Goal: Information Seeking & Learning: Compare options

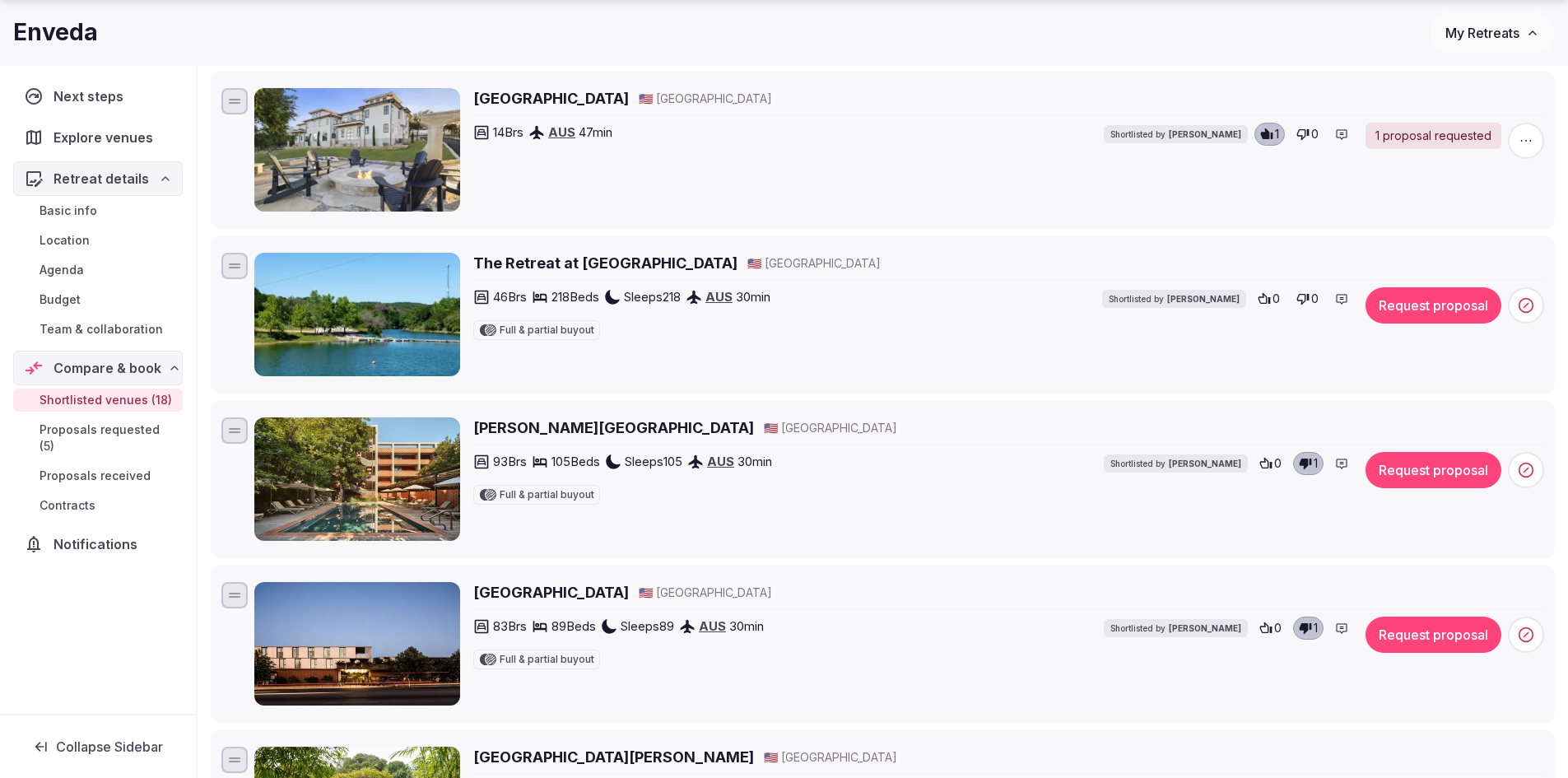
scroll to position [576, 0]
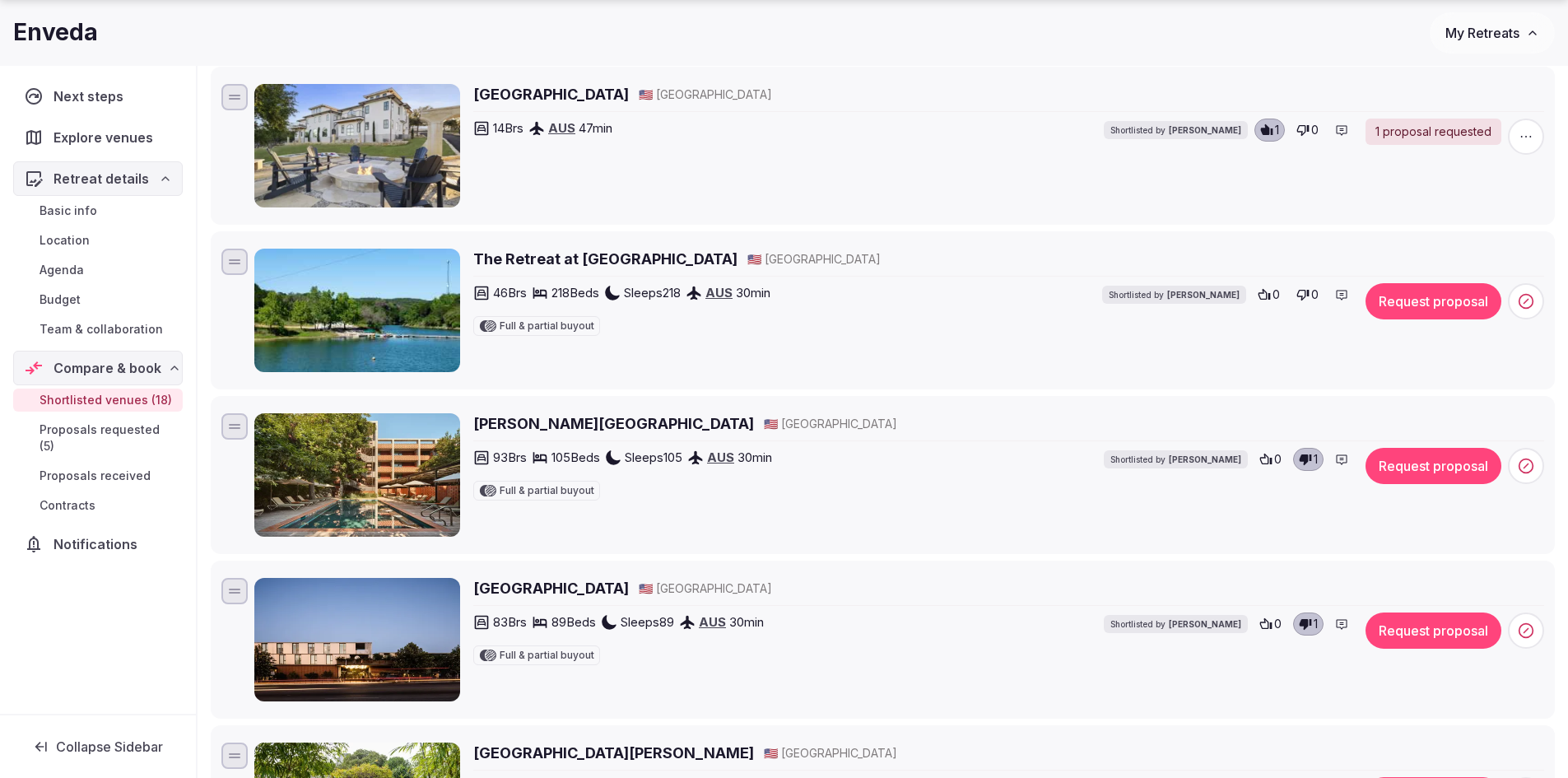
click at [534, 259] on h2 "The Retreat at Balcones Springs" at bounding box center [606, 259] width 264 height 21
click at [1264, 291] on icon at bounding box center [1265, 294] width 12 height 11
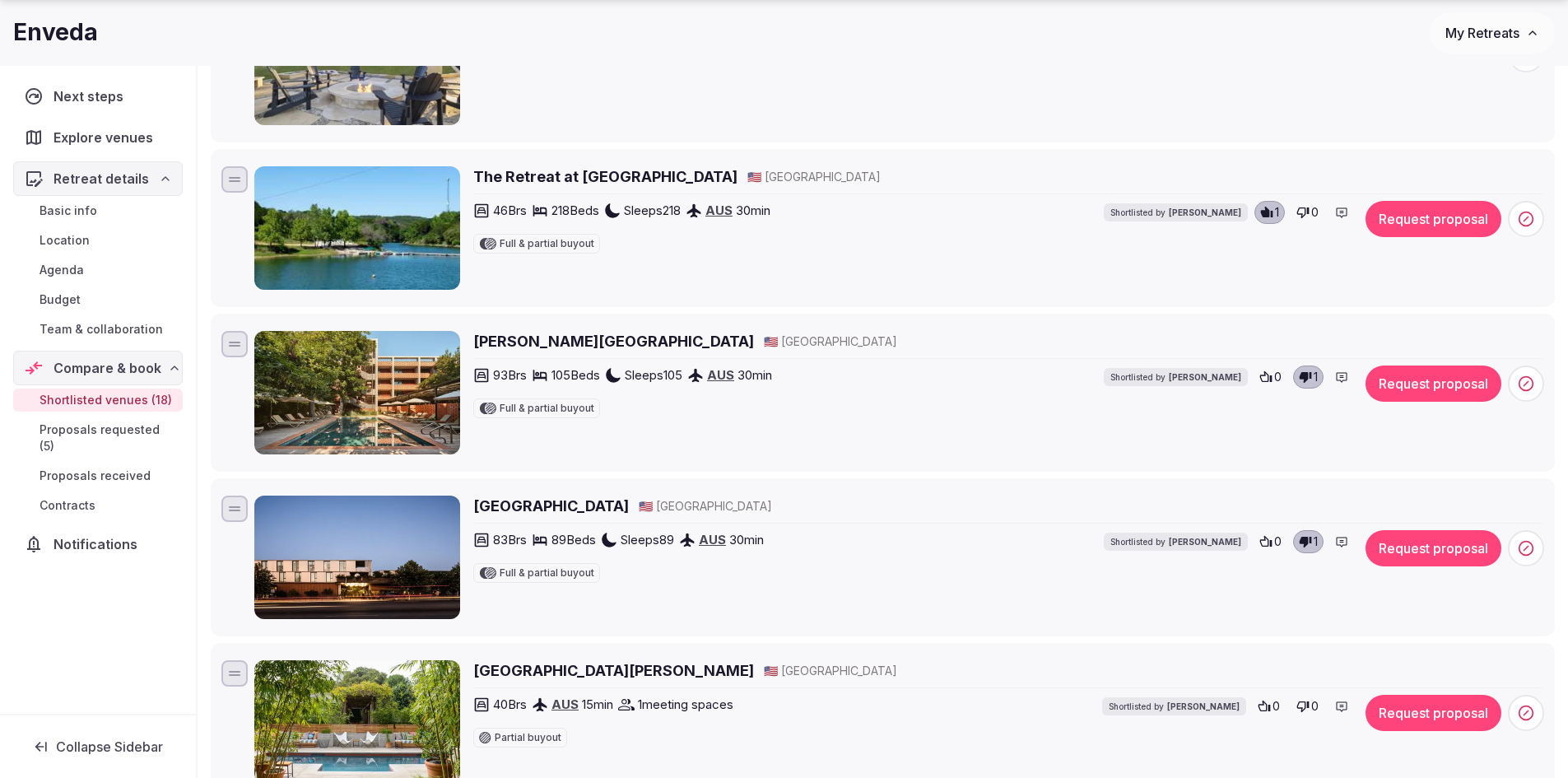
scroll to position [741, 0]
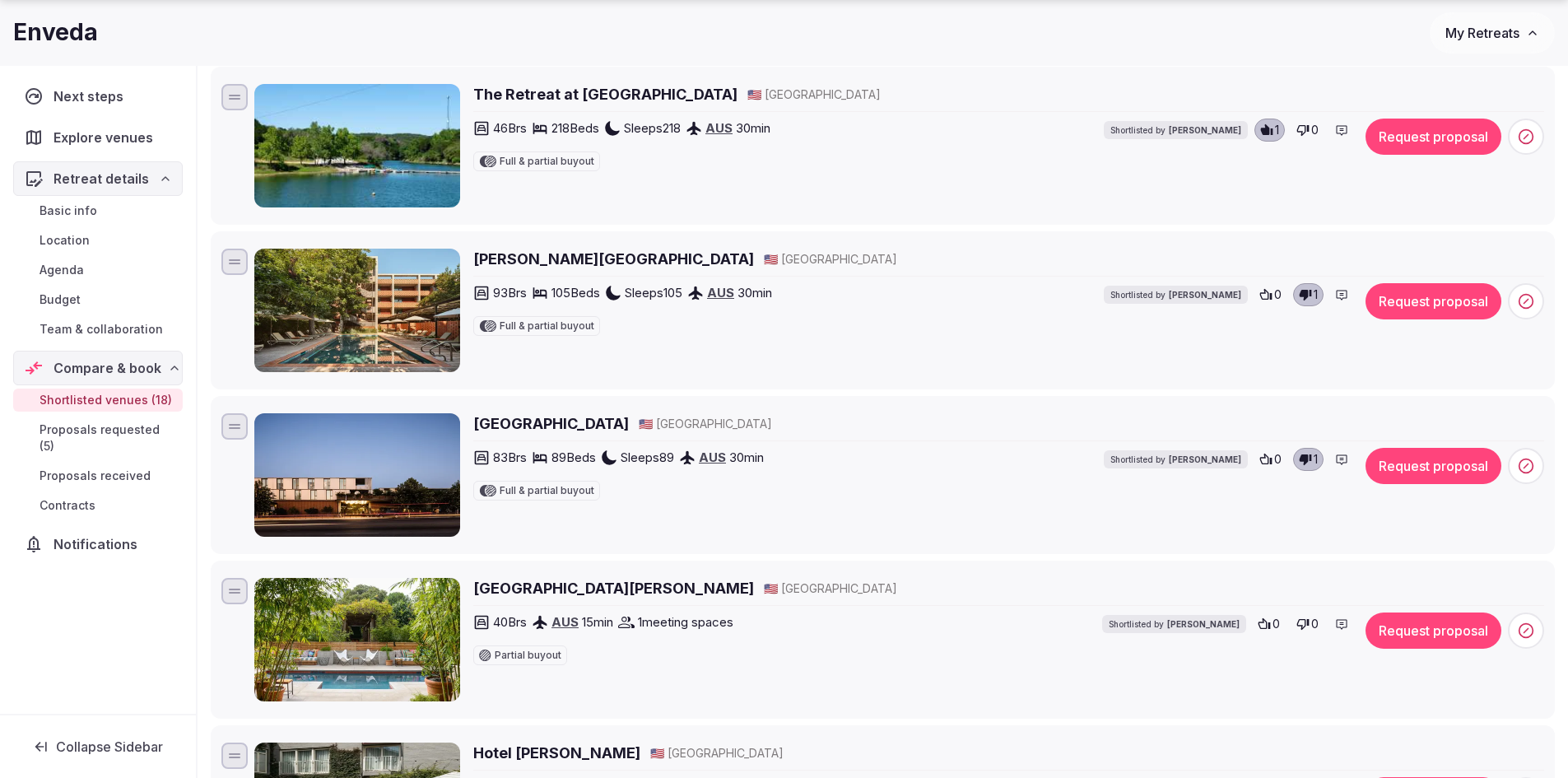
click at [525, 260] on h2 "Carpenter Hotel" at bounding box center [613, 259] width 280 height 21
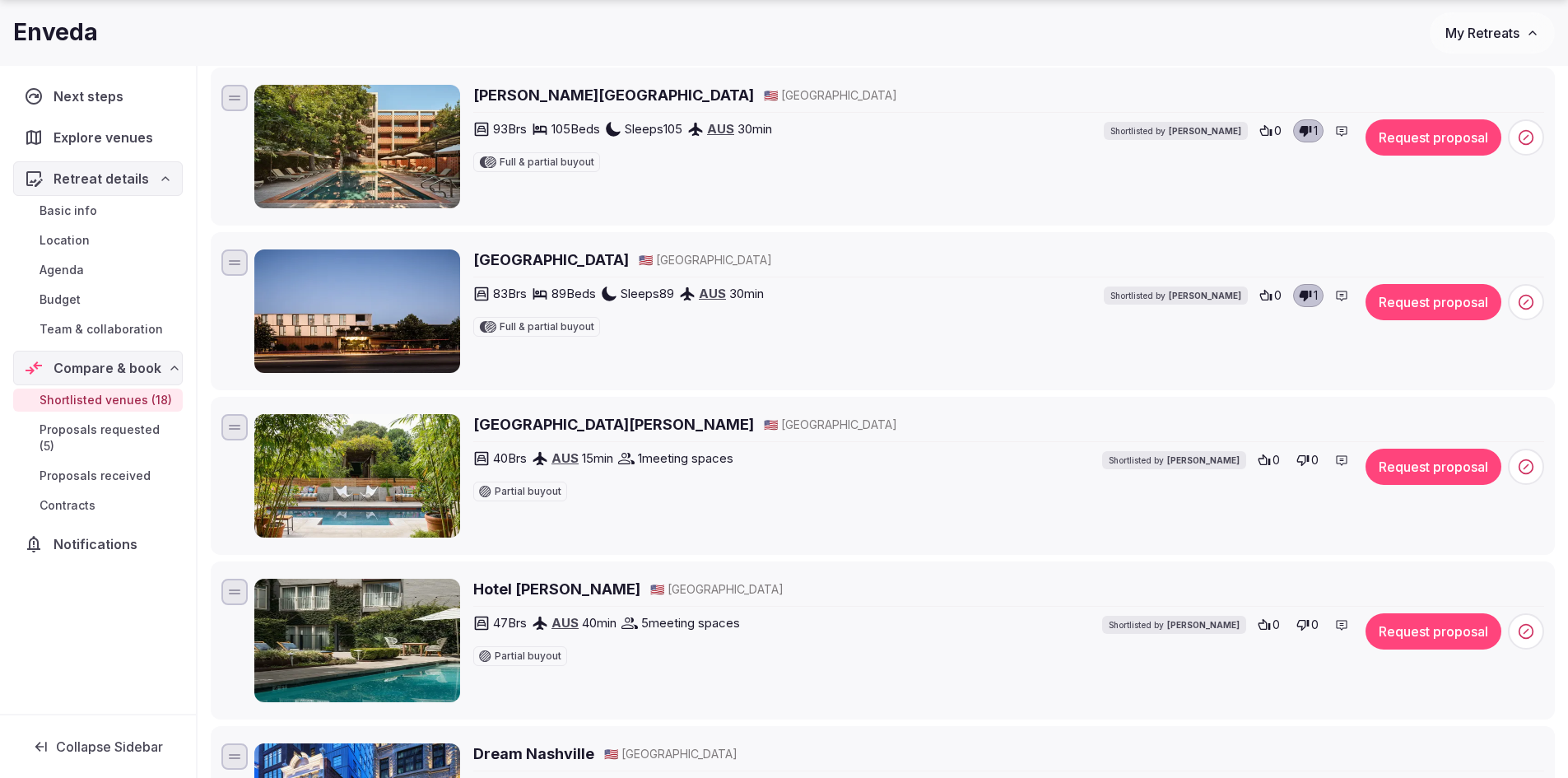
scroll to position [905, 0]
click at [564, 264] on h2 "South Congress Hotel" at bounding box center [551, 259] width 155 height 21
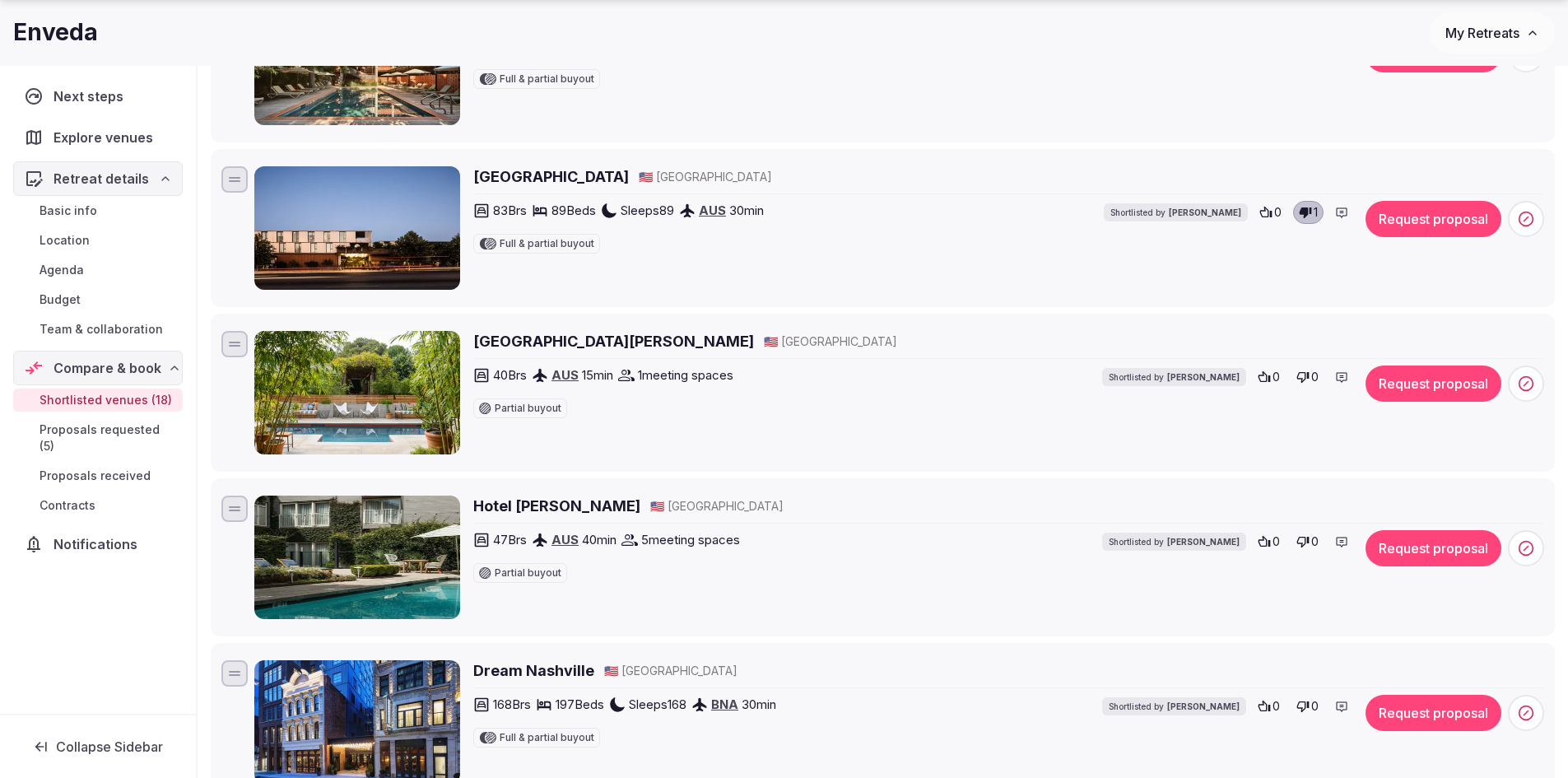
click at [521, 340] on h2 "[GEOGRAPHIC_DATA][PERSON_NAME]" at bounding box center [613, 341] width 280 height 21
click at [1304, 378] on icon at bounding box center [1303, 376] width 13 height 13
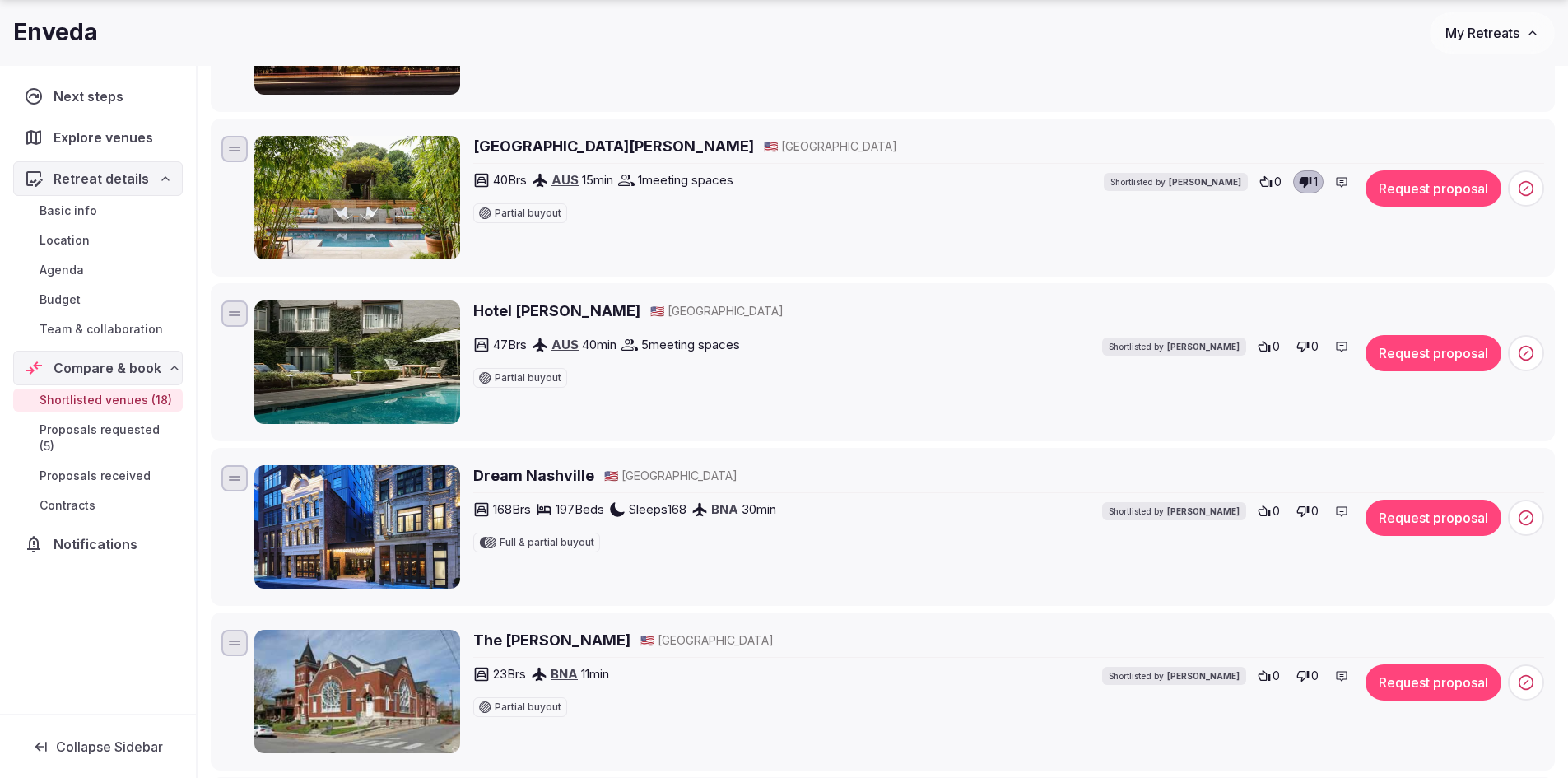
scroll to position [1236, 0]
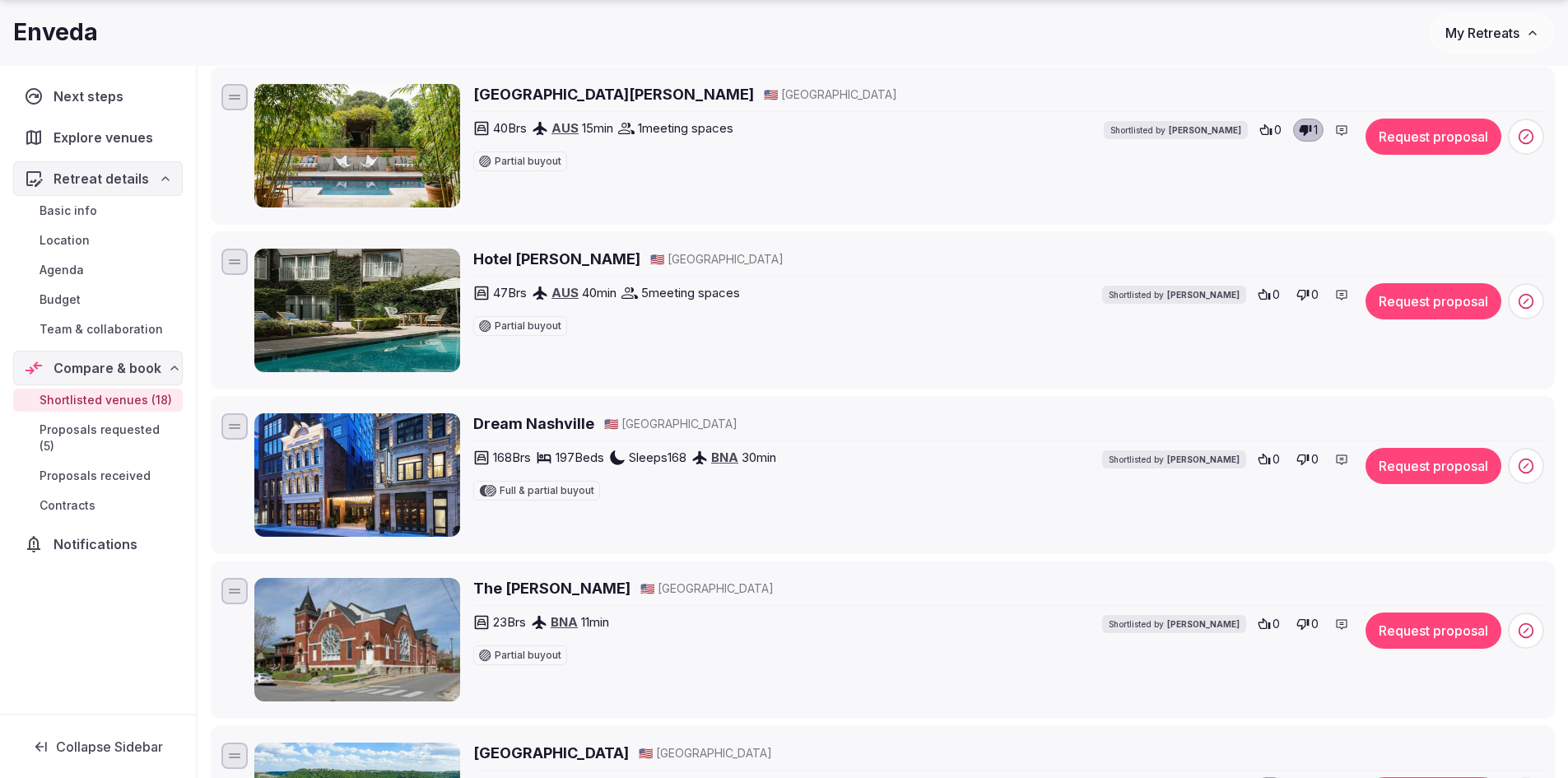
click at [498, 257] on h2 "Hotel Ella" at bounding box center [557, 259] width 167 height 21
click at [1522, 302] on icon at bounding box center [1525, 301] width 17 height 17
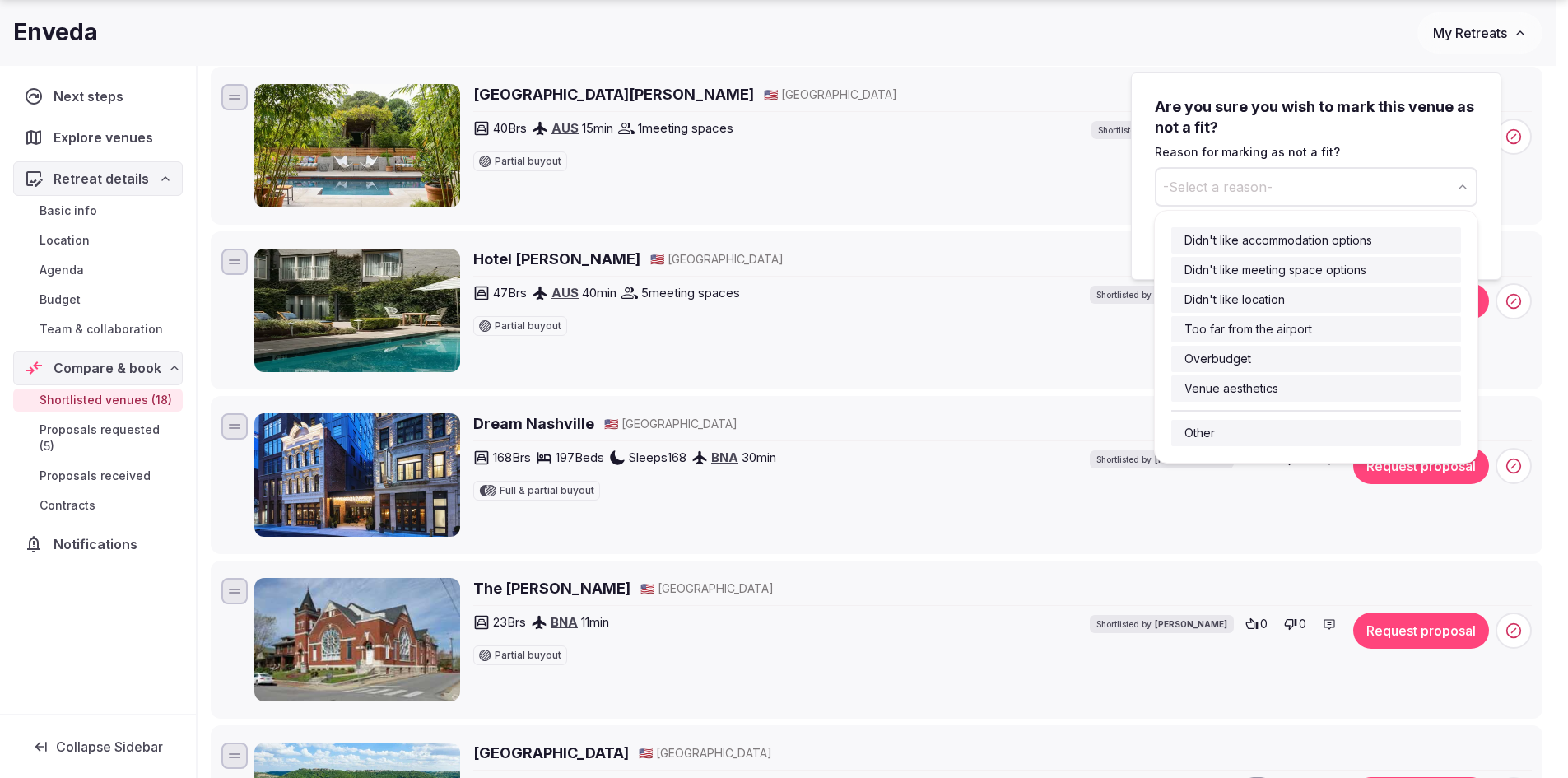
click at [1241, 188] on span "-Select a reason-" at bounding box center [1217, 187] width 109 height 18
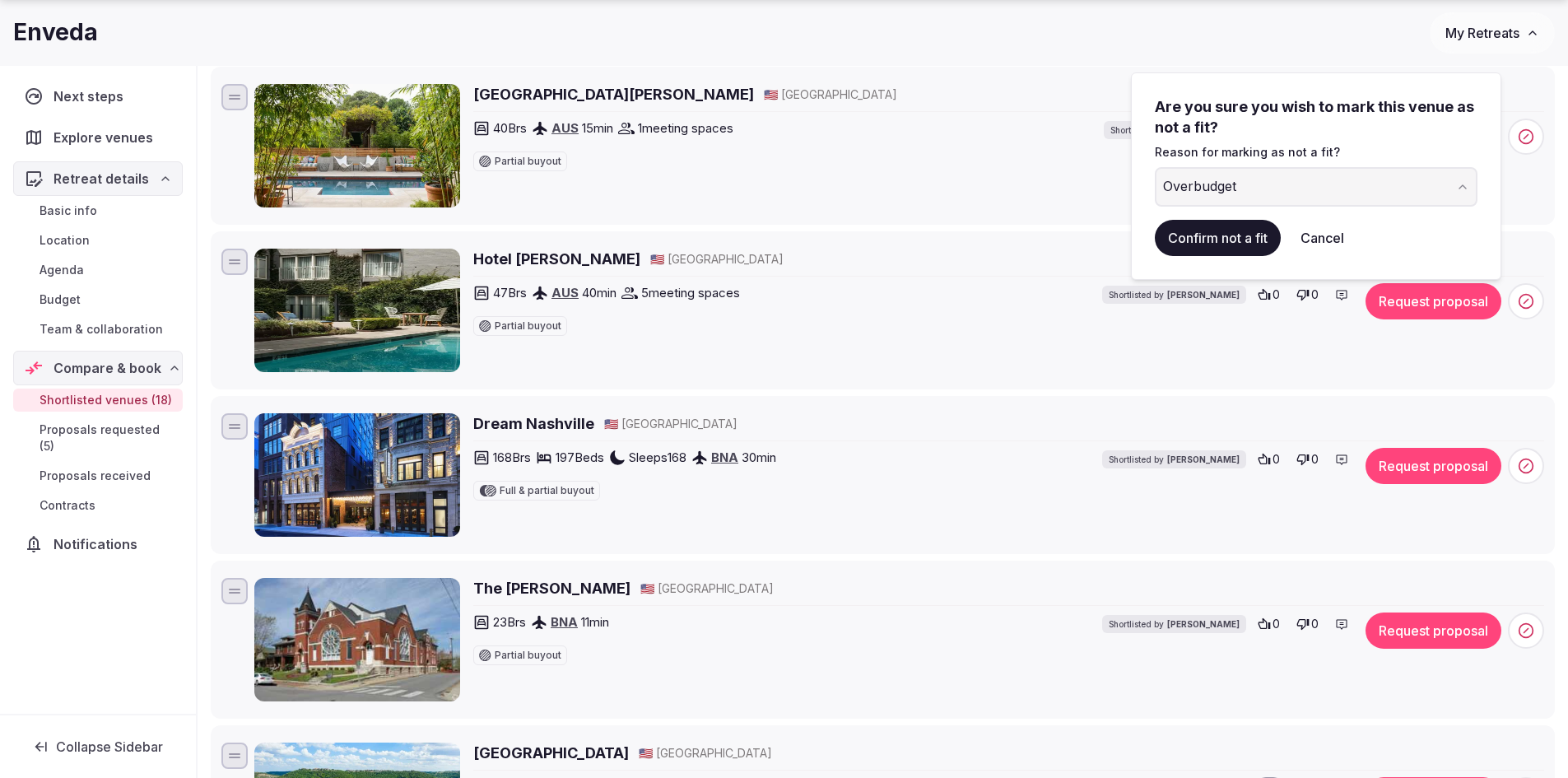
click at [1255, 235] on button "Confirm not a fit" at bounding box center [1217, 238] width 126 height 36
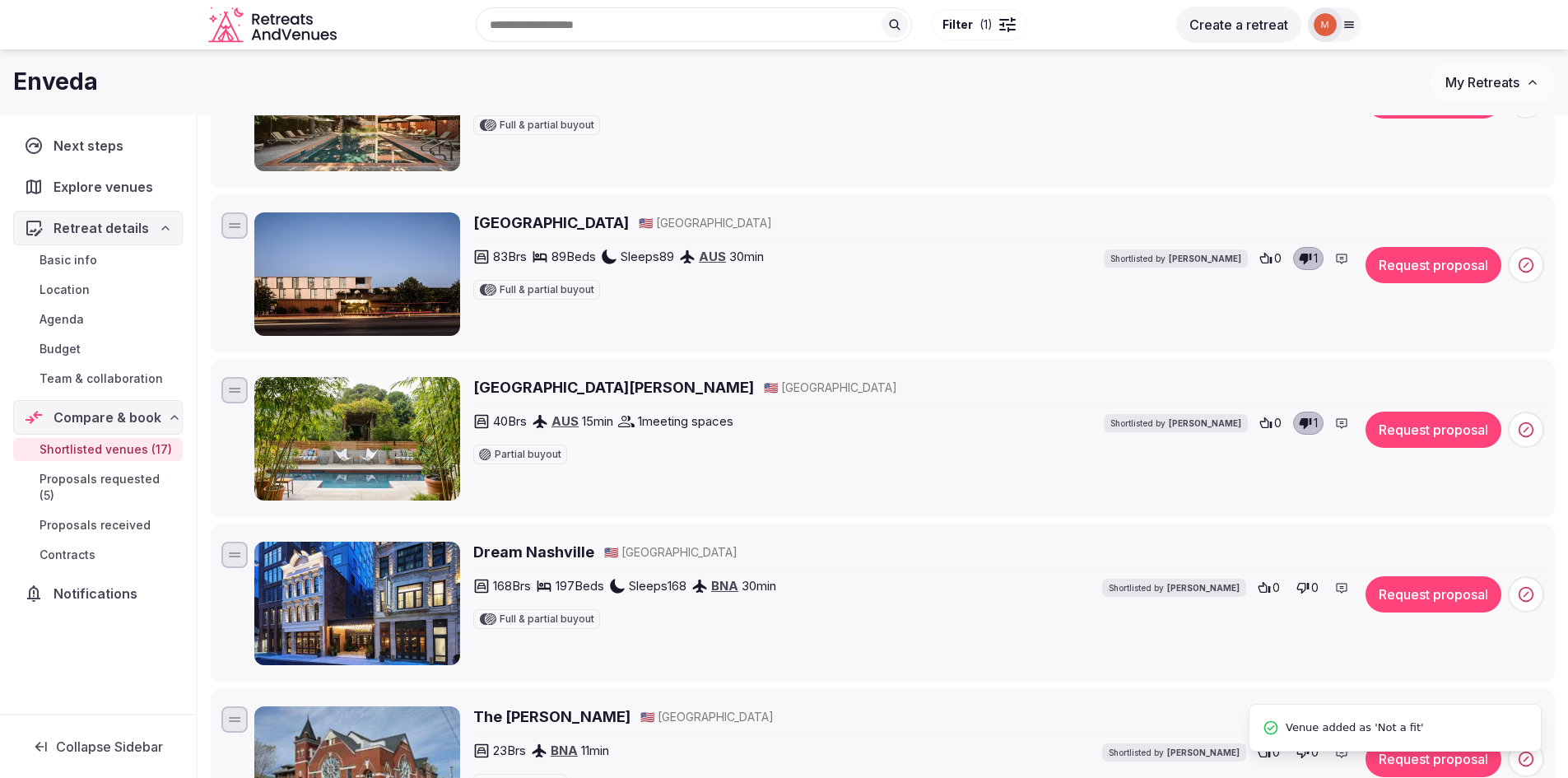
scroll to position [905, 0]
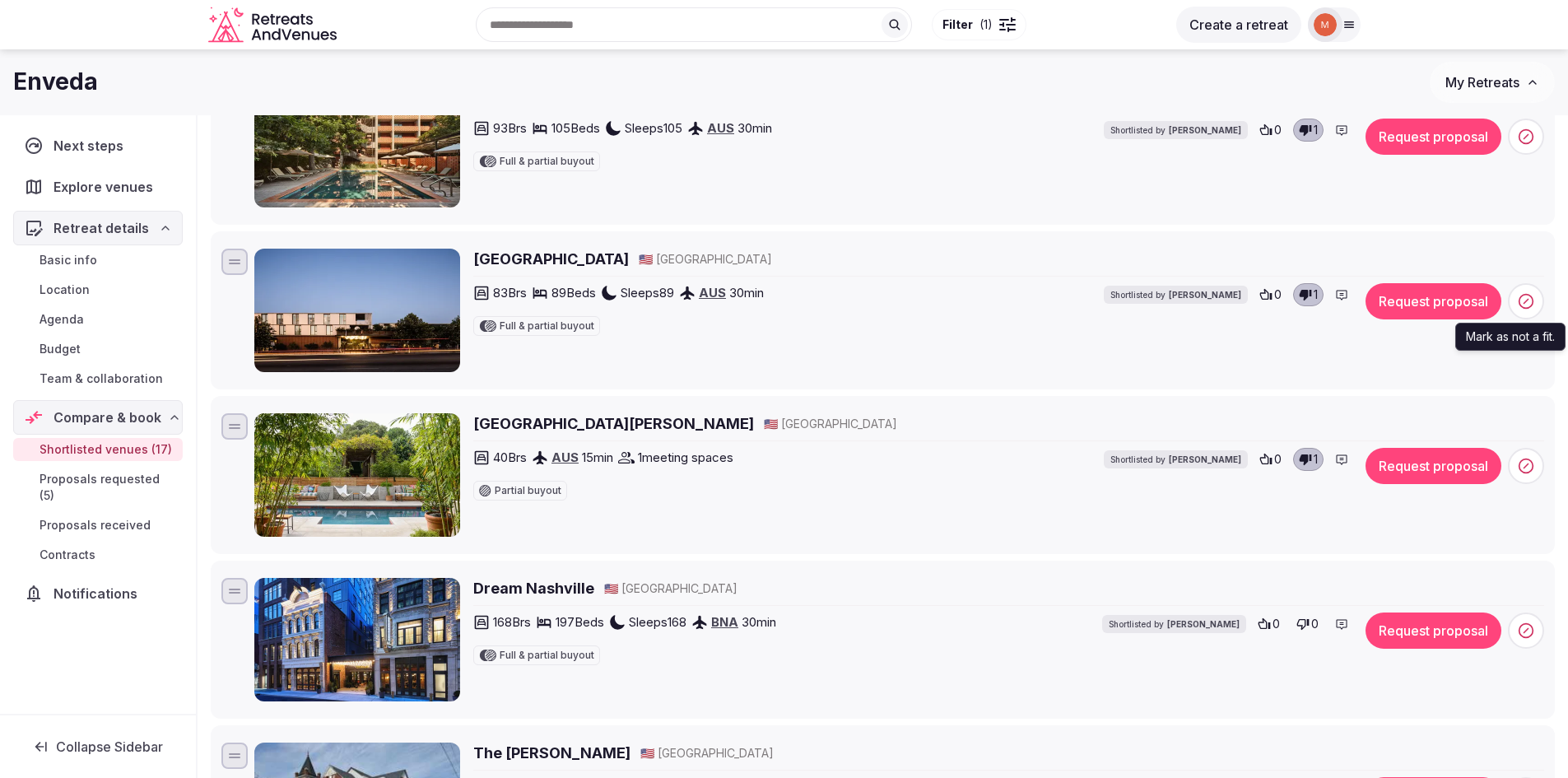
click at [1528, 295] on circle at bounding box center [1526, 301] width 14 height 14
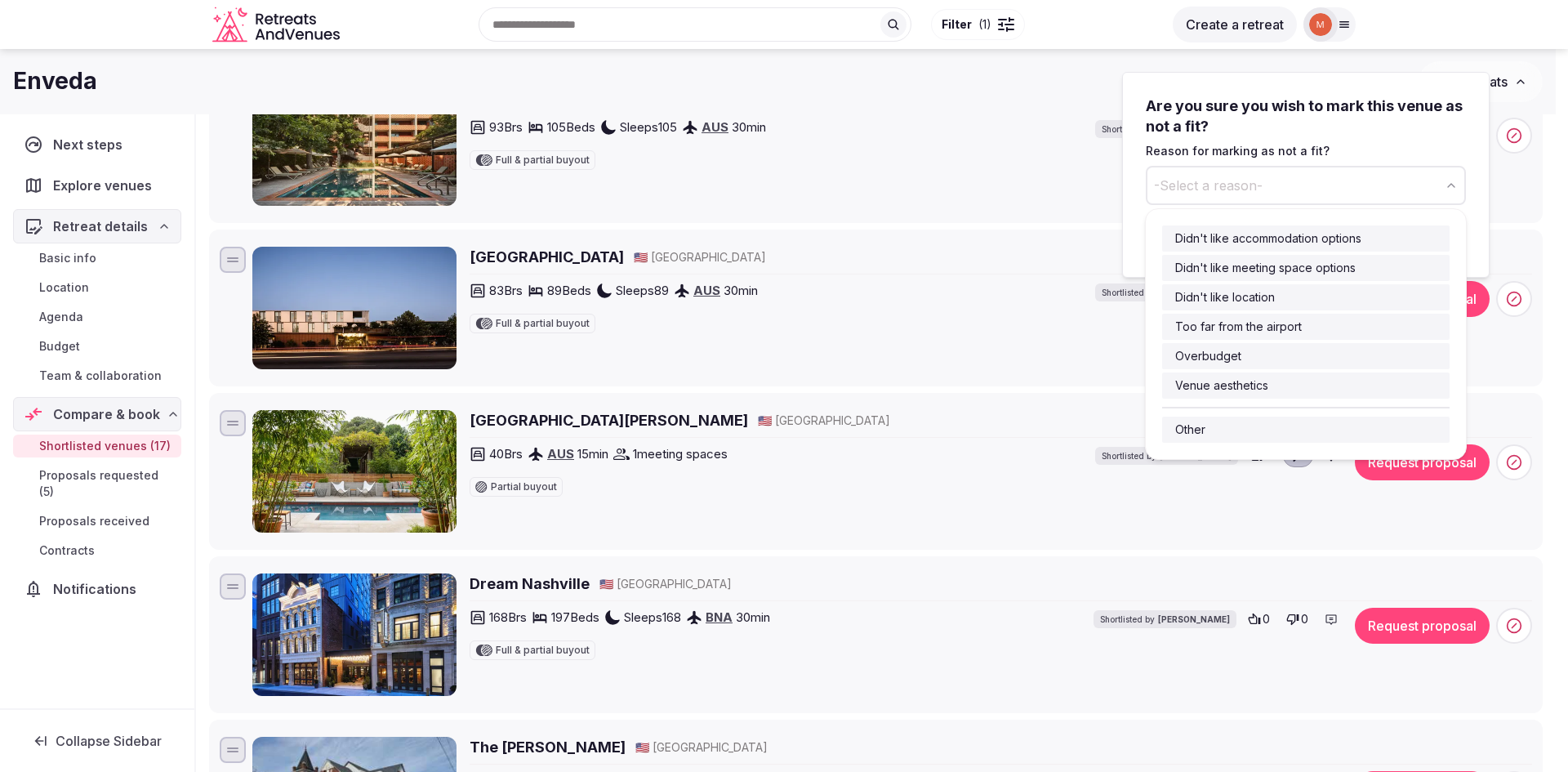
click at [1369, 192] on button "-Select a reason-" at bounding box center [1306, 186] width 320 height 39
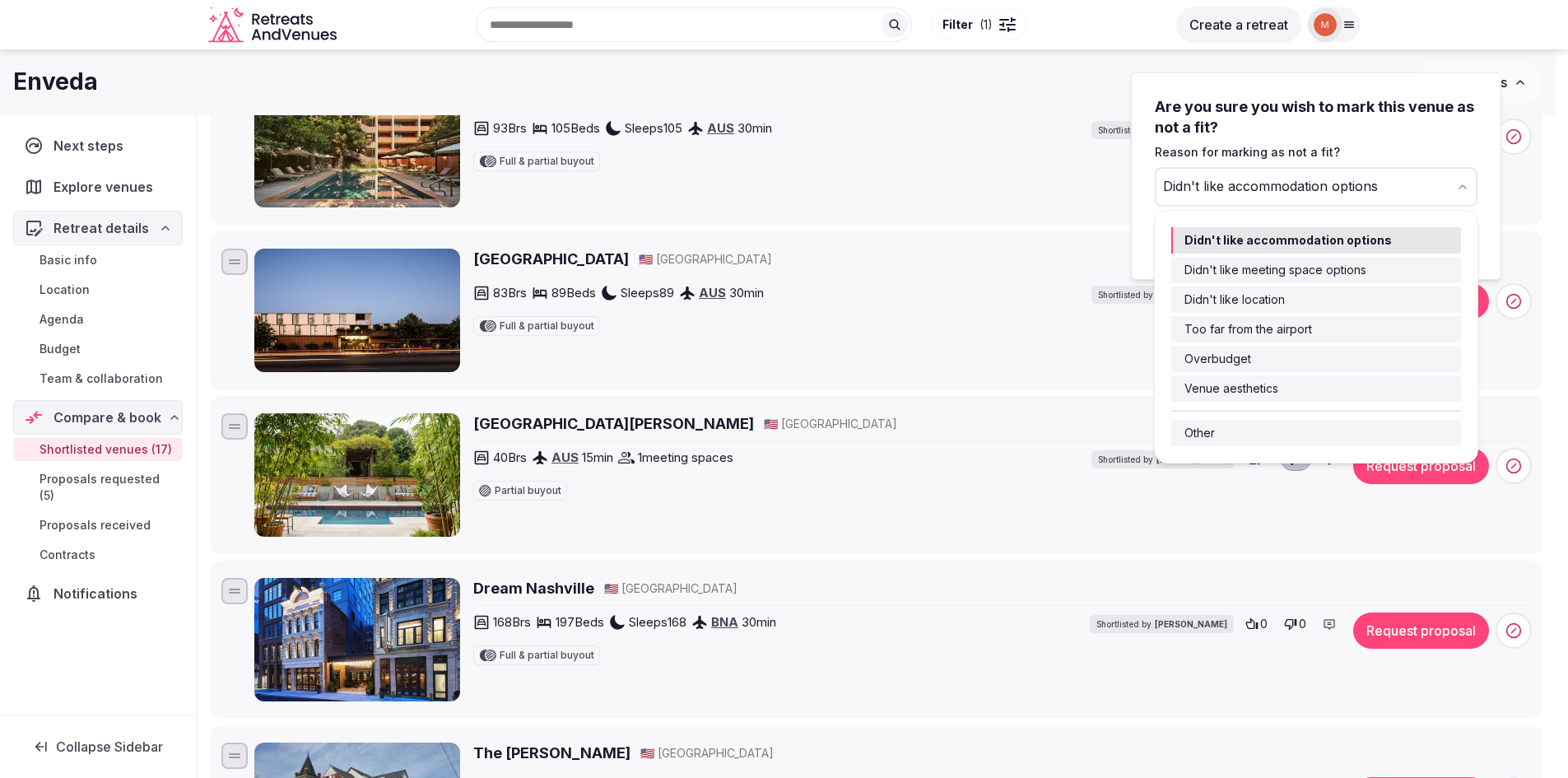
click at [1464, 194] on button "Didn't like accommodation options" at bounding box center [1315, 187] width 322 height 40
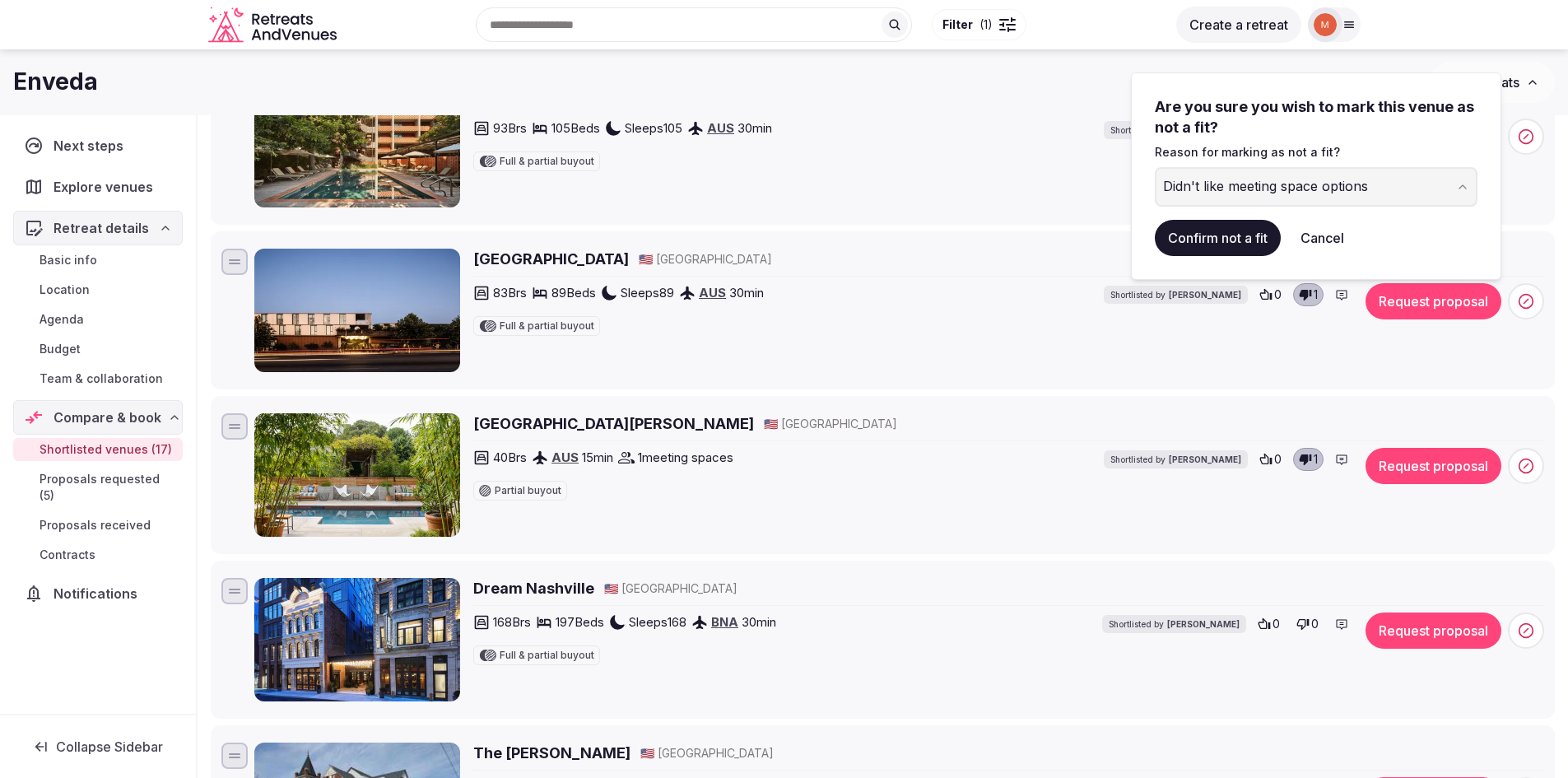
click at [1218, 241] on button "Confirm not a fit" at bounding box center [1217, 238] width 126 height 36
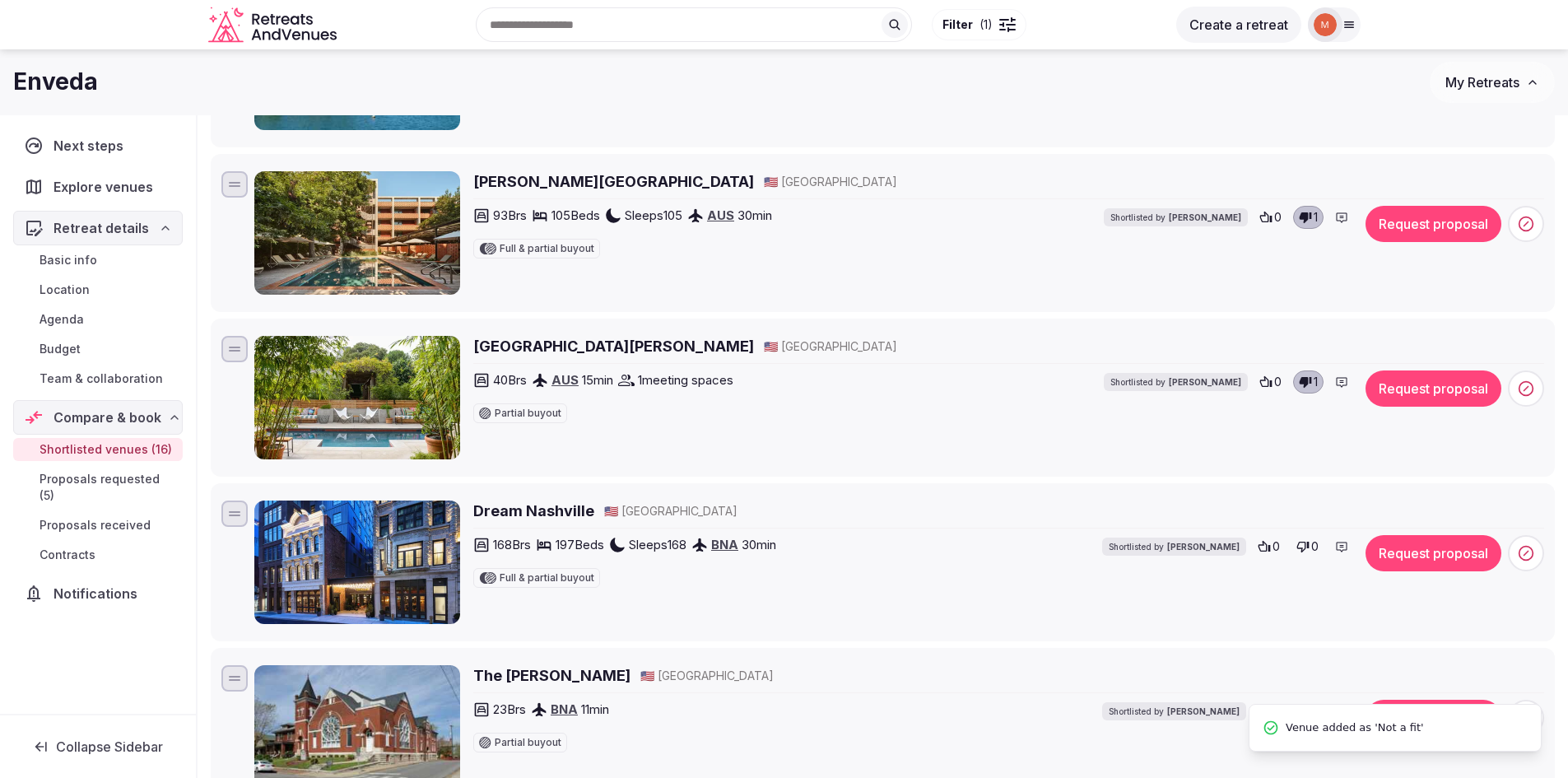
scroll to position [741, 0]
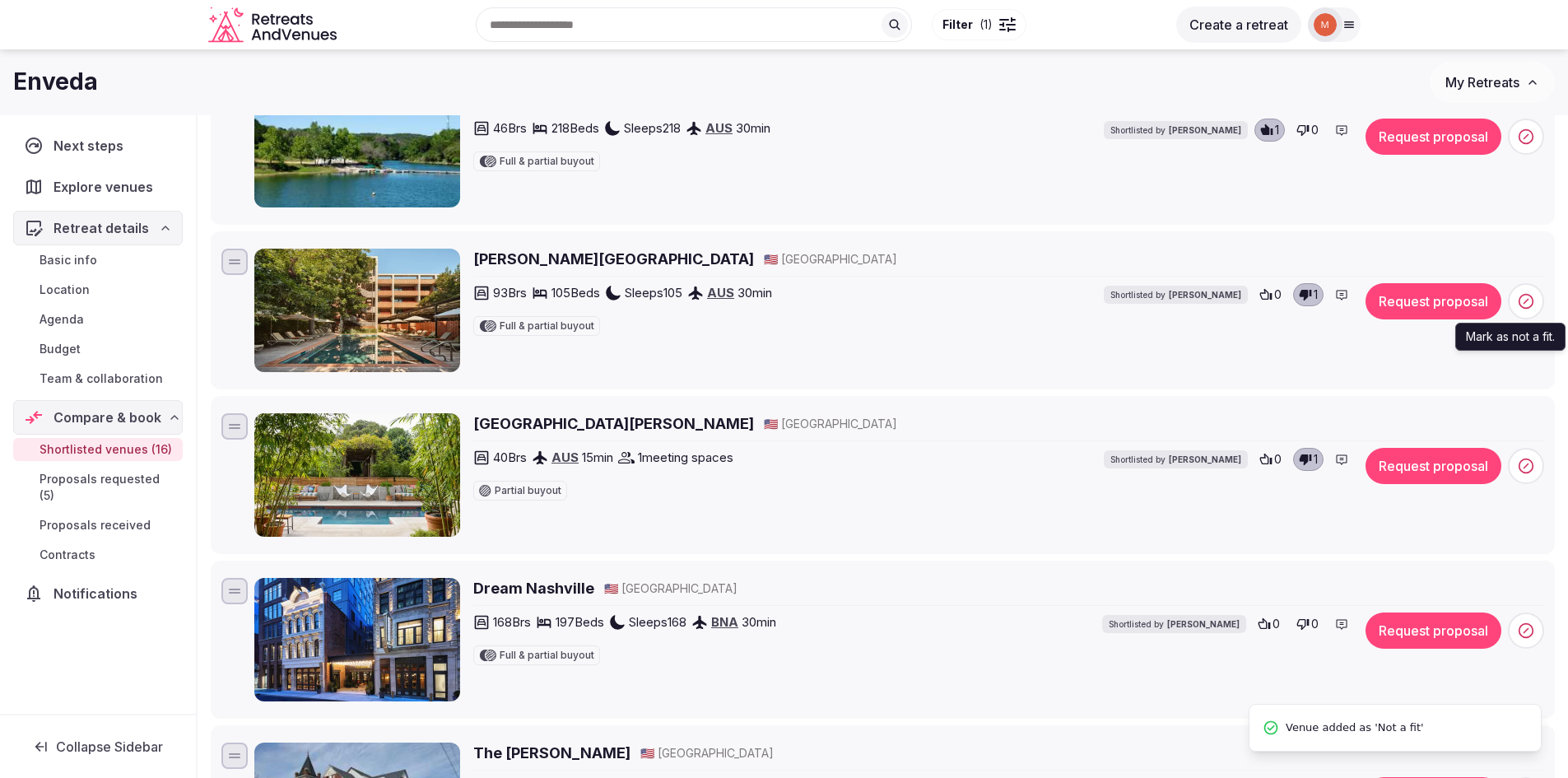
click at [1519, 301] on circle at bounding box center [1526, 301] width 14 height 14
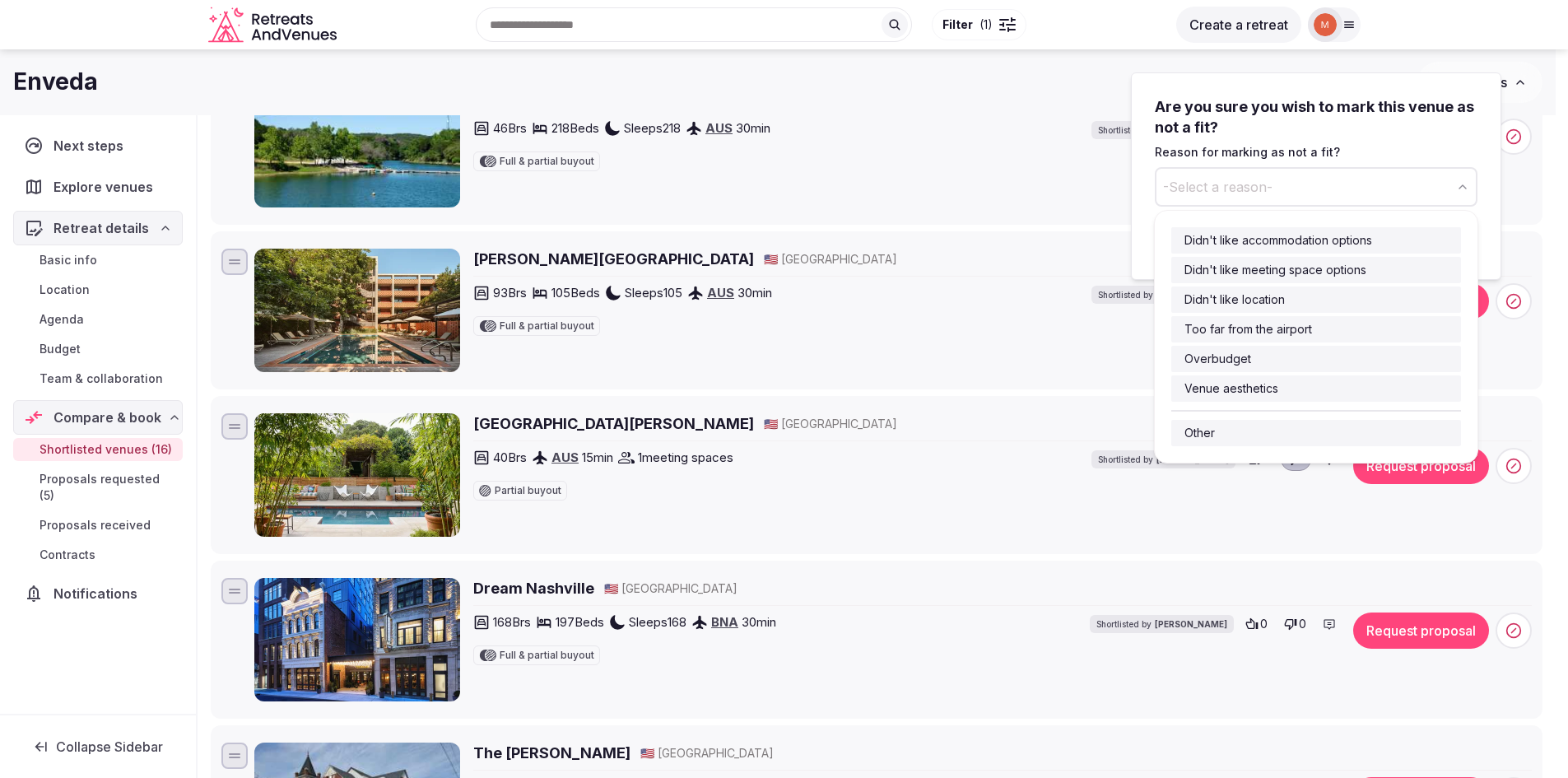
click at [1301, 186] on button "-Select a reason-" at bounding box center [1315, 187] width 322 height 40
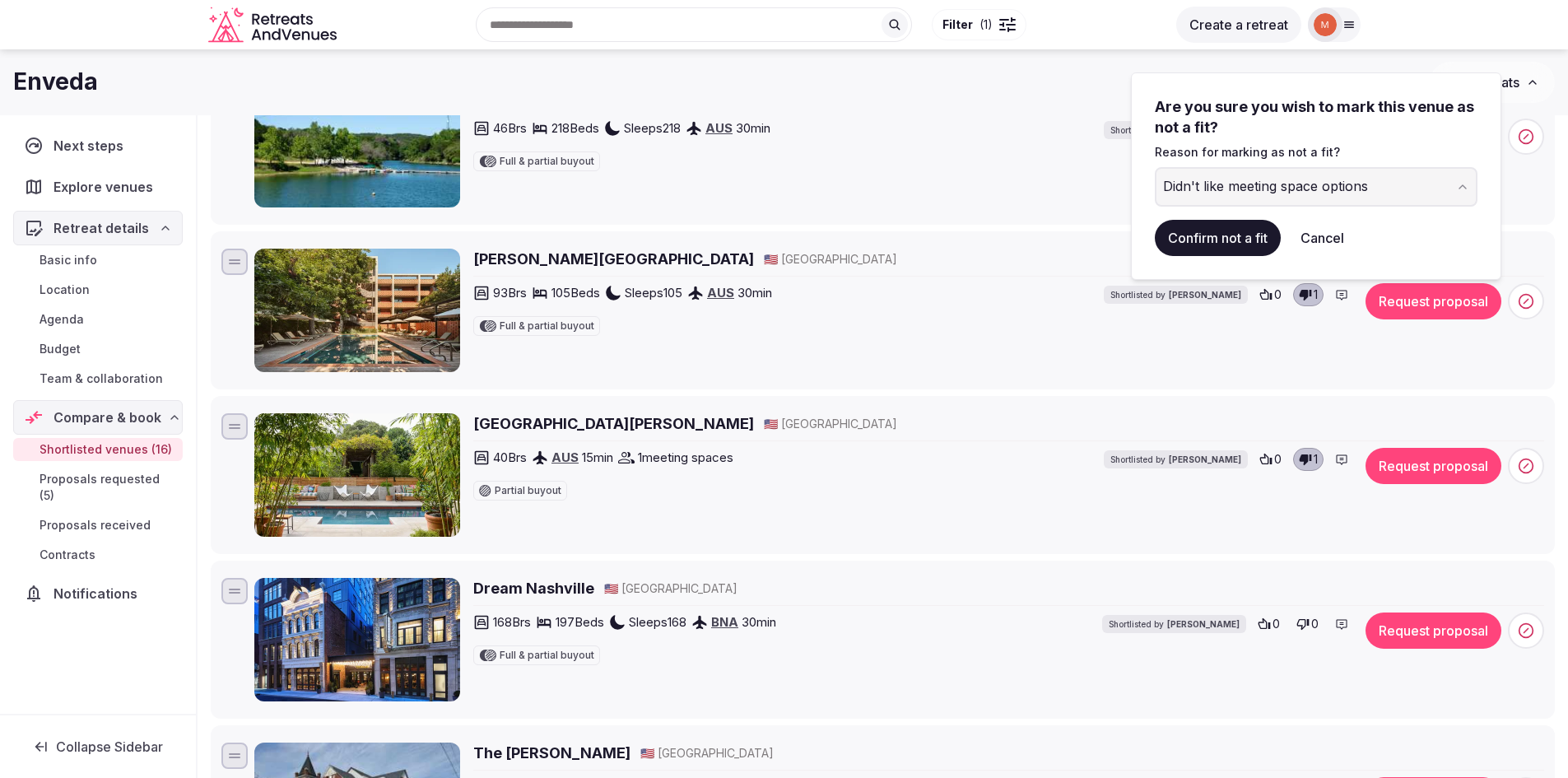
click at [1200, 239] on button "Confirm not a fit" at bounding box center [1217, 238] width 126 height 36
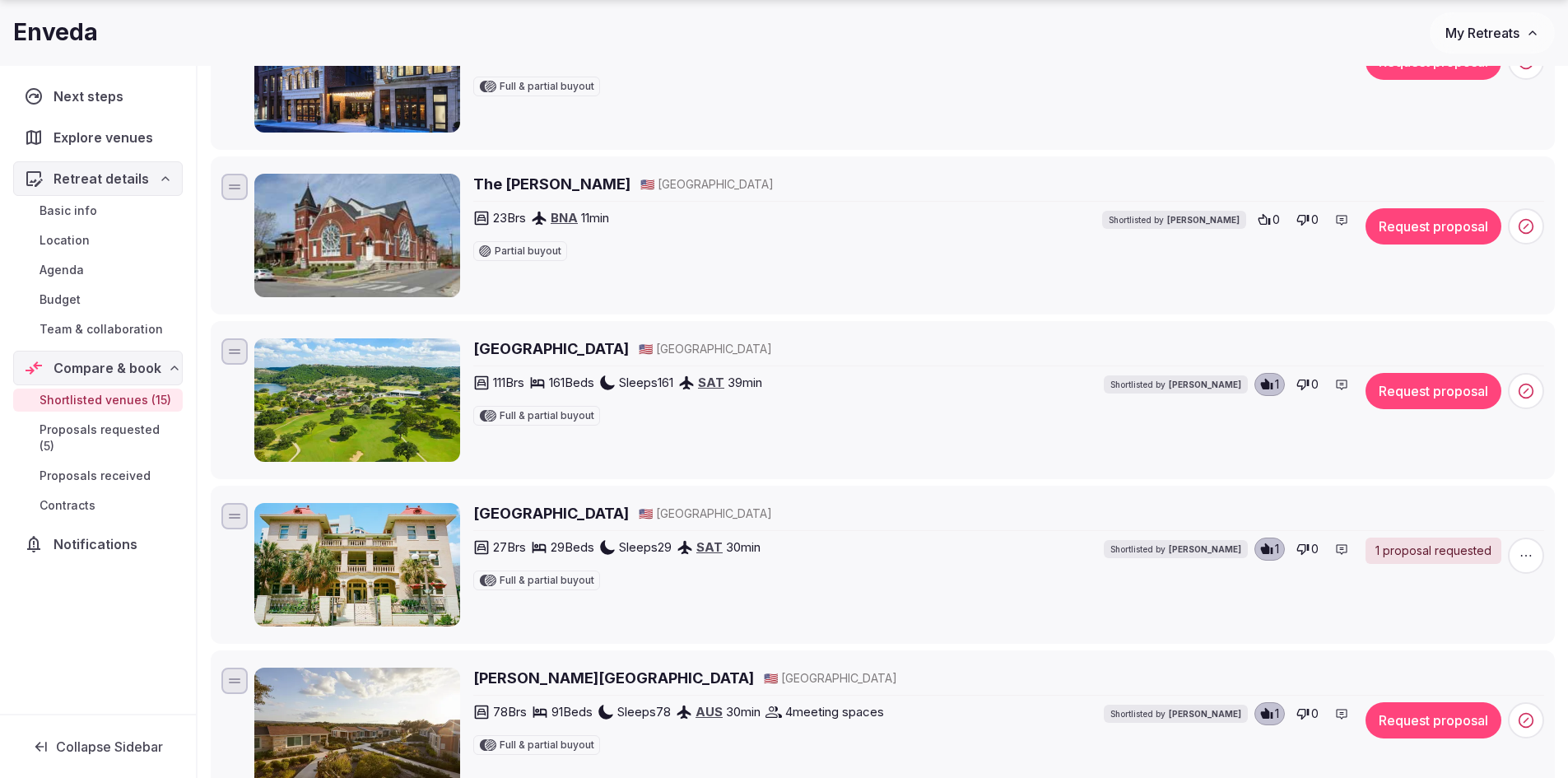
scroll to position [1153, 0]
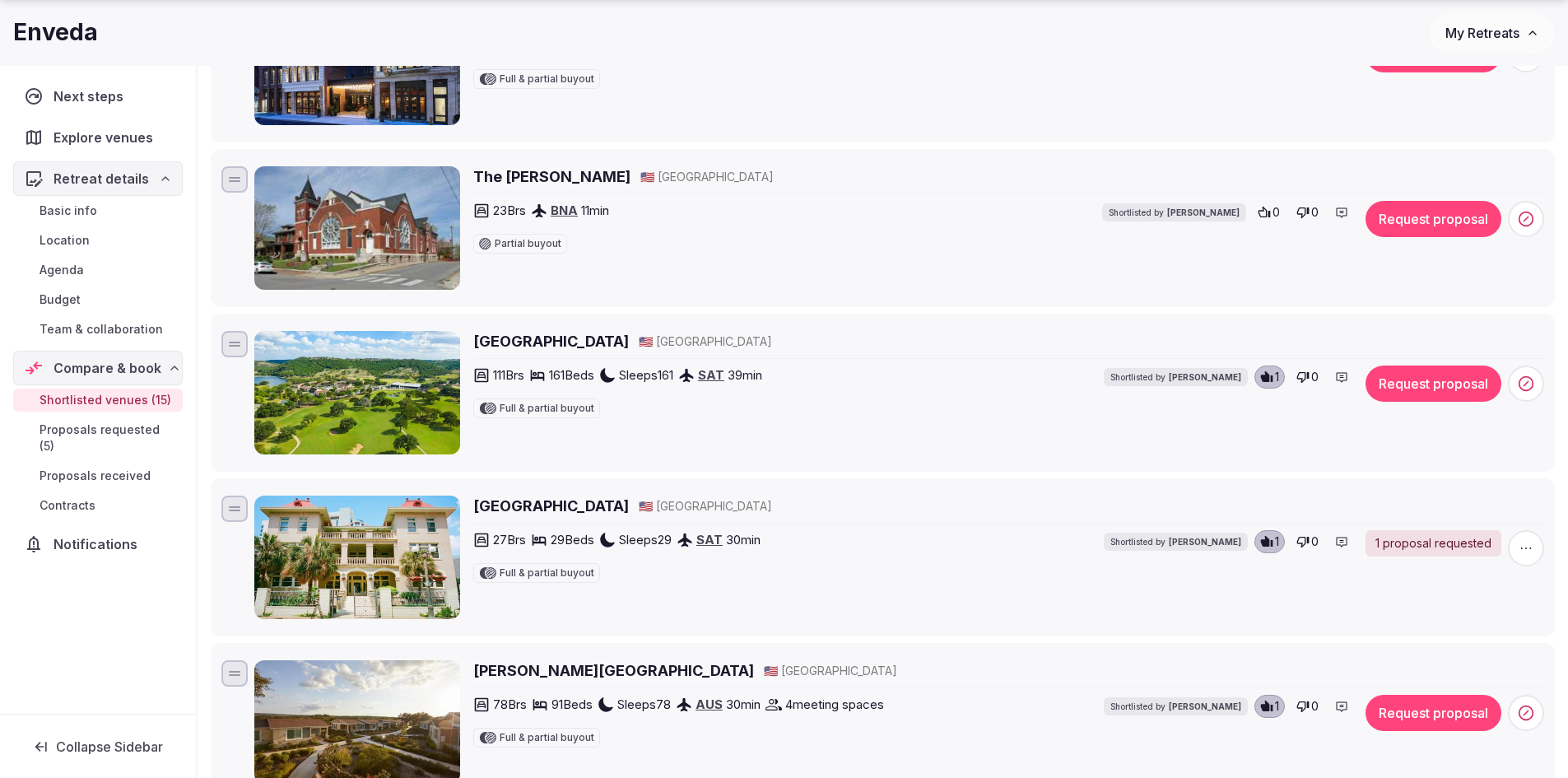
click at [376, 396] on img at bounding box center [357, 393] width 206 height 123
click at [571, 343] on h2 "Tapatio Springs Hill Country Resort" at bounding box center [551, 341] width 155 height 21
click at [1339, 379] on icon at bounding box center [1340, 376] width 13 height 13
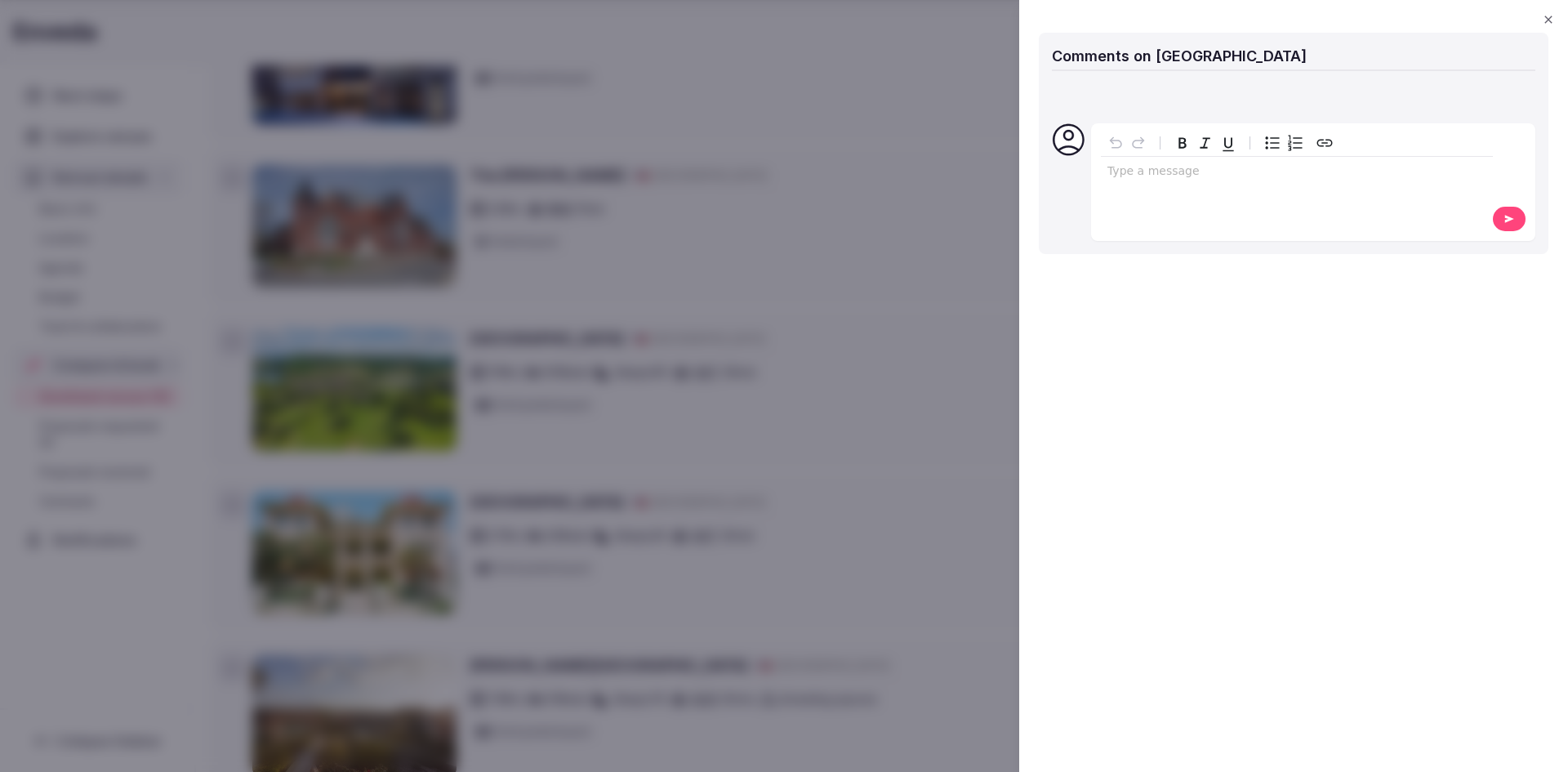
click at [1165, 184] on div "editable markdown" at bounding box center [1297, 173] width 392 height 33
click at [1504, 216] on icon at bounding box center [1509, 219] width 13 height 12
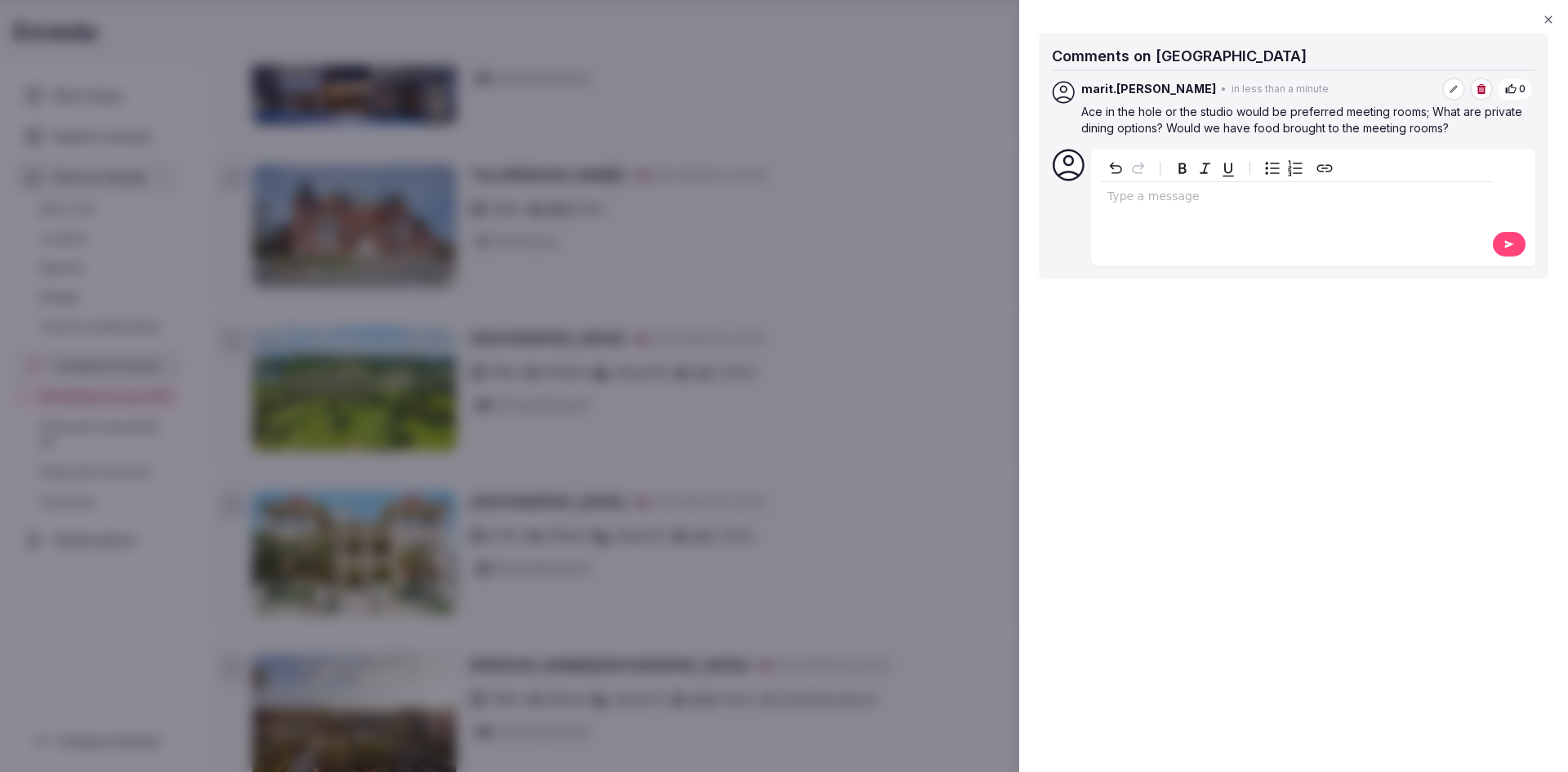
click at [1544, 17] on icon "button" at bounding box center [1548, 19] width 13 height 13
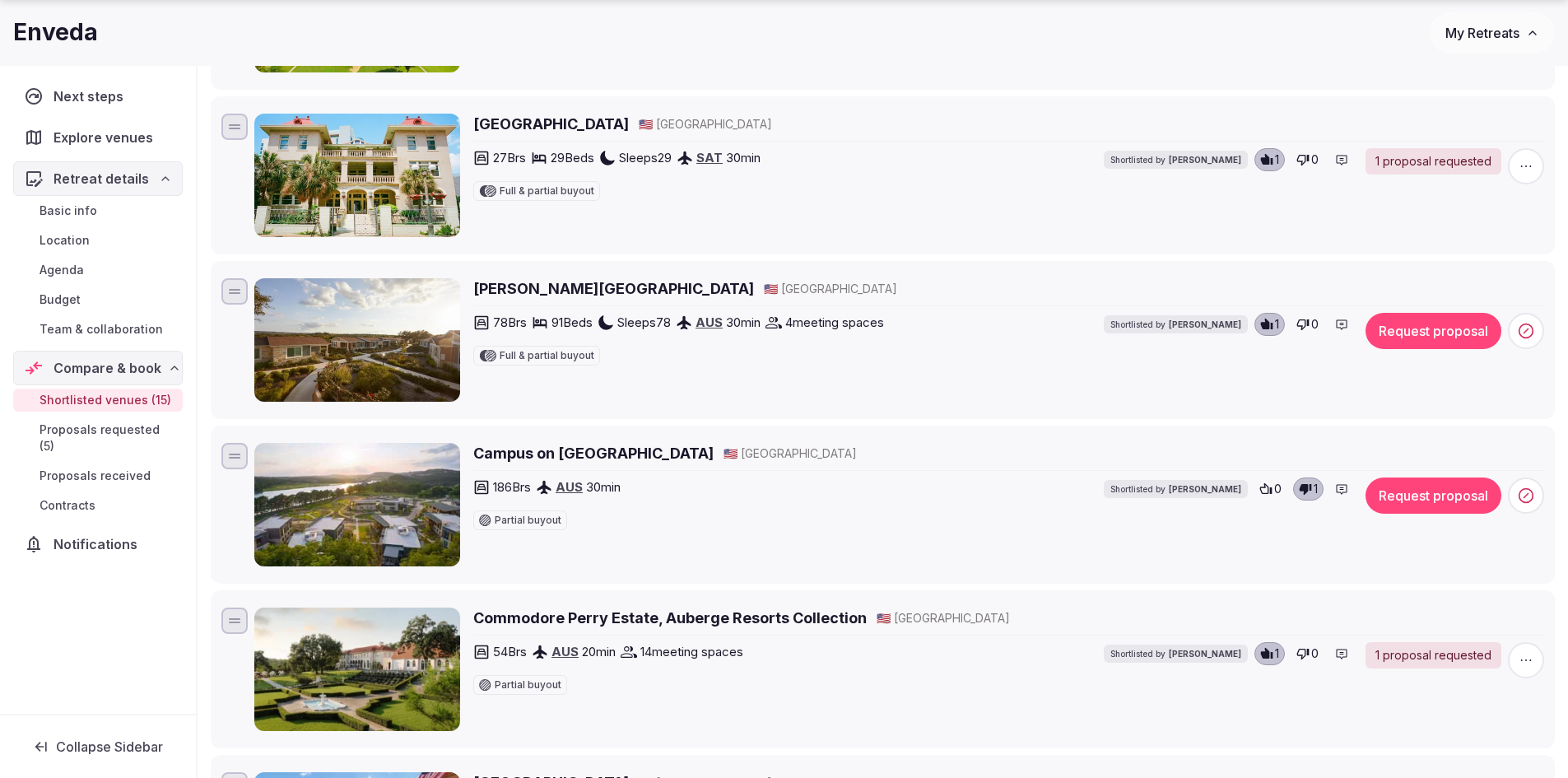
scroll to position [1565, 0]
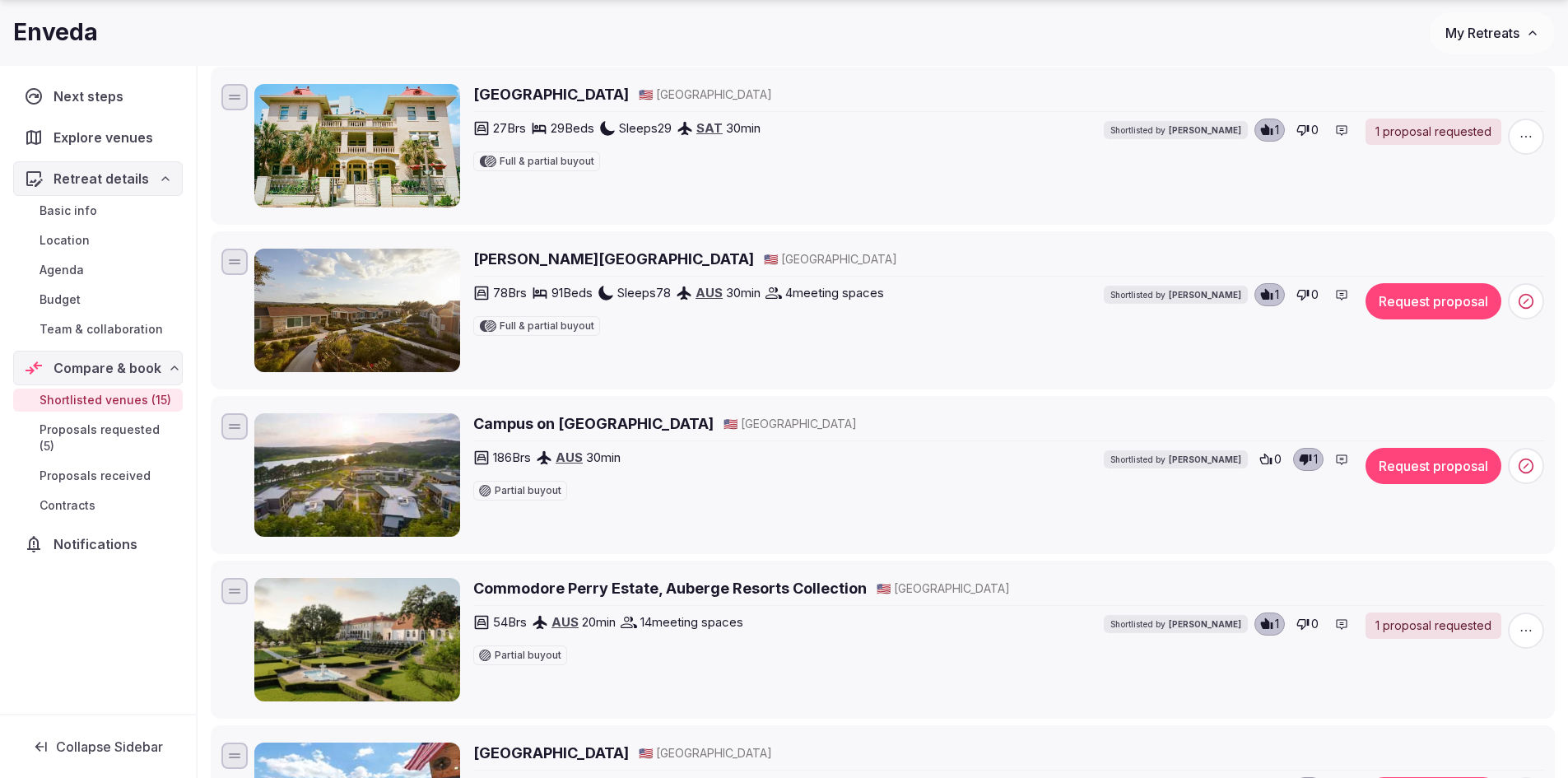
click at [682, 256] on h2 "Carter Creek Winery Resort and Spa" at bounding box center [613, 259] width 280 height 21
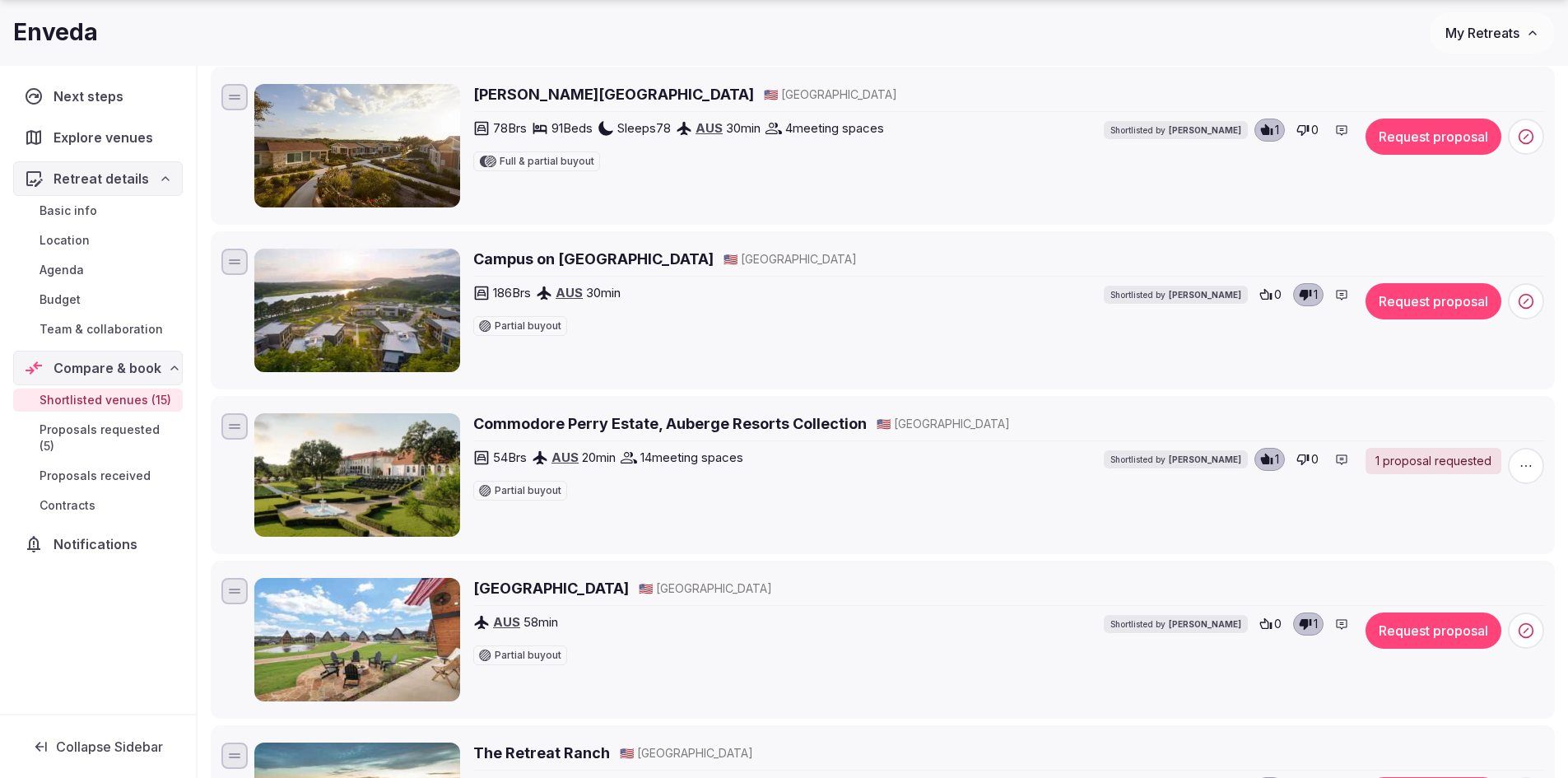
scroll to position [1812, 0]
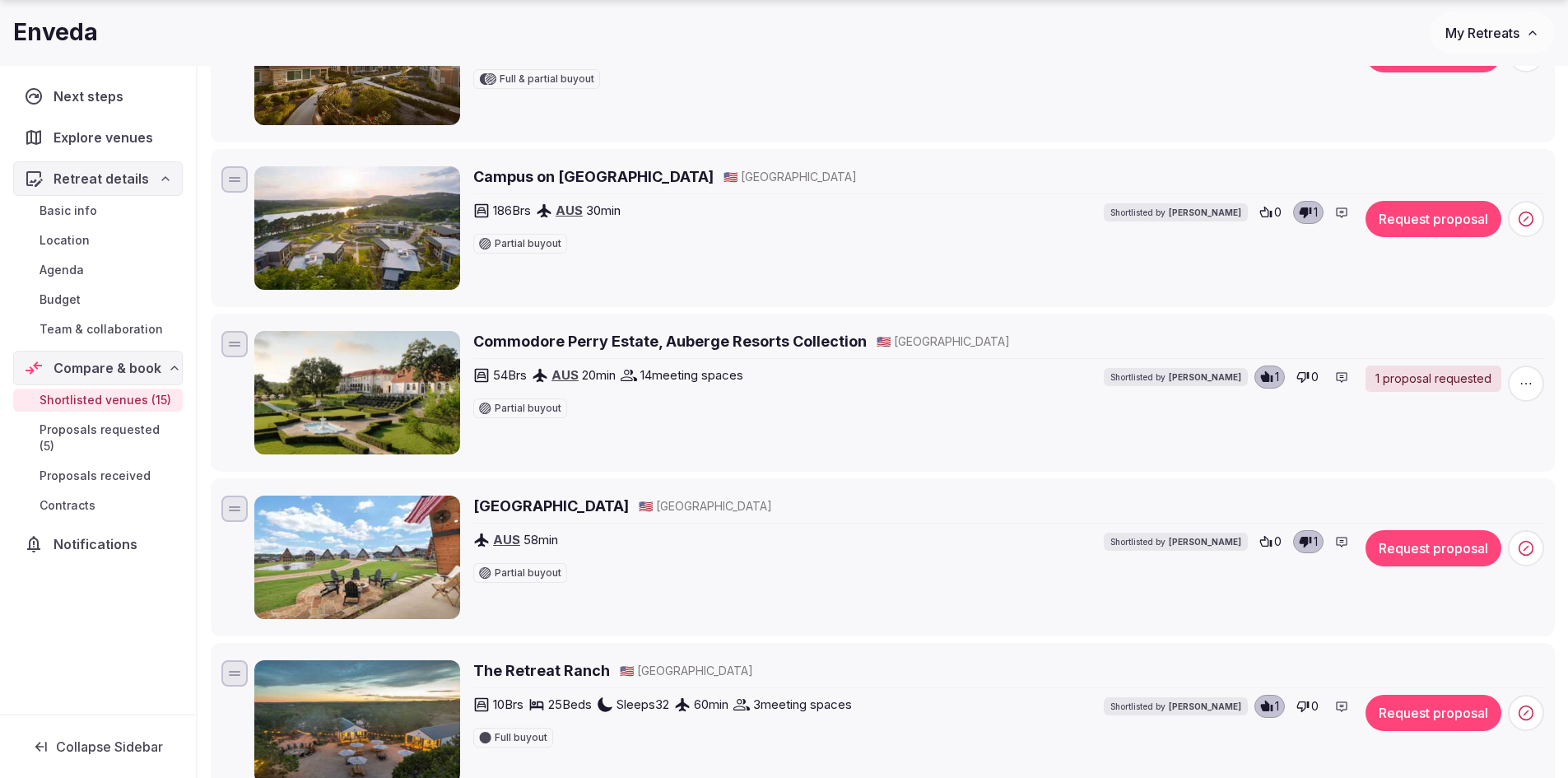
click at [610, 180] on h2 "Campus on Lake Austin" at bounding box center [594, 176] width 241 height 21
click at [1526, 216] on icon at bounding box center [1525, 219] width 17 height 17
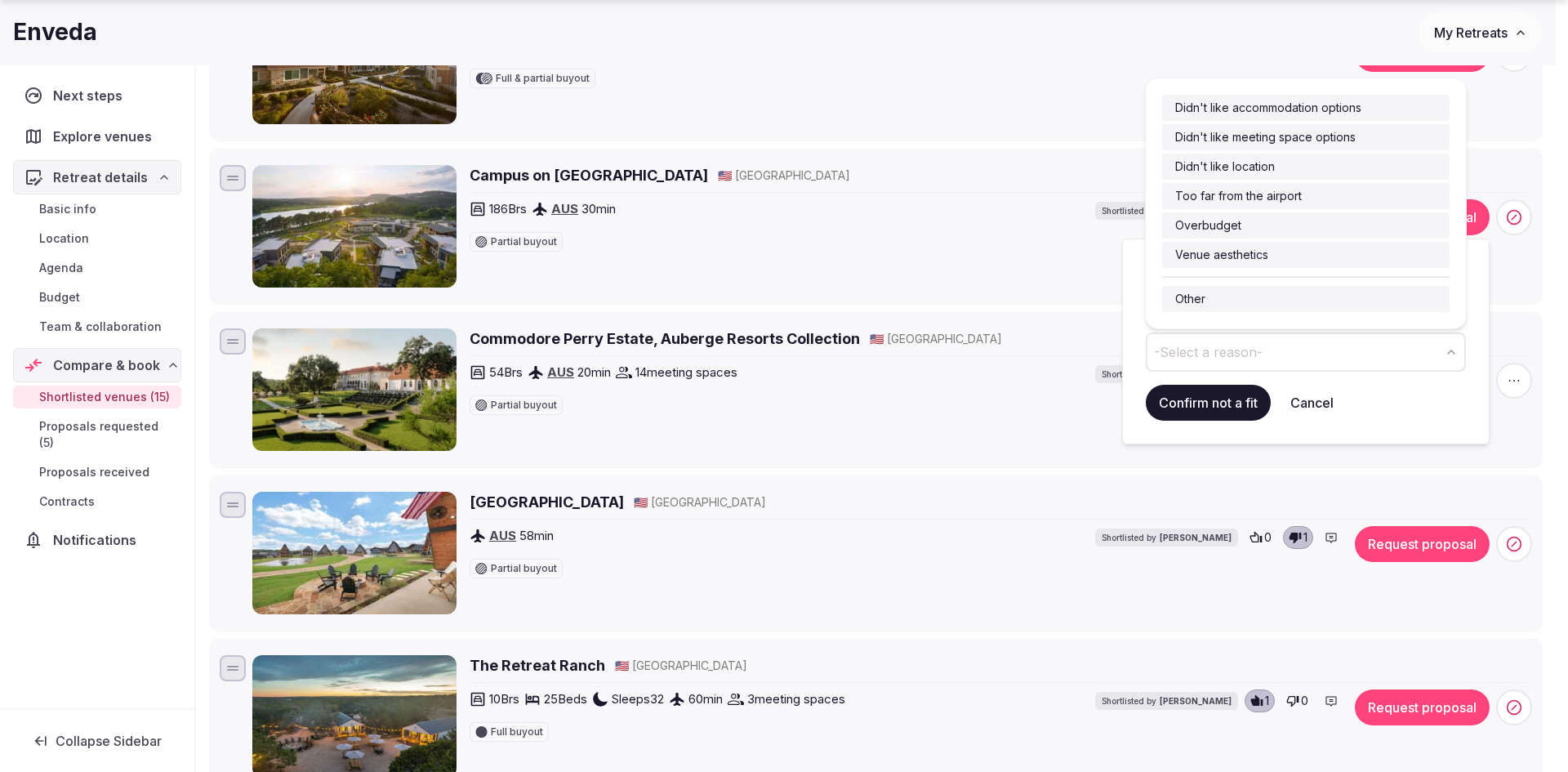
click at [1444, 348] on button "-Select a reason-" at bounding box center [1306, 352] width 320 height 39
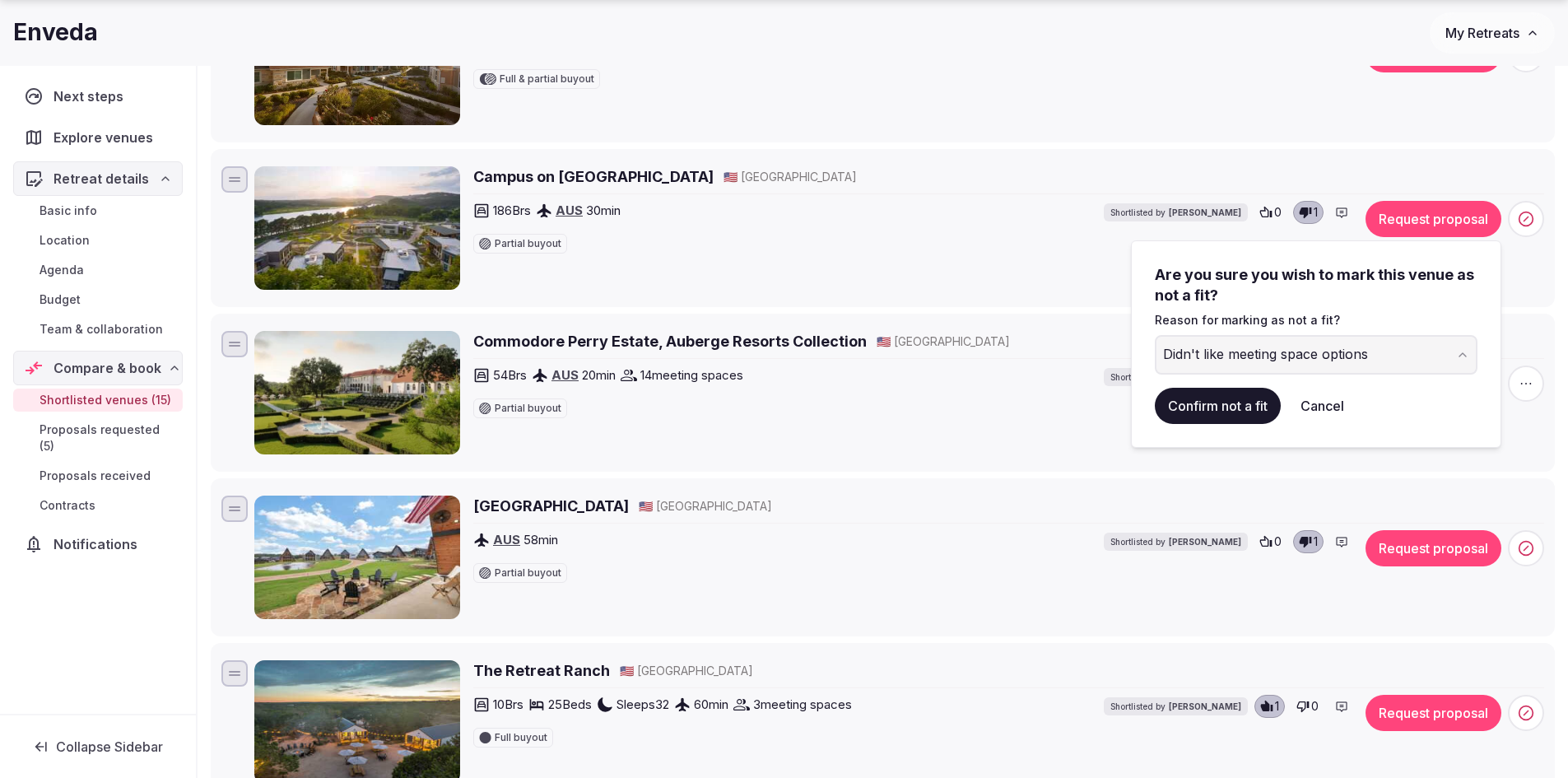
click at [1233, 406] on button "Confirm not a fit" at bounding box center [1217, 406] width 126 height 36
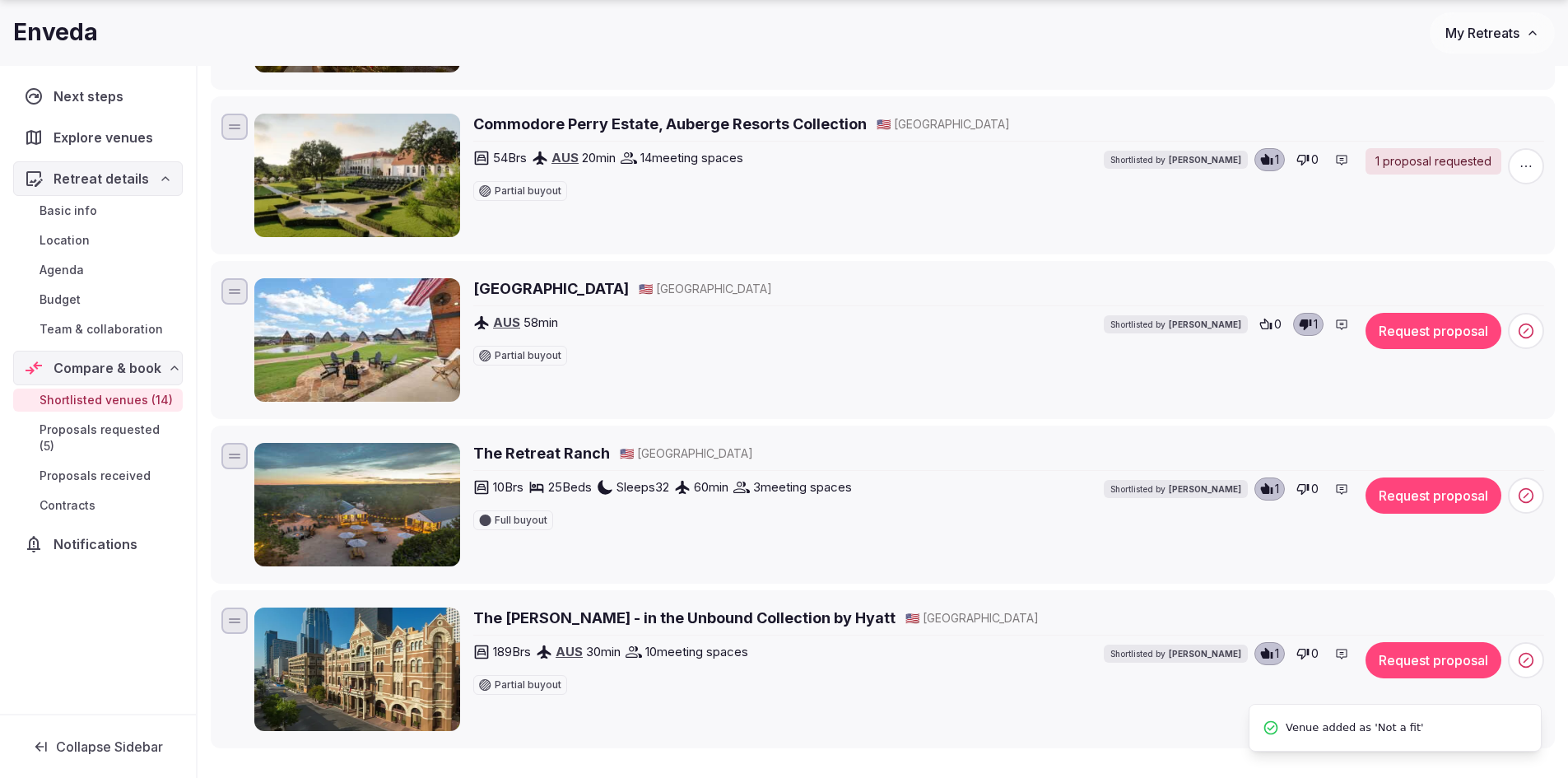
scroll to position [1894, 0]
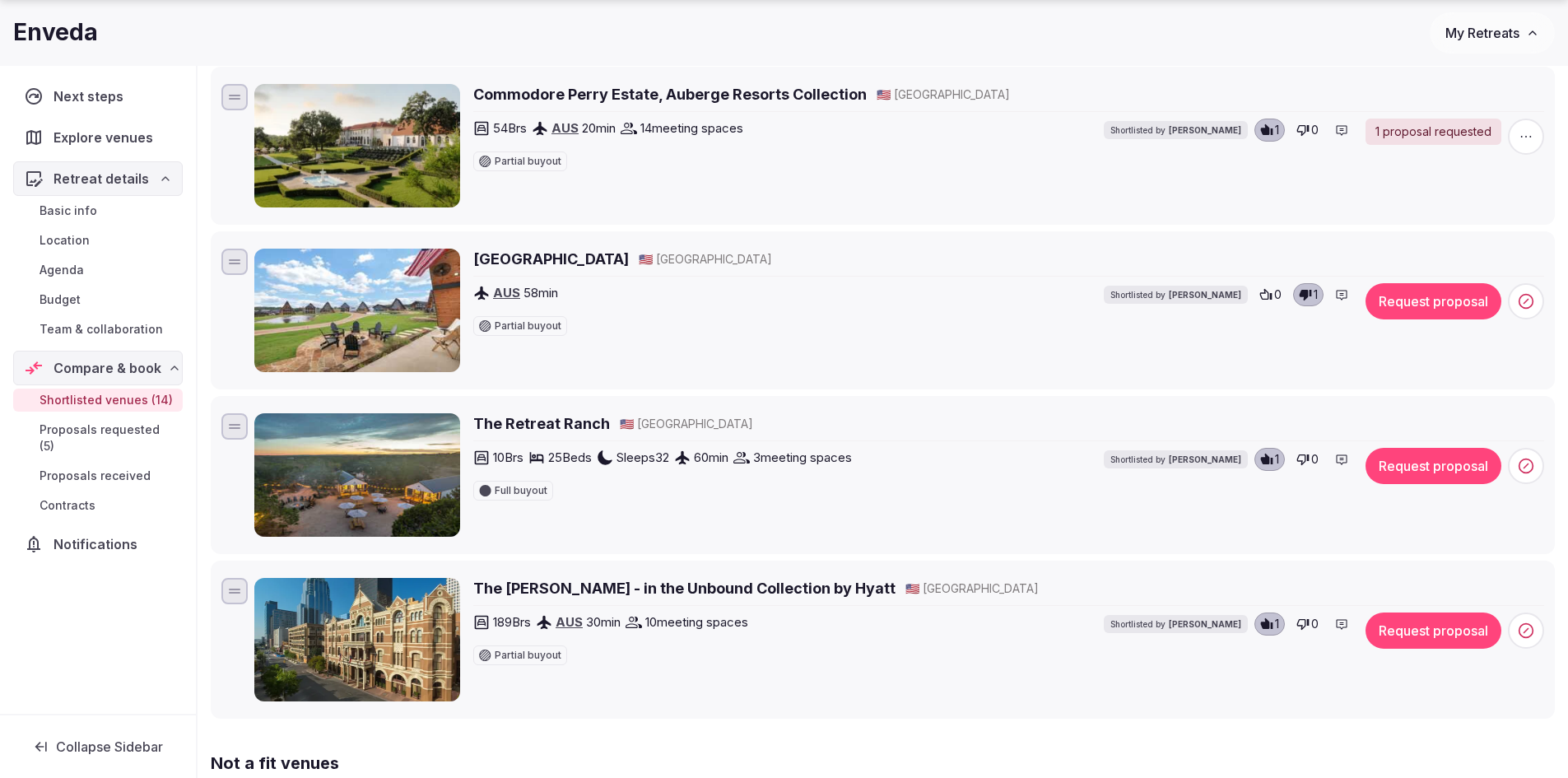
click at [533, 262] on h2 "Gruene Lake Ranch" at bounding box center [551, 259] width 155 height 21
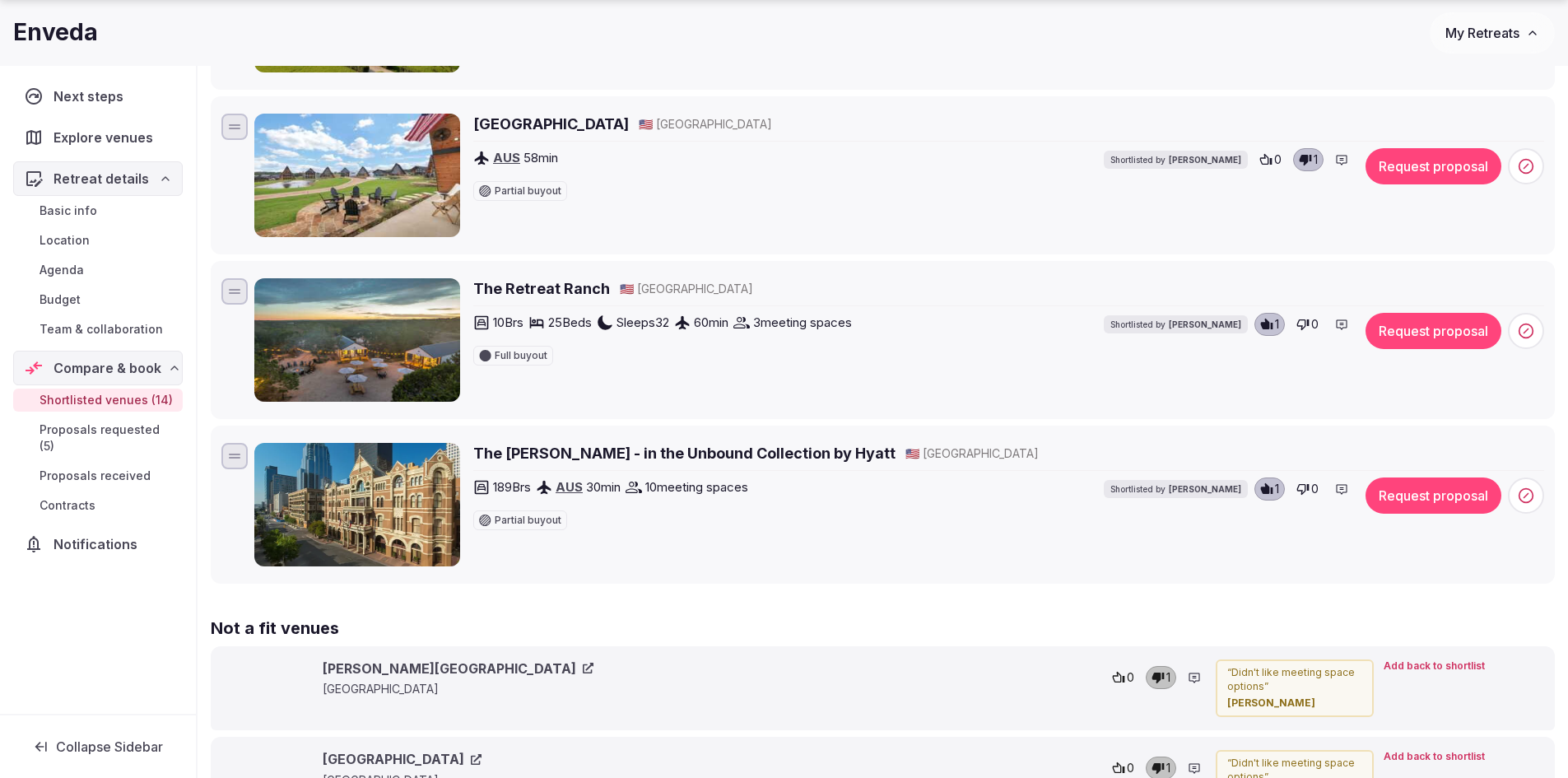
scroll to position [2058, 0]
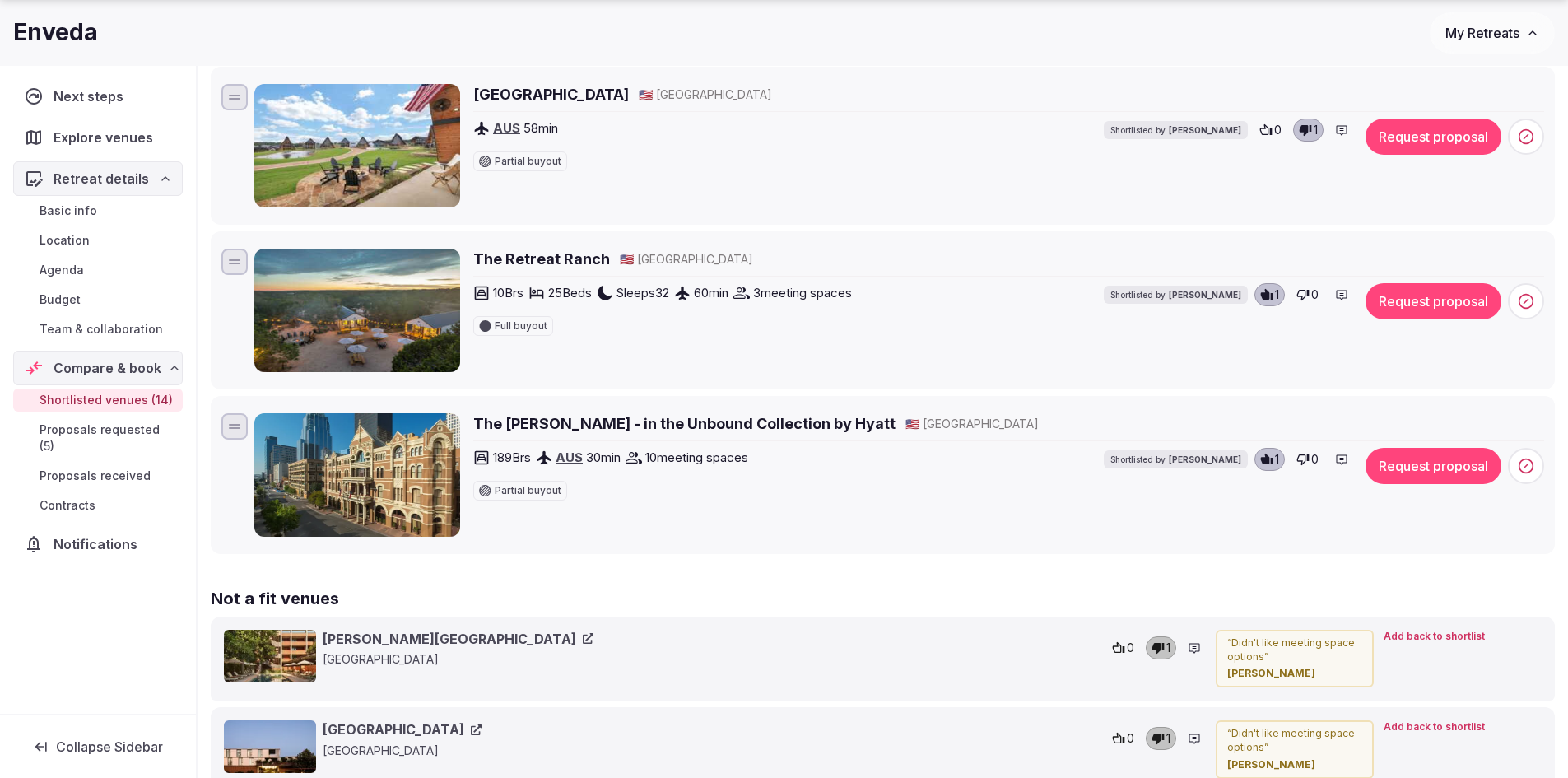
click at [543, 260] on h2 "The Retreat Ranch" at bounding box center [541, 259] width 136 height 21
click at [1337, 294] on icon at bounding box center [1340, 294] width 13 height 13
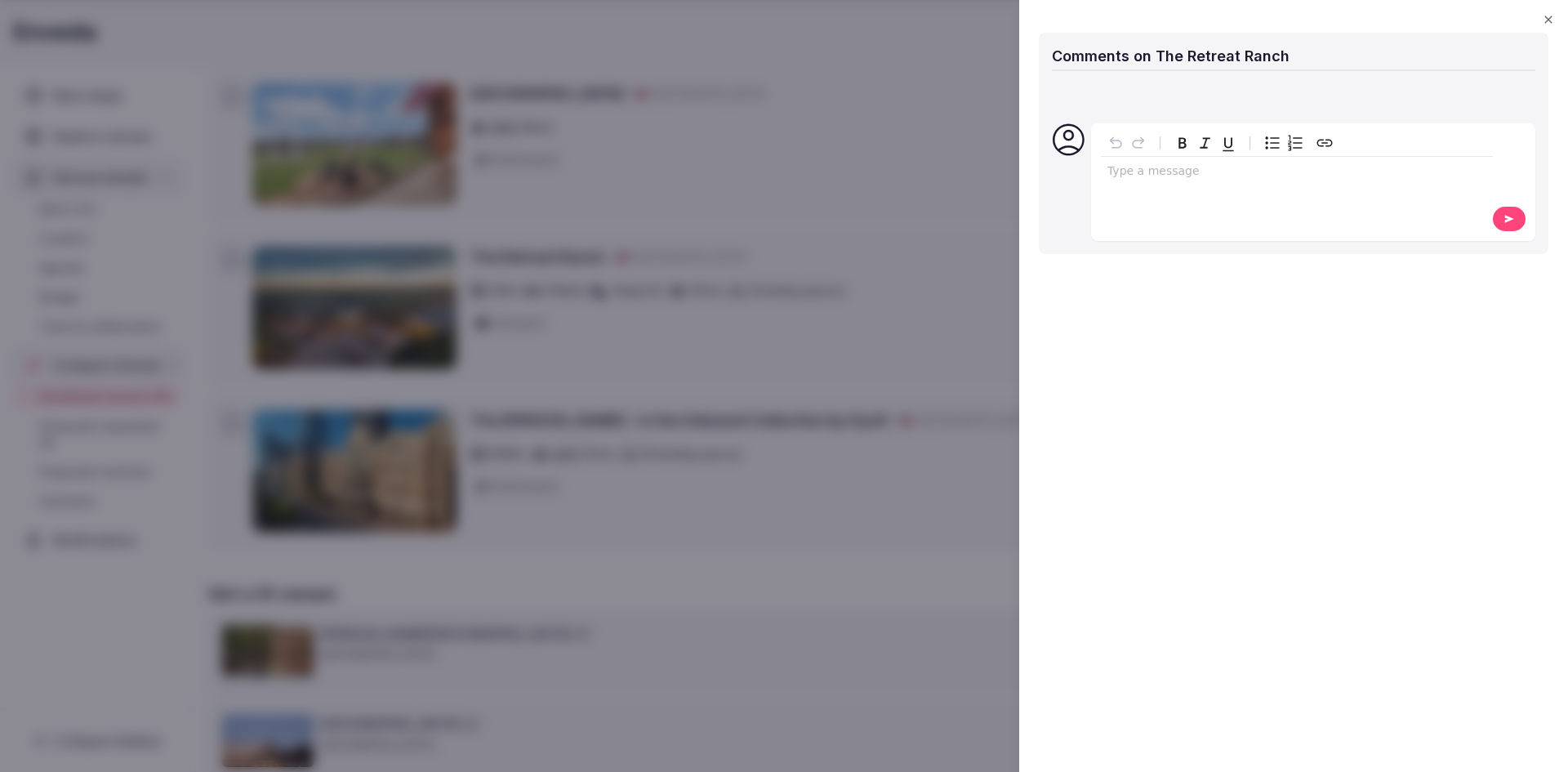
click at [1175, 179] on p "editable markdown" at bounding box center [1297, 172] width 379 height 17
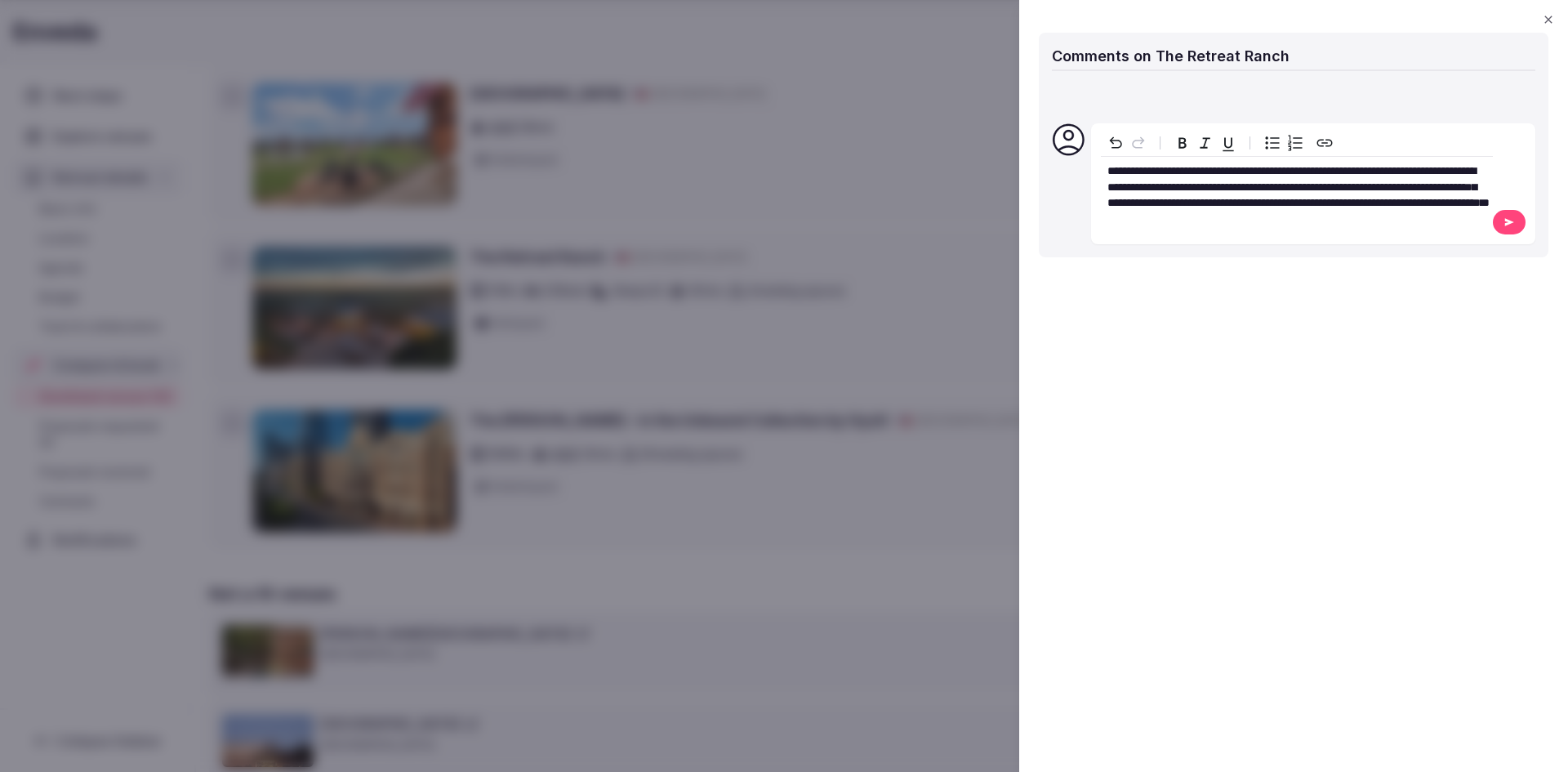
click at [1524, 235] on button at bounding box center [1509, 222] width 33 height 25
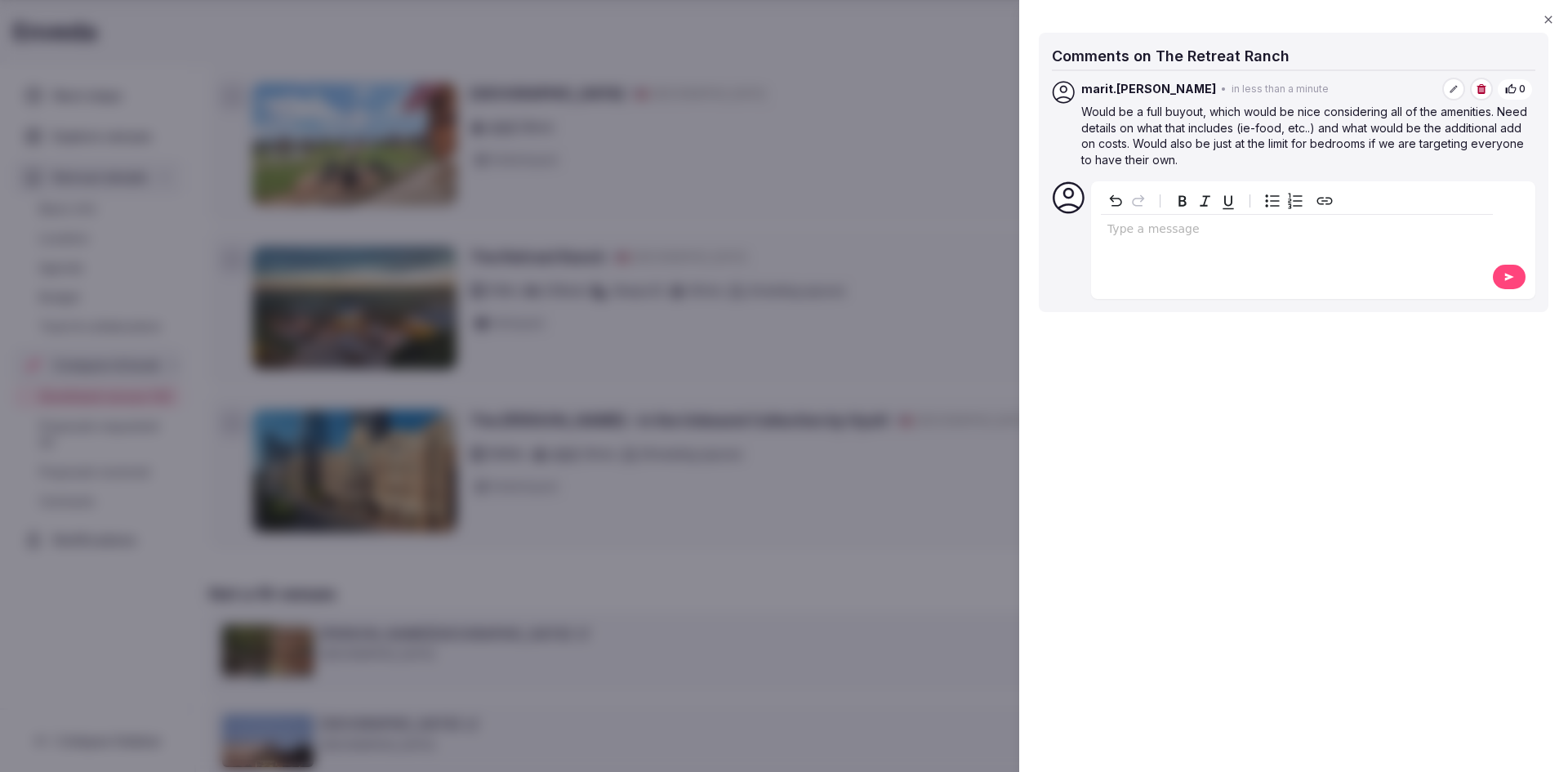
click at [1547, 14] on icon "button" at bounding box center [1548, 19] width 13 height 13
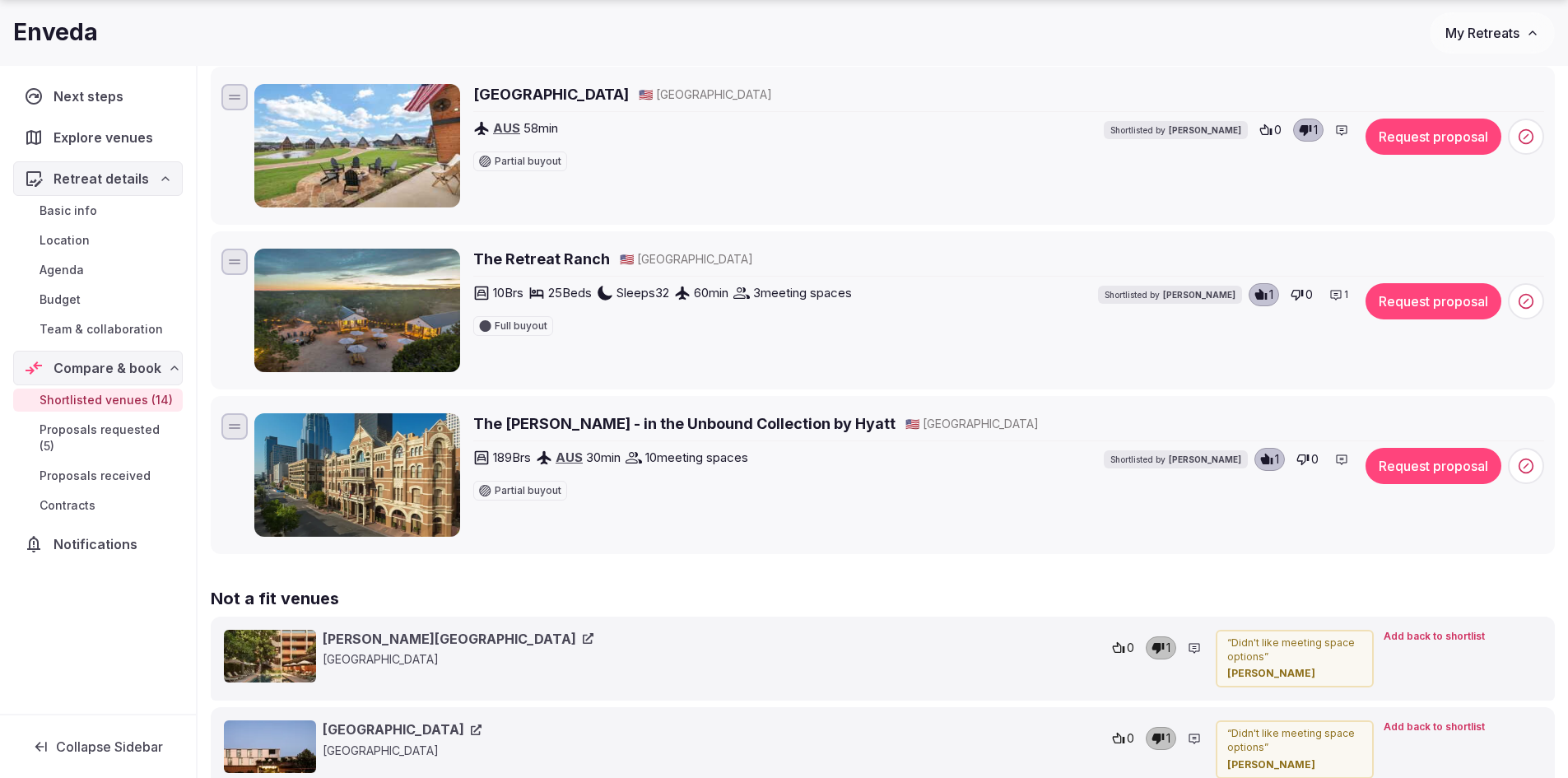
click at [549, 265] on h2 "The Retreat Ranch" at bounding box center [541, 259] width 136 height 21
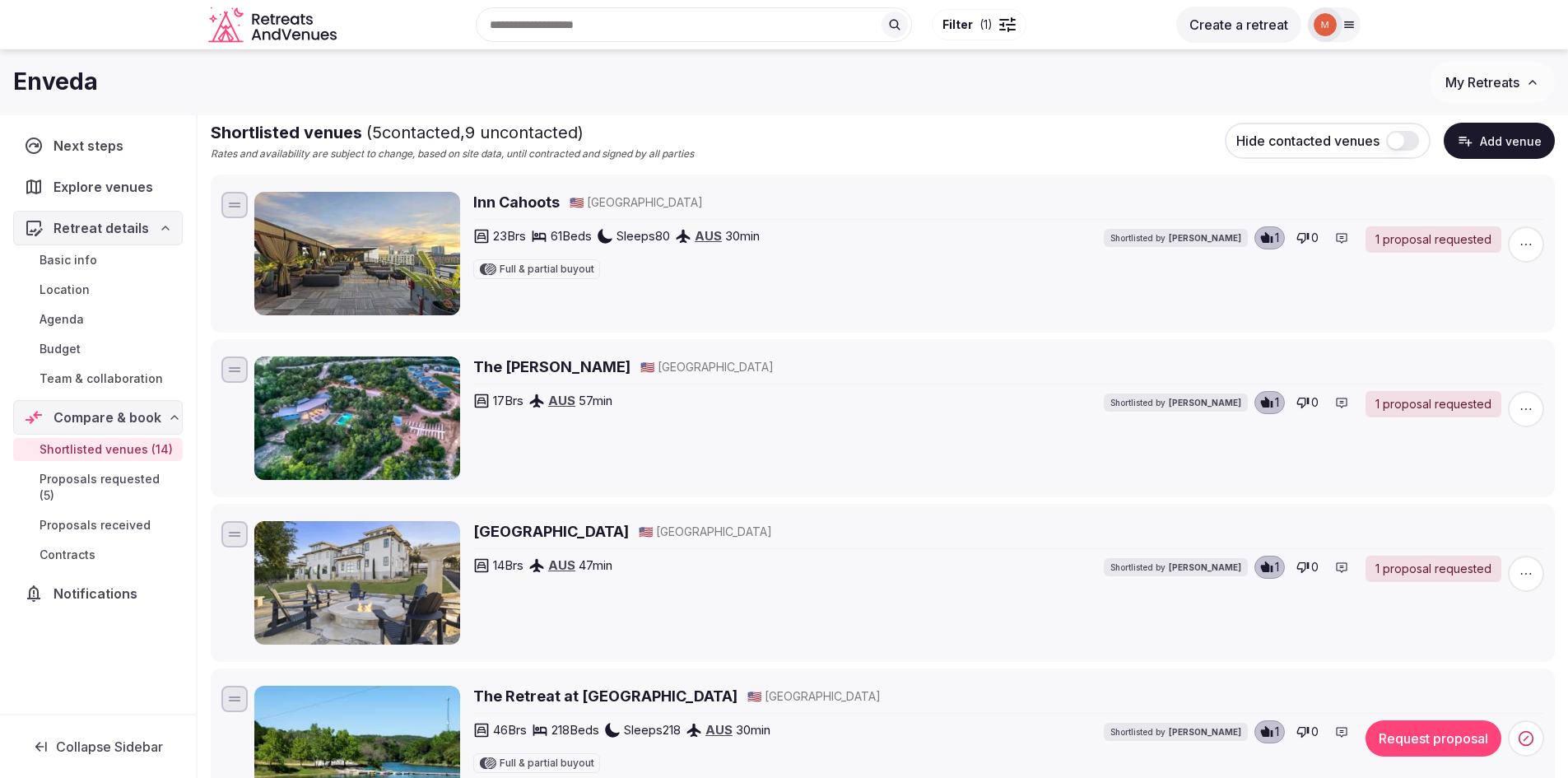
scroll to position [0, 0]
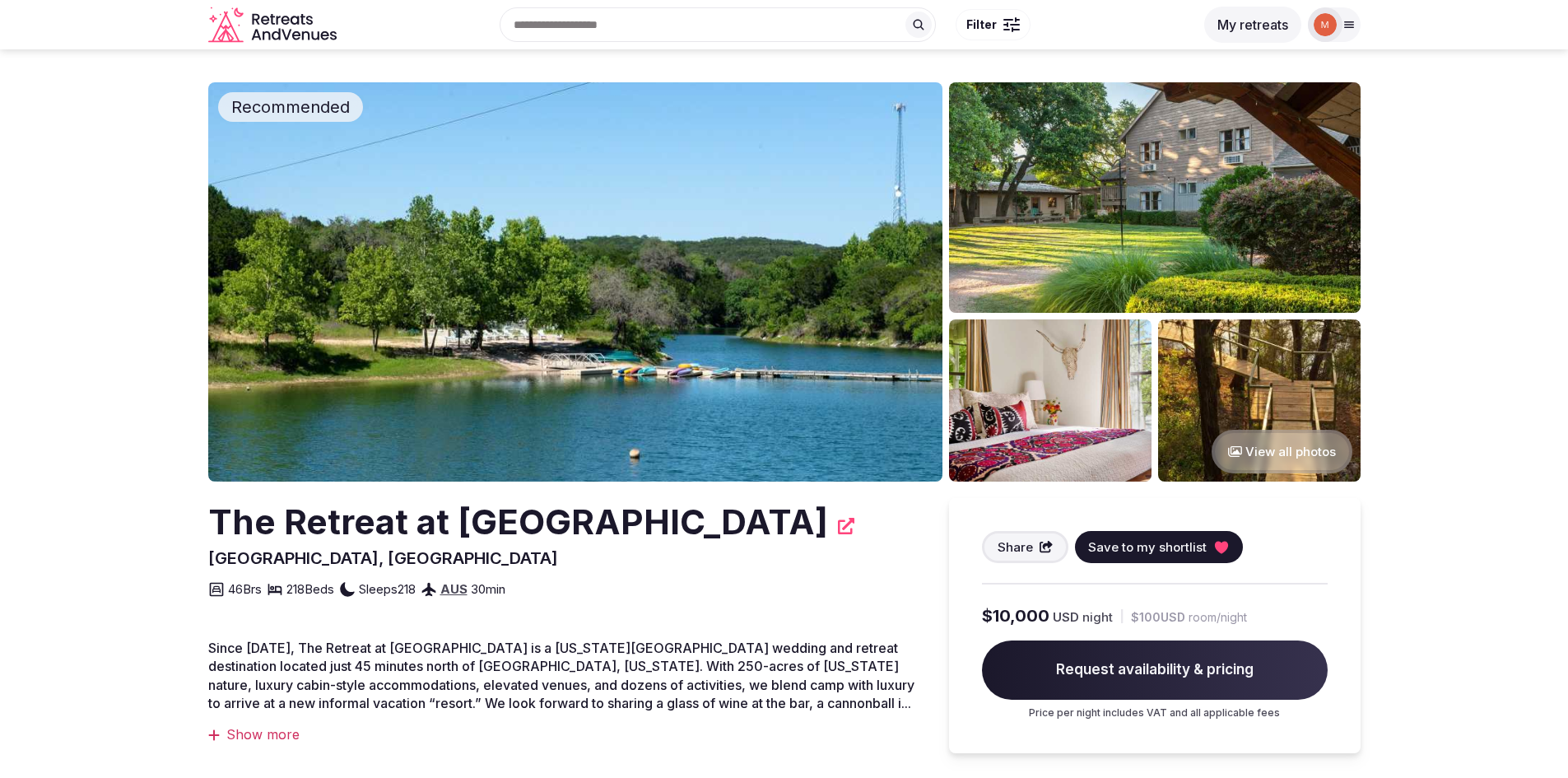
drag, startPoint x: 0, startPoint y: 0, endPoint x: 534, endPoint y: 259, distance: 593.5
click at [534, 259] on img at bounding box center [575, 282] width 734 height 399
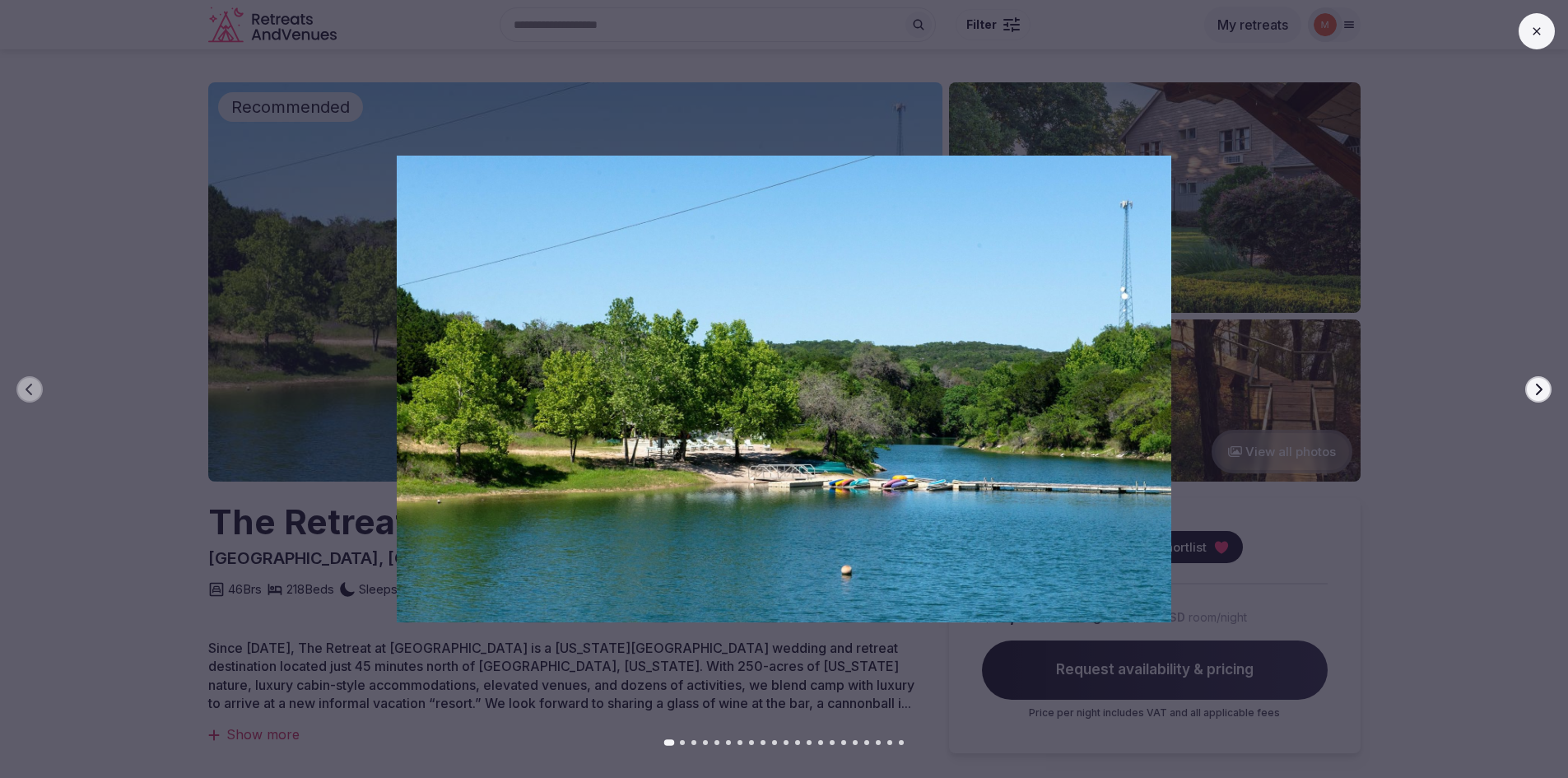
click at [1535, 389] on icon "button" at bounding box center [1537, 389] width 13 height 13
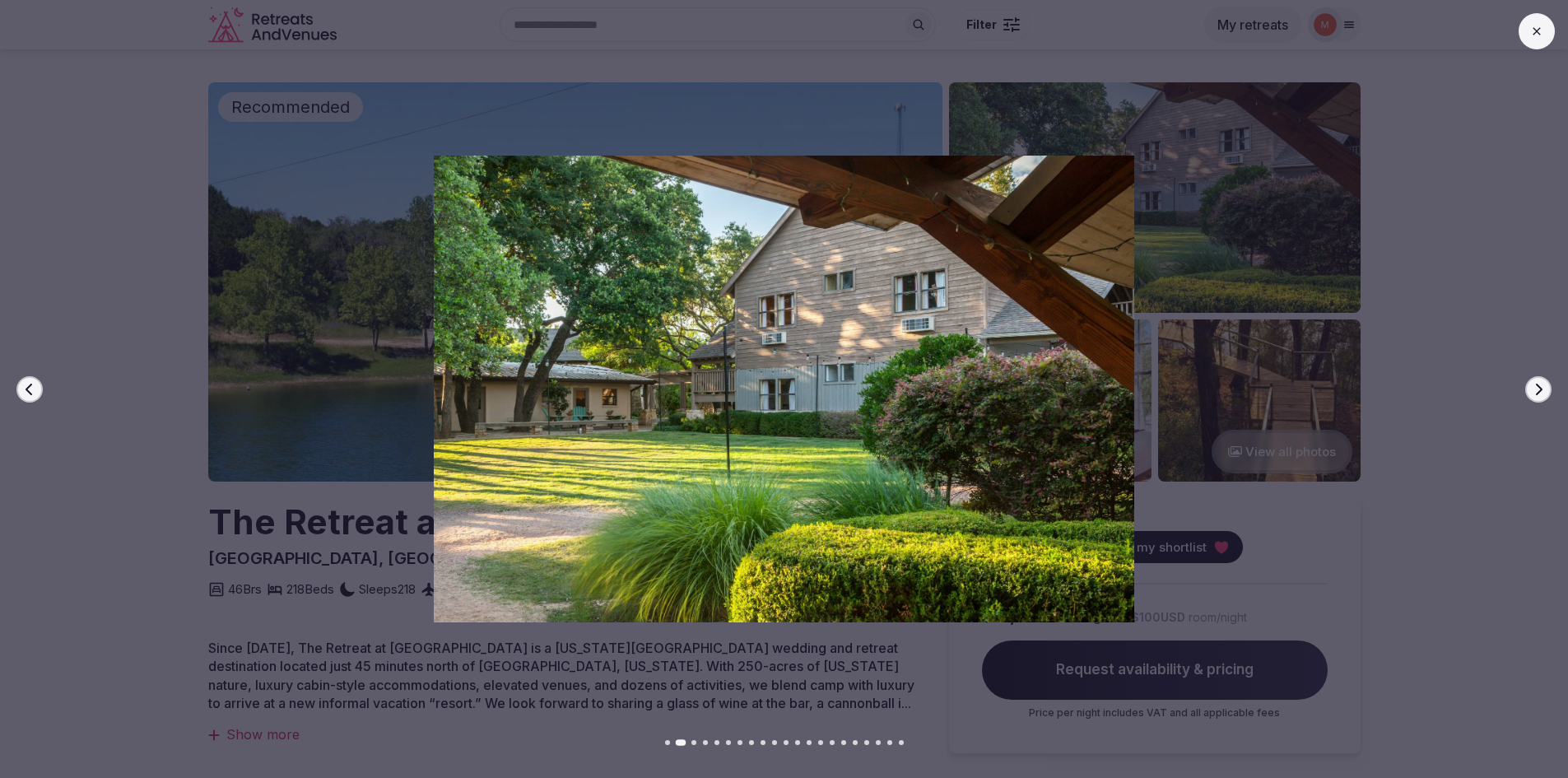
click at [1535, 389] on icon "button" at bounding box center [1537, 389] width 13 height 13
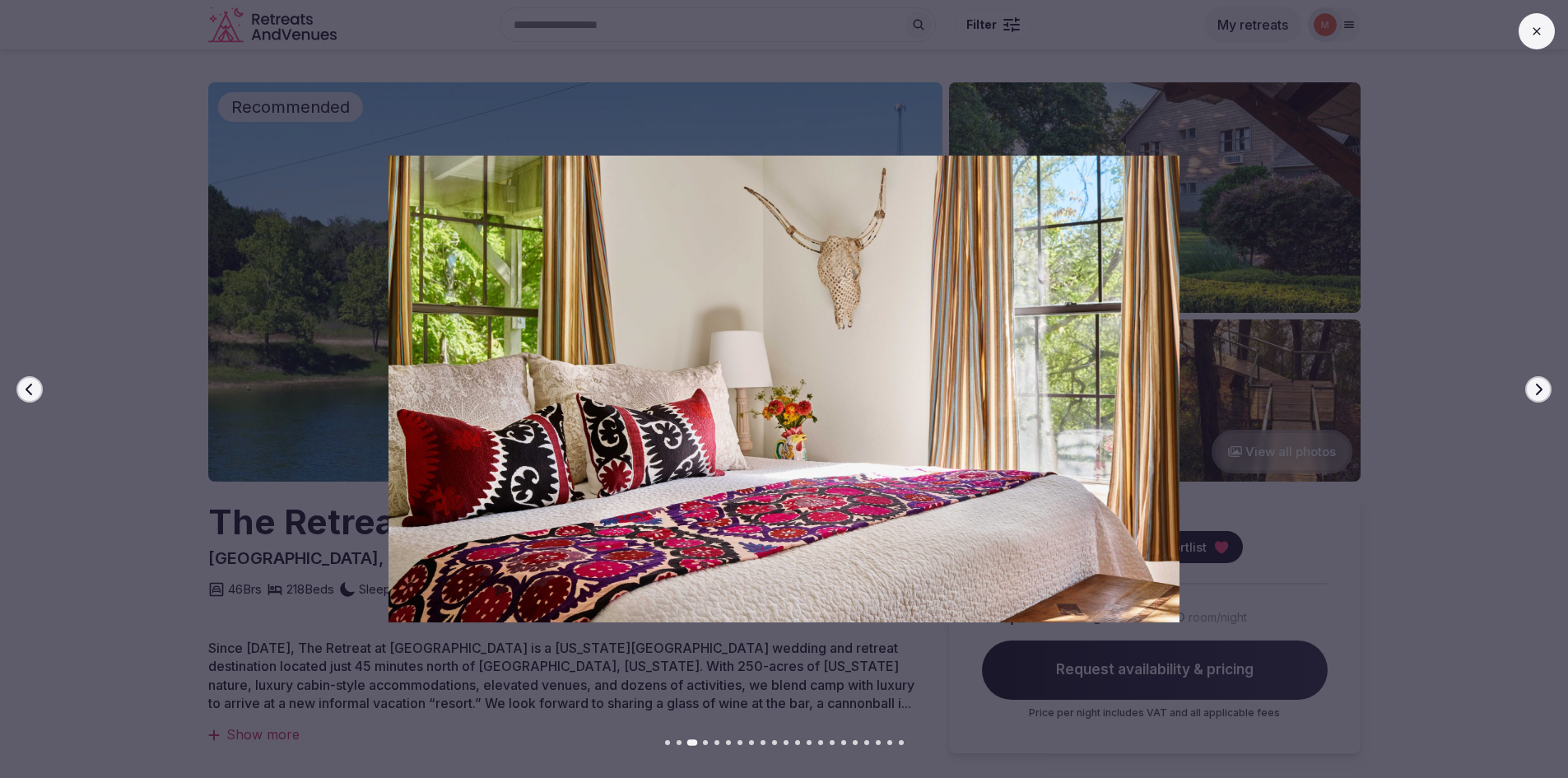
click at [1535, 389] on icon "button" at bounding box center [1537, 389] width 13 height 13
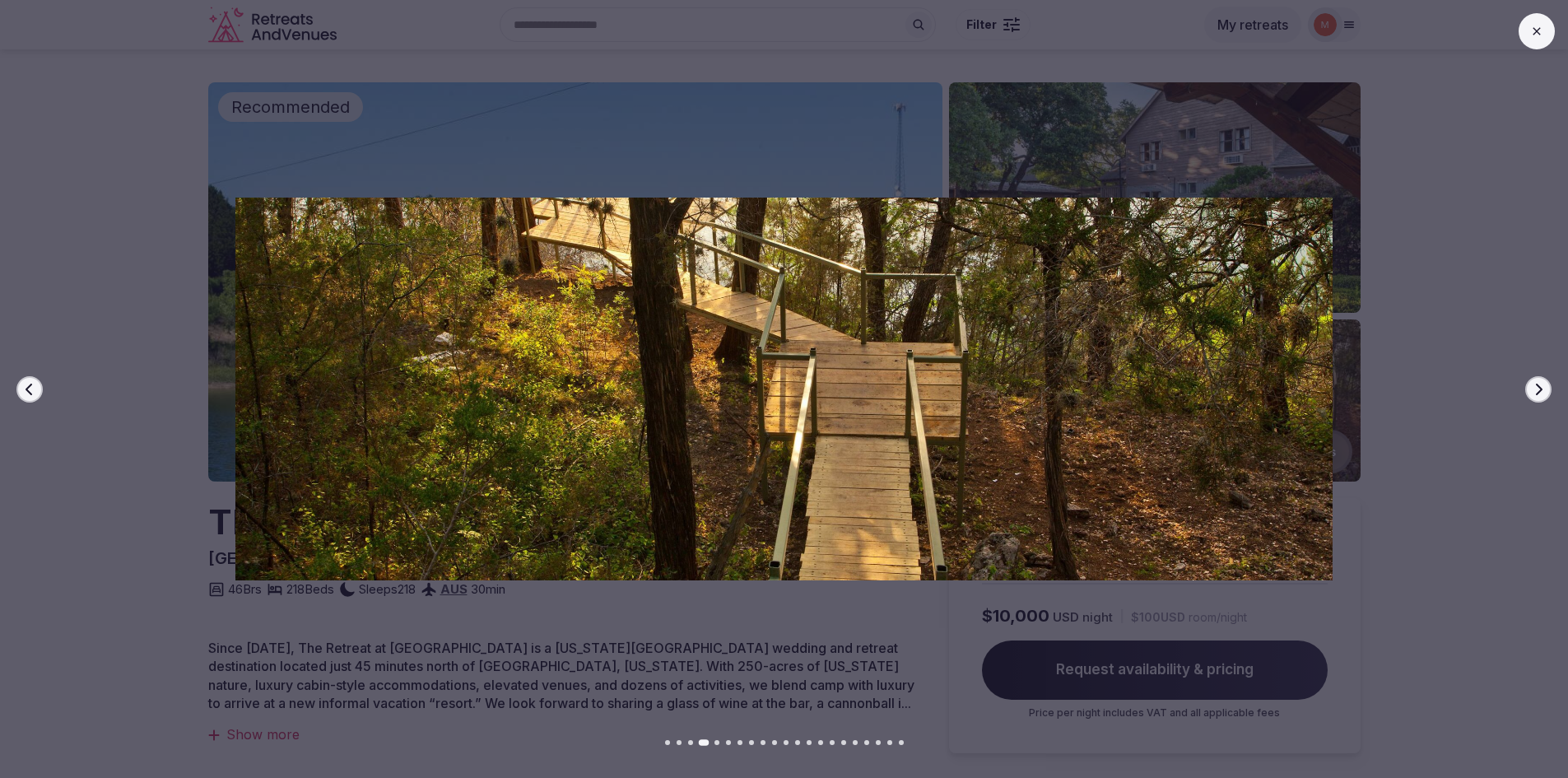
click at [1535, 389] on icon "button" at bounding box center [1537, 389] width 13 height 13
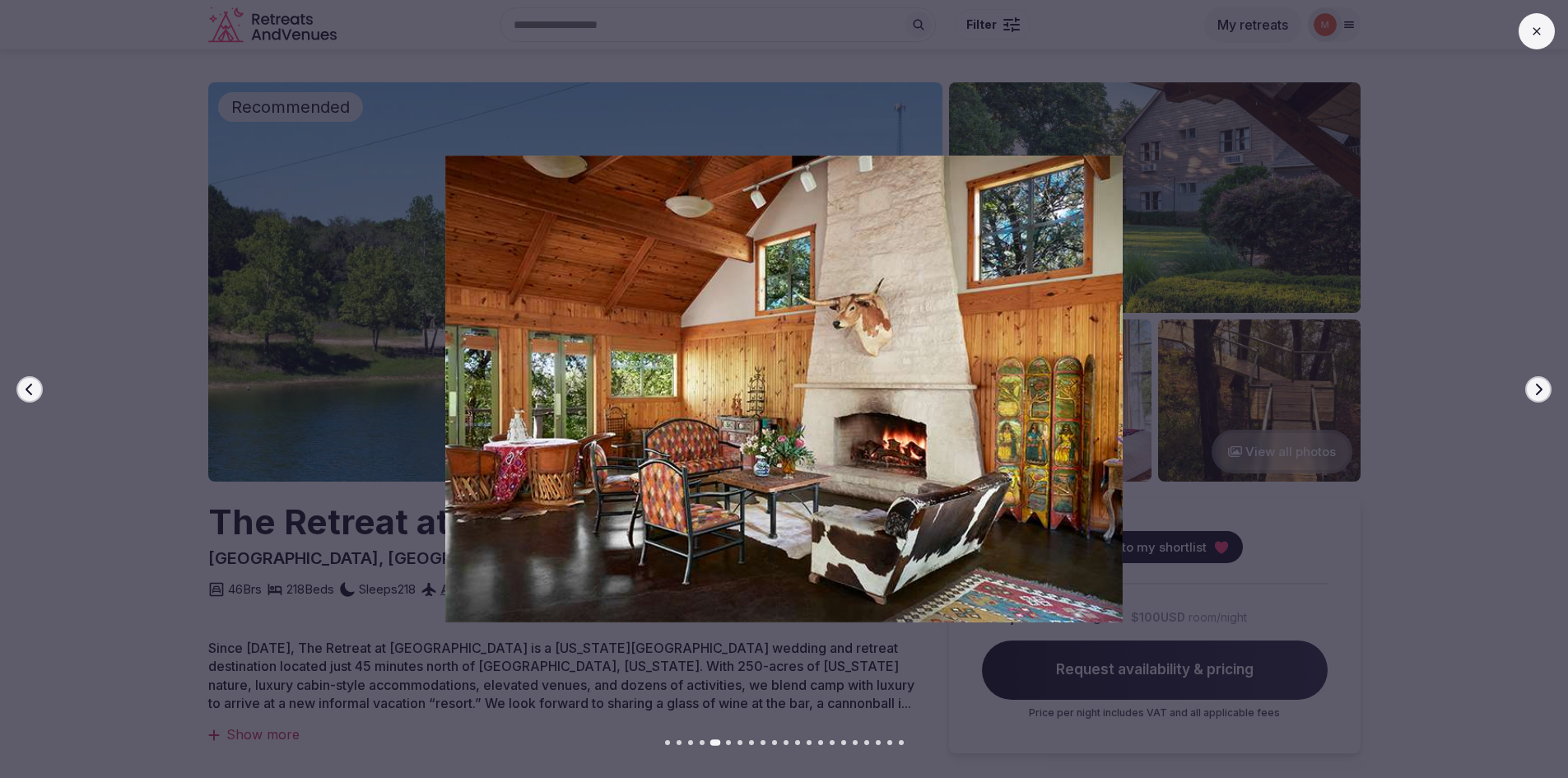
click at [1535, 389] on icon "button" at bounding box center [1537, 389] width 13 height 13
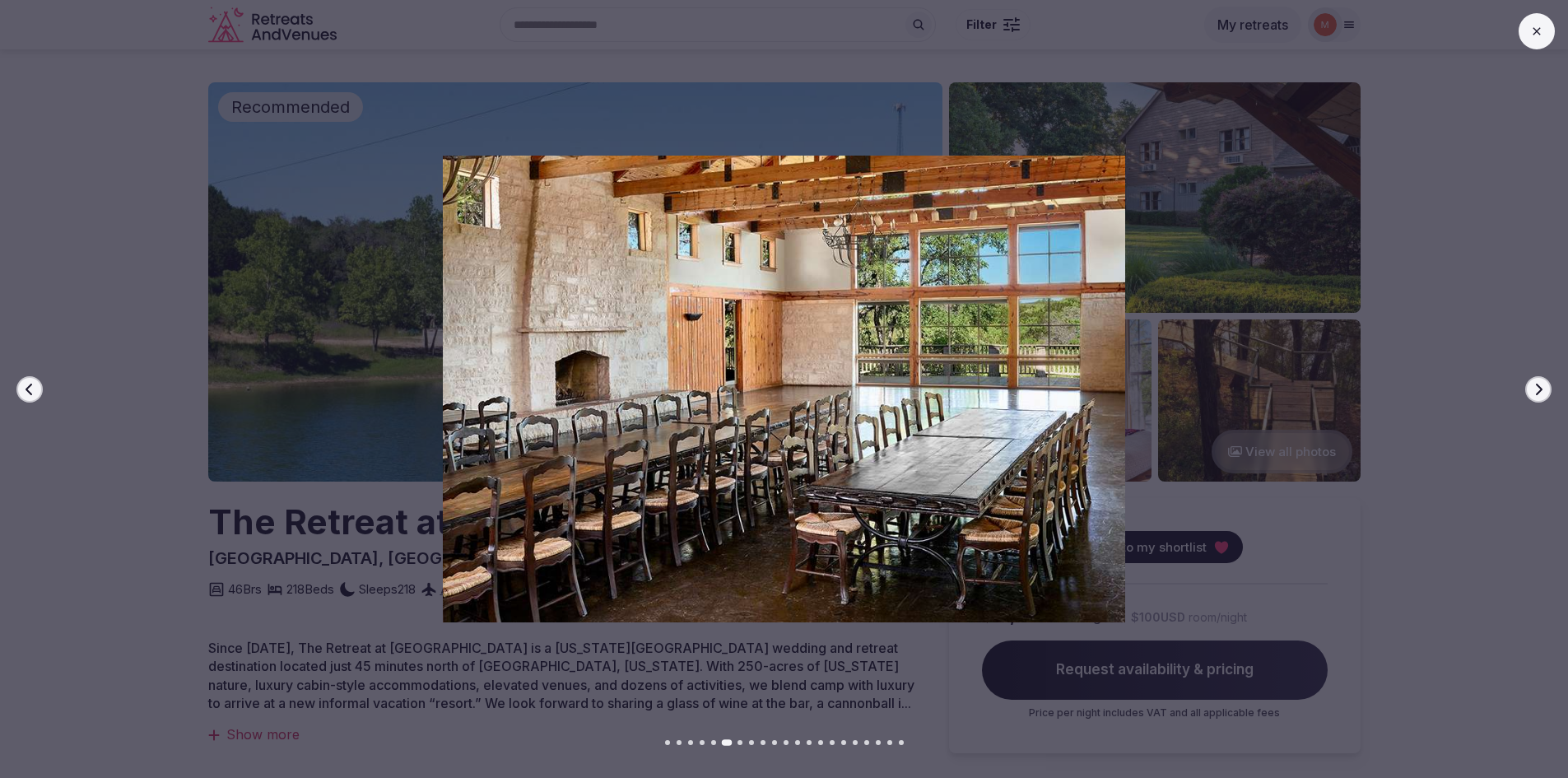
click at [1535, 389] on icon "button" at bounding box center [1537, 389] width 13 height 13
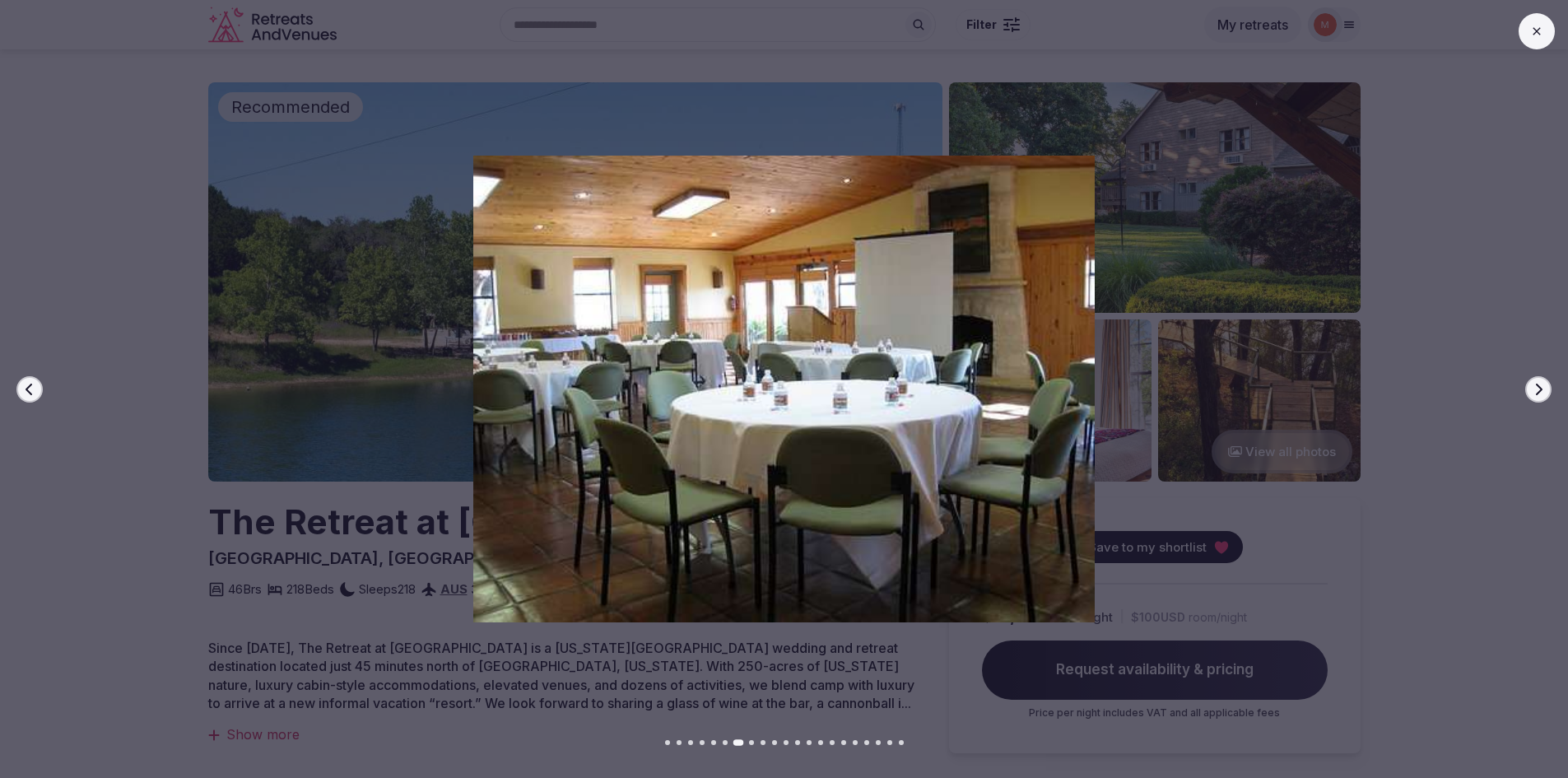
click at [1535, 389] on icon "button" at bounding box center [1537, 389] width 13 height 13
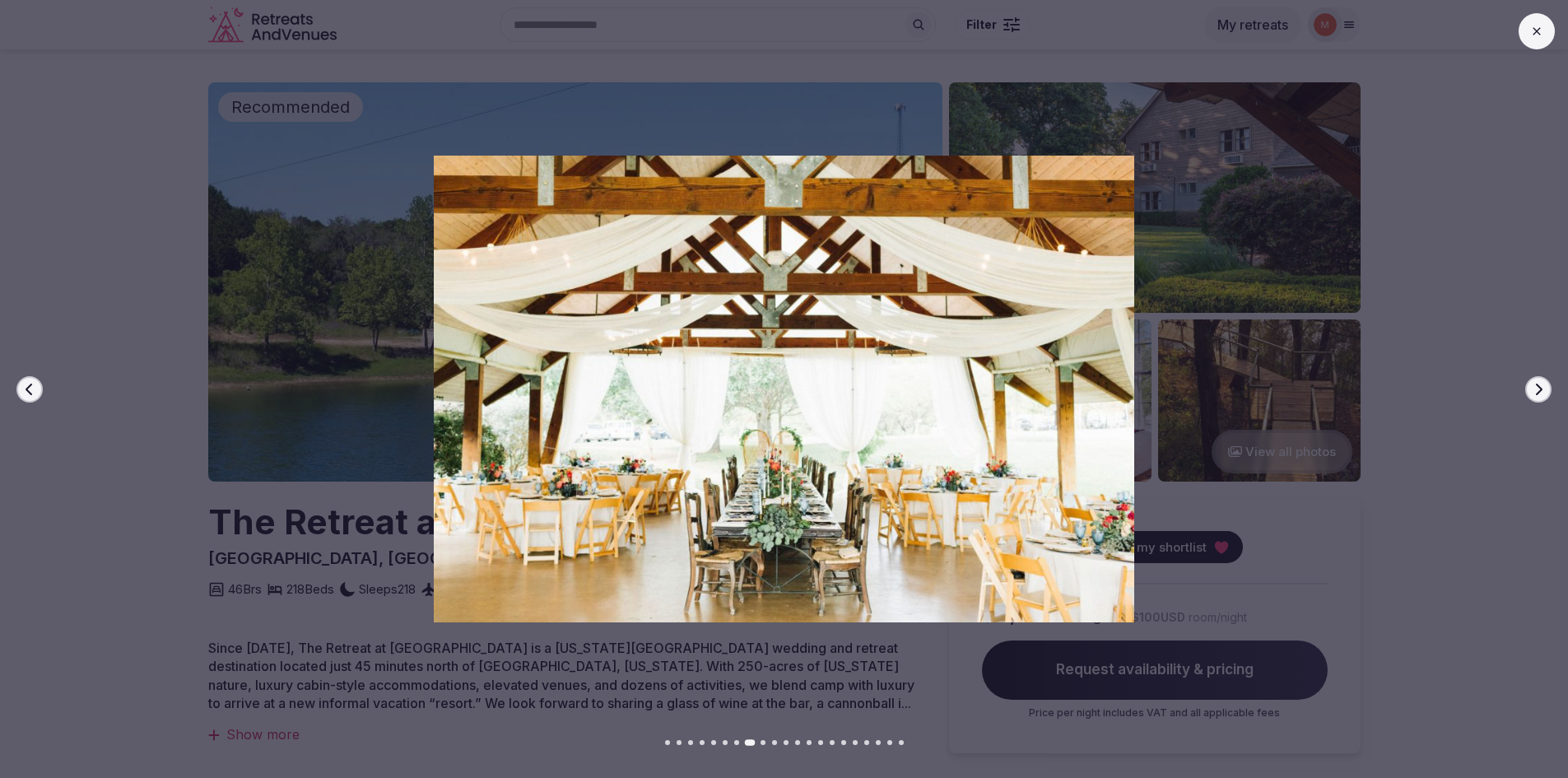
click at [1535, 389] on icon "button" at bounding box center [1537, 389] width 13 height 13
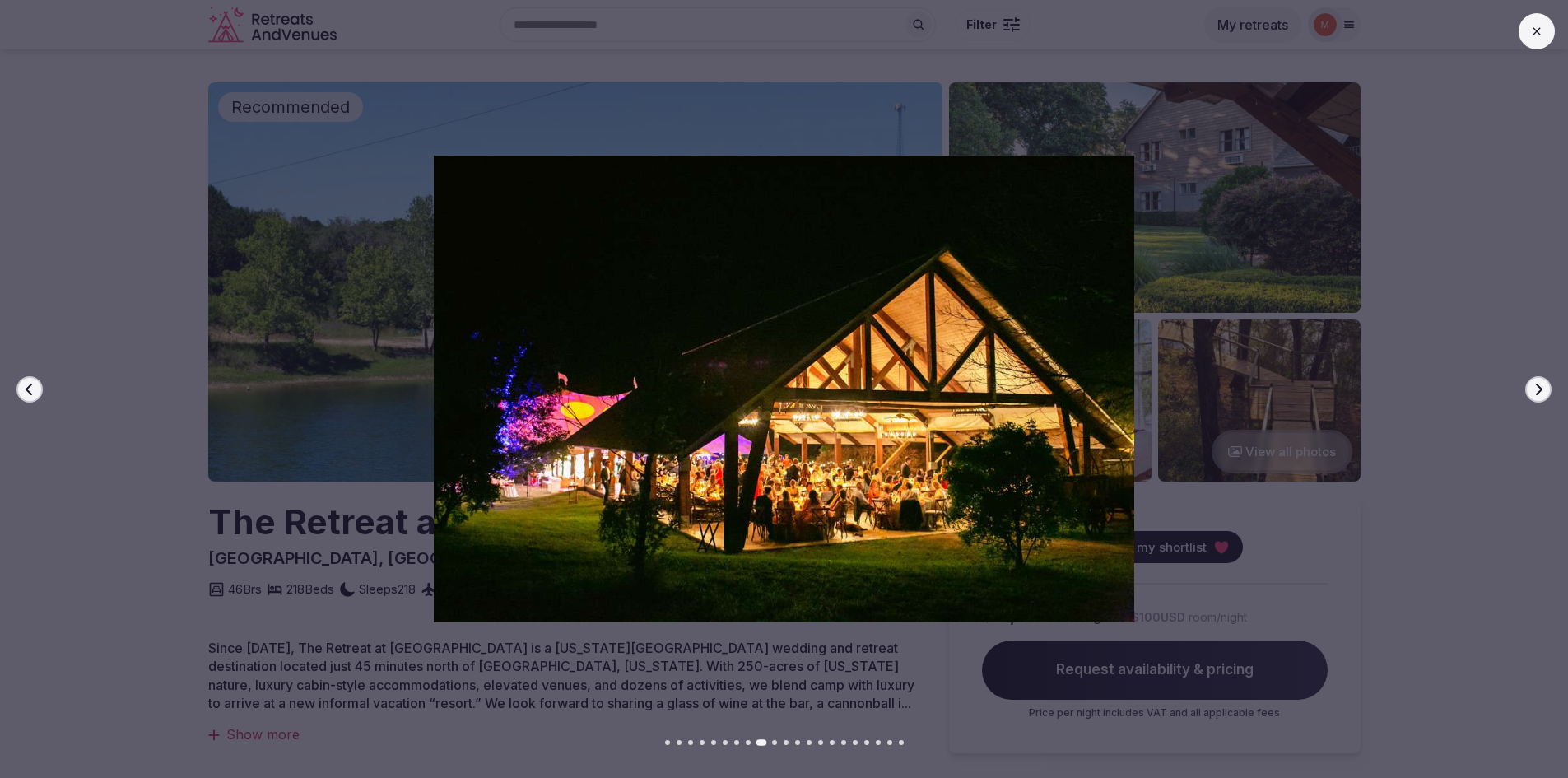
click at [1533, 389] on icon "button" at bounding box center [1537, 389] width 13 height 13
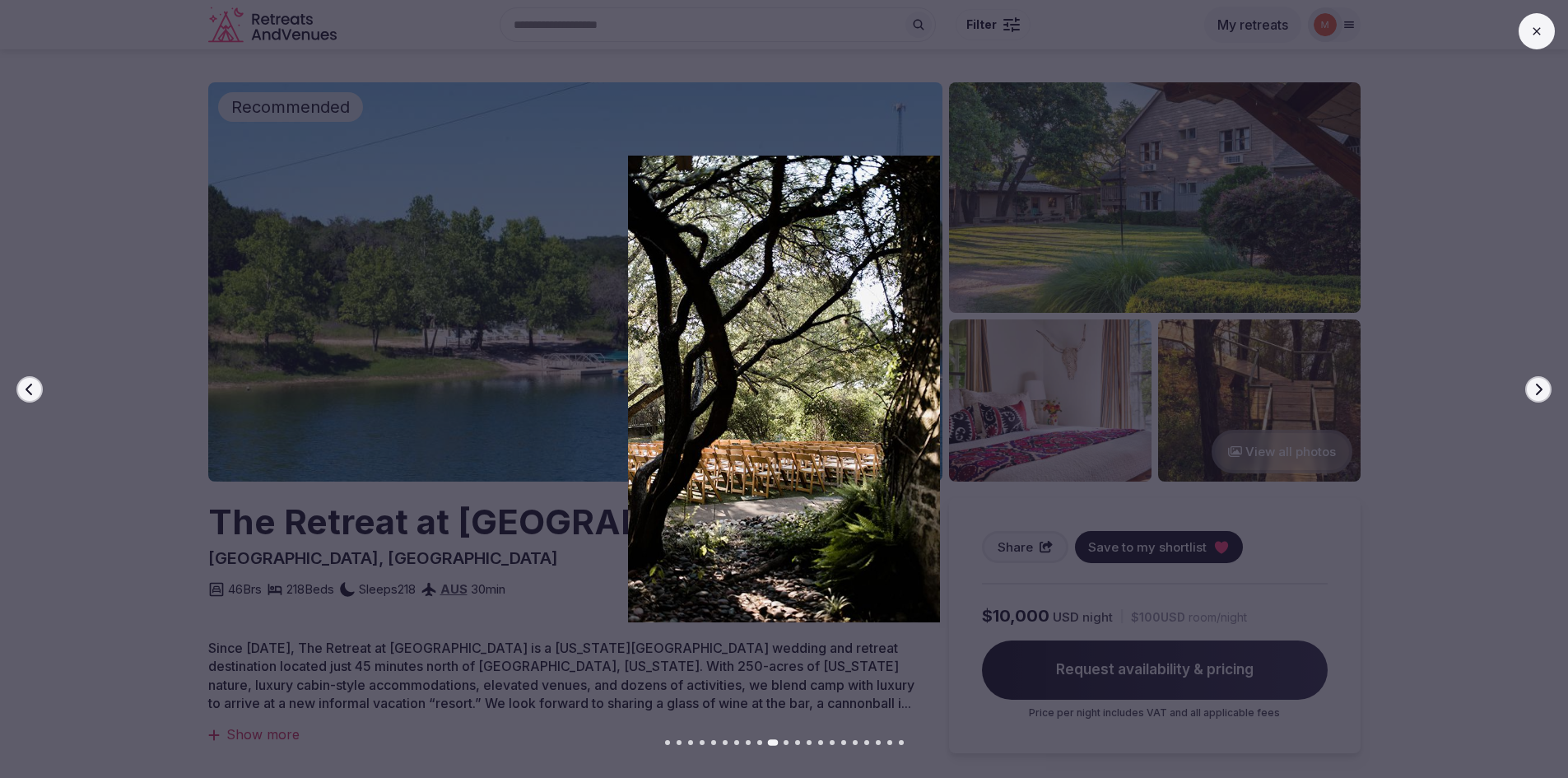
click at [1540, 391] on icon "button" at bounding box center [1538, 389] width 7 height 12
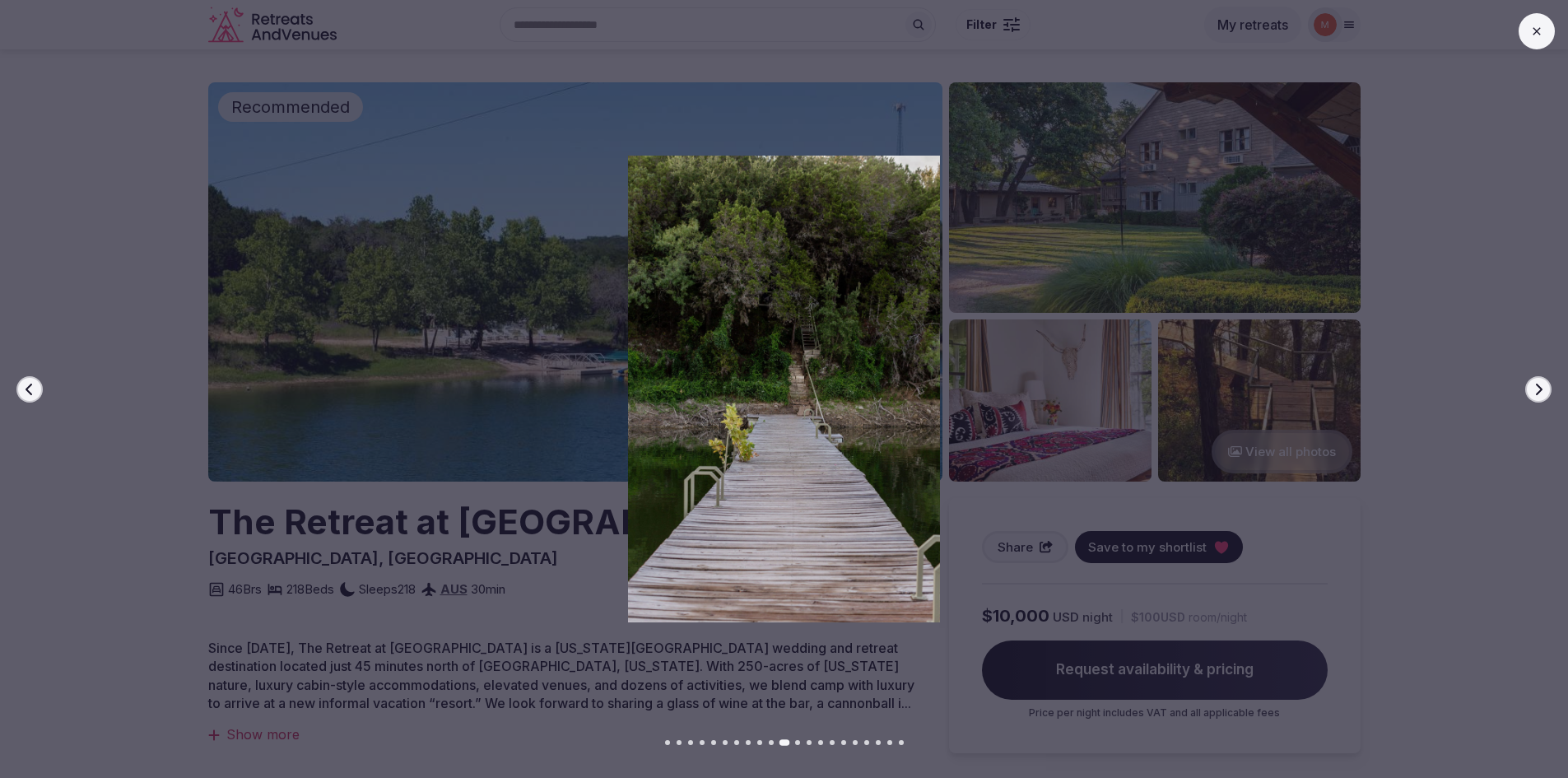
click at [1540, 391] on icon "button" at bounding box center [1538, 389] width 7 height 12
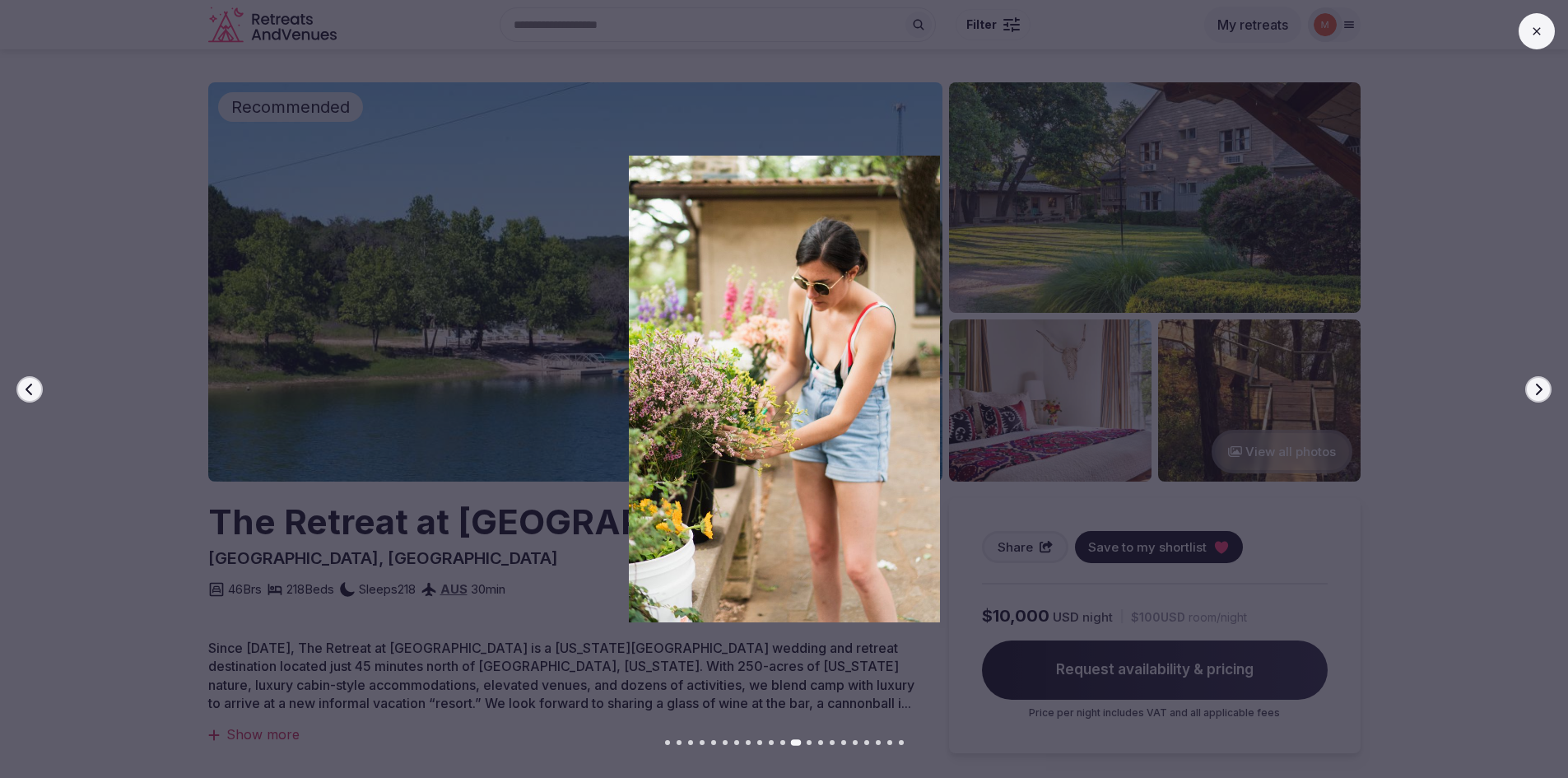
click at [1540, 391] on icon "button" at bounding box center [1538, 389] width 7 height 12
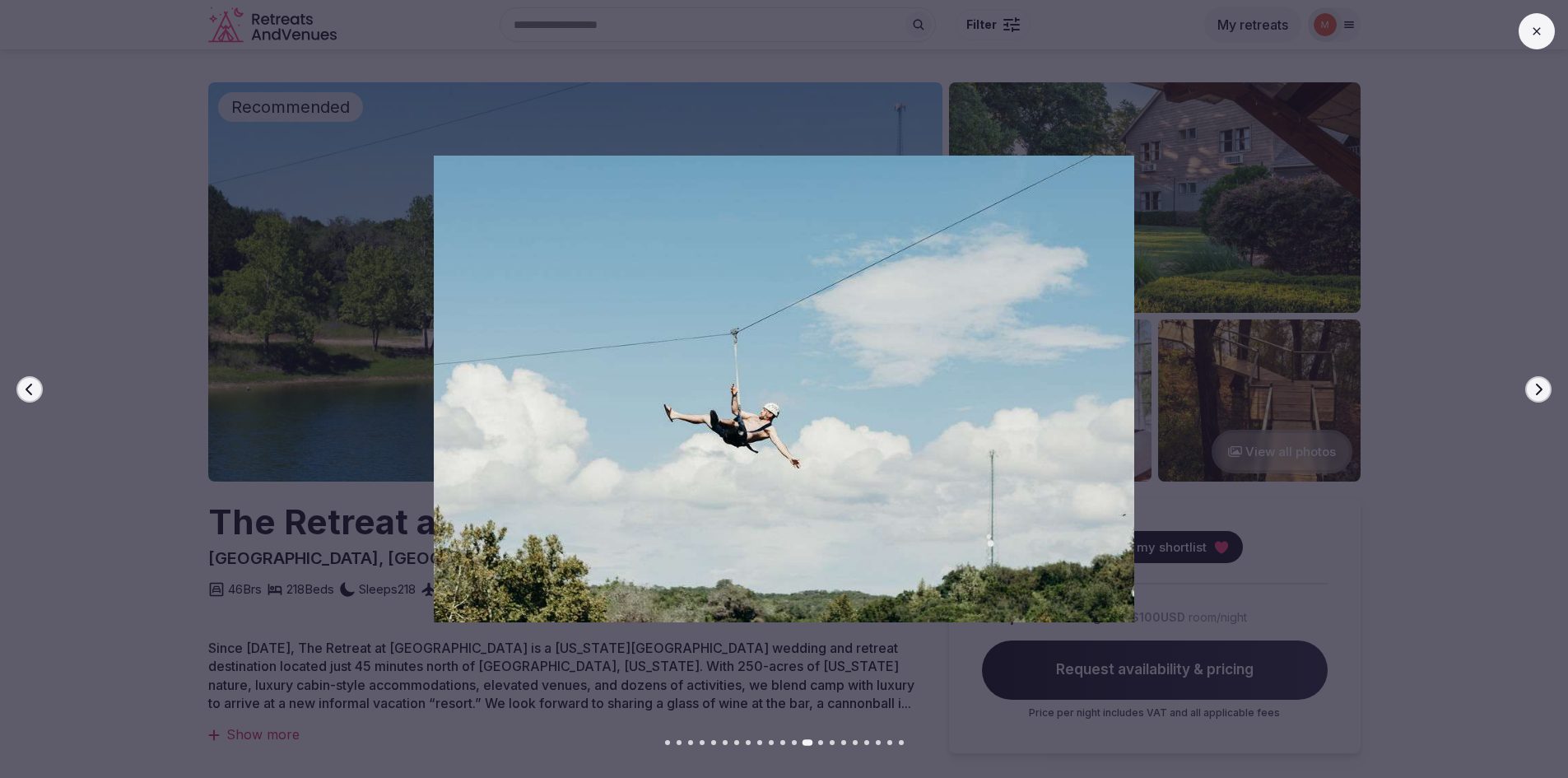
click at [1540, 391] on icon "button" at bounding box center [1538, 389] width 7 height 12
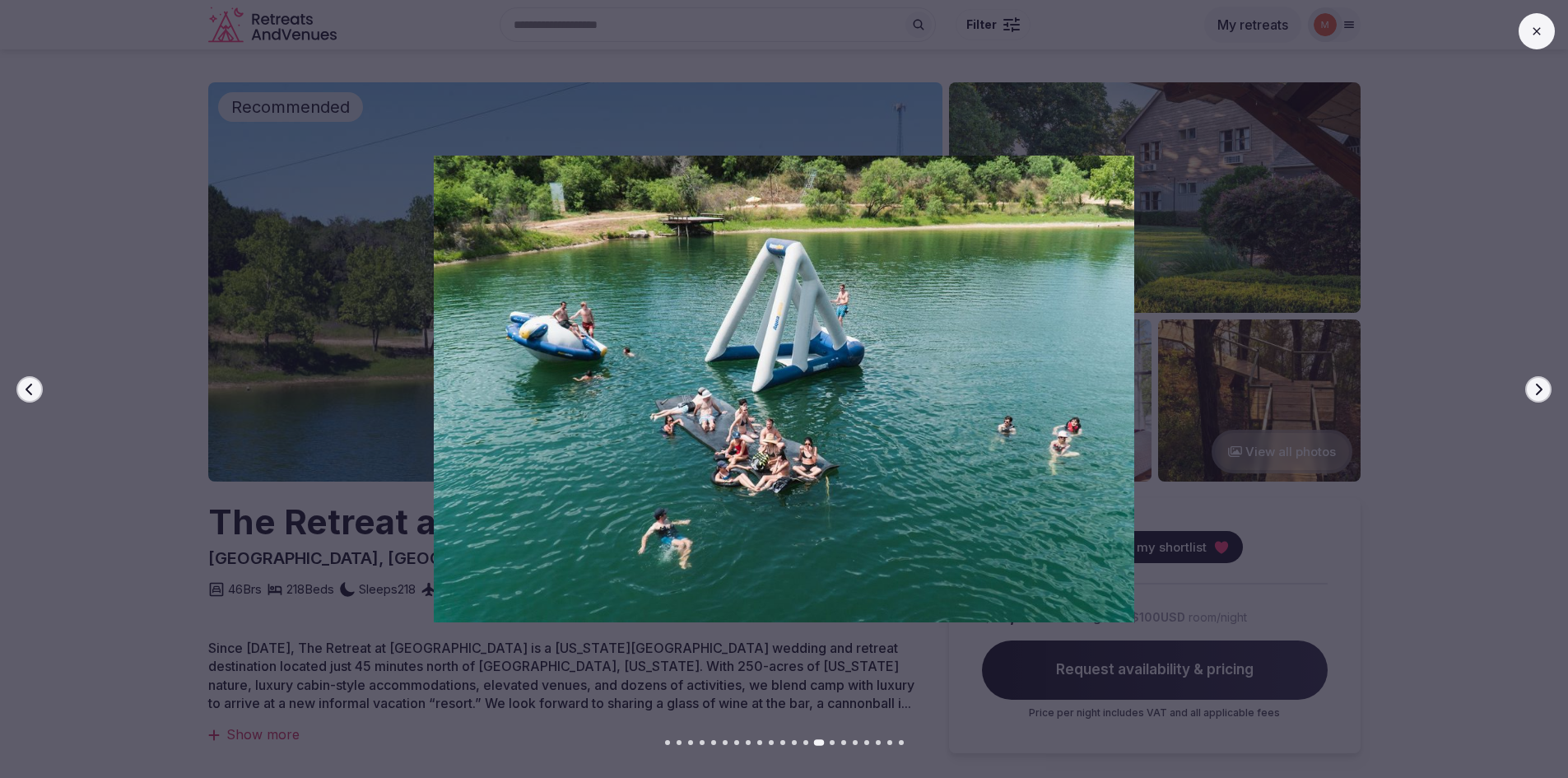
click at [1540, 391] on icon "button" at bounding box center [1538, 389] width 7 height 12
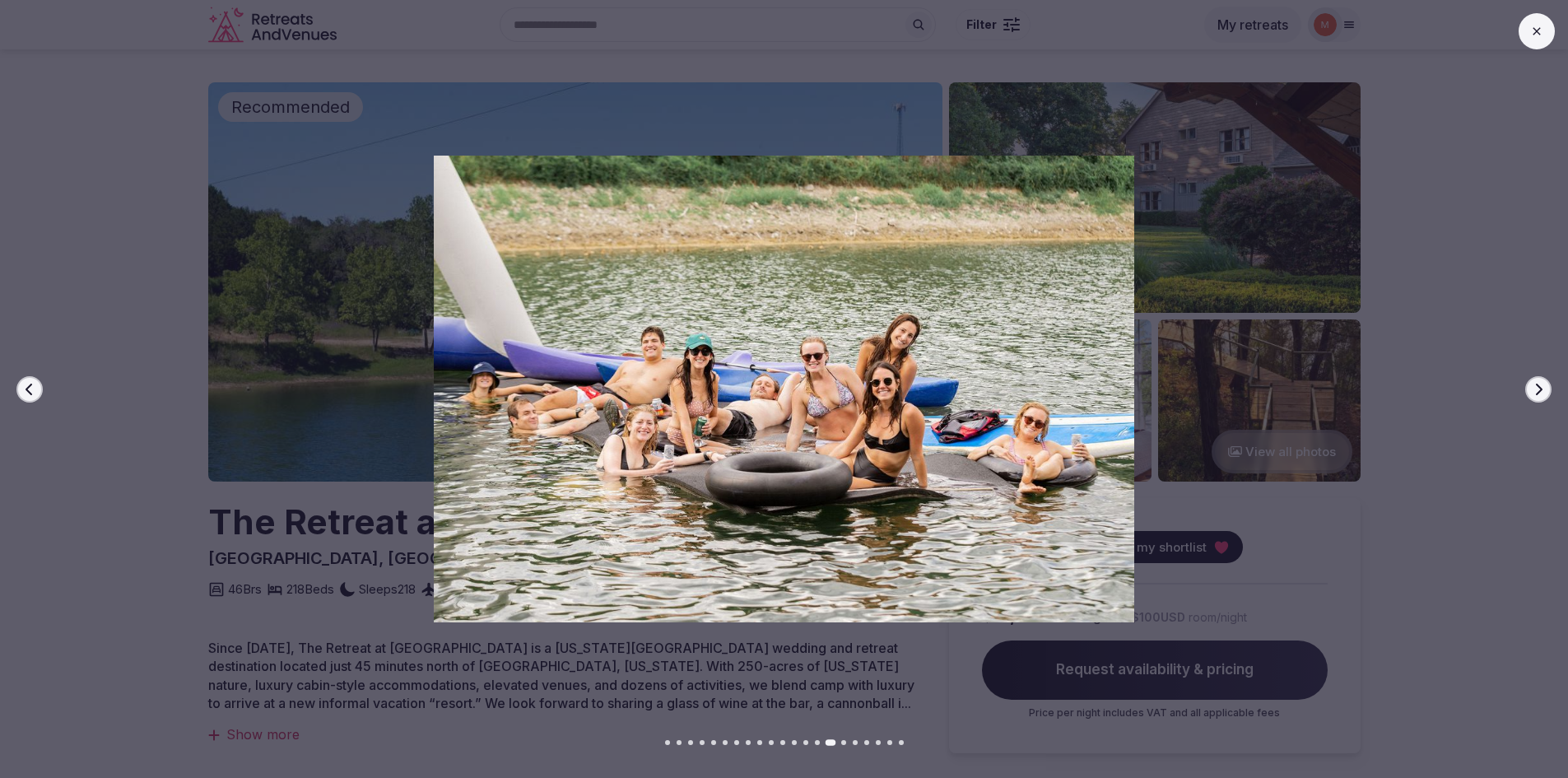
click at [1540, 391] on icon "button" at bounding box center [1538, 389] width 7 height 12
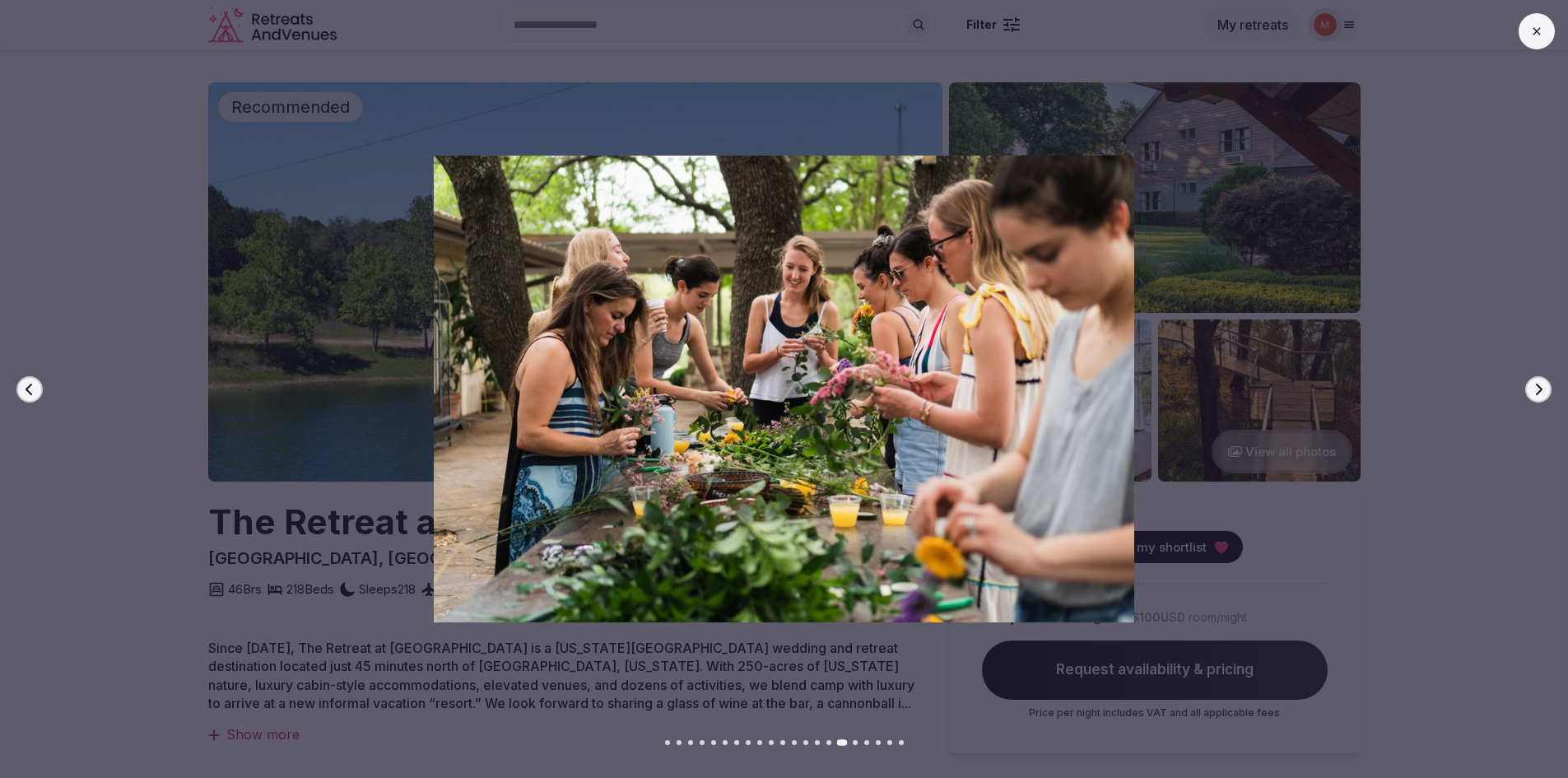
click at [1540, 391] on icon "button" at bounding box center [1538, 389] width 7 height 12
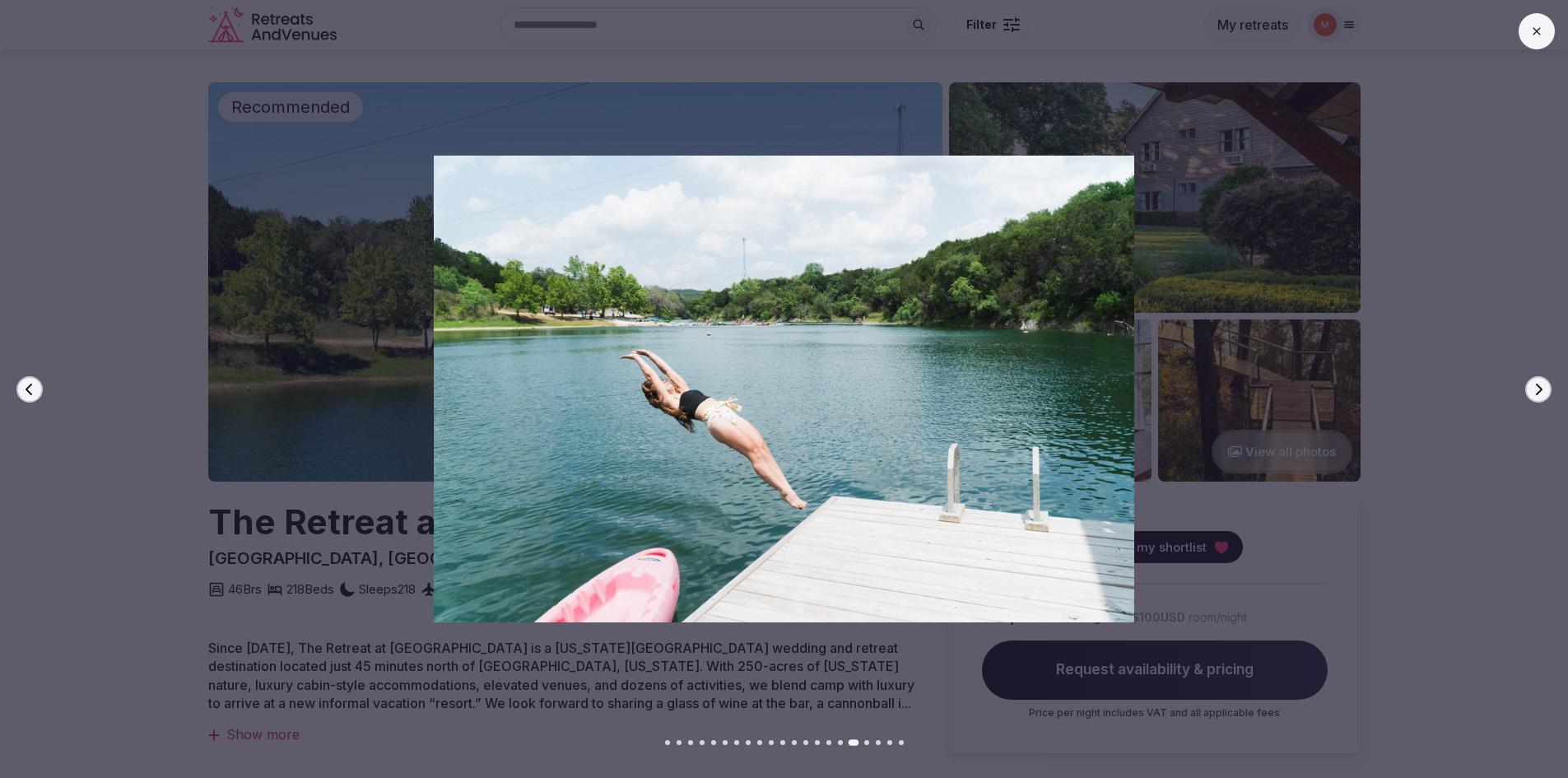
click at [1540, 391] on icon "button" at bounding box center [1538, 389] width 7 height 12
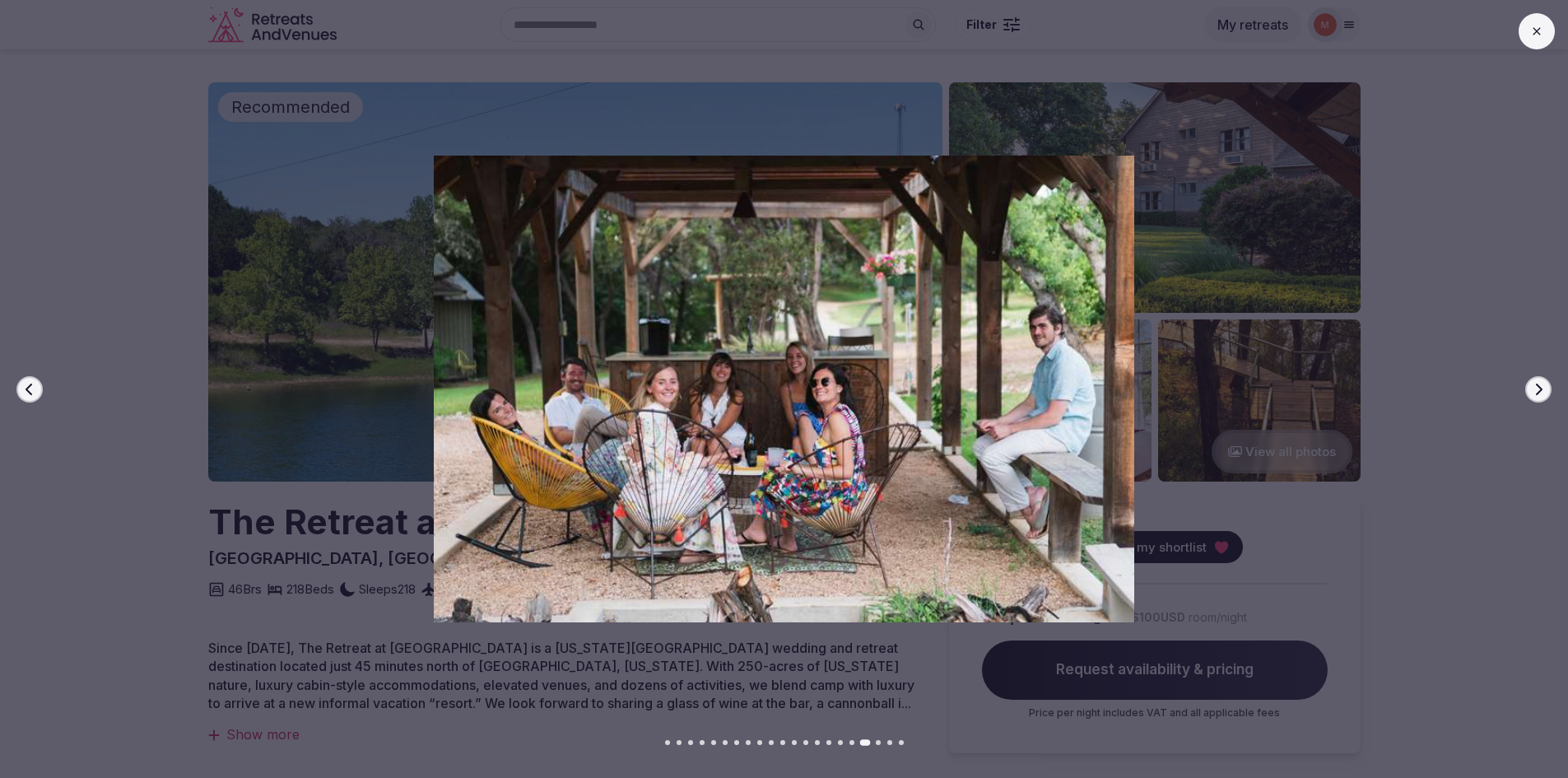
click at [1540, 391] on icon "button" at bounding box center [1538, 389] width 7 height 12
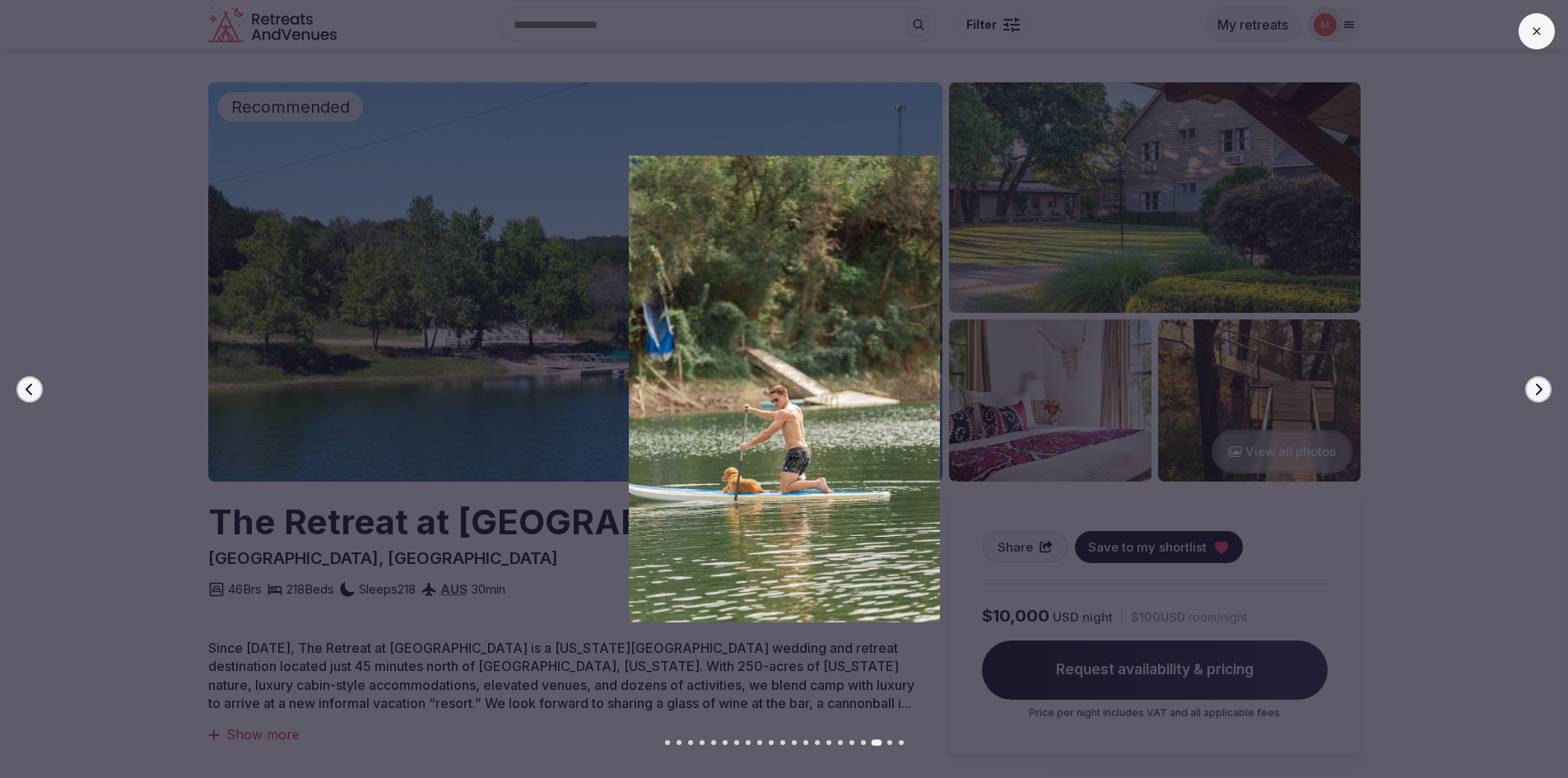
click at [1540, 391] on icon "button" at bounding box center [1538, 389] width 7 height 12
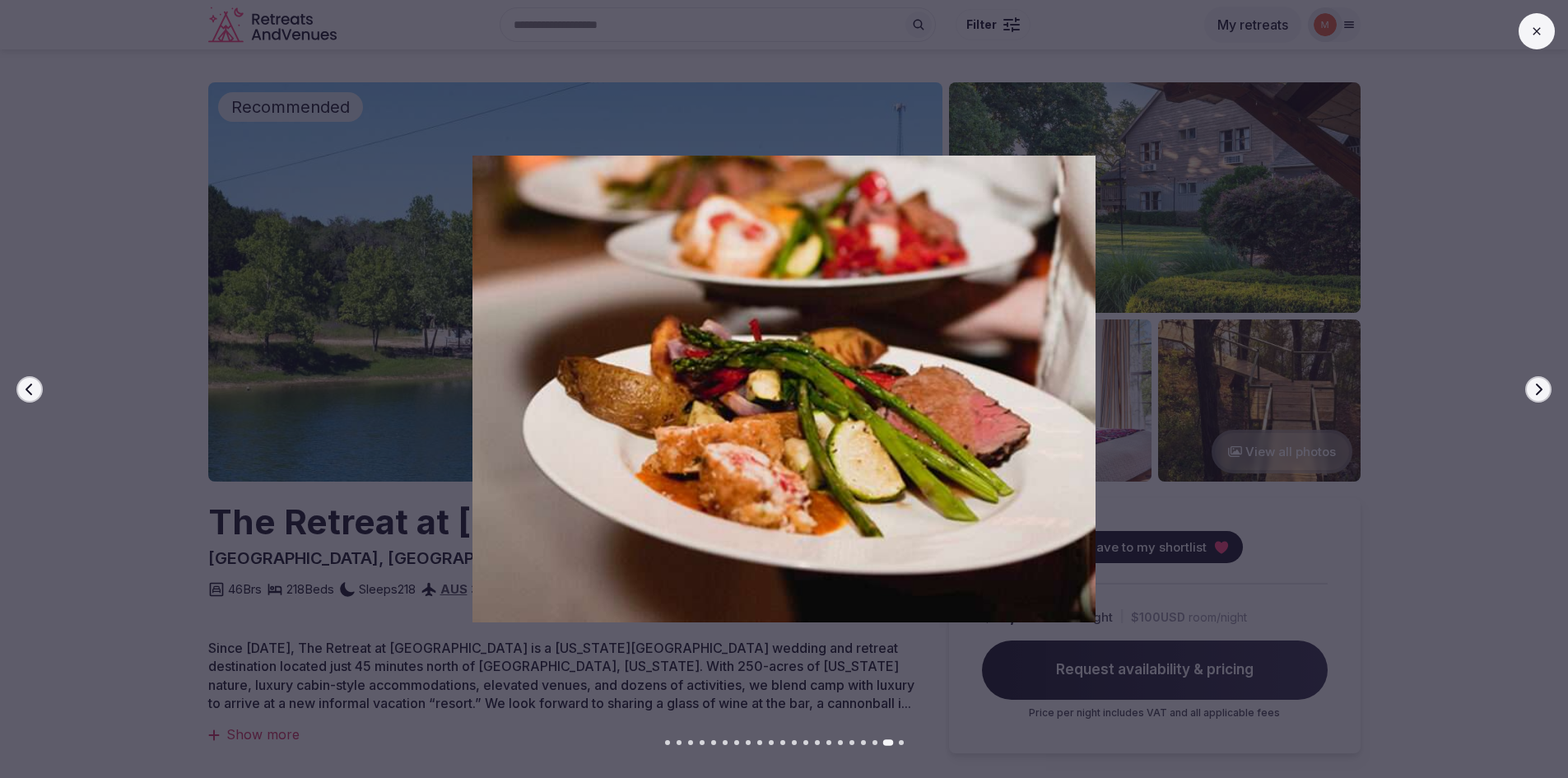
click at [1540, 391] on icon "button" at bounding box center [1538, 389] width 7 height 12
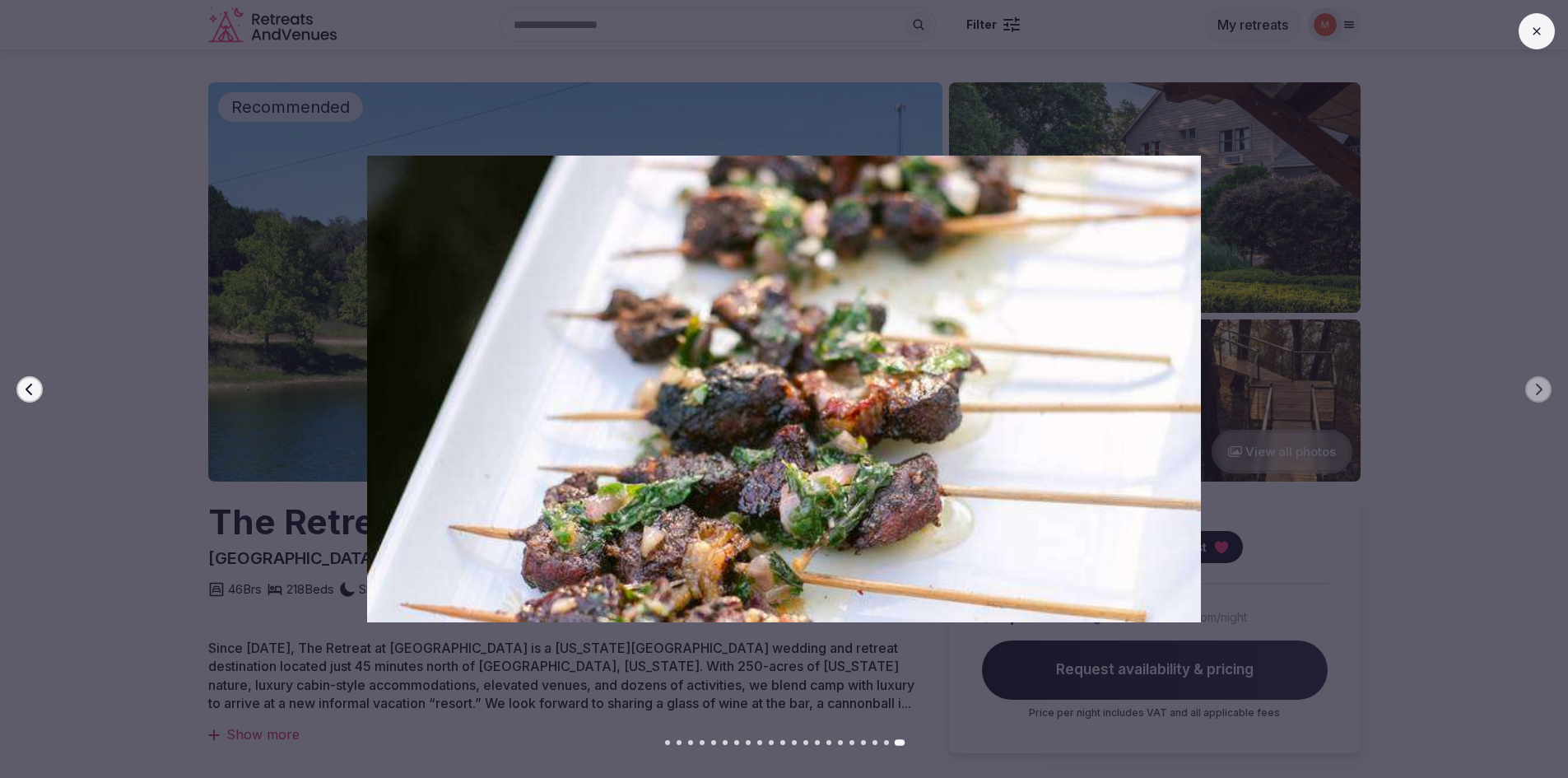
click at [1535, 29] on icon at bounding box center [1536, 31] width 13 height 13
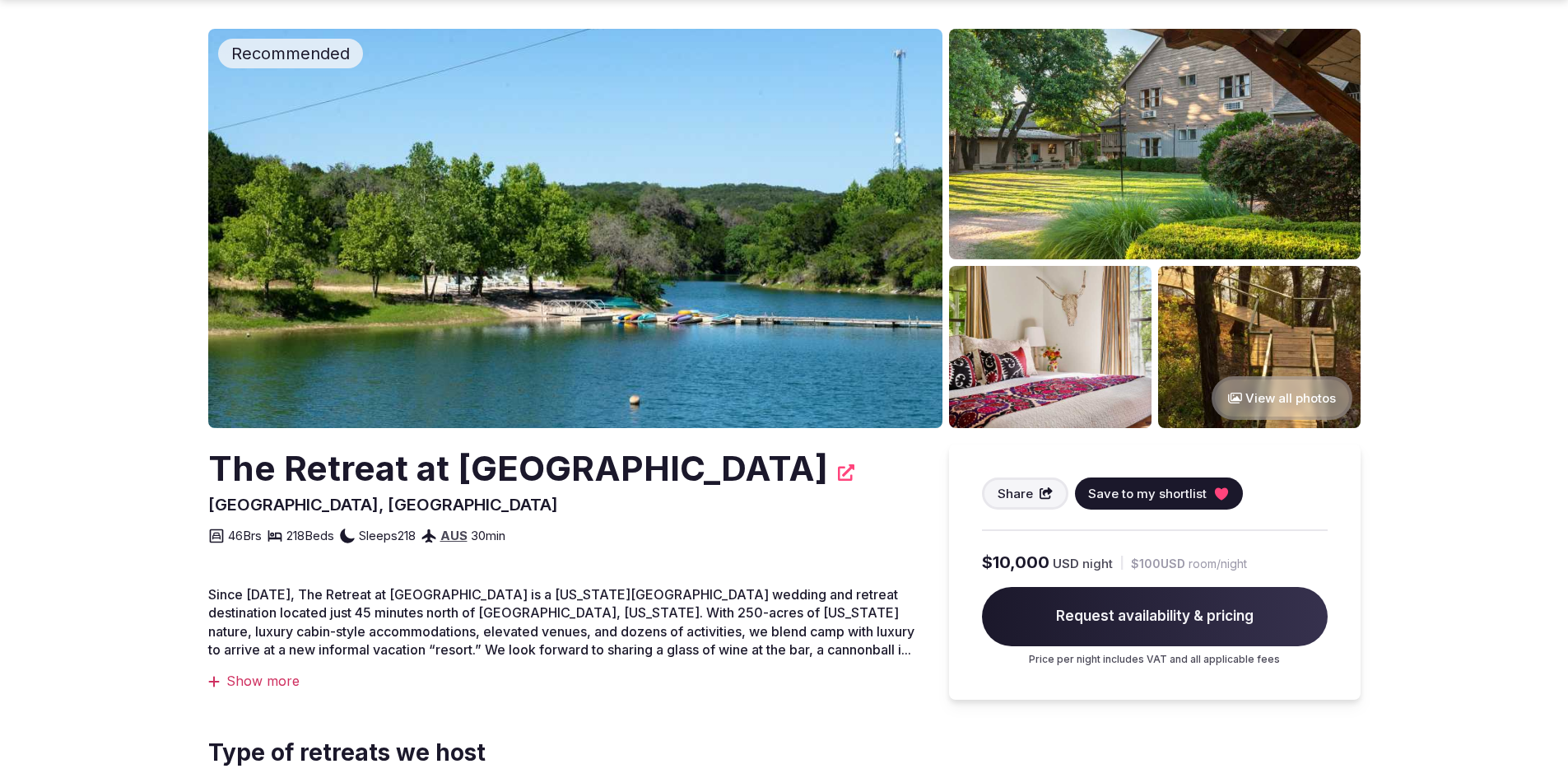
scroll to position [83, 0]
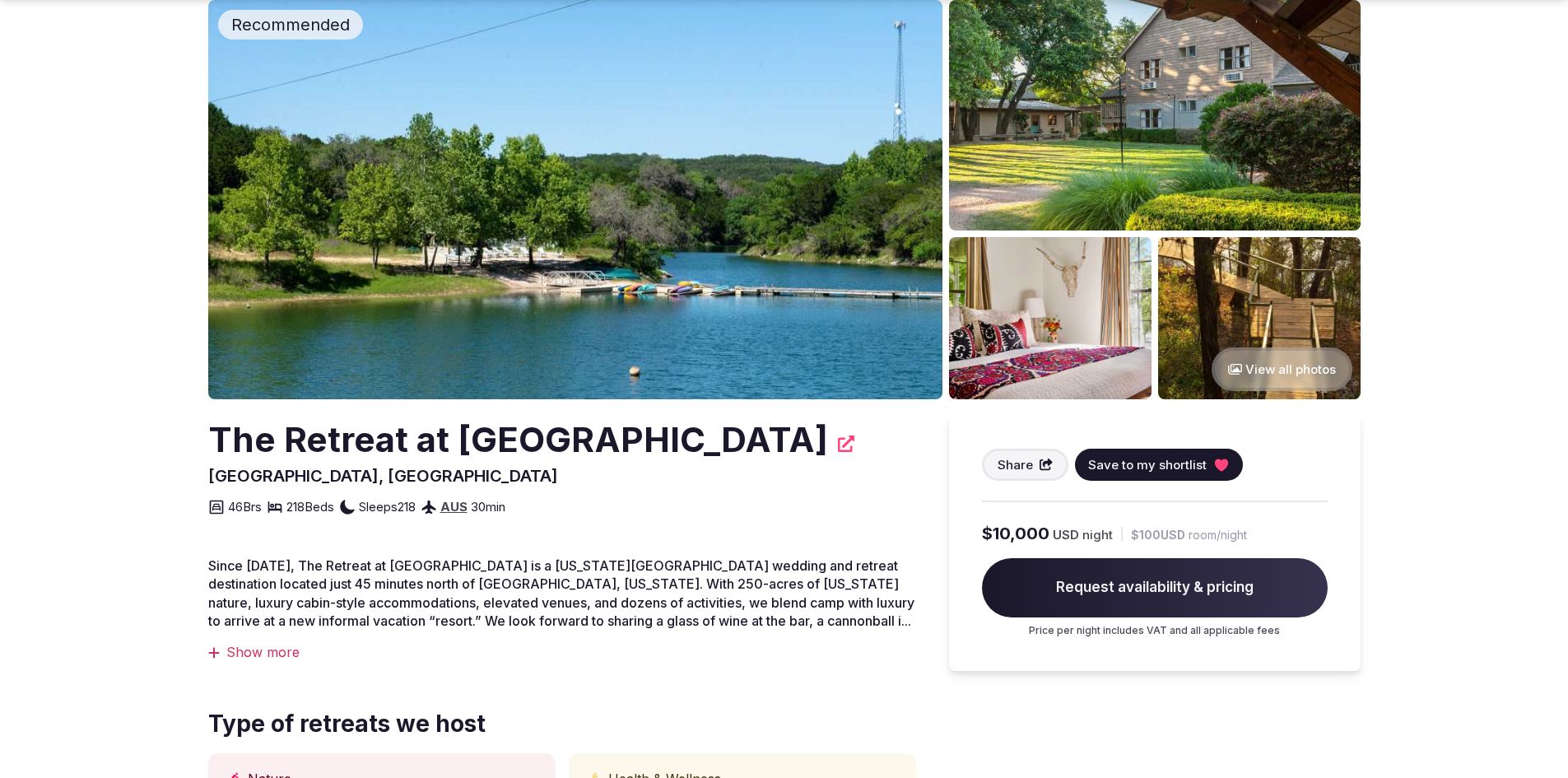
click at [262, 653] on div "Show more" at bounding box center [562, 652] width 708 height 18
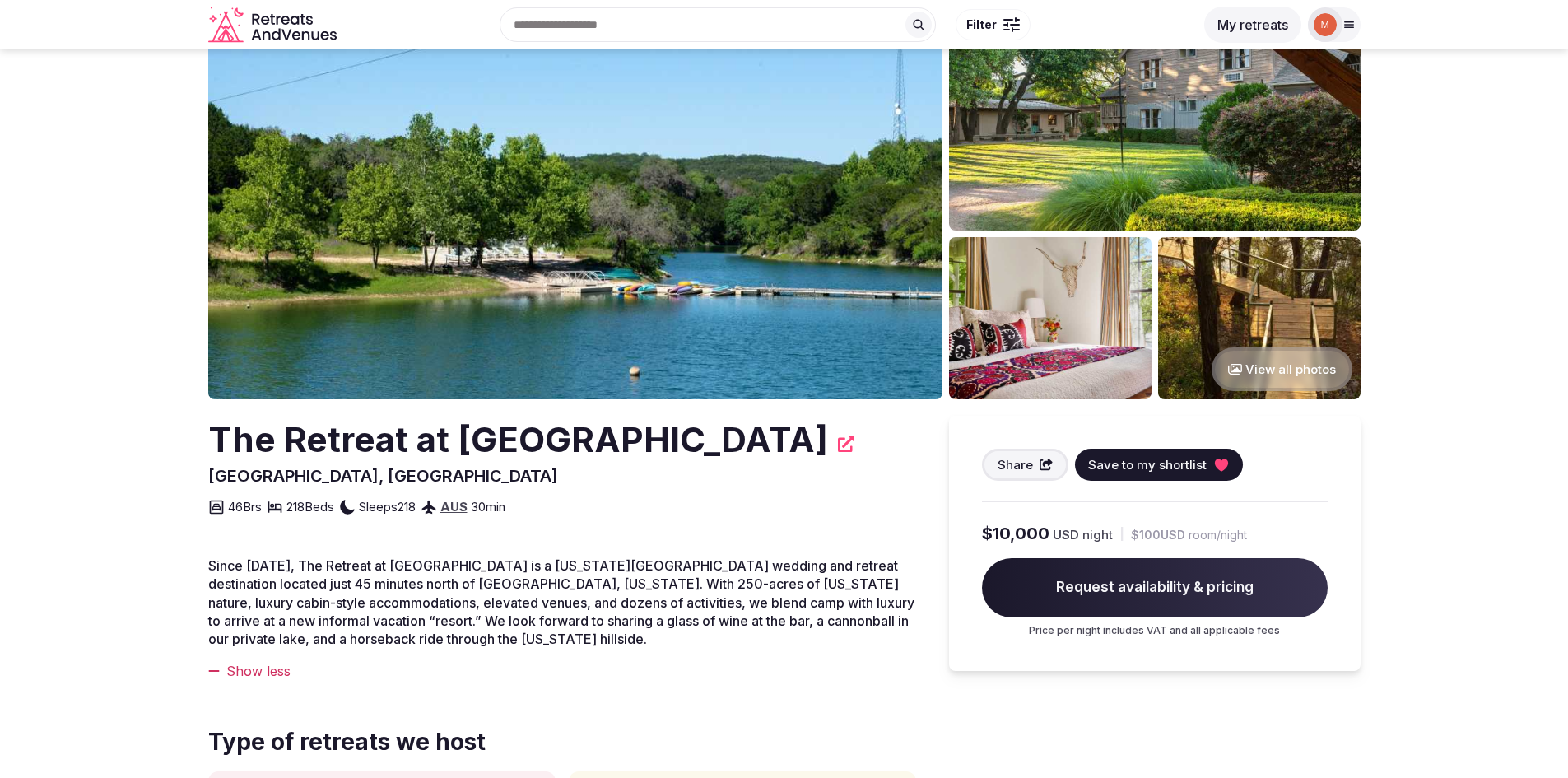
scroll to position [0, 0]
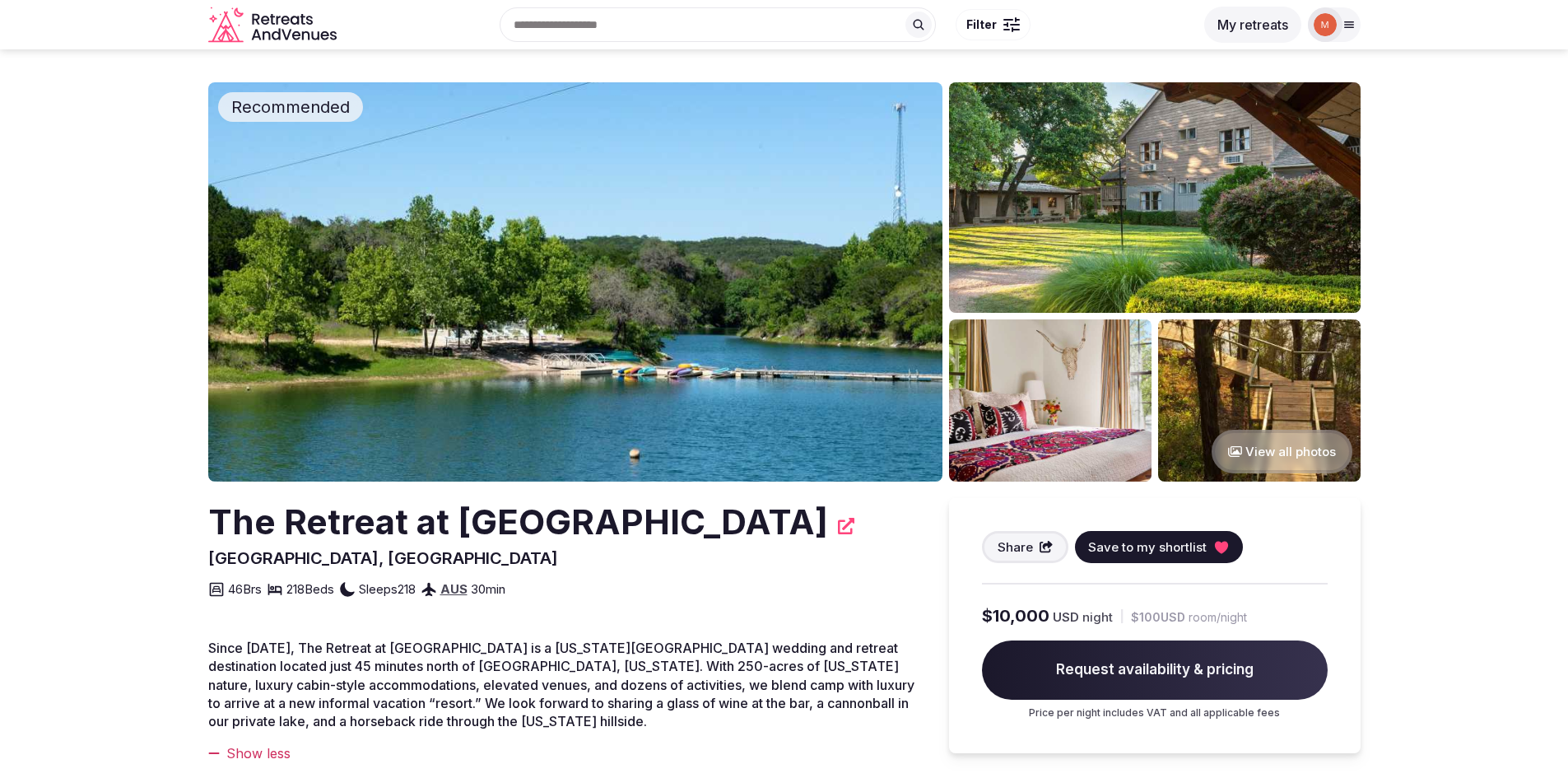
click at [685, 298] on img at bounding box center [575, 282] width 734 height 399
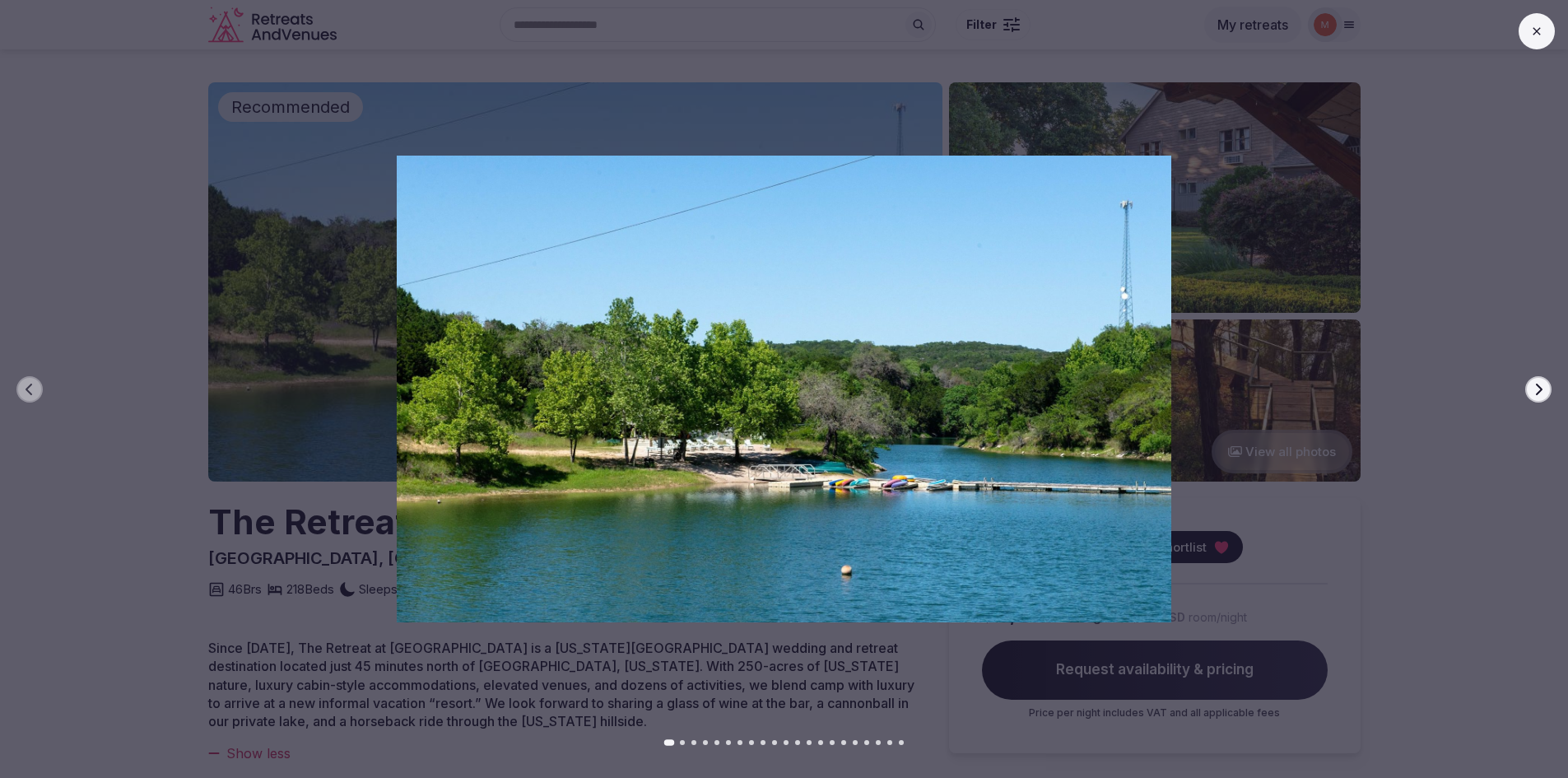
click at [1535, 387] on icon "button" at bounding box center [1537, 389] width 13 height 13
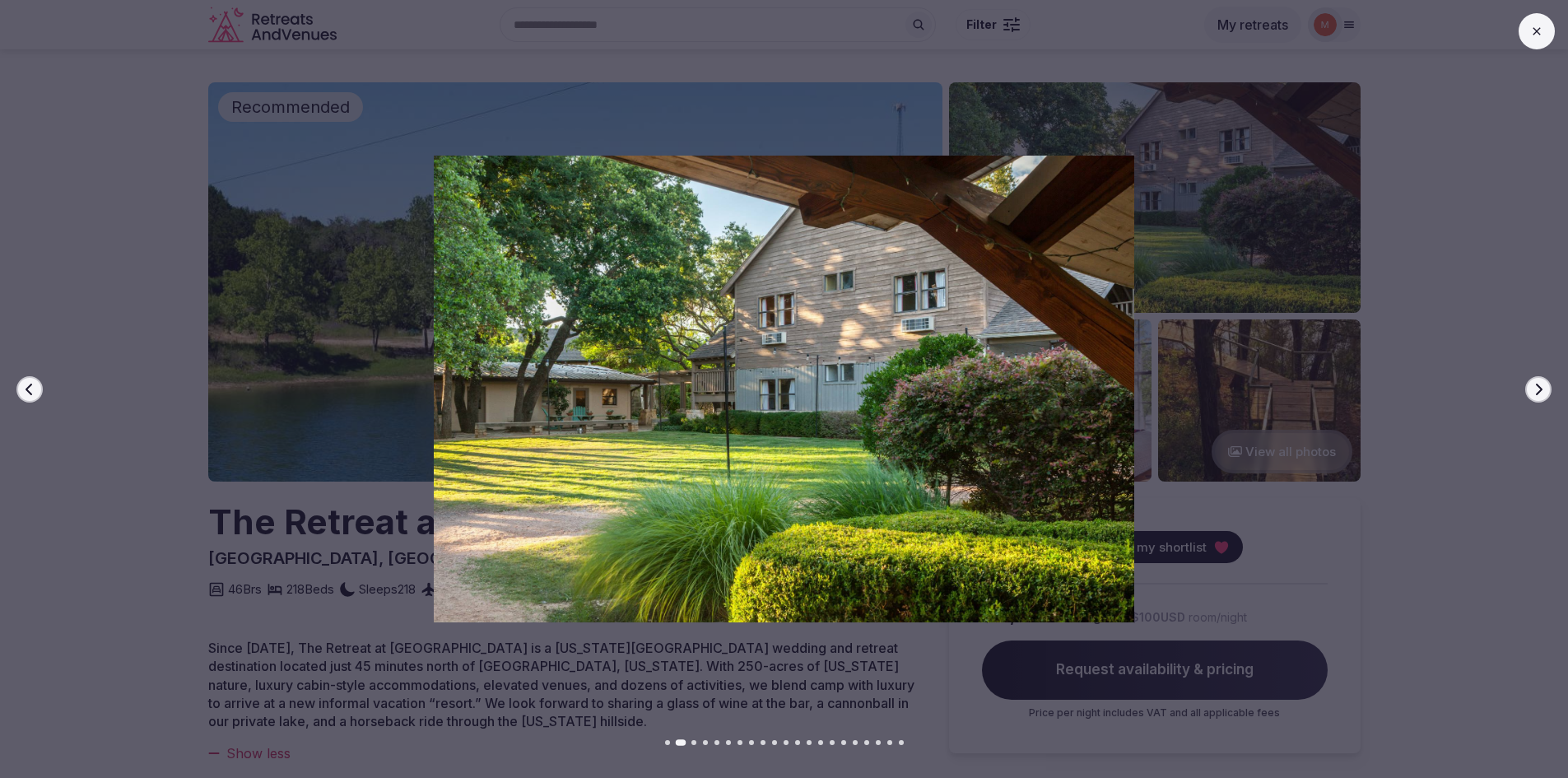
click at [1535, 387] on icon "button" at bounding box center [1537, 389] width 13 height 13
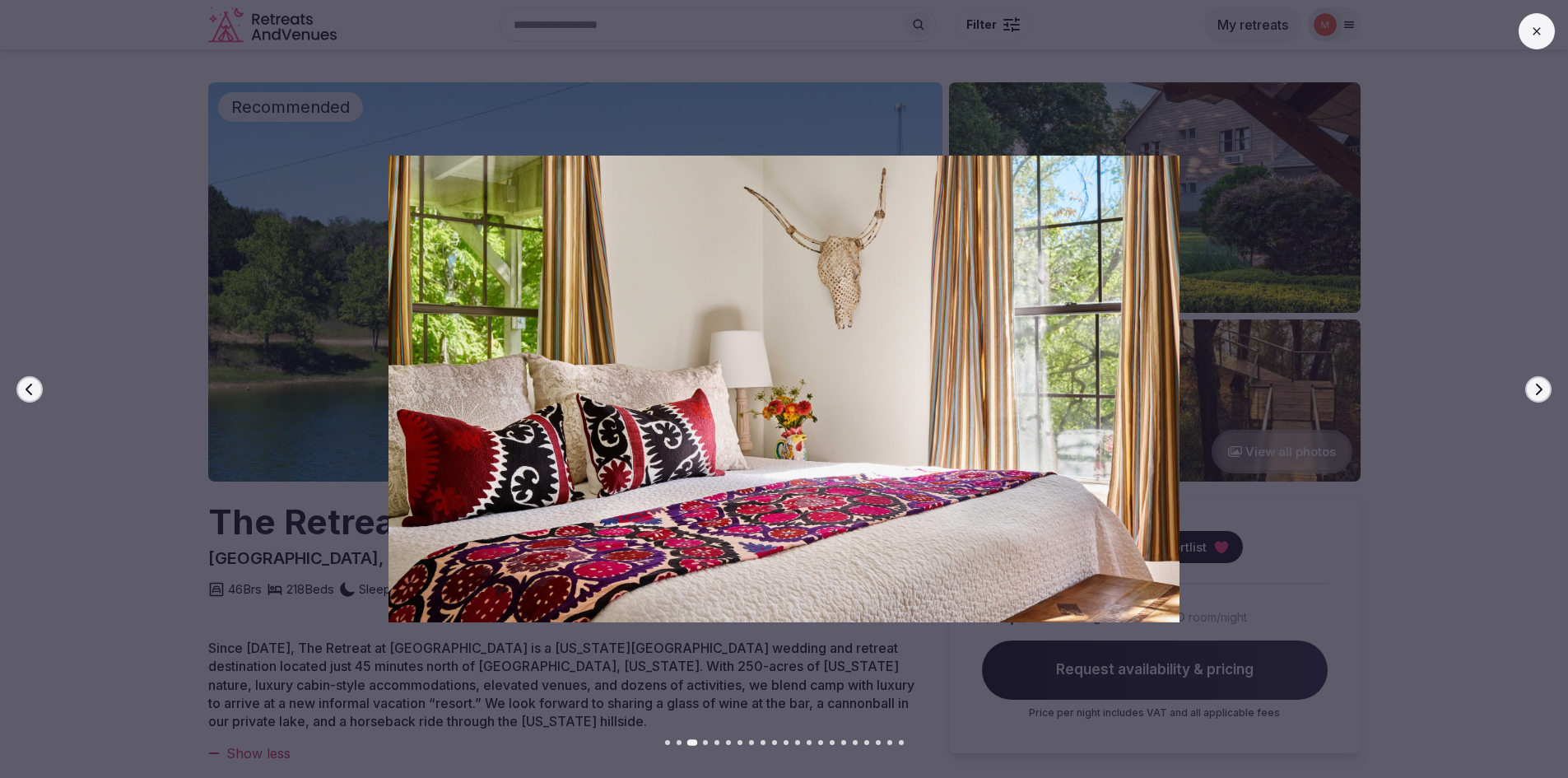
click at [1535, 387] on icon "button" at bounding box center [1537, 389] width 13 height 13
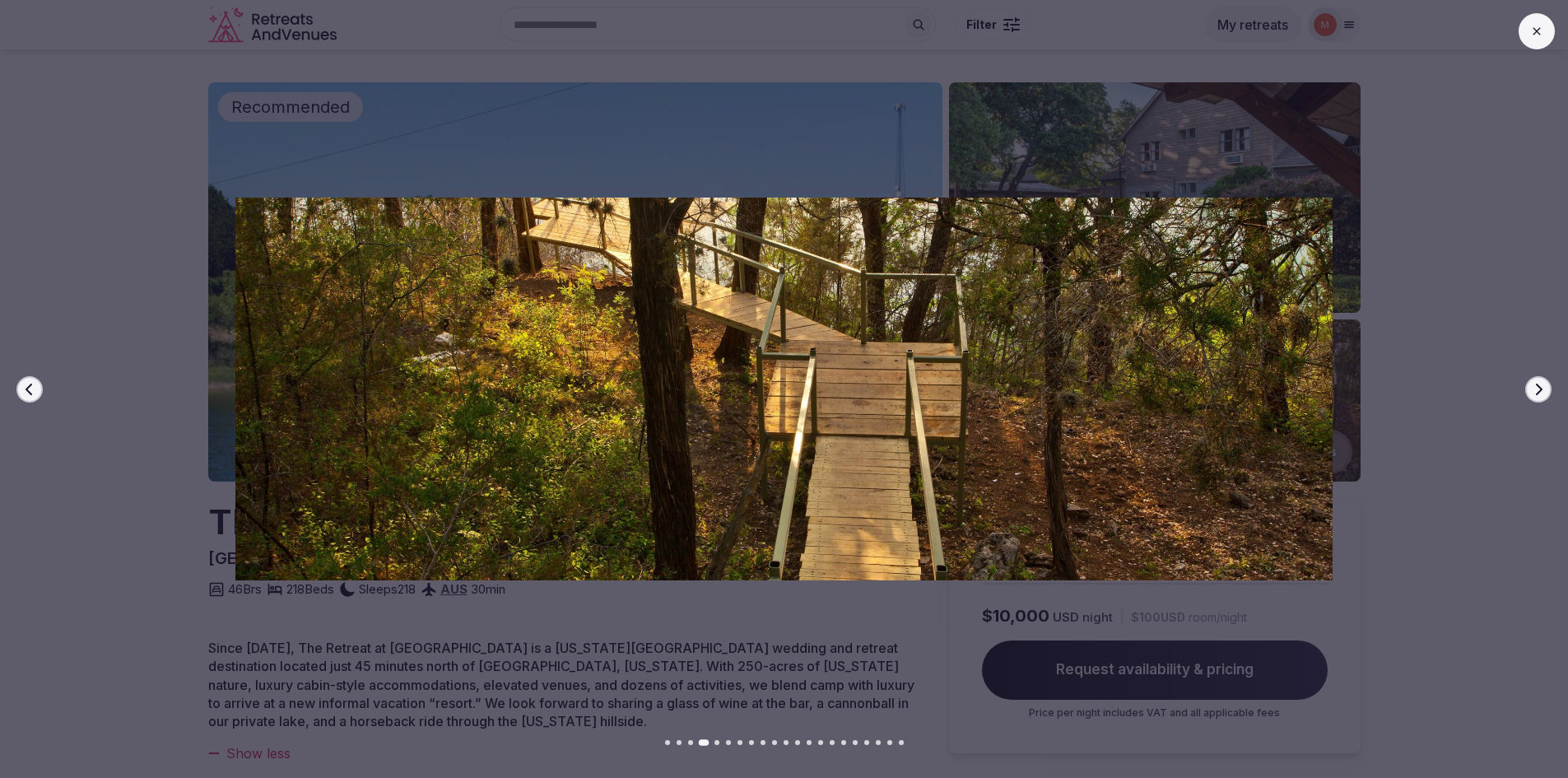
click at [1535, 387] on icon "button" at bounding box center [1537, 389] width 13 height 13
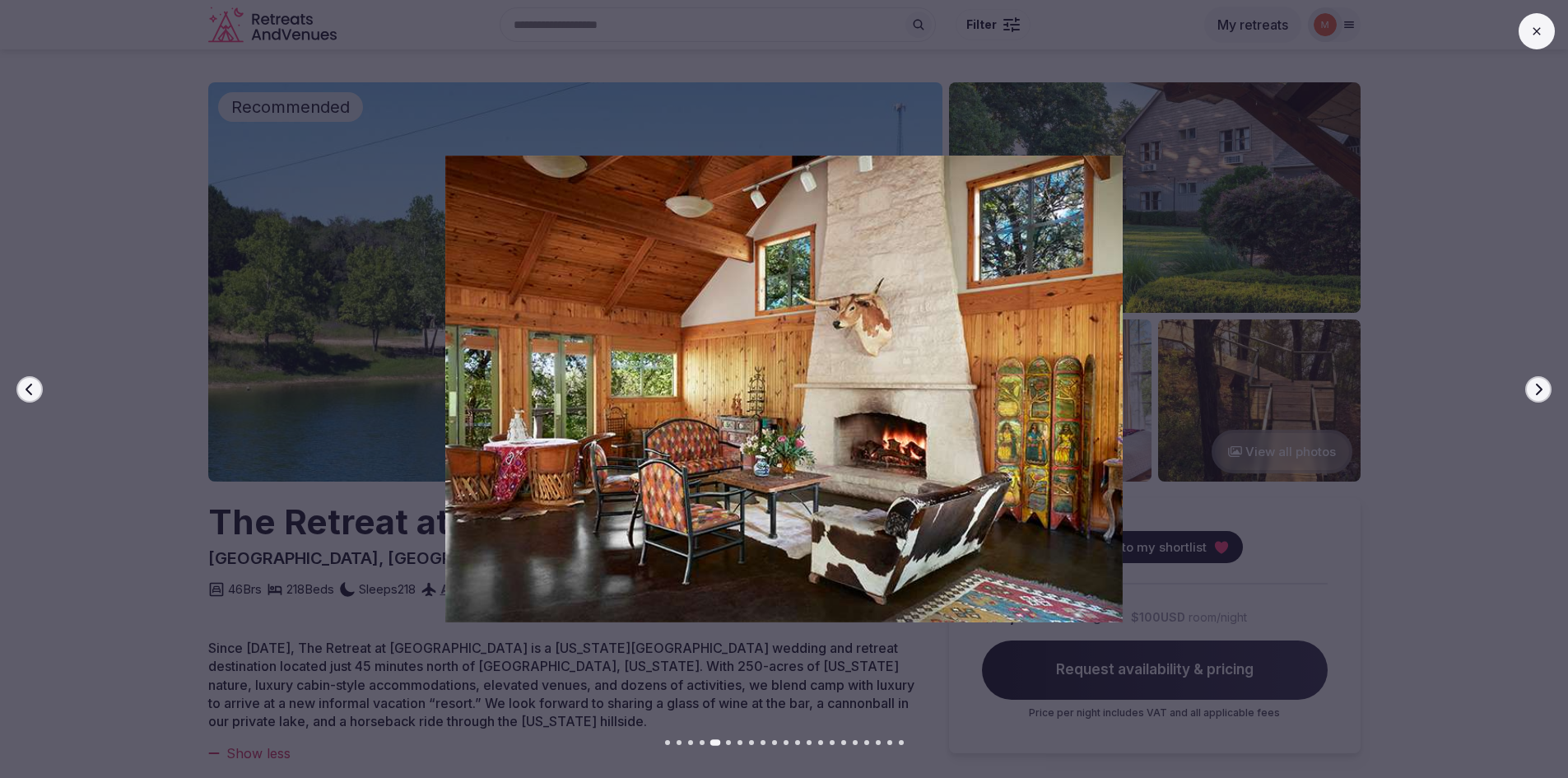
click at [1535, 387] on icon "button" at bounding box center [1537, 389] width 13 height 13
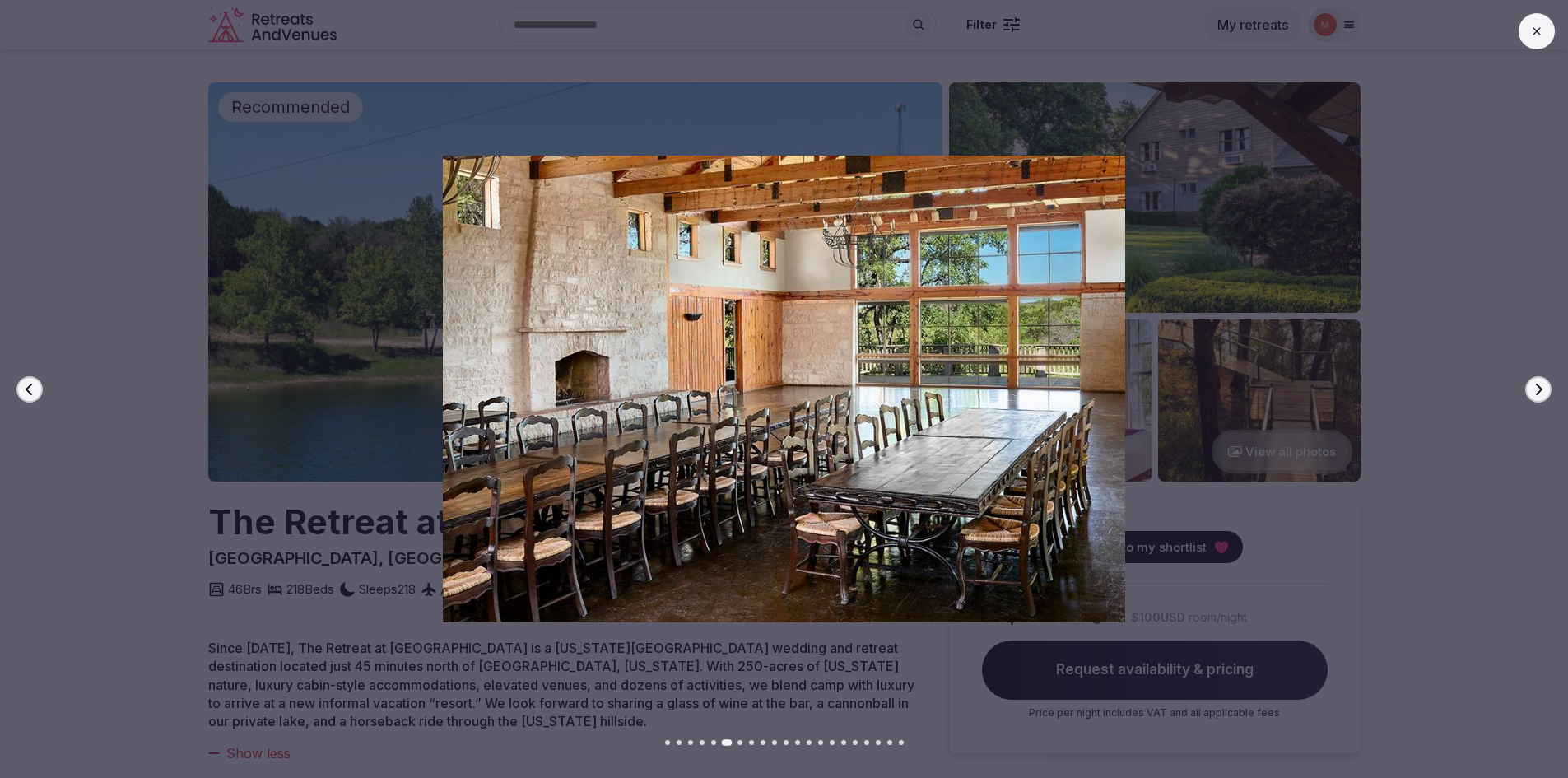
click at [1539, 26] on icon at bounding box center [1536, 31] width 13 height 13
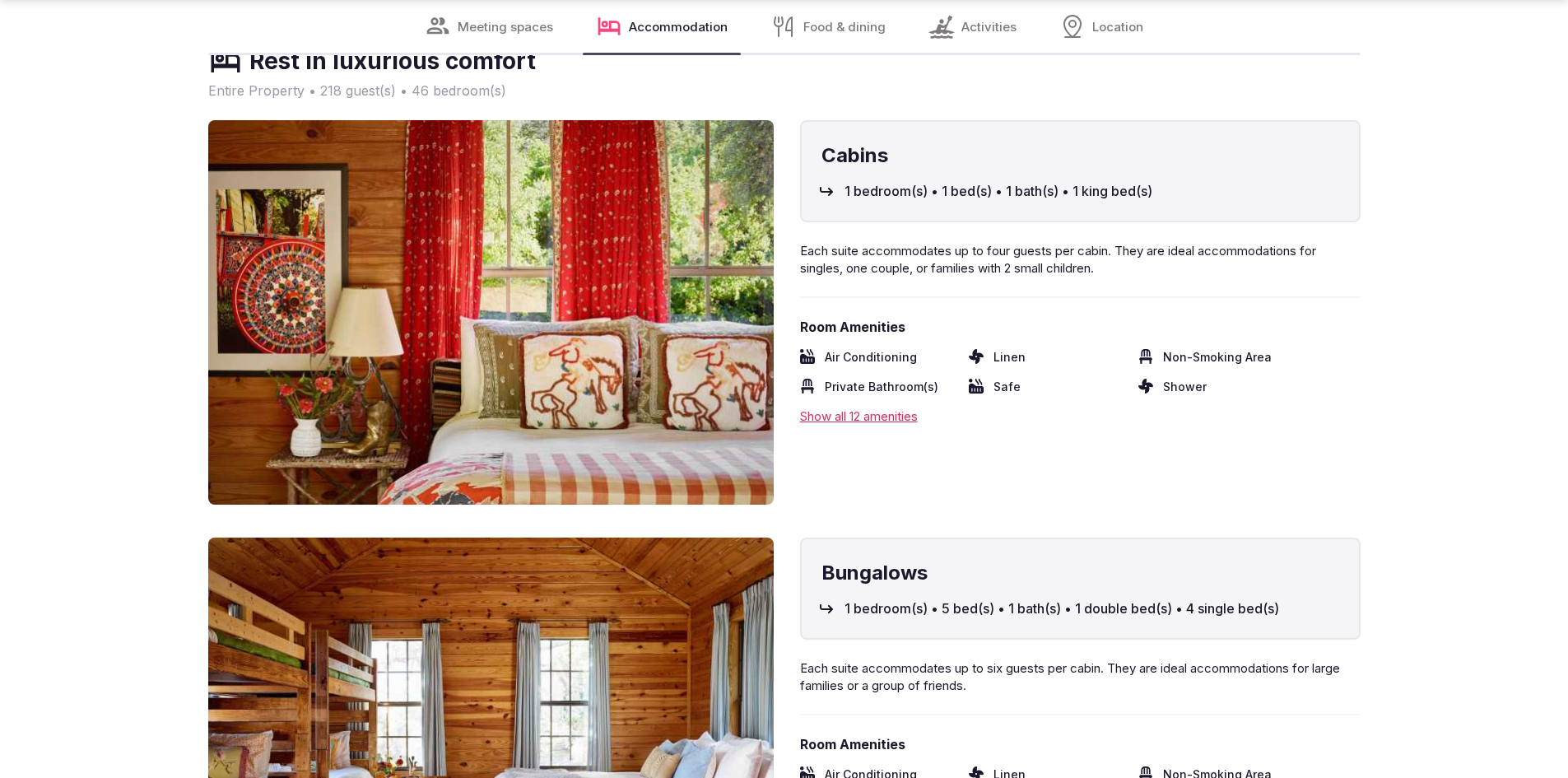
scroll to position [4611, 0]
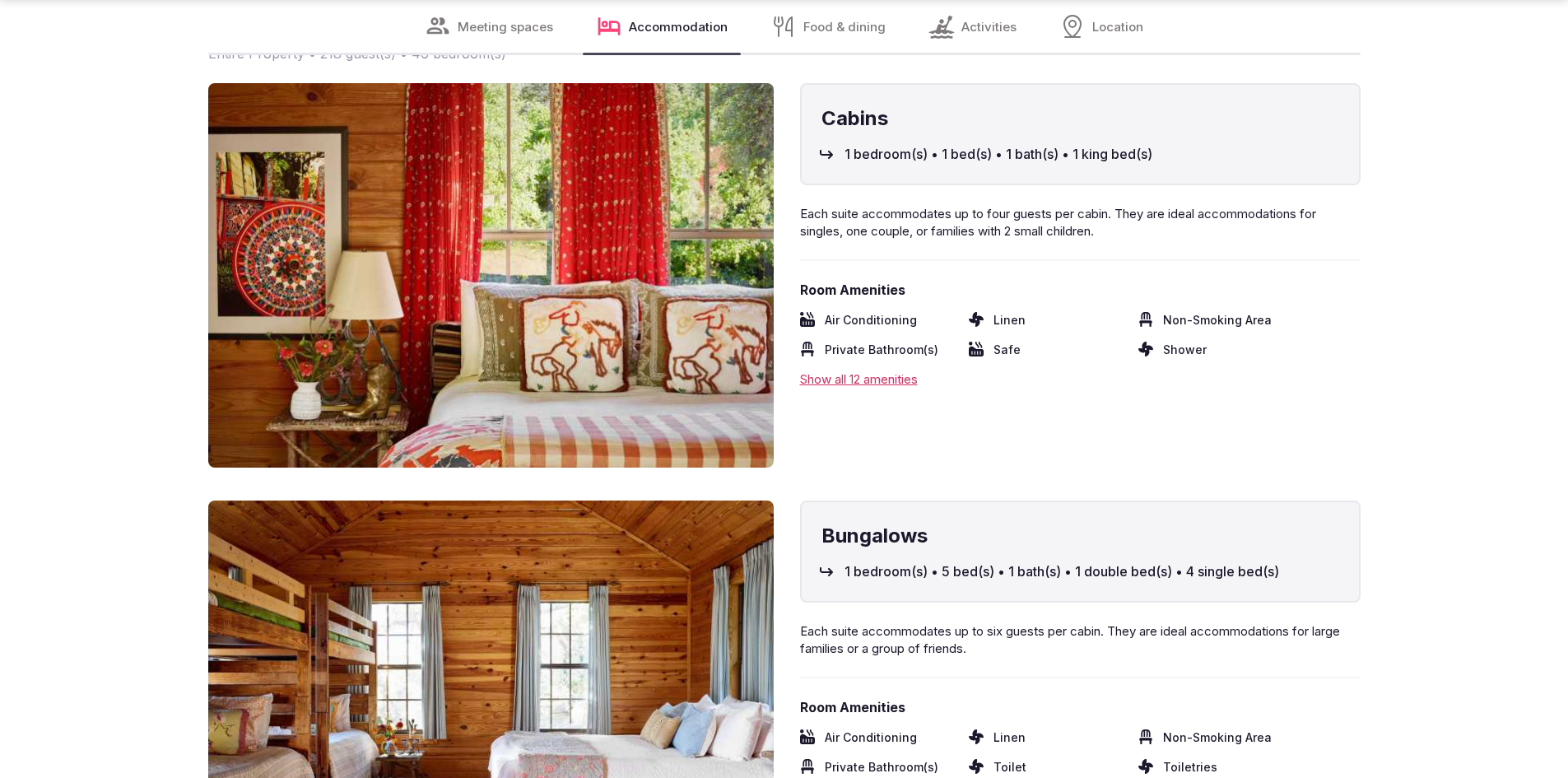
click at [855, 381] on div "Show all 12 amenities" at bounding box center [1080, 378] width 561 height 17
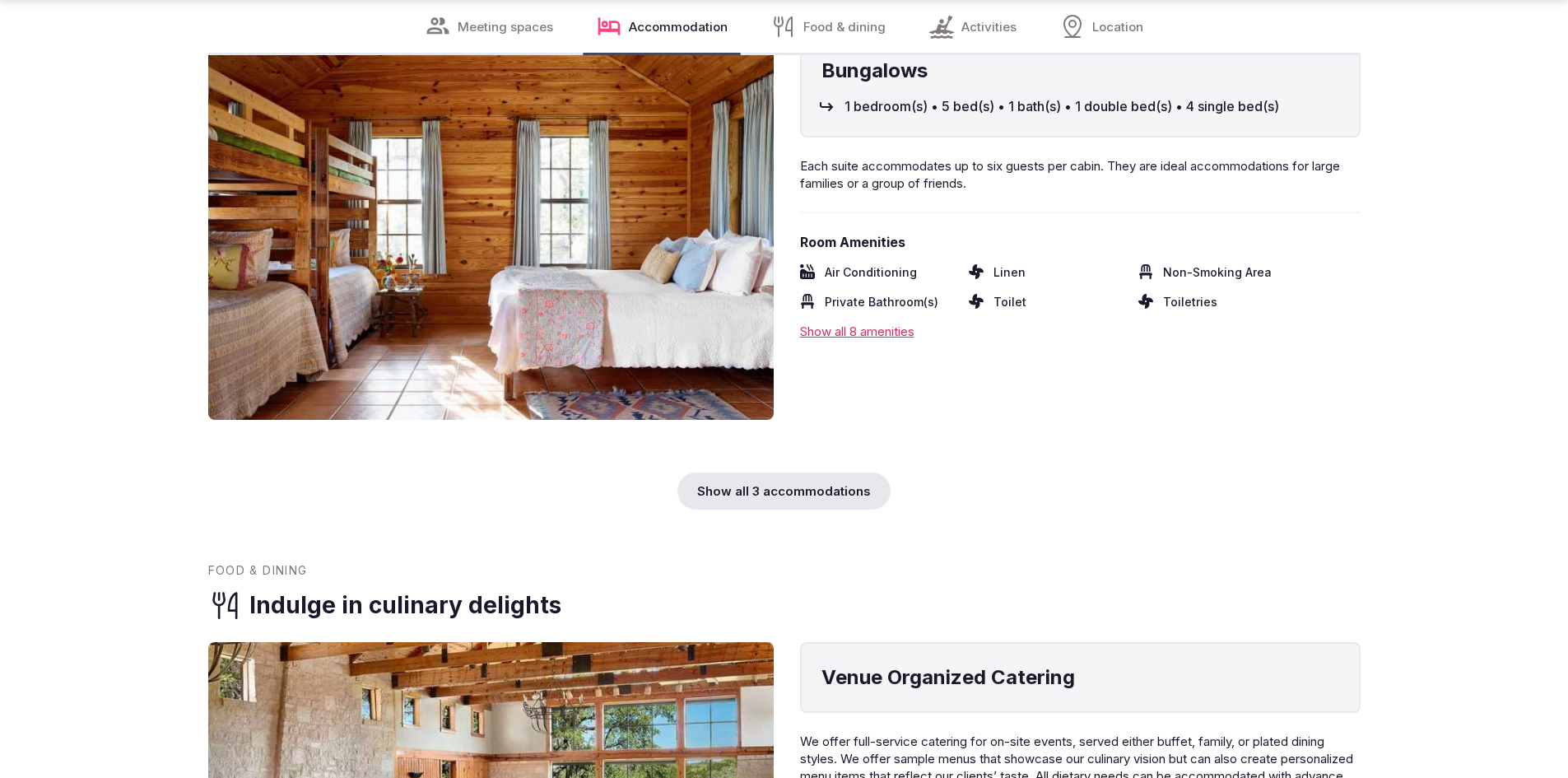
scroll to position [5106, 0]
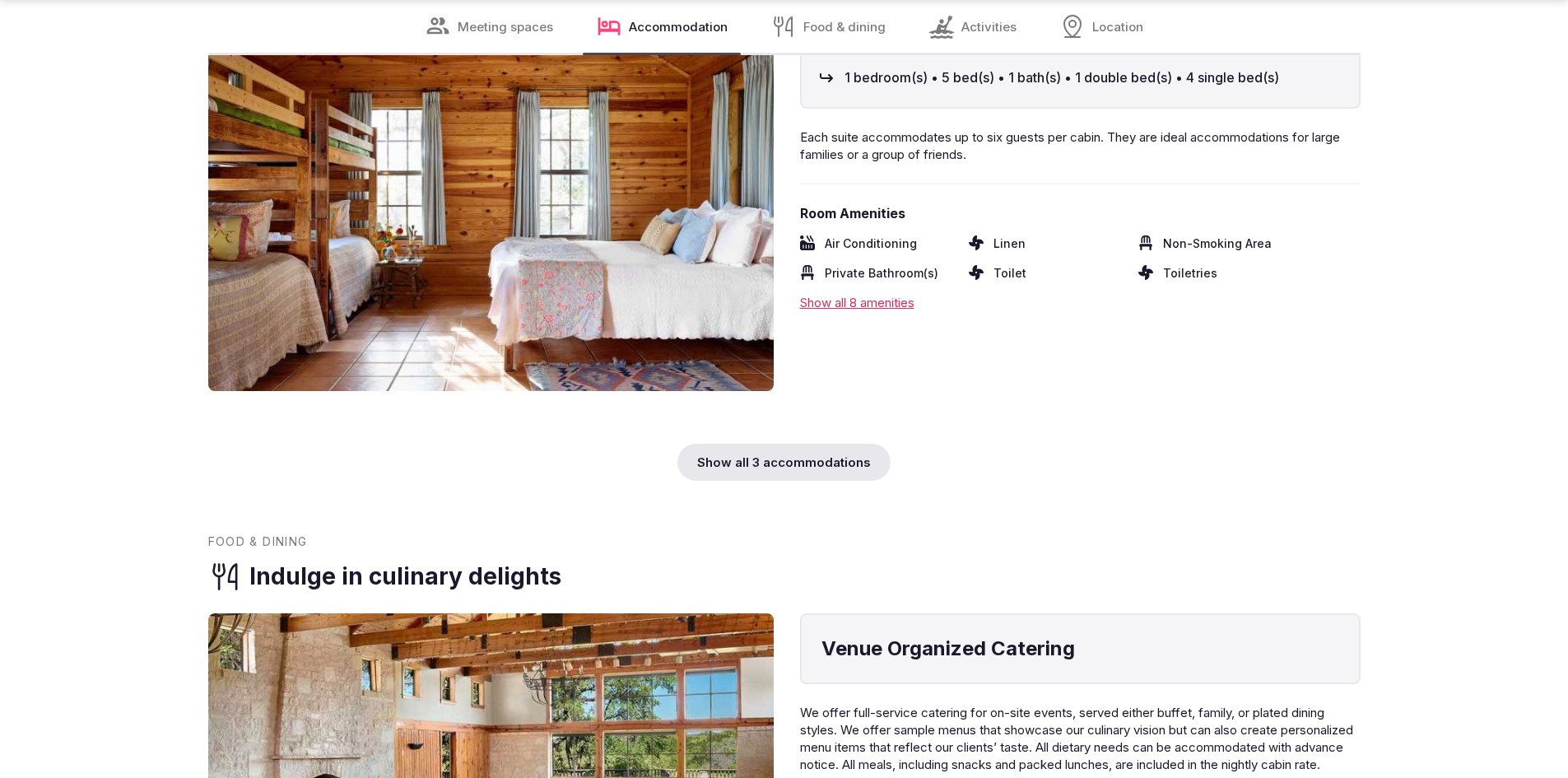
click at [842, 461] on div "Show all 3 accommodations" at bounding box center [784, 462] width 213 height 37
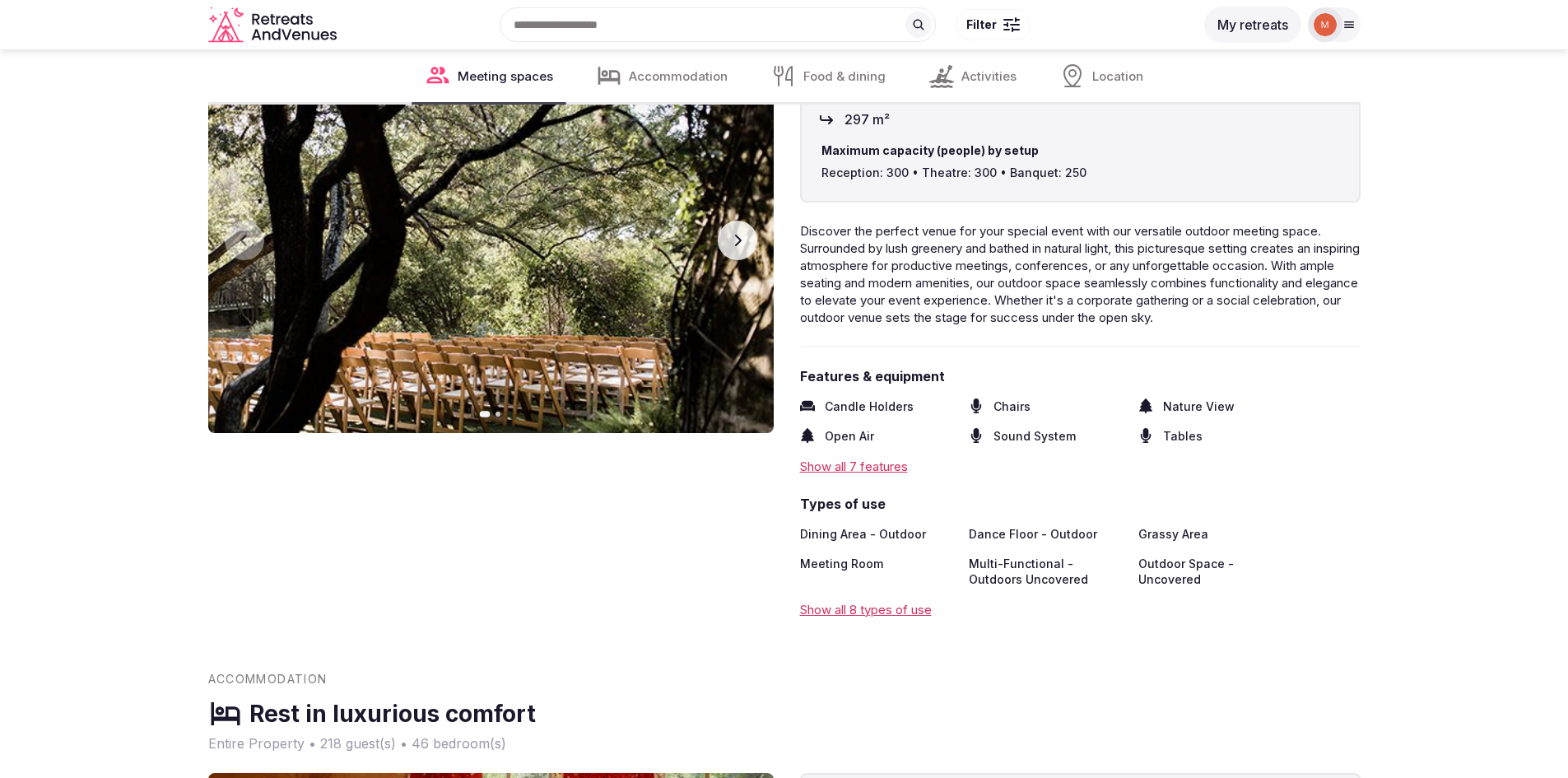
scroll to position [3706, 0]
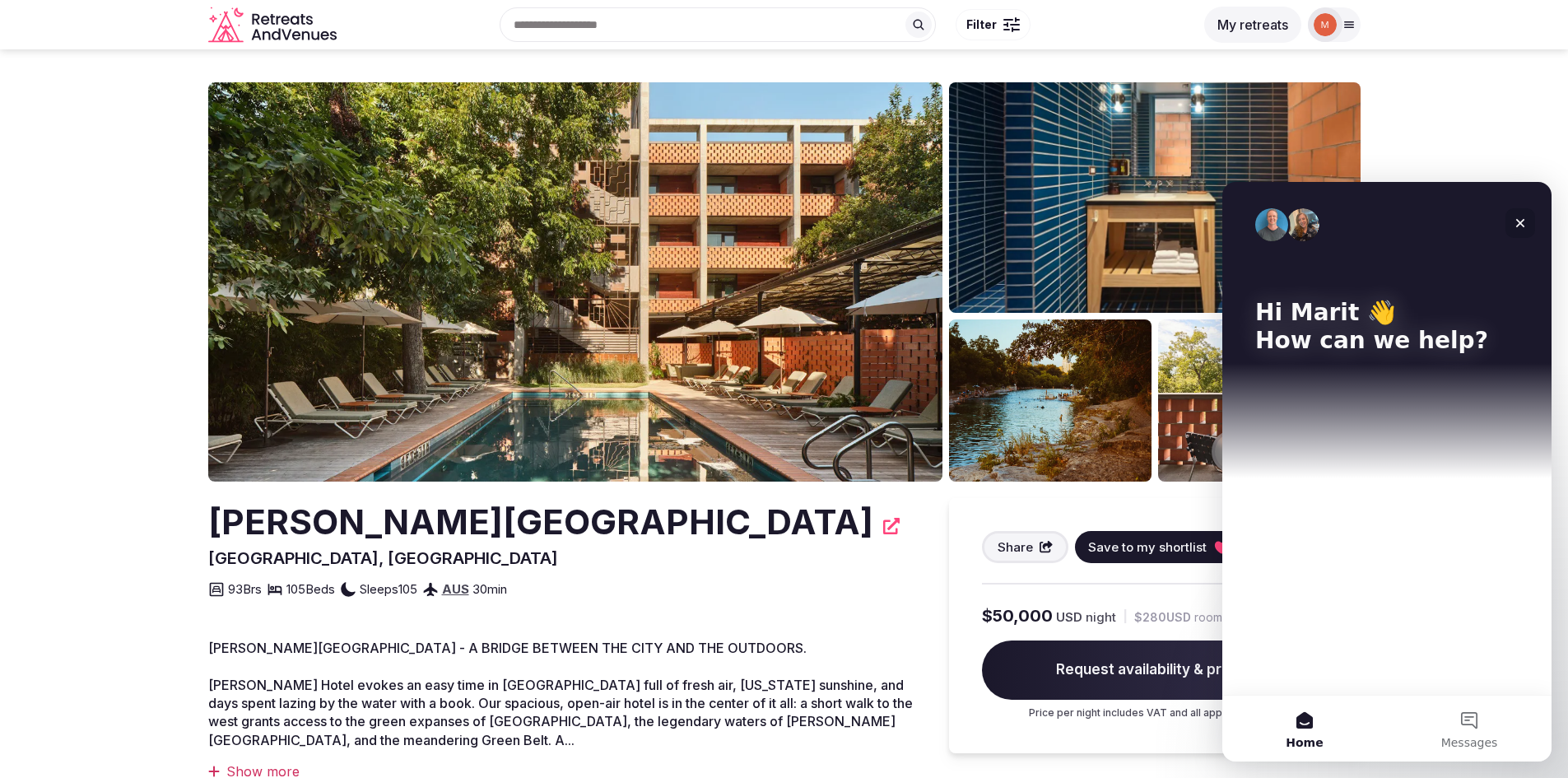
click at [1524, 222] on icon "Close" at bounding box center [1519, 223] width 13 height 13
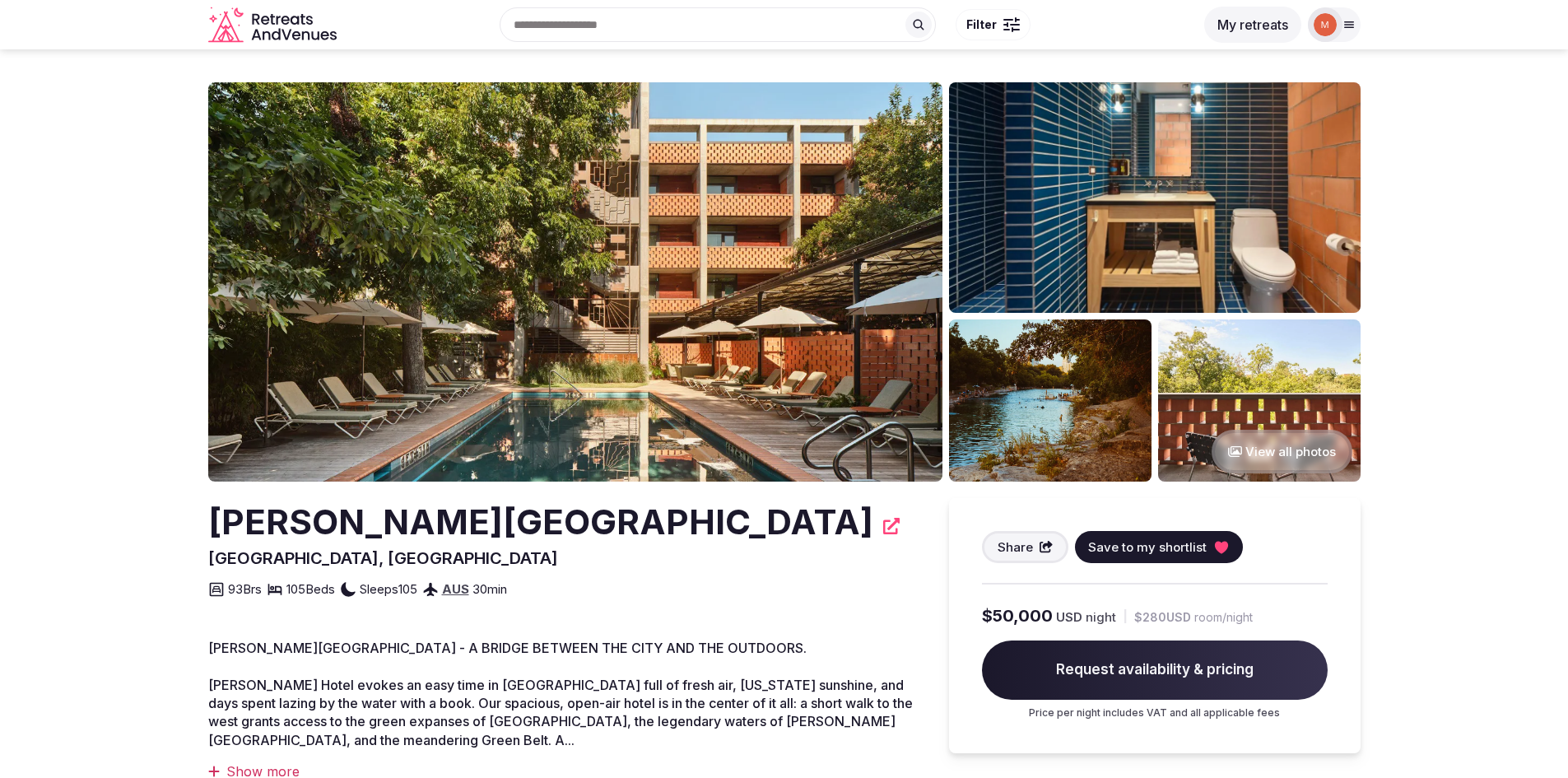
click at [524, 237] on img at bounding box center [575, 282] width 734 height 399
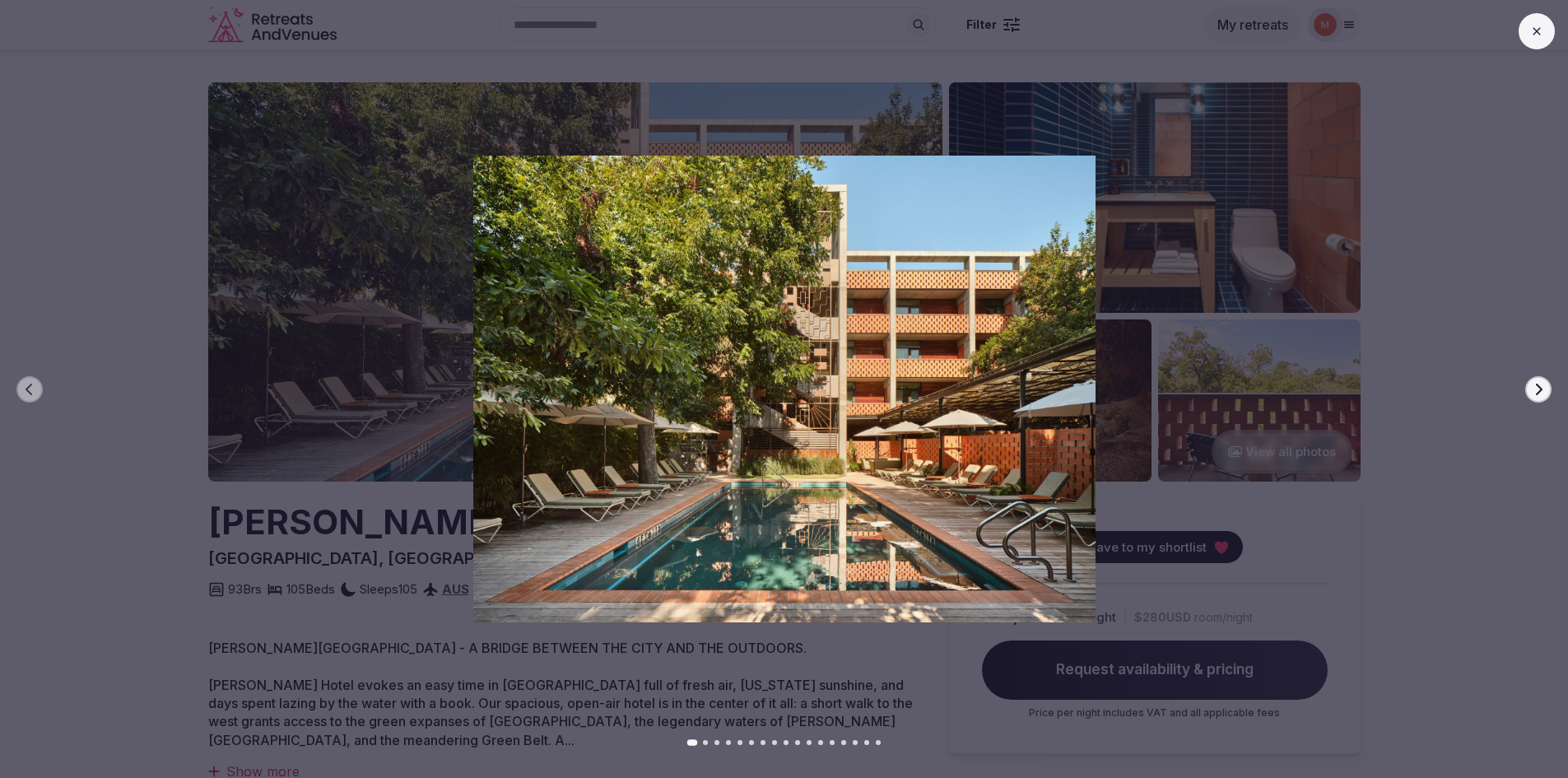
click at [1536, 399] on button "Next slide" at bounding box center [1538, 389] width 26 height 26
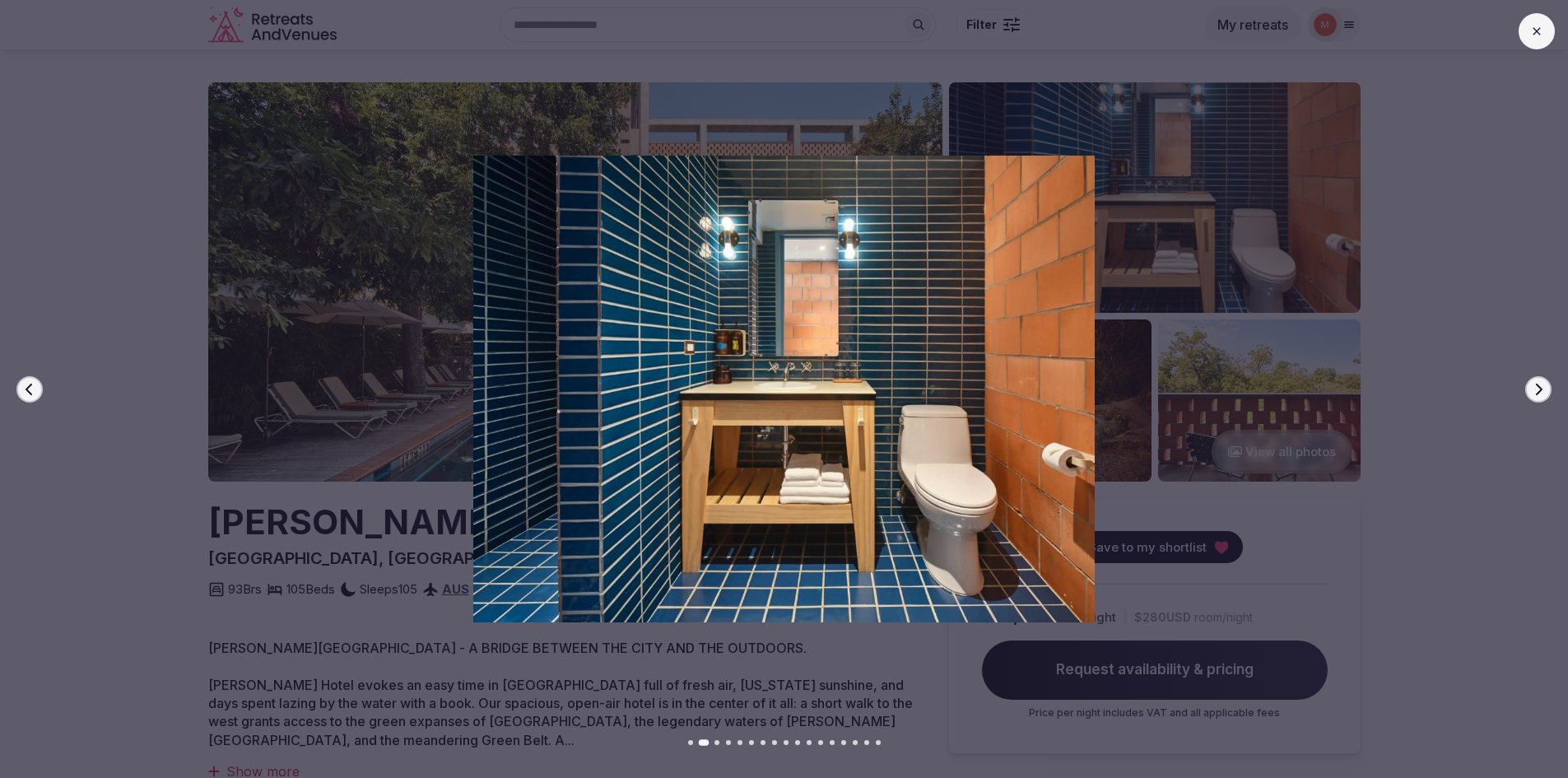
click at [1536, 399] on button "Next slide" at bounding box center [1538, 389] width 26 height 26
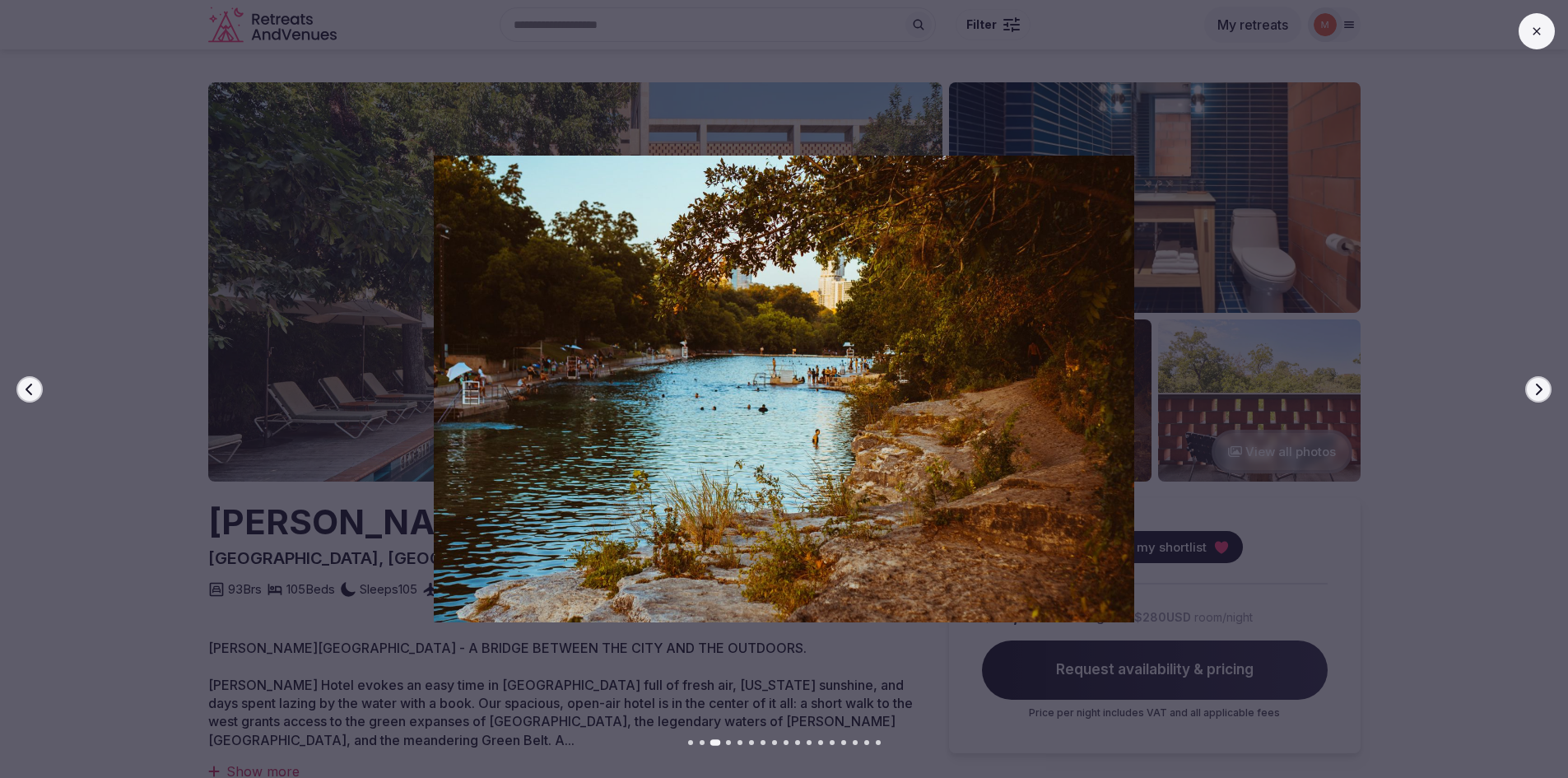
click at [1536, 399] on button "Next slide" at bounding box center [1538, 389] width 26 height 26
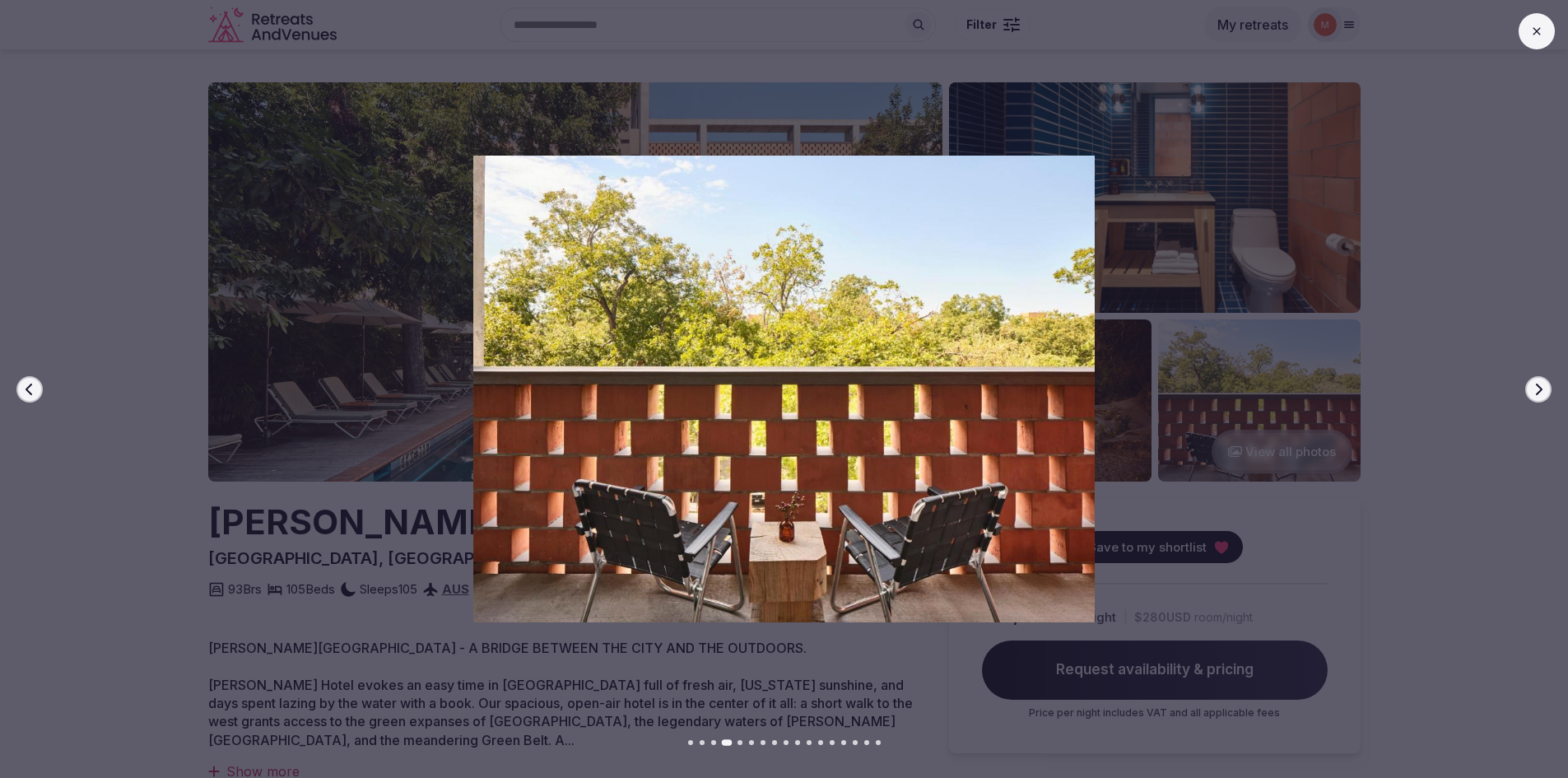
click at [1536, 399] on button "Next slide" at bounding box center [1538, 389] width 26 height 26
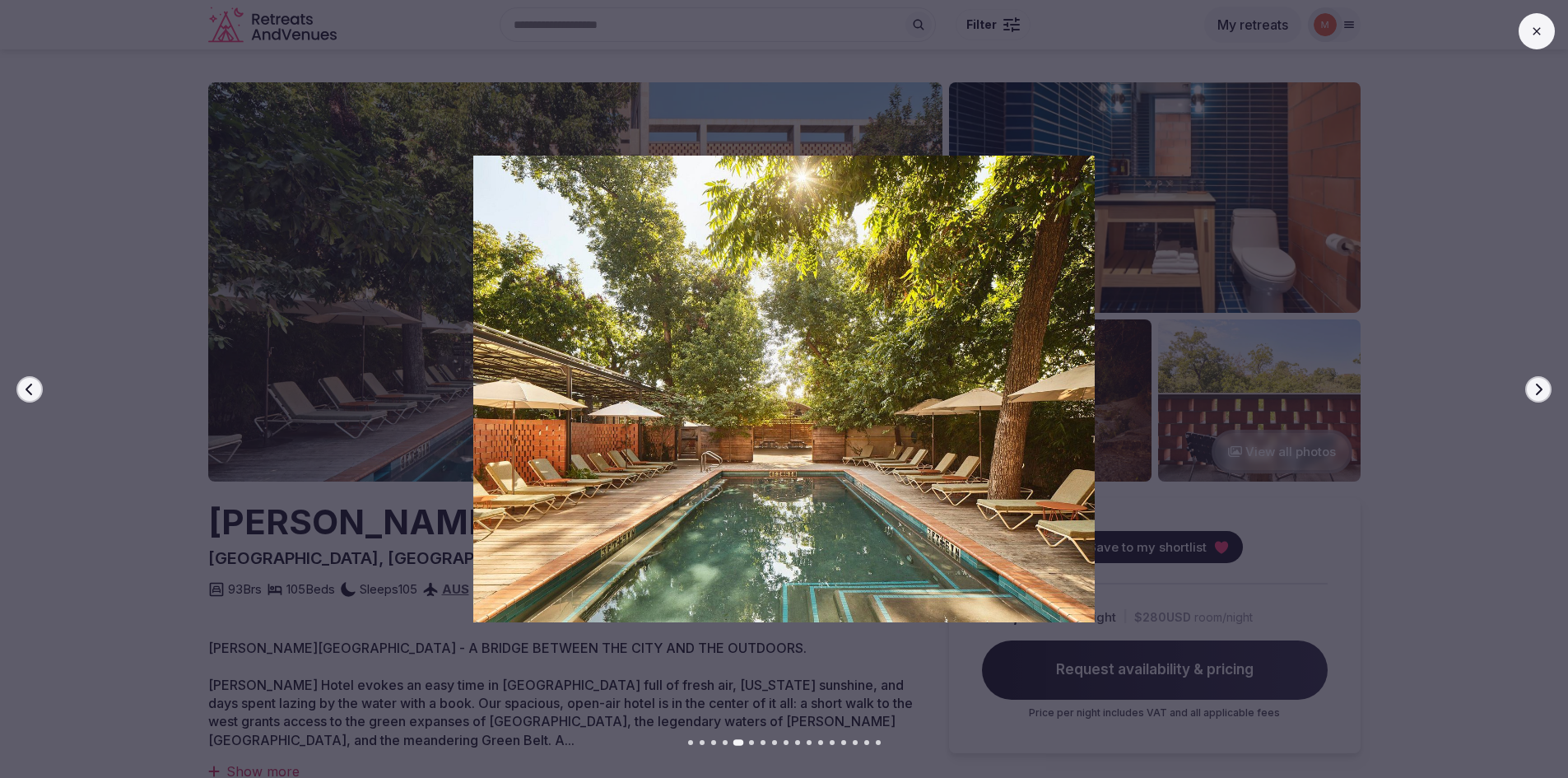
click at [1536, 399] on button "Next slide" at bounding box center [1538, 389] width 26 height 26
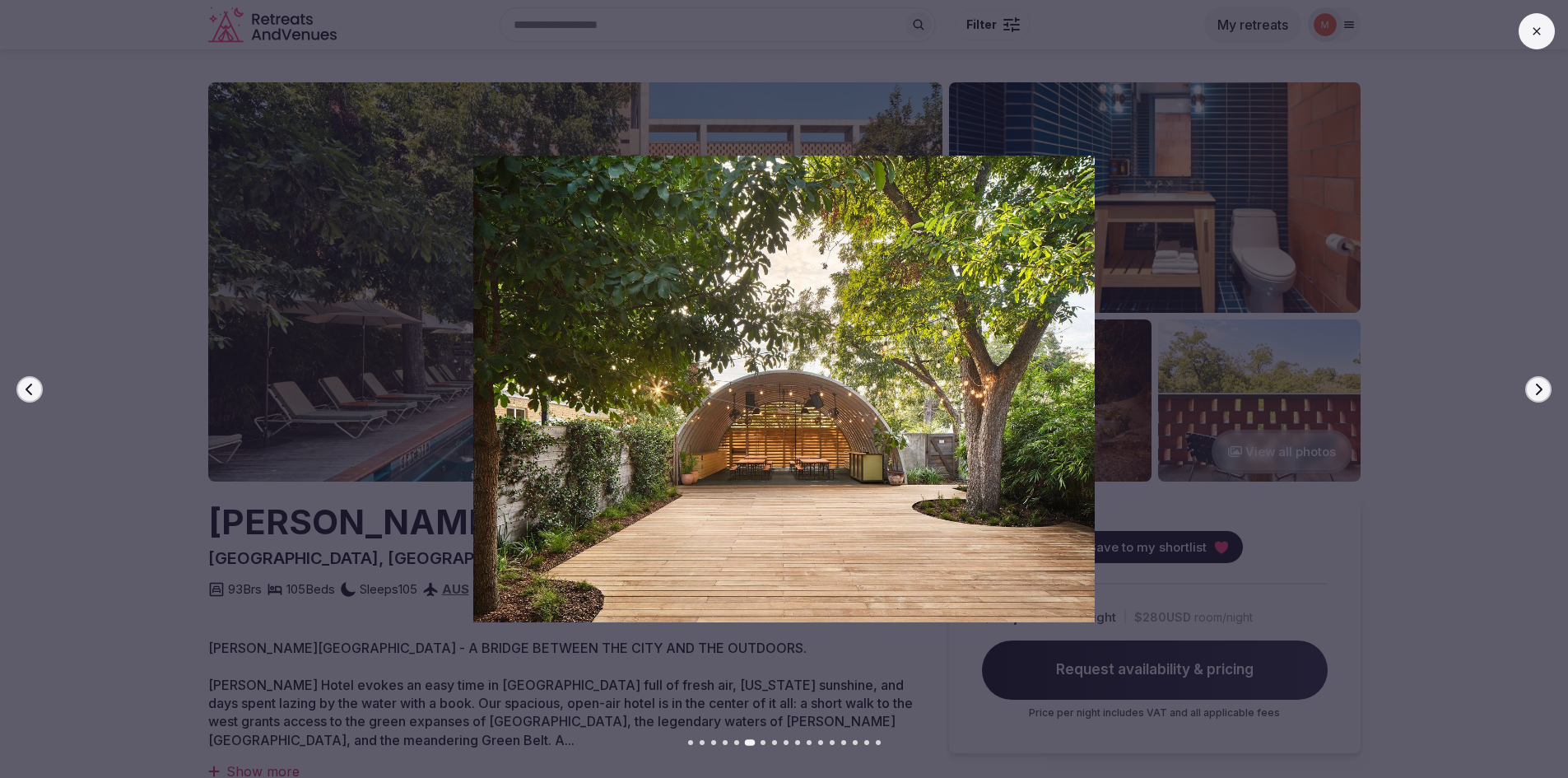
click at [1536, 399] on button "Next slide" at bounding box center [1538, 389] width 26 height 26
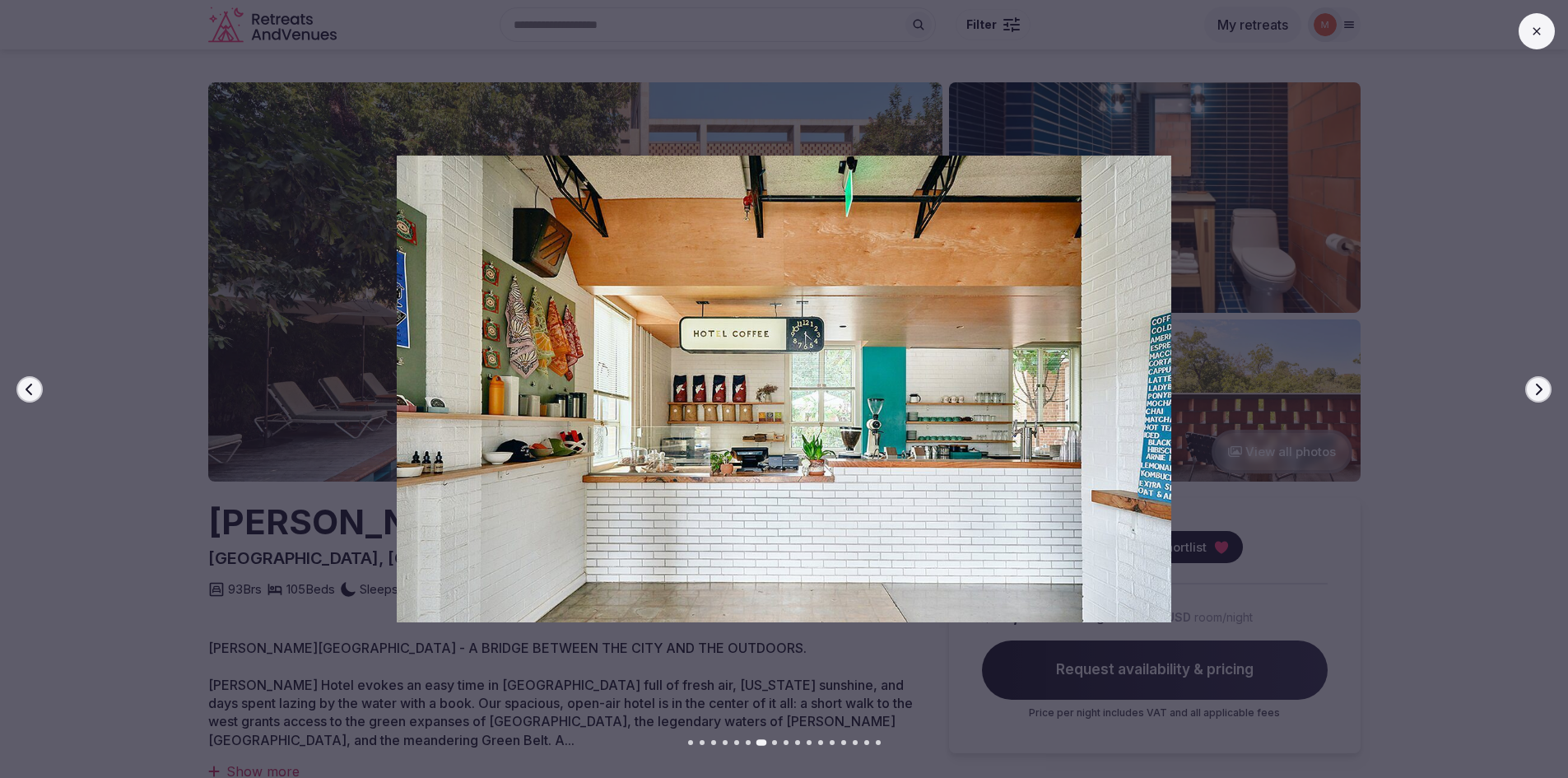
click at [1536, 399] on button "Next slide" at bounding box center [1538, 389] width 26 height 26
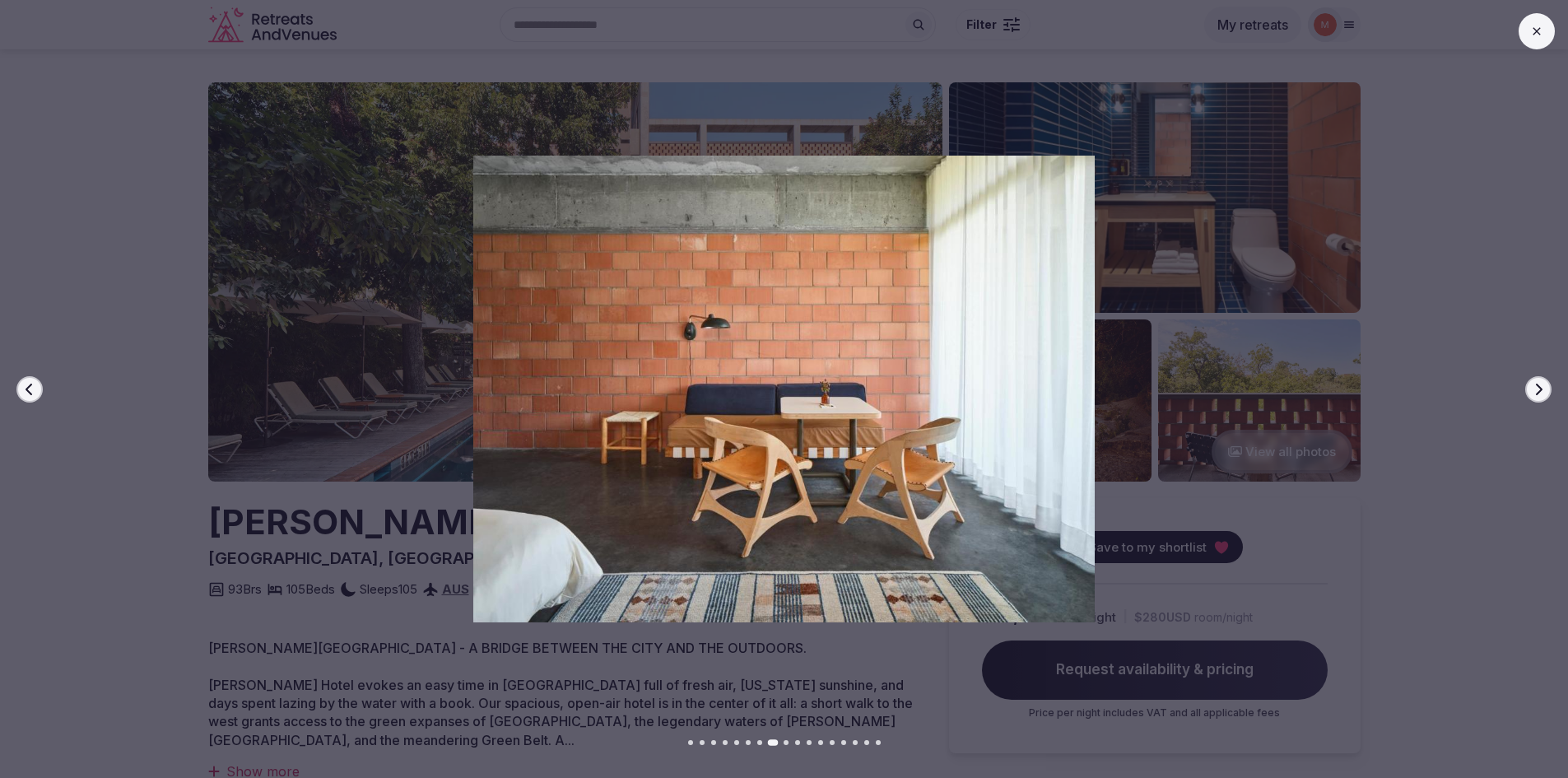
click at [1536, 399] on button "Next slide" at bounding box center [1538, 389] width 26 height 26
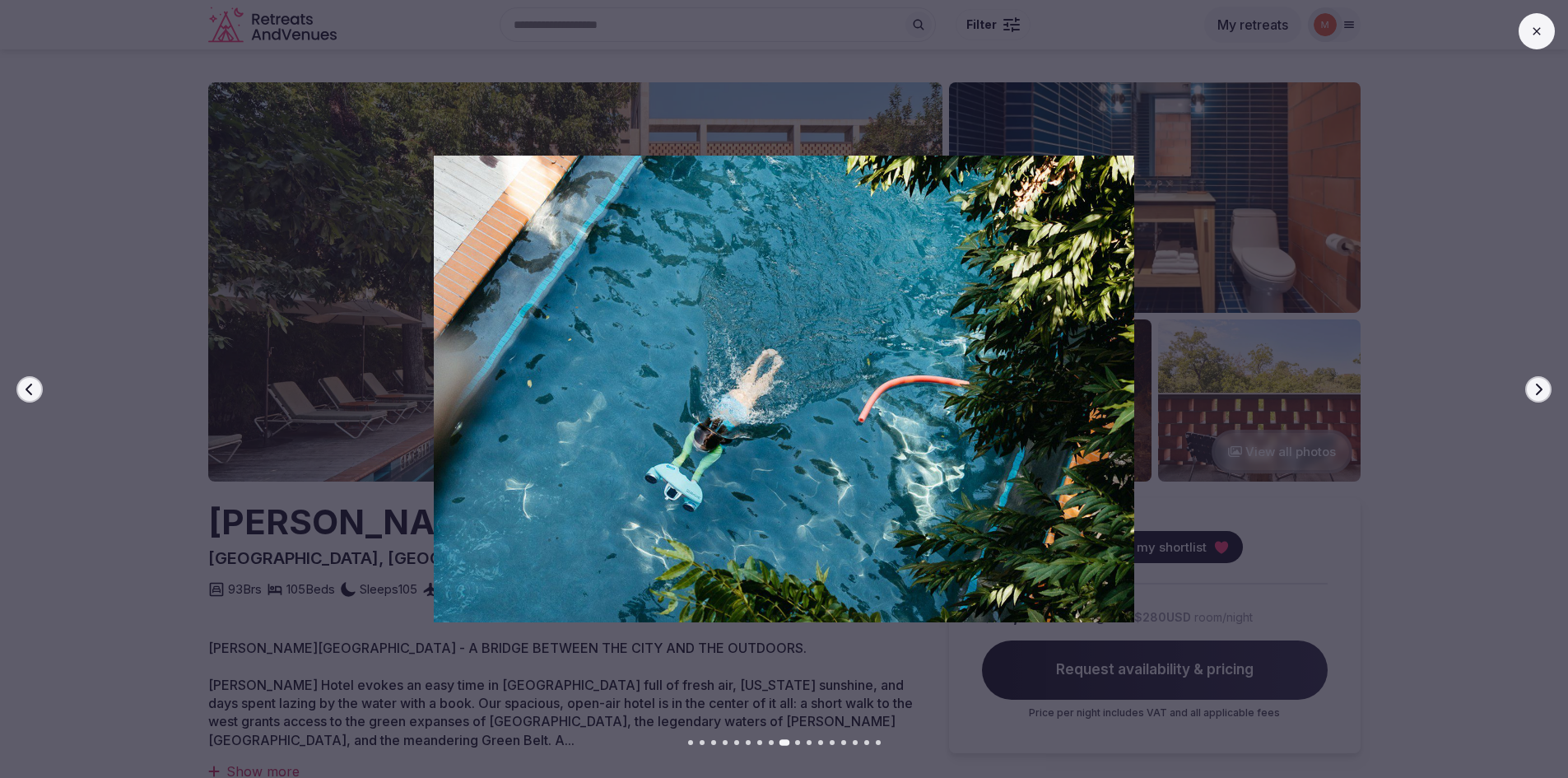
click at [1536, 399] on button "Next slide" at bounding box center [1538, 389] width 26 height 26
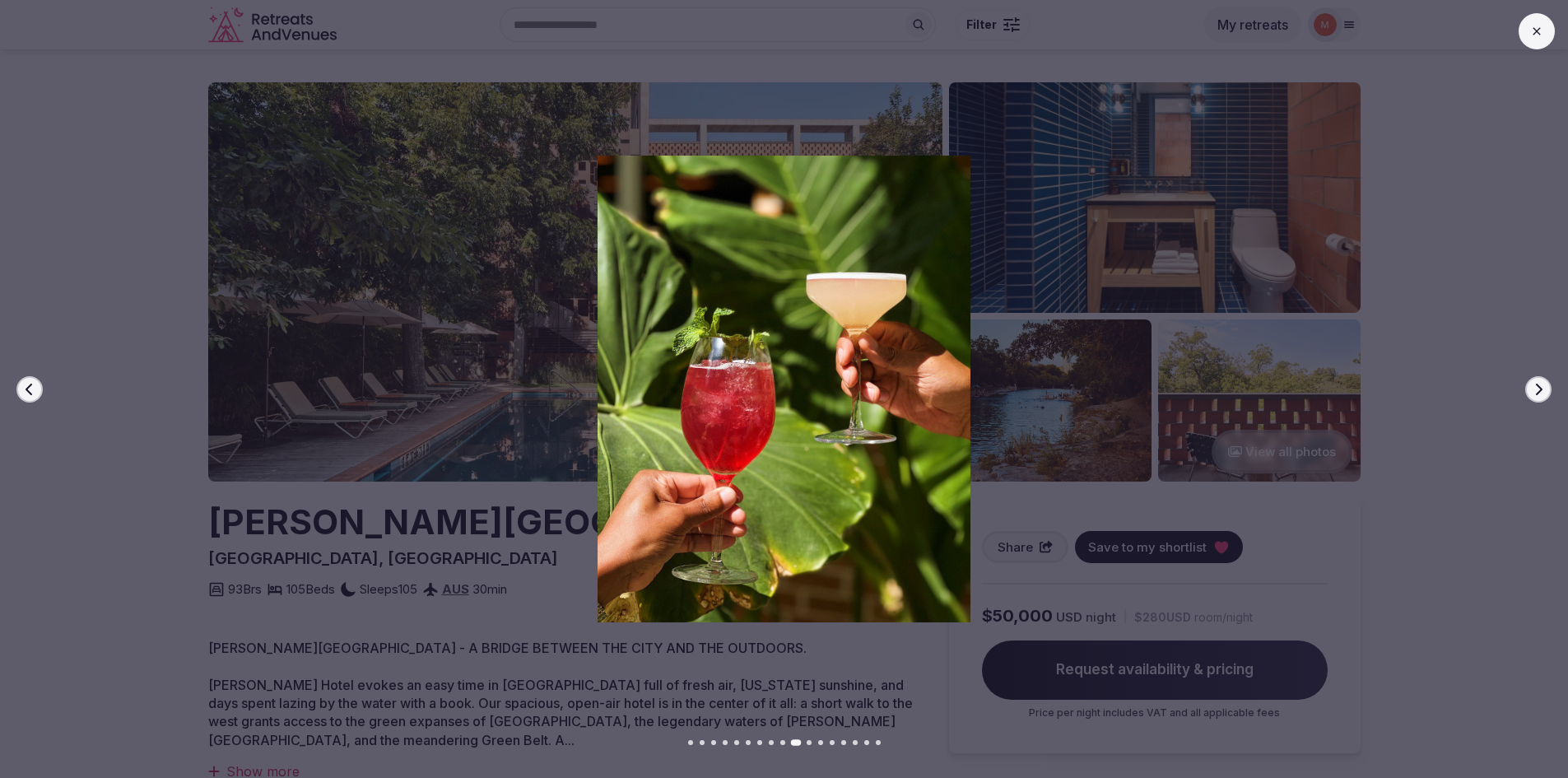
click at [1536, 399] on button "Next slide" at bounding box center [1538, 389] width 26 height 26
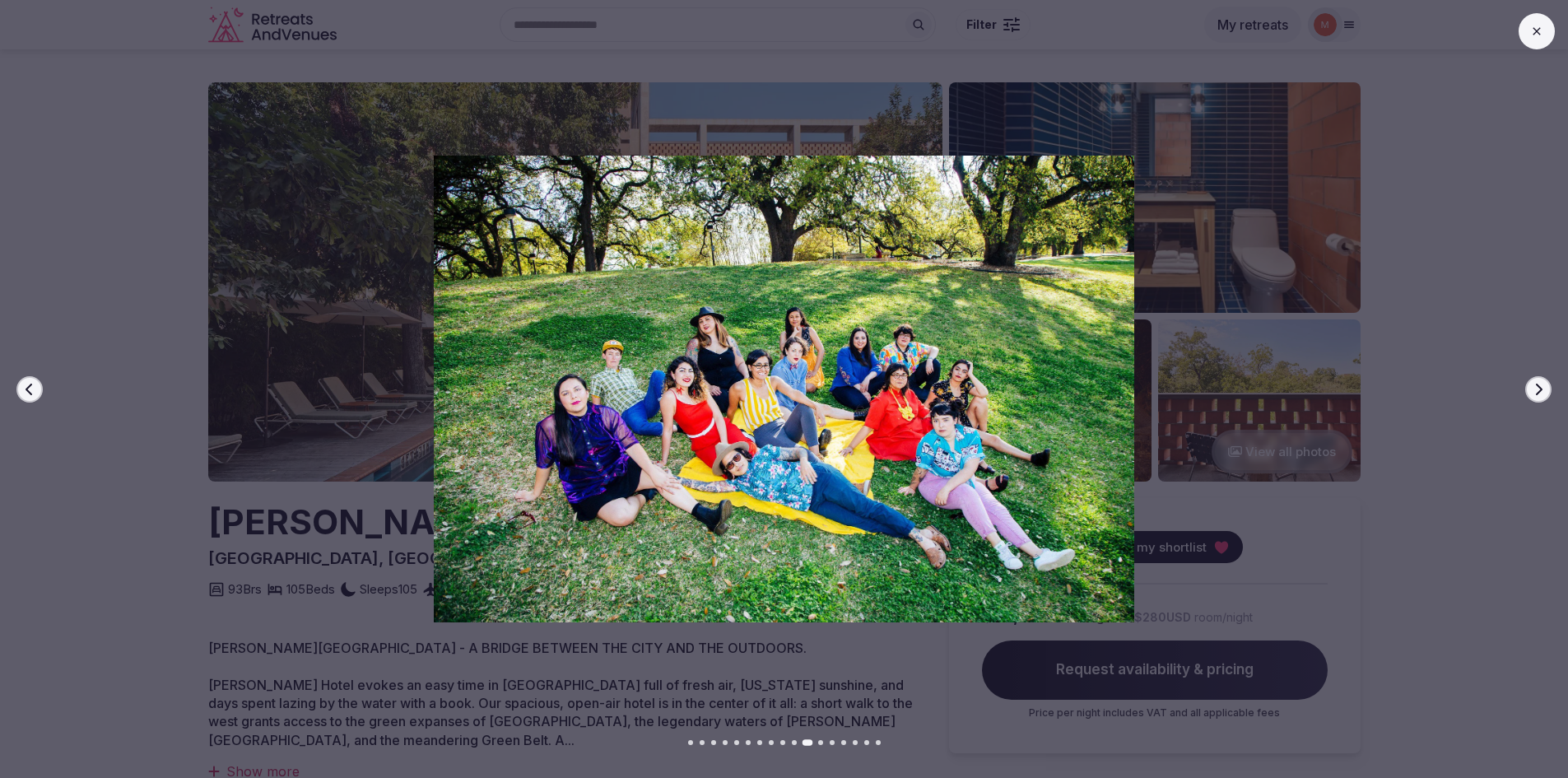
click at [1536, 399] on button "Next slide" at bounding box center [1538, 389] width 26 height 26
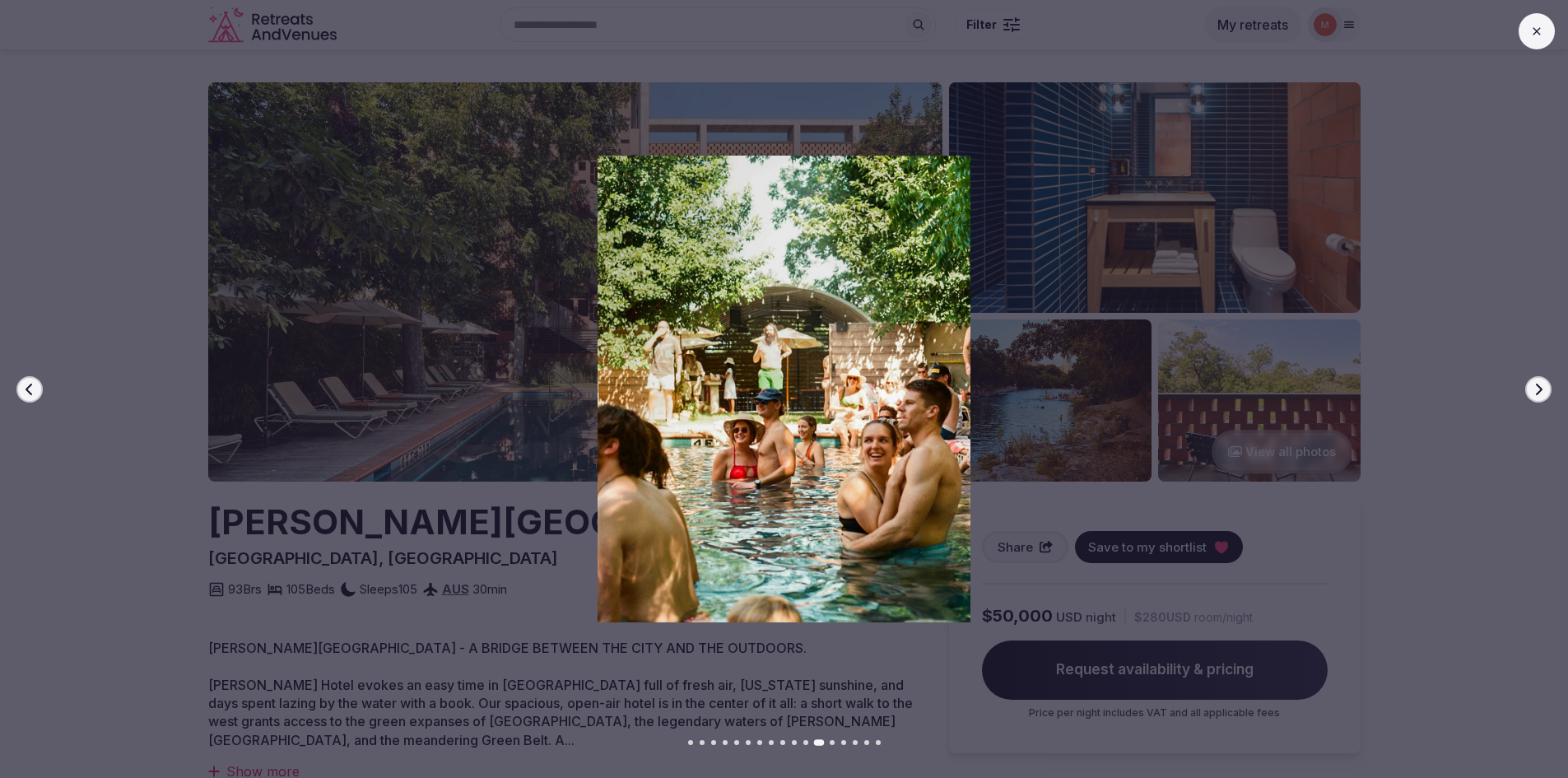
click at [1536, 399] on button "Next slide" at bounding box center [1538, 389] width 26 height 26
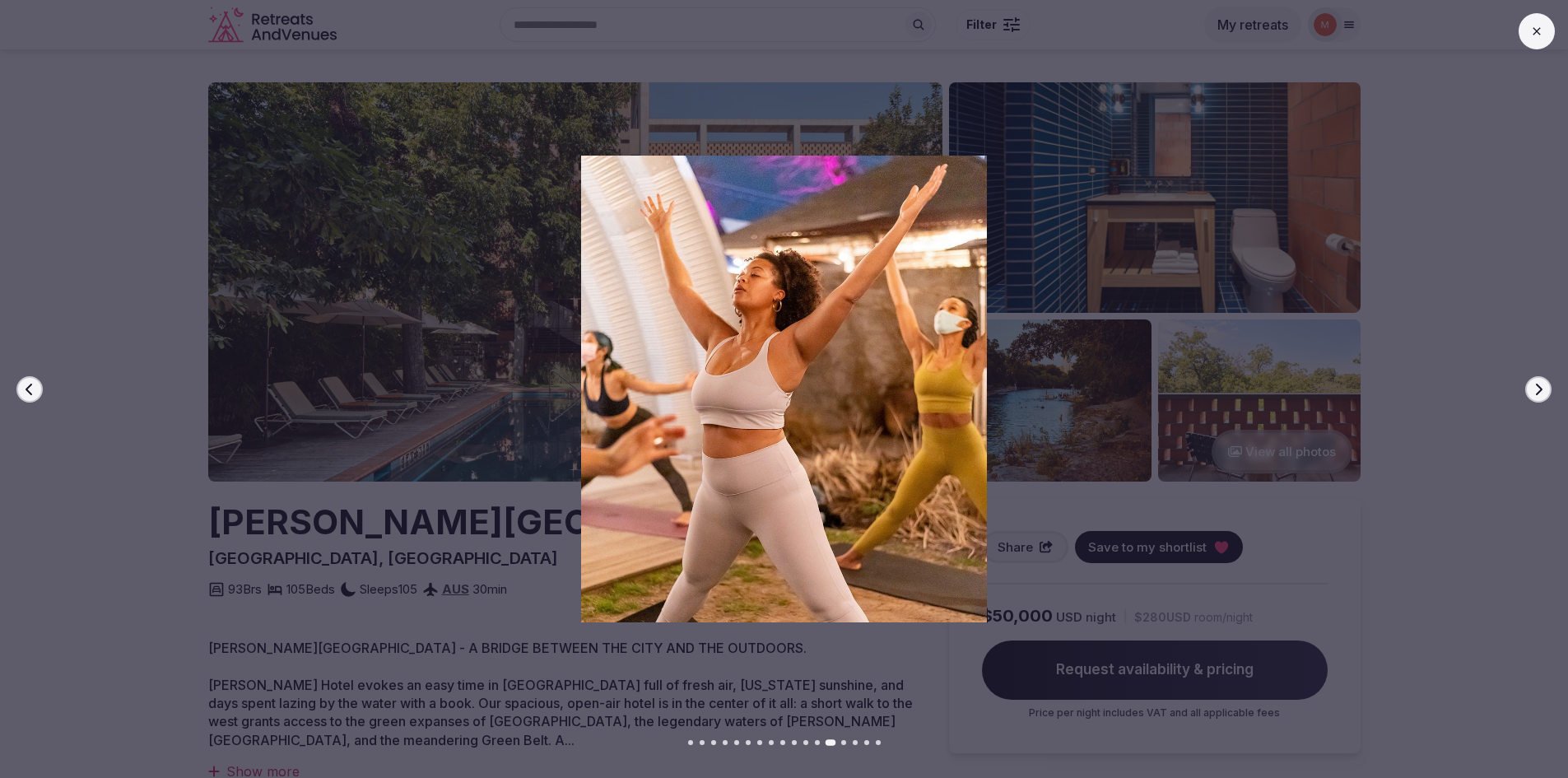
click at [1536, 399] on button "Next slide" at bounding box center [1538, 389] width 26 height 26
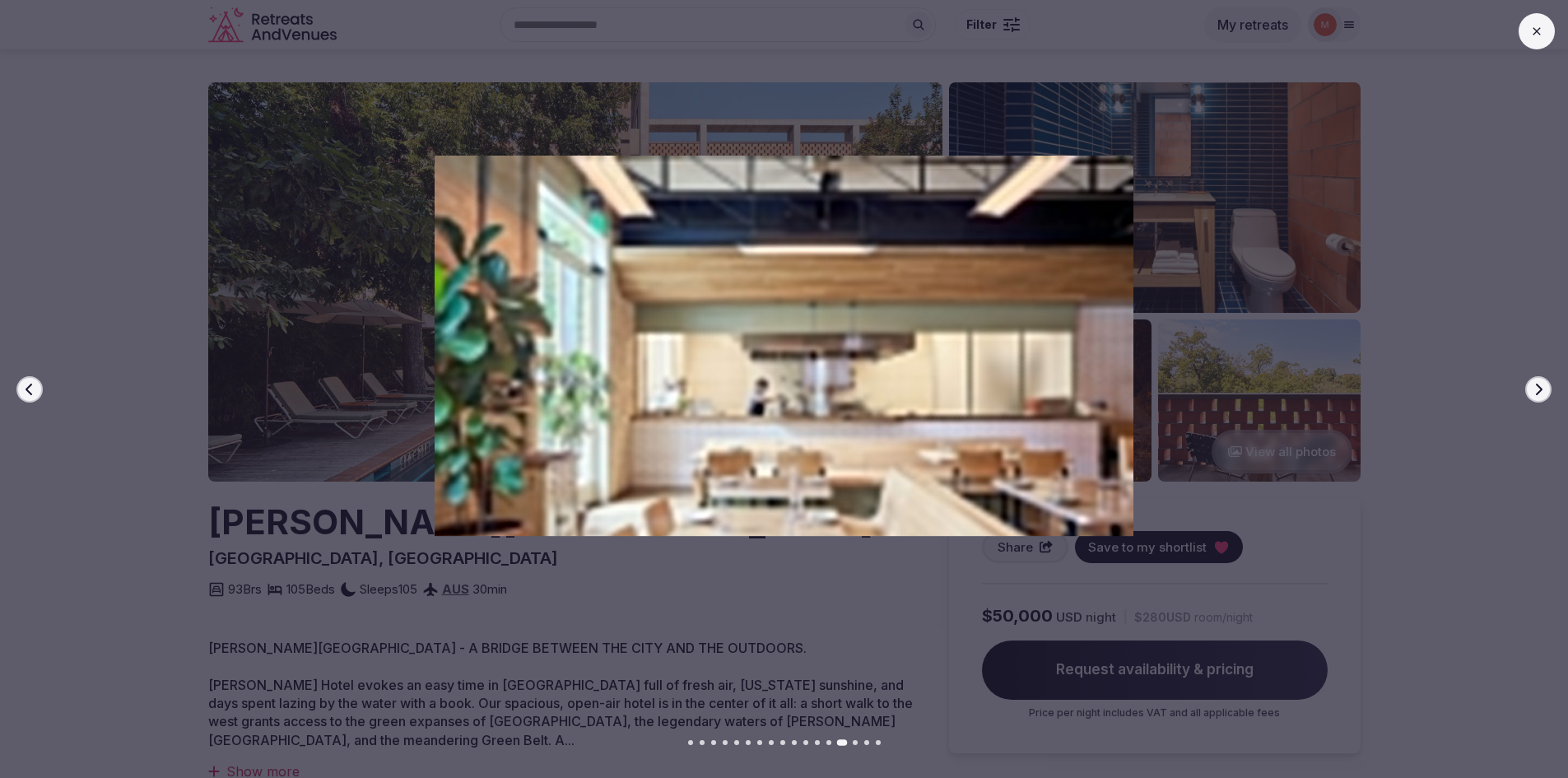
click at [1536, 399] on button "Next slide" at bounding box center [1538, 389] width 26 height 26
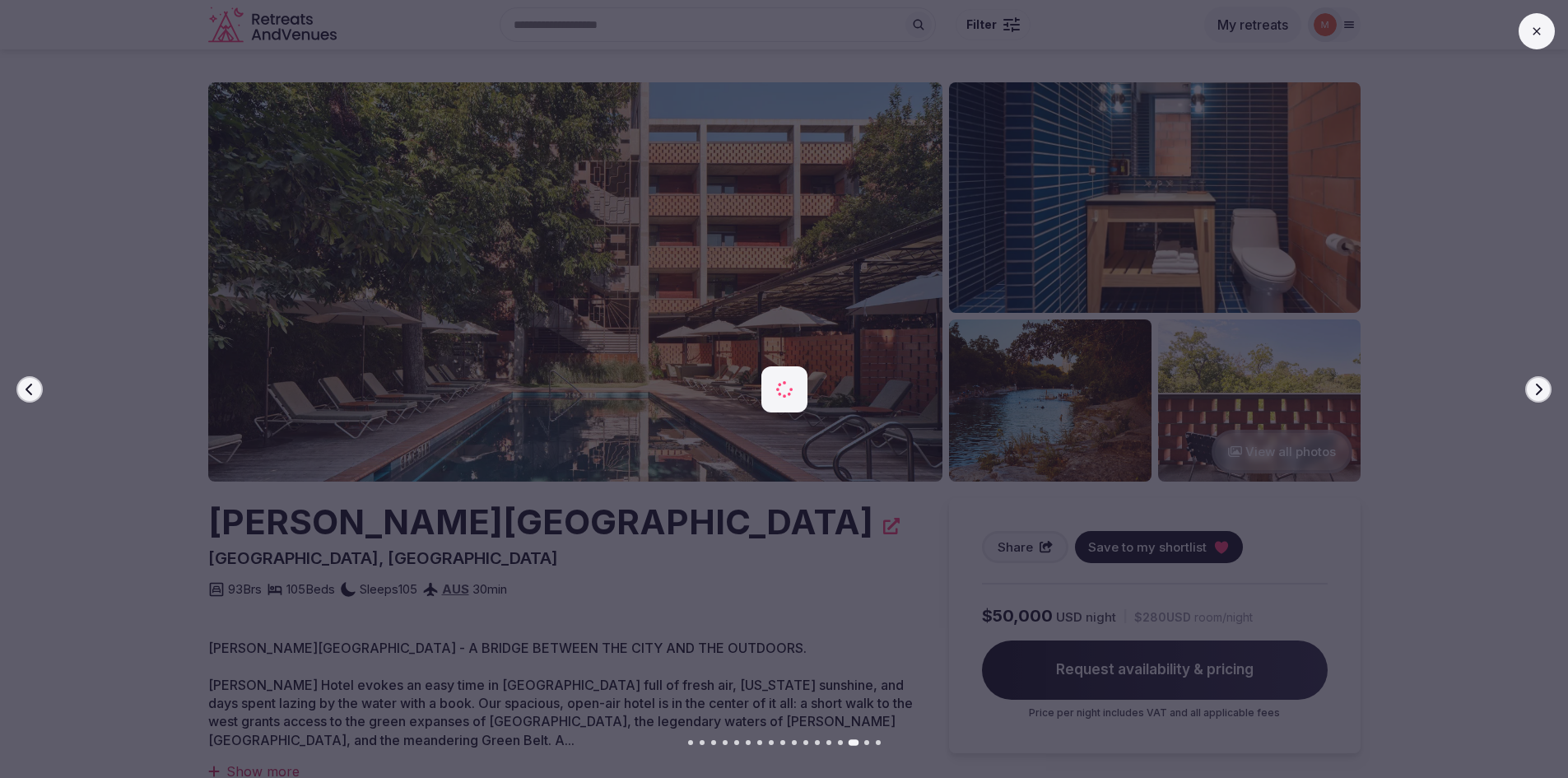
click at [1536, 399] on button "Next slide" at bounding box center [1538, 389] width 26 height 26
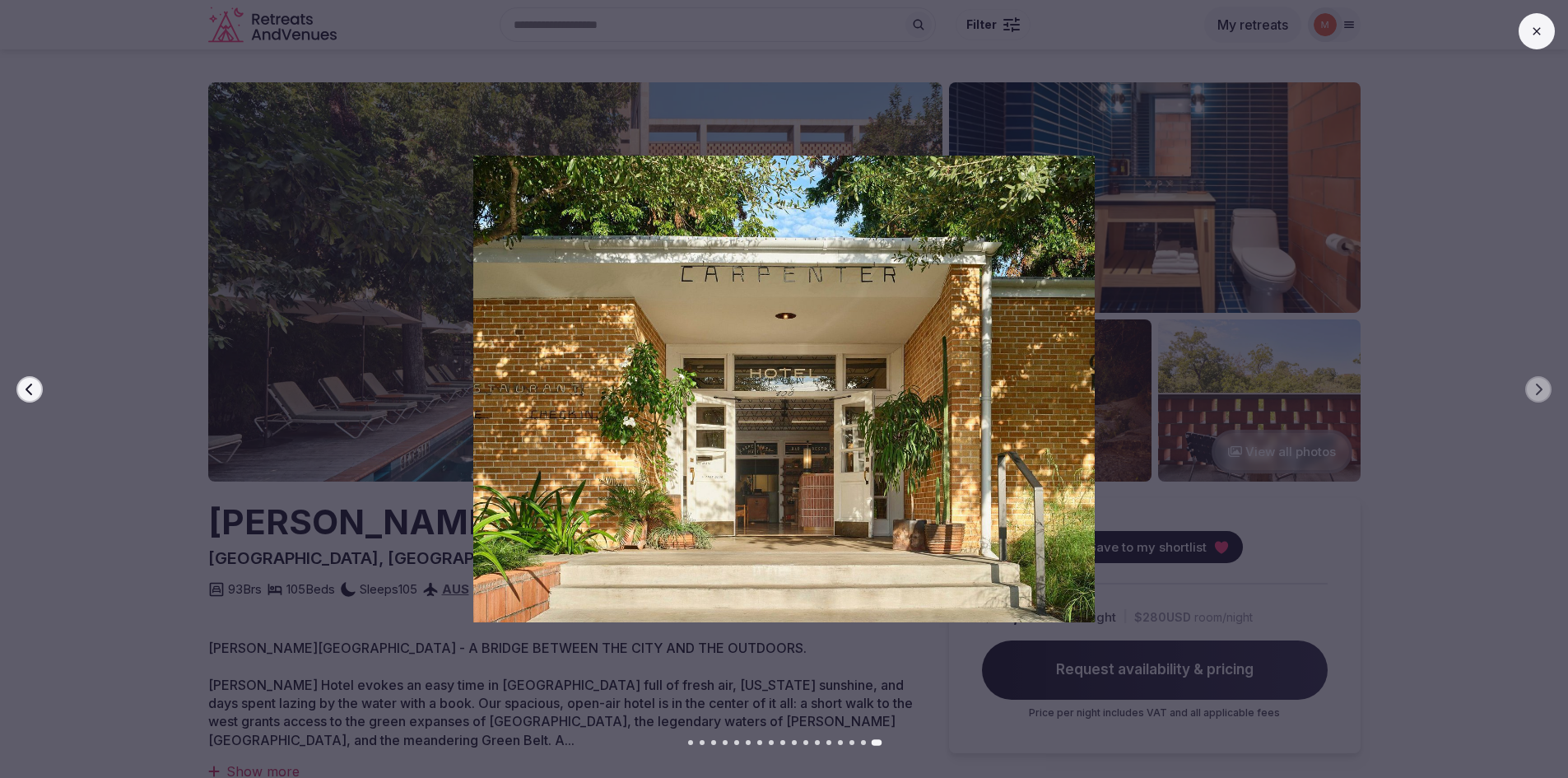
click at [1539, 26] on icon at bounding box center [1536, 31] width 13 height 13
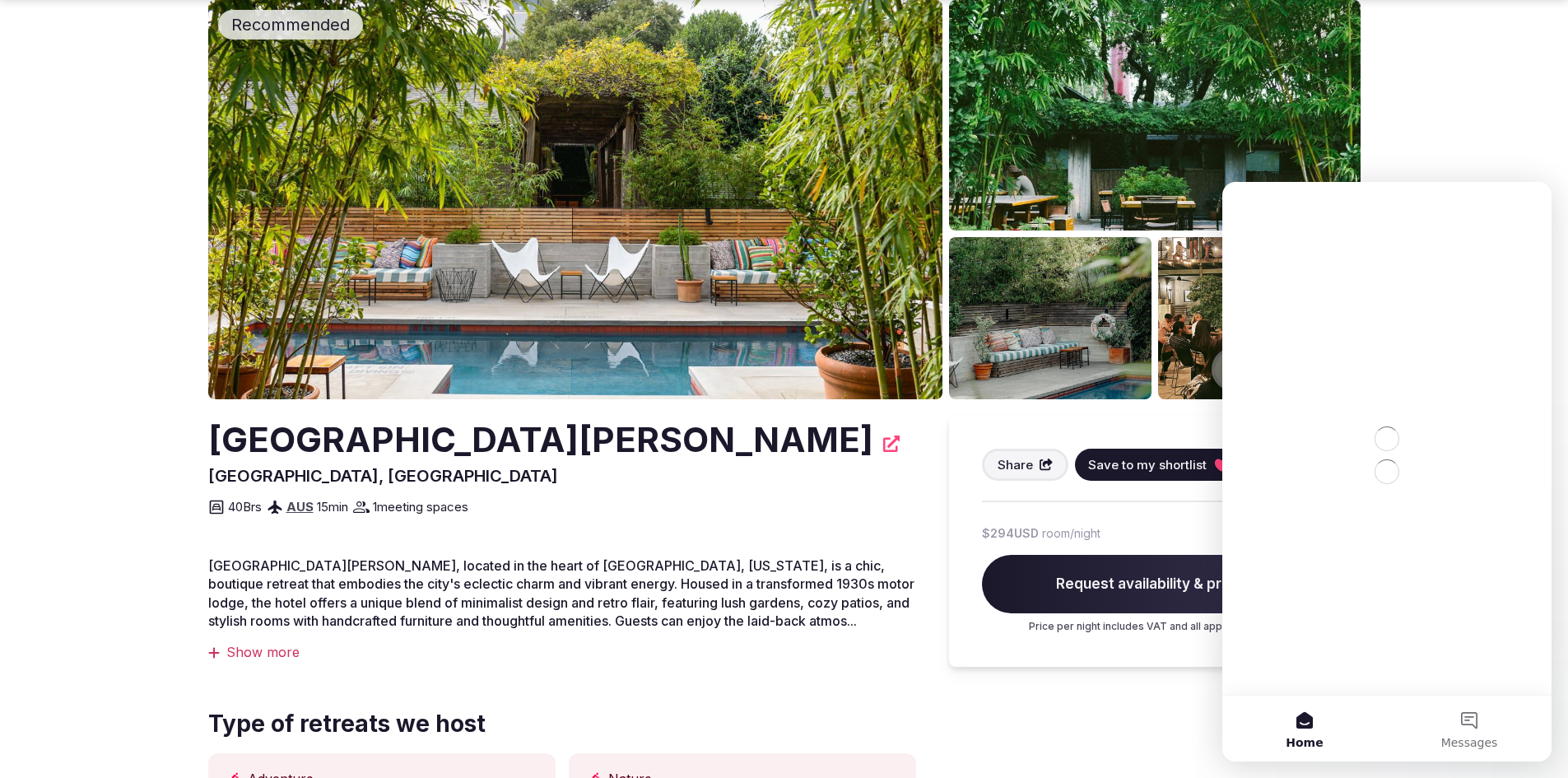
click at [660, 251] on img at bounding box center [575, 199] width 734 height 399
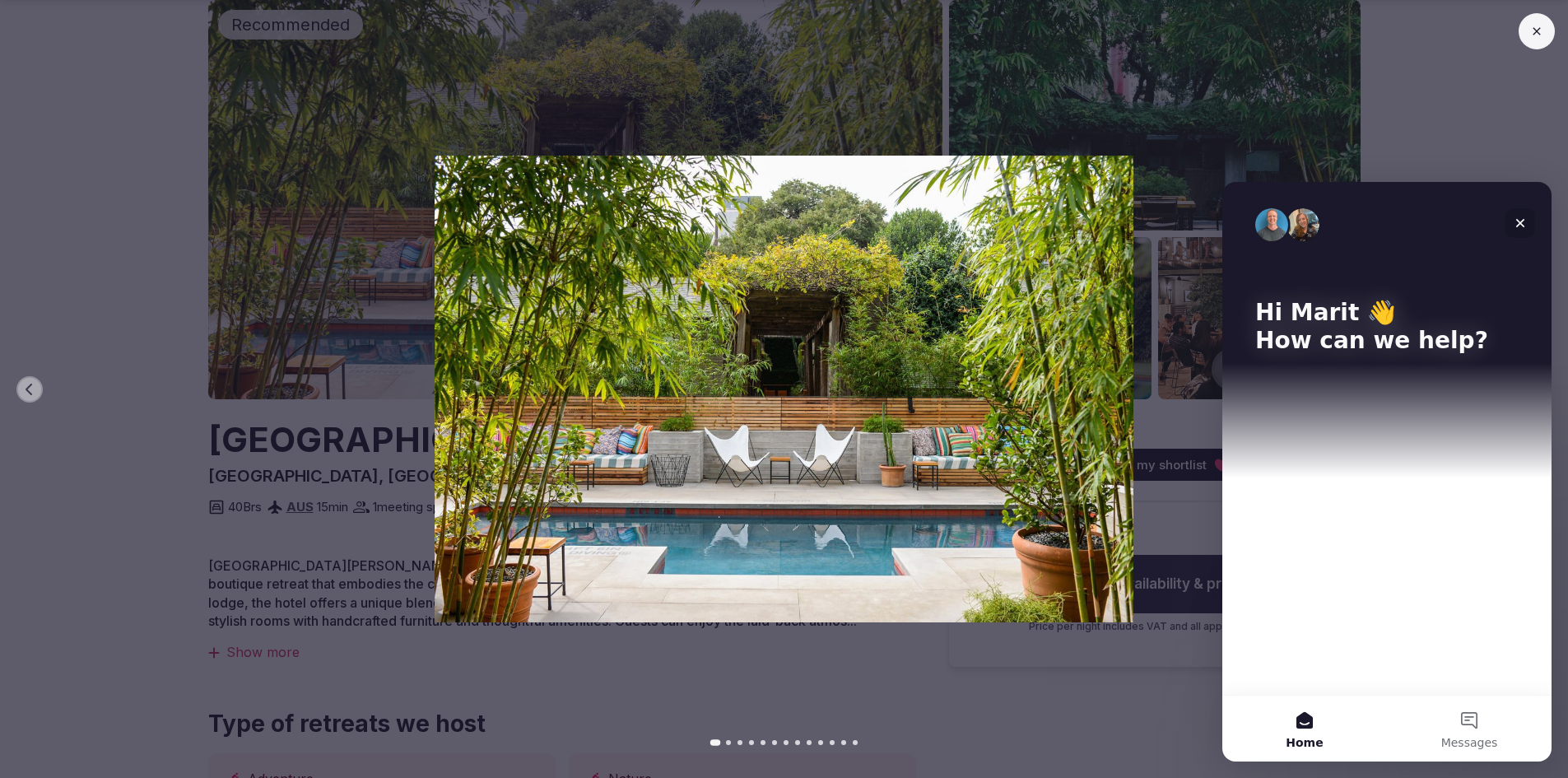
click at [1521, 222] on icon "Close" at bounding box center [1519, 223] width 13 height 13
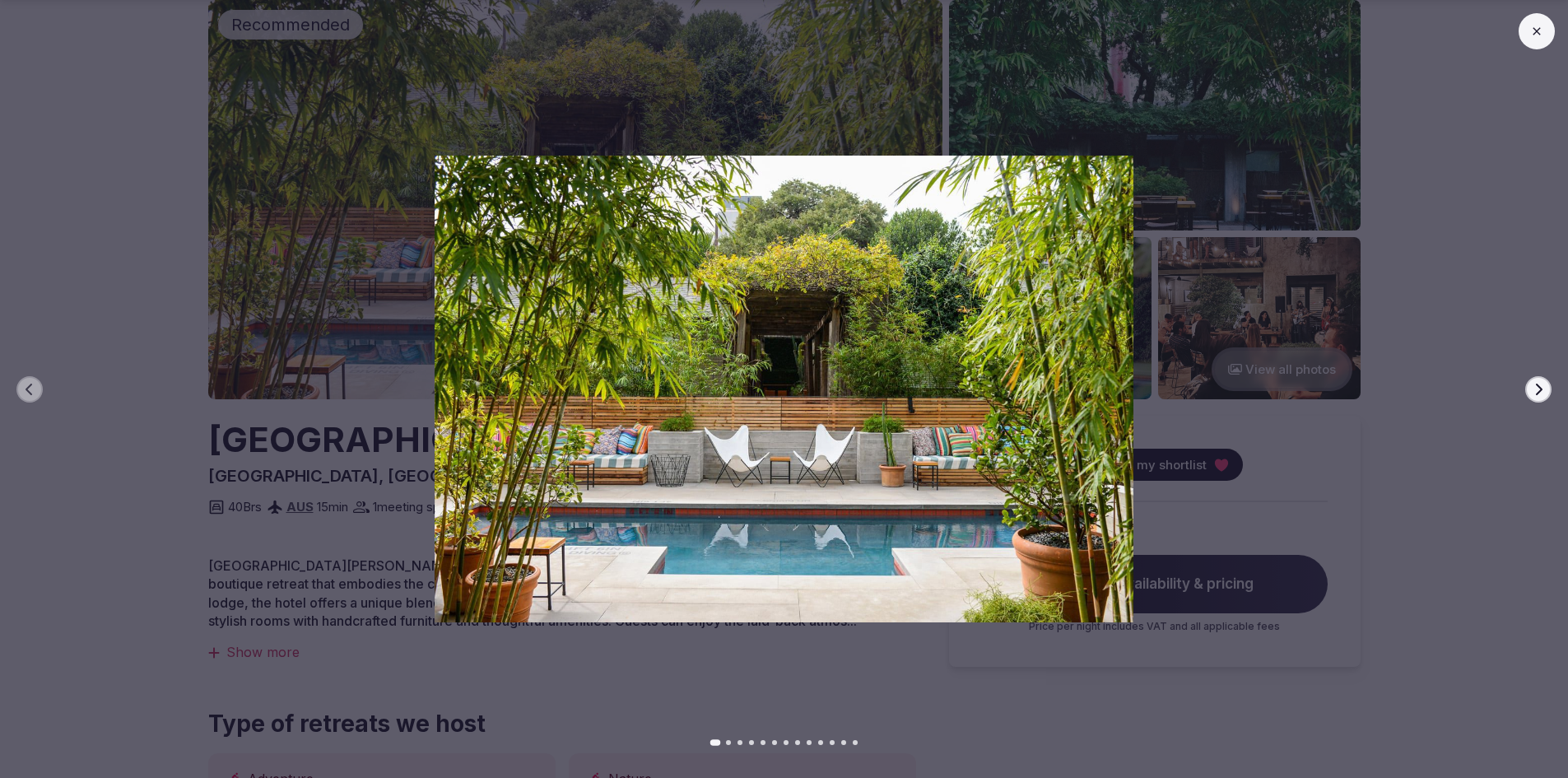
click at [1529, 387] on button "Next slide" at bounding box center [1538, 389] width 26 height 26
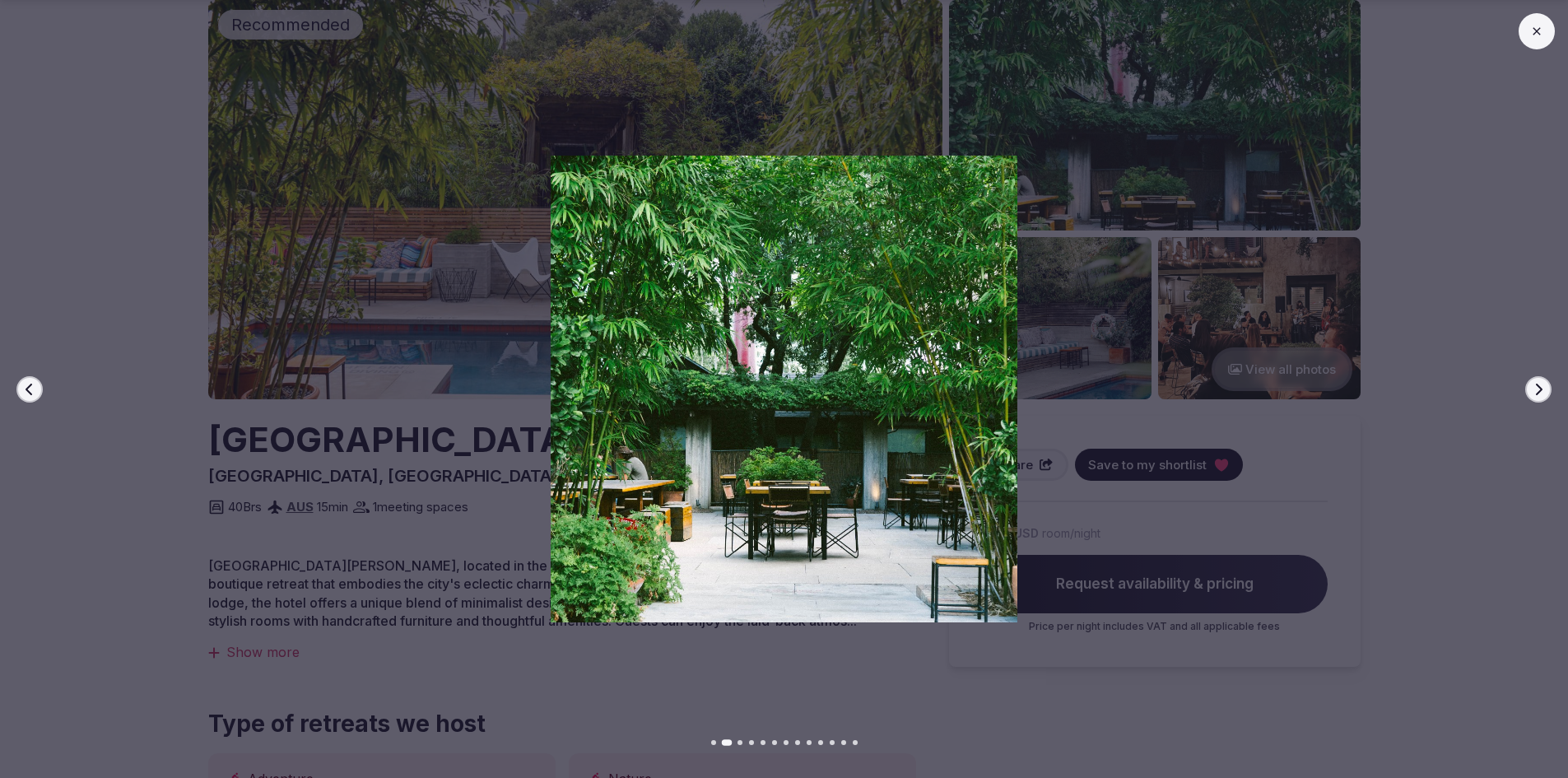
click at [1529, 387] on button "Next slide" at bounding box center [1538, 389] width 26 height 26
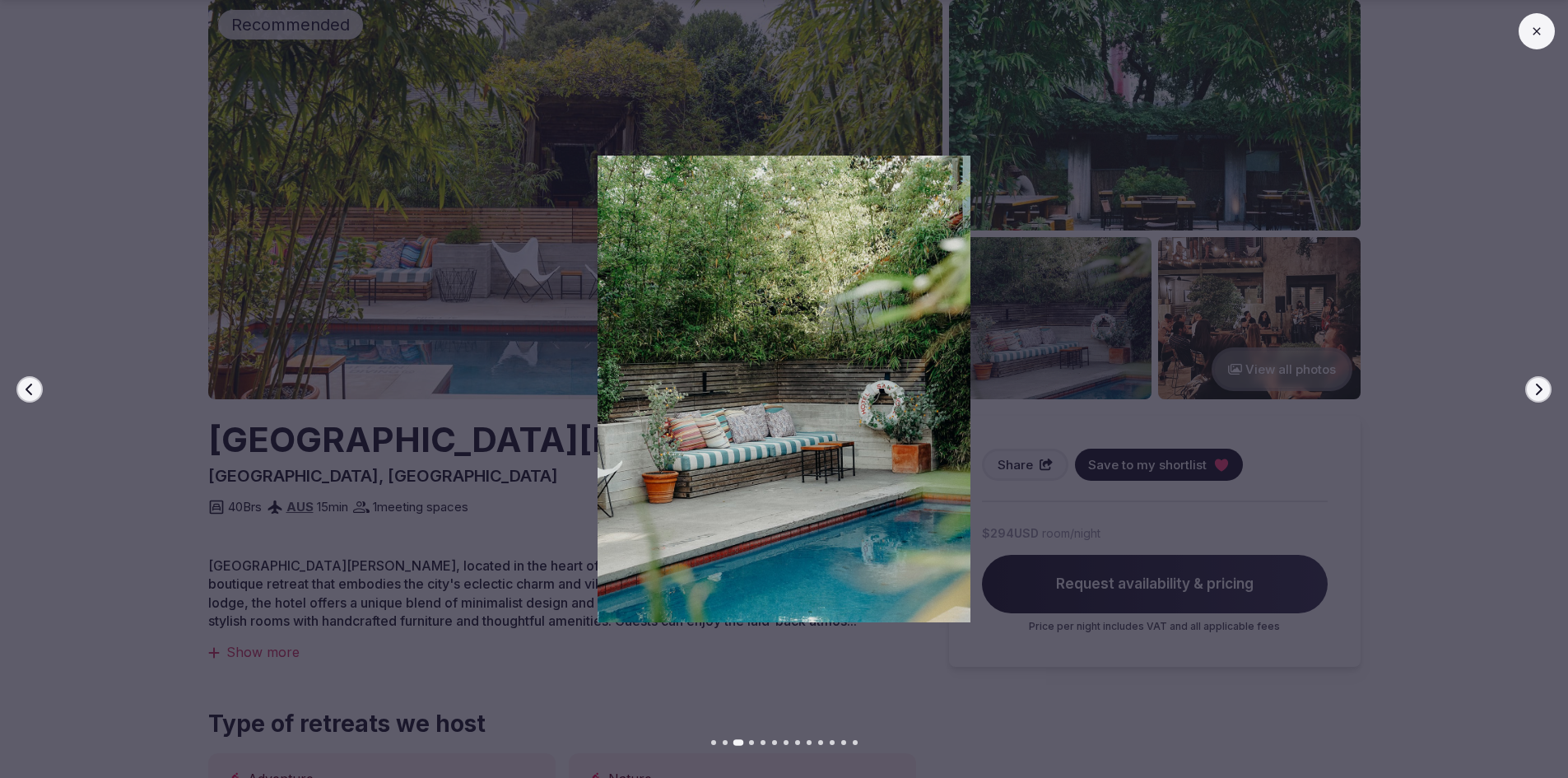
click at [1529, 387] on button "Next slide" at bounding box center [1538, 389] width 26 height 26
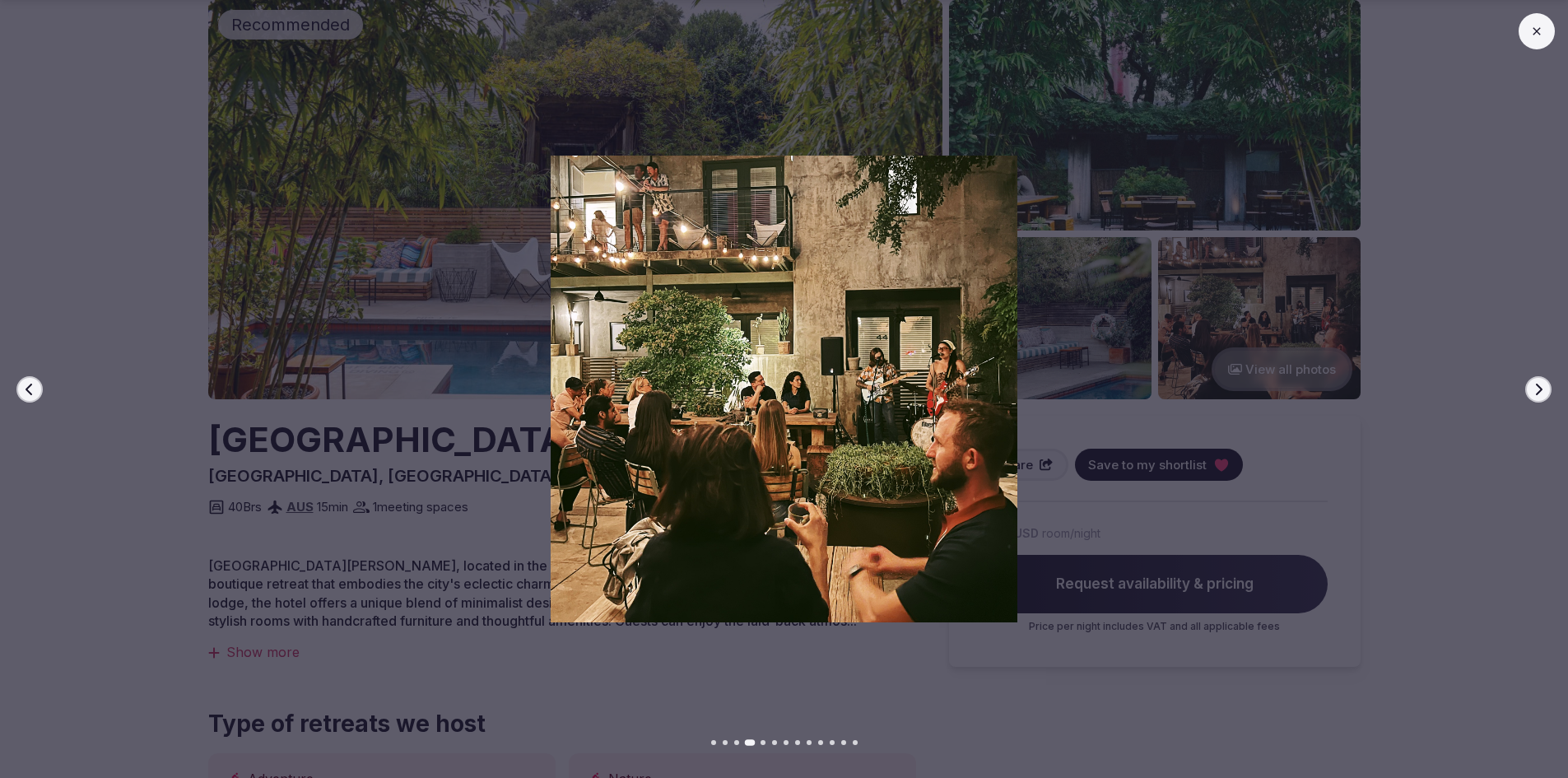
click at [1529, 387] on button "Next slide" at bounding box center [1538, 389] width 26 height 26
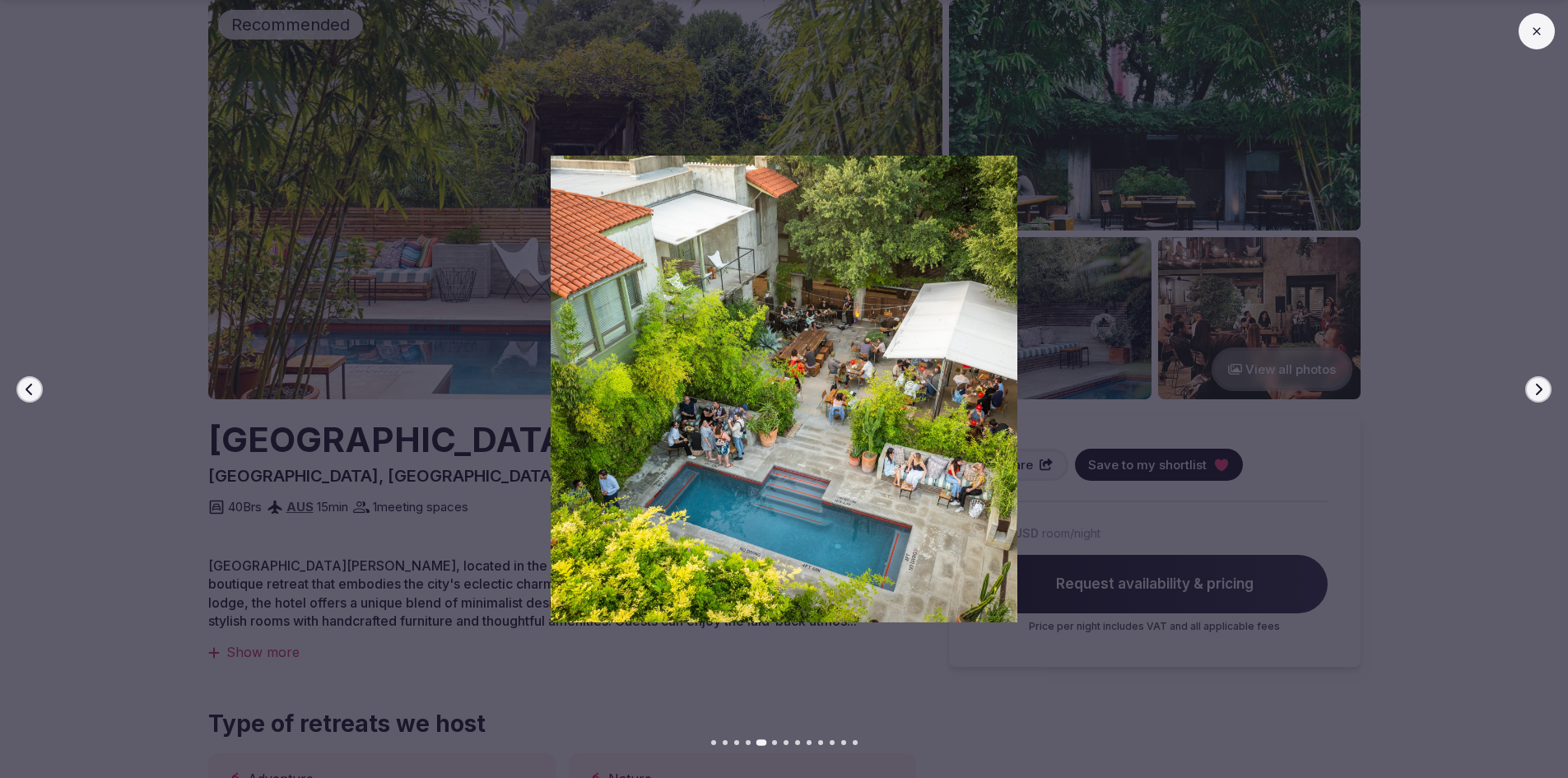
click at [1529, 387] on button "Next slide" at bounding box center [1538, 389] width 26 height 26
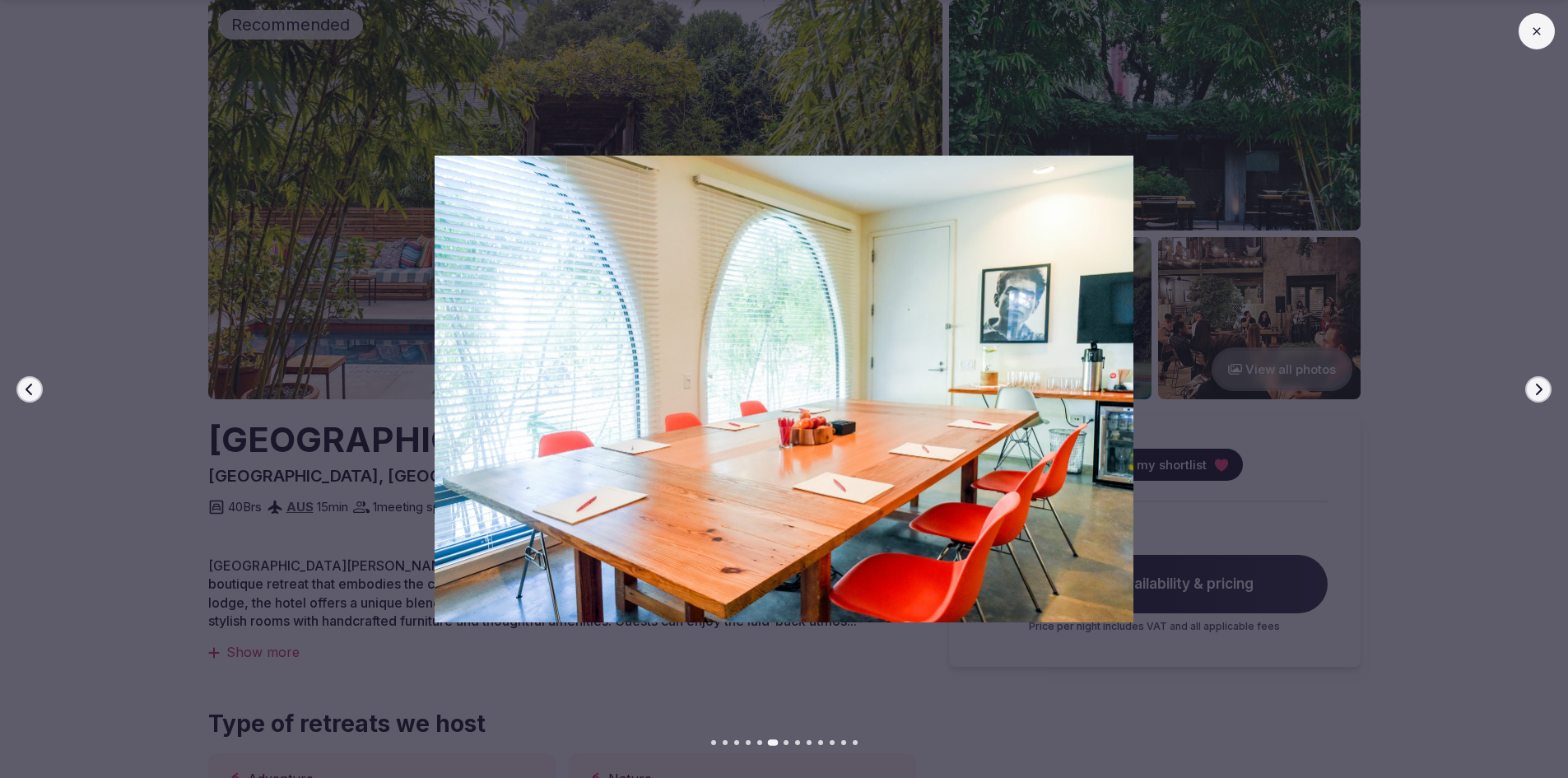
click at [1529, 387] on button "Next slide" at bounding box center [1538, 389] width 26 height 26
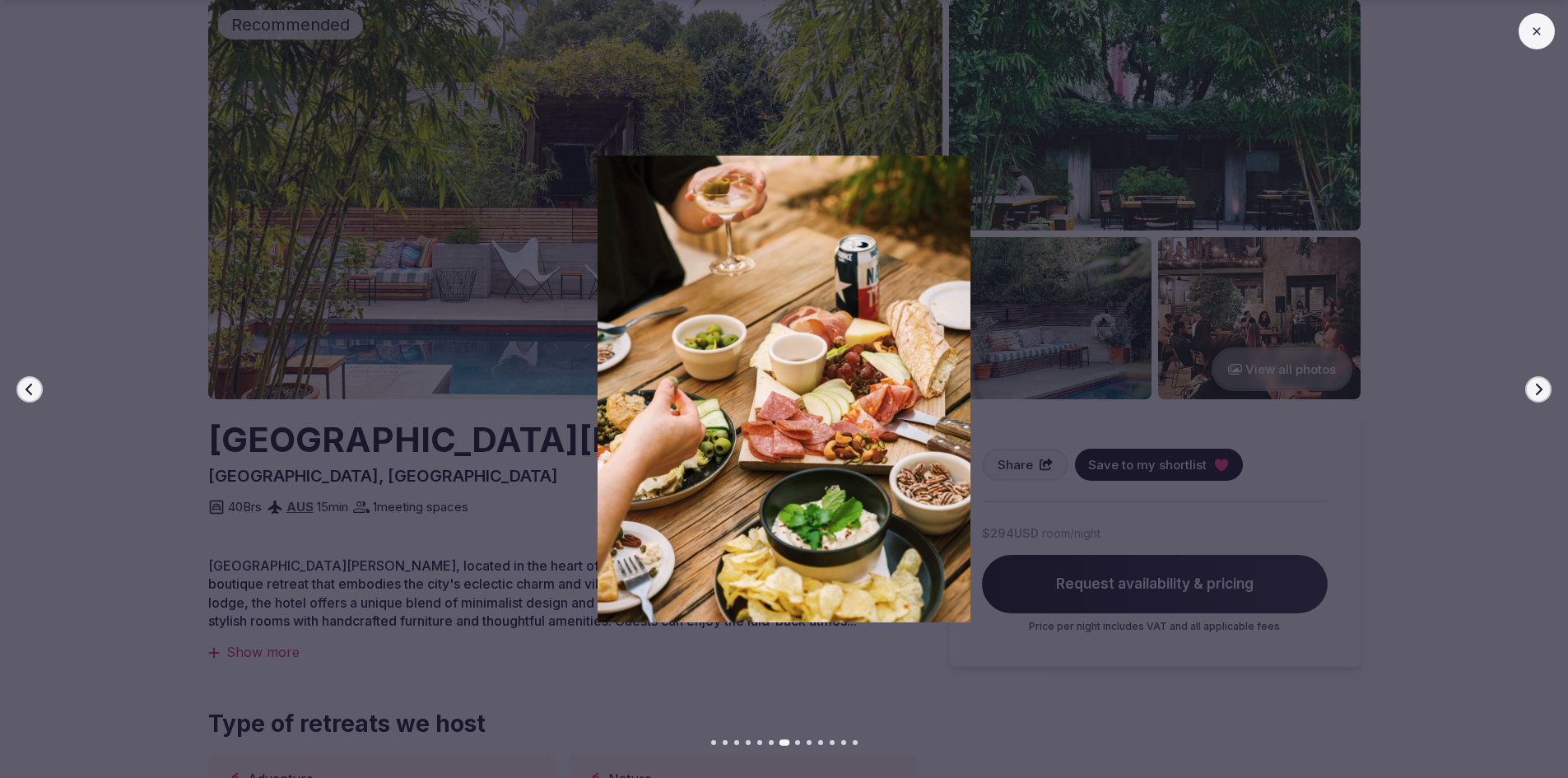
click at [1529, 387] on button "Next slide" at bounding box center [1538, 389] width 26 height 26
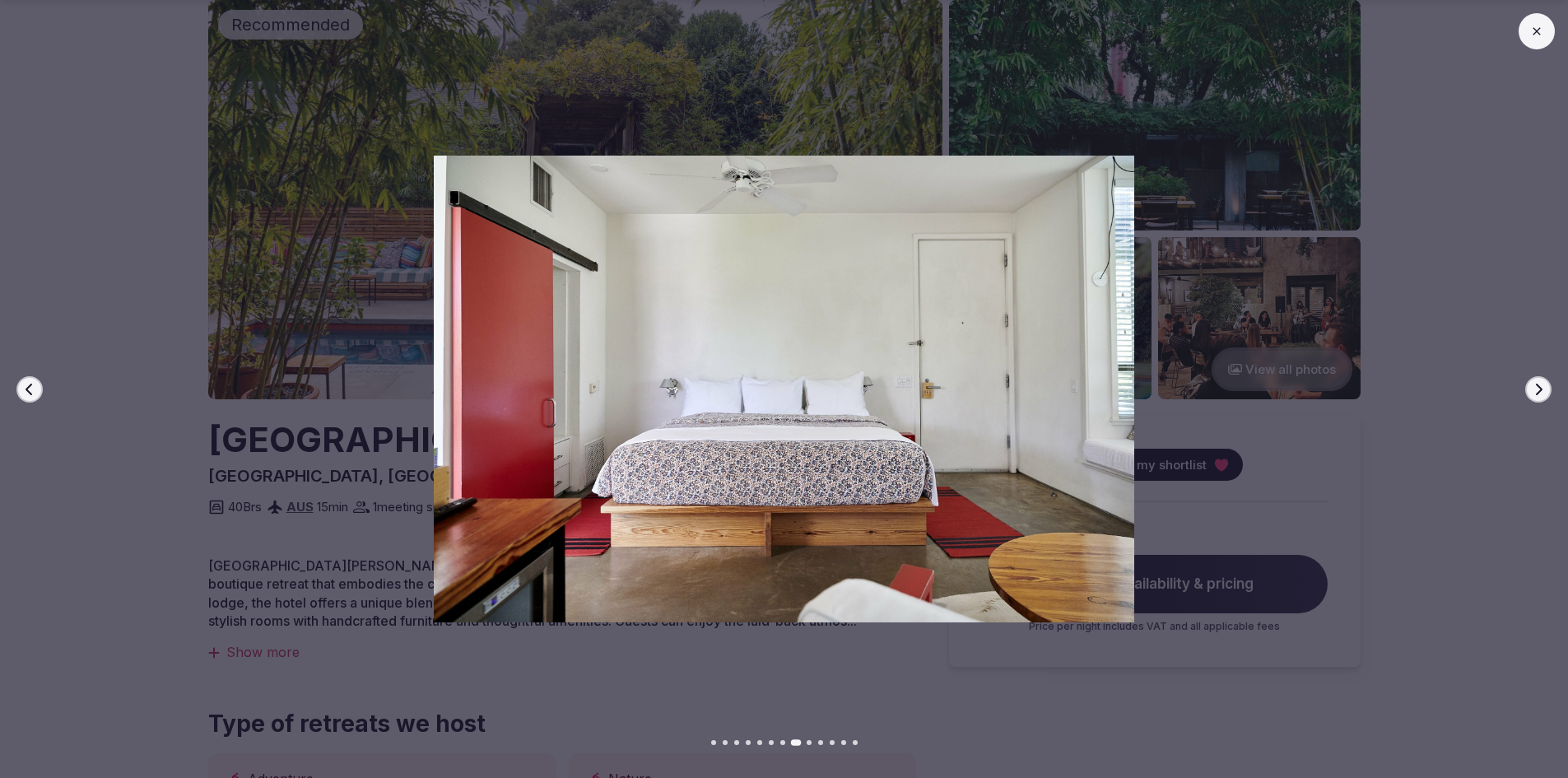
click at [1529, 387] on button "Next slide" at bounding box center [1538, 389] width 26 height 26
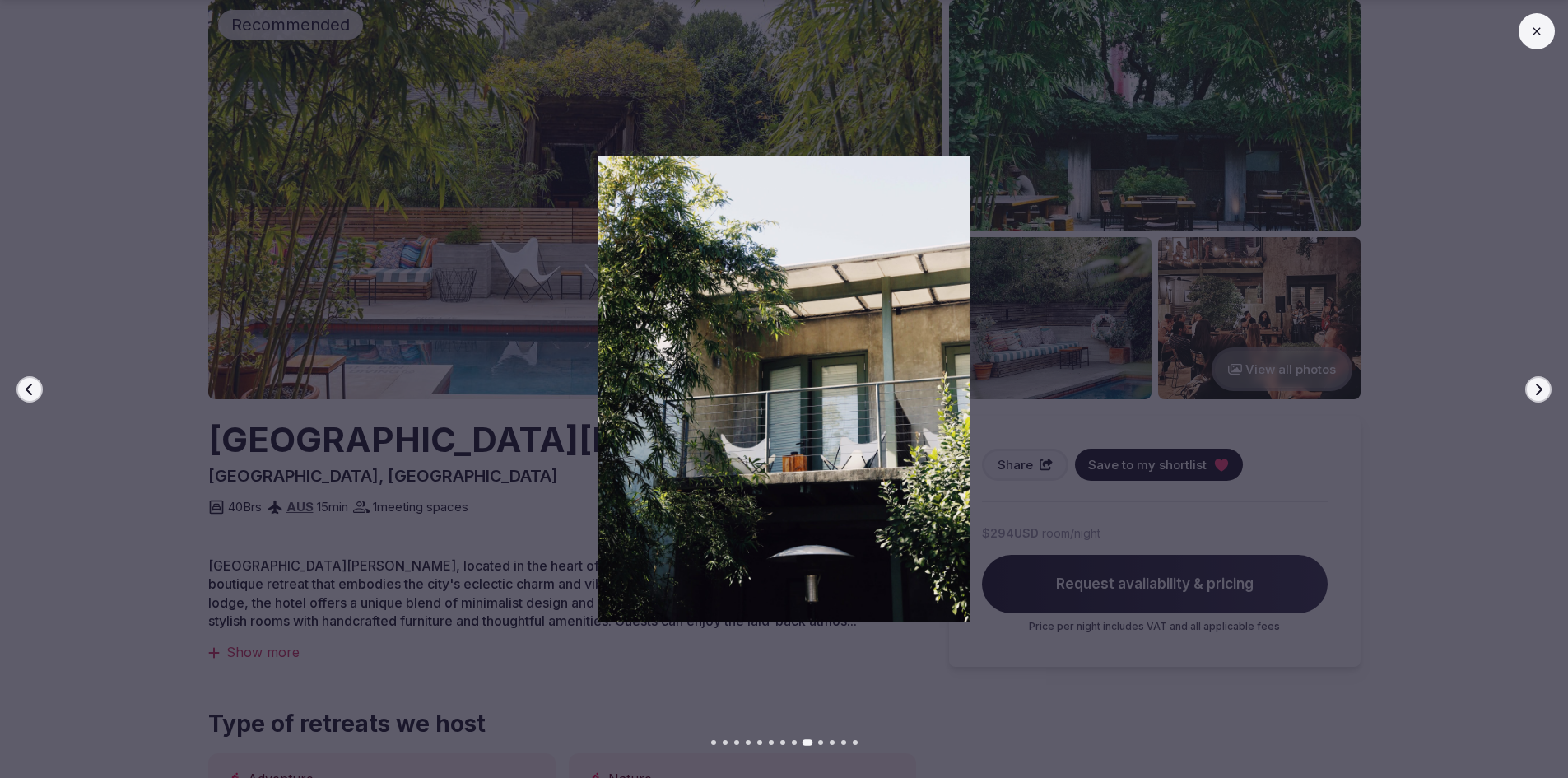
click at [1529, 387] on button "Next slide" at bounding box center [1538, 389] width 26 height 26
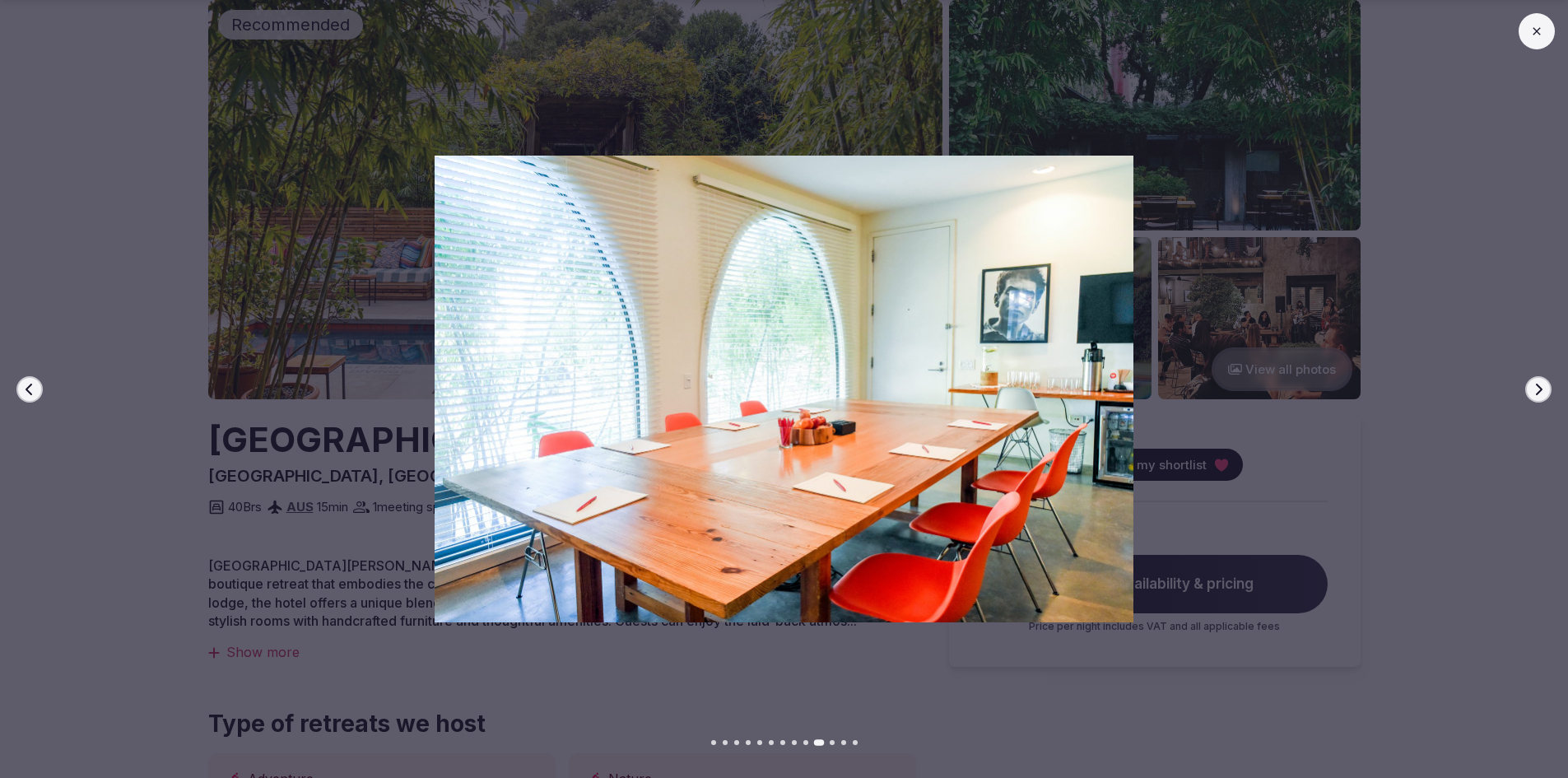
click at [1529, 387] on button "Next slide" at bounding box center [1538, 389] width 26 height 26
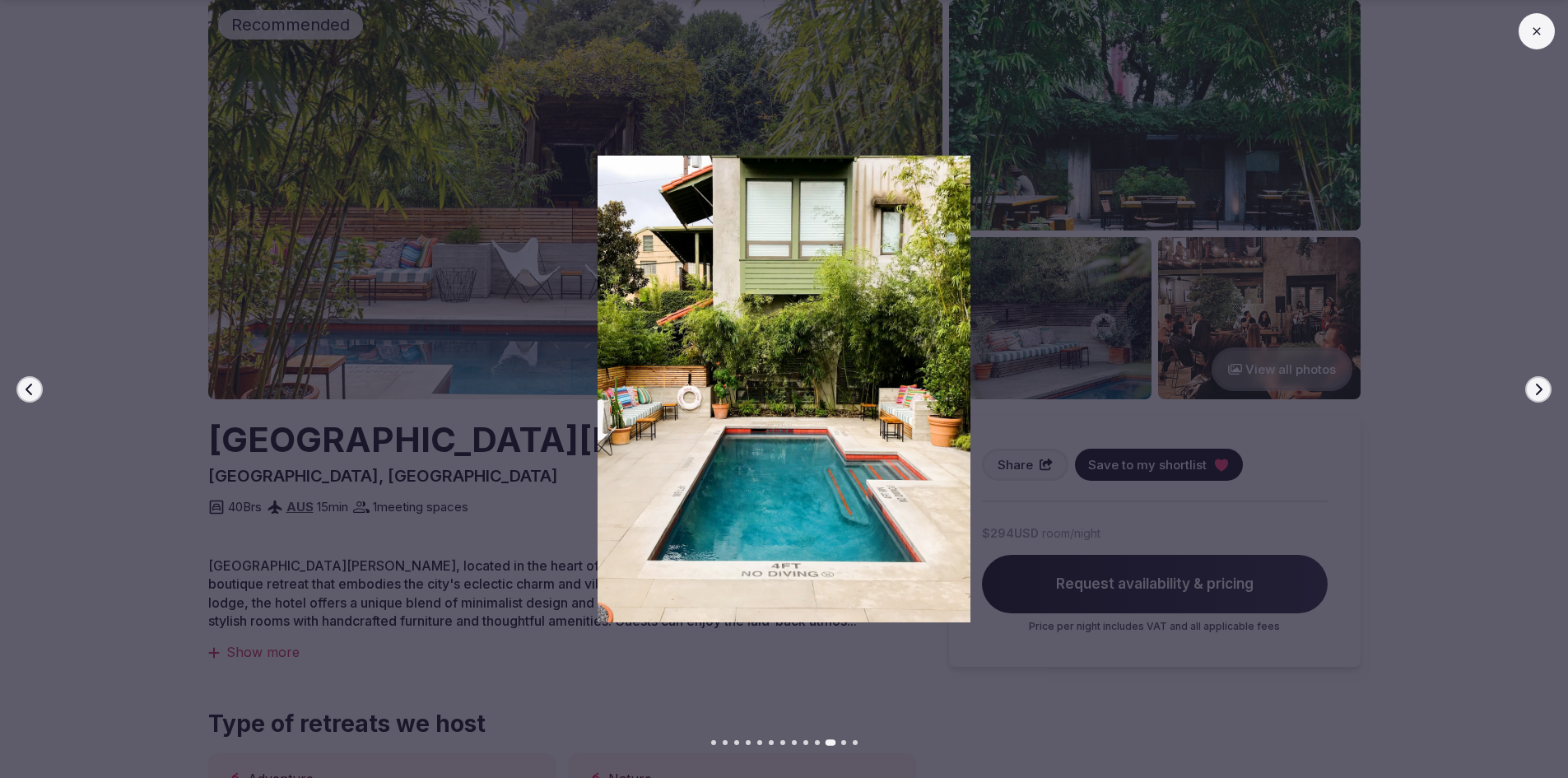
click at [1532, 34] on icon at bounding box center [1536, 31] width 13 height 13
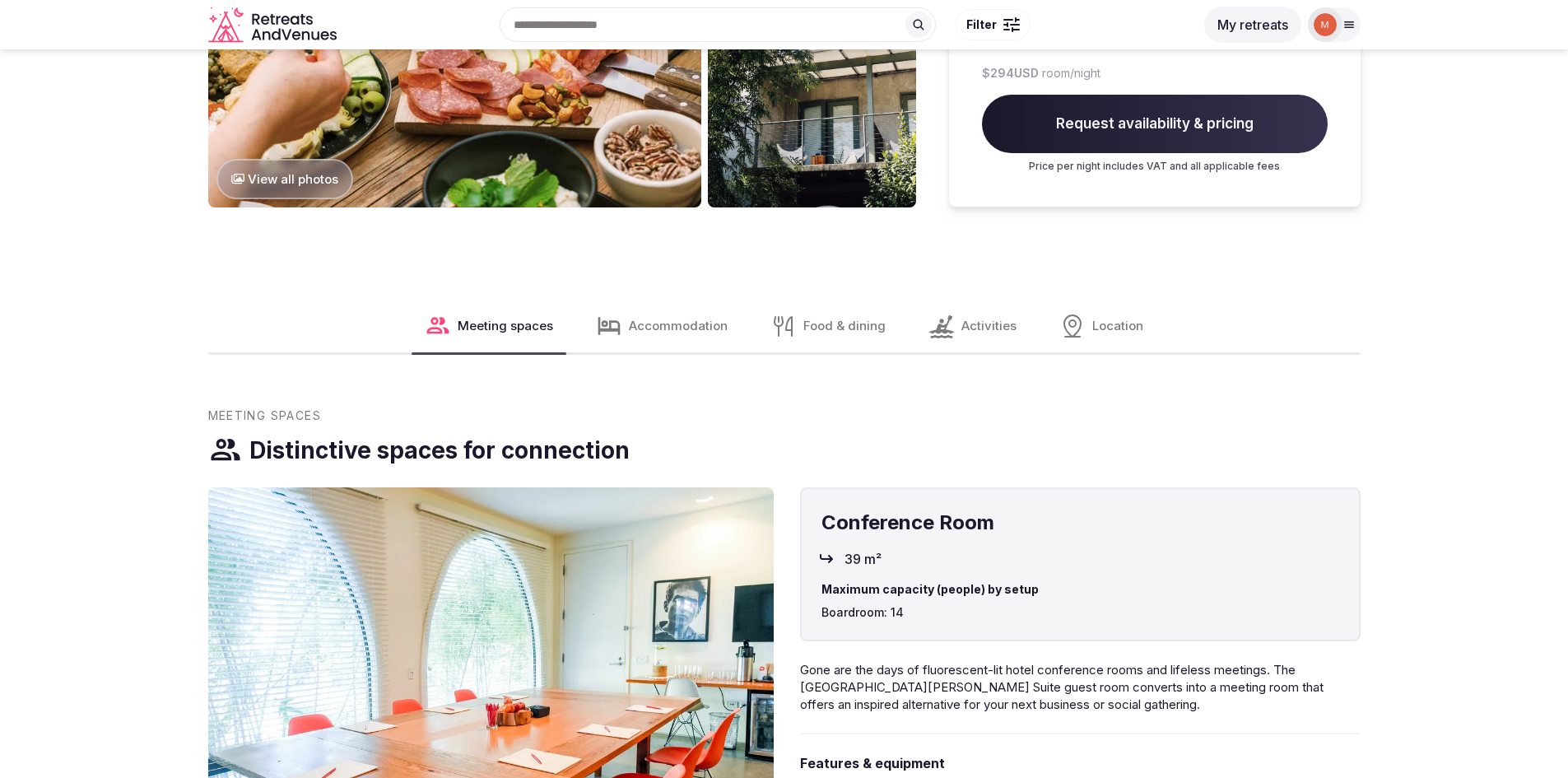
scroll to position [1482, 0]
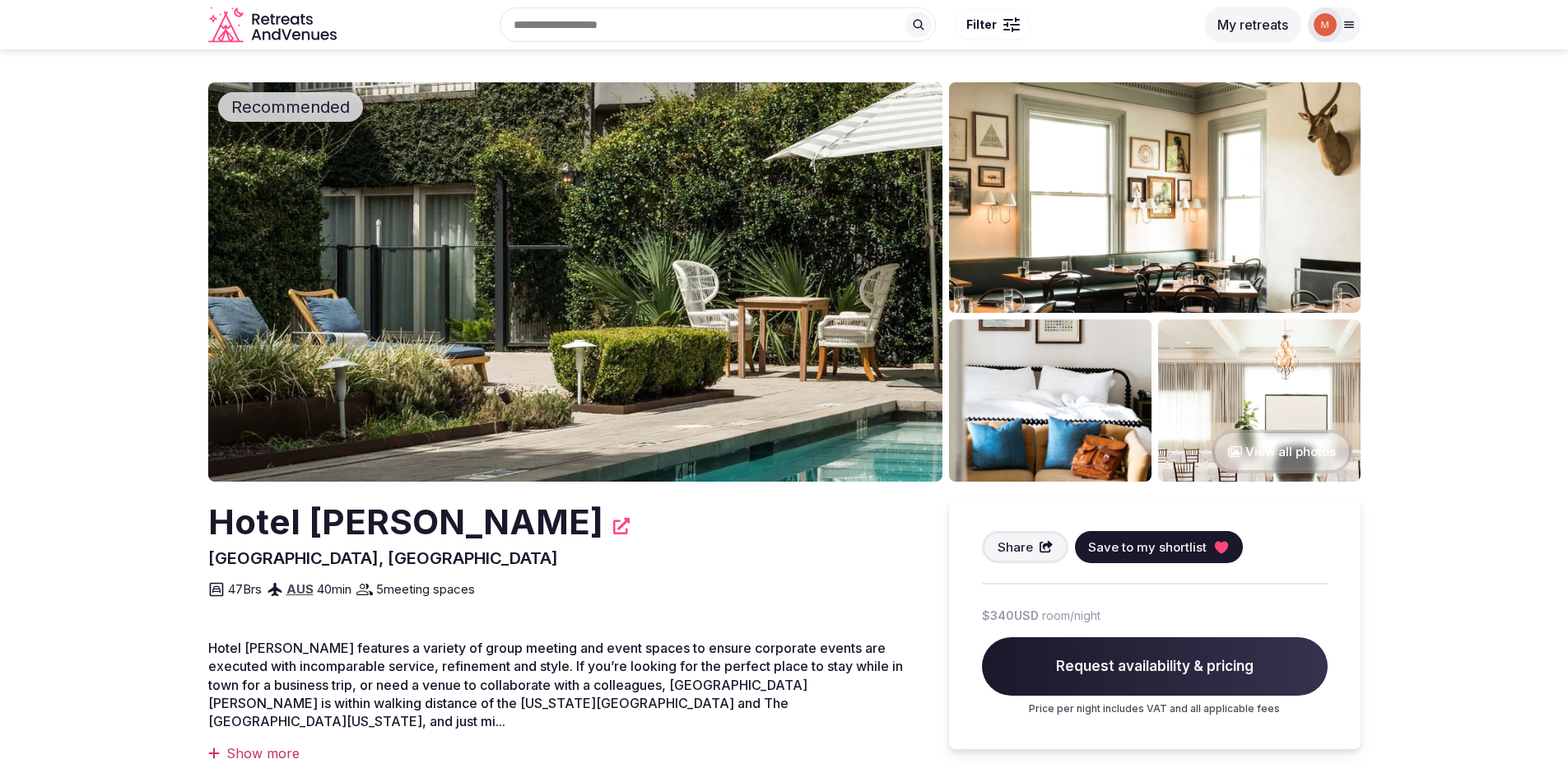
click at [506, 261] on img at bounding box center [575, 282] width 734 height 399
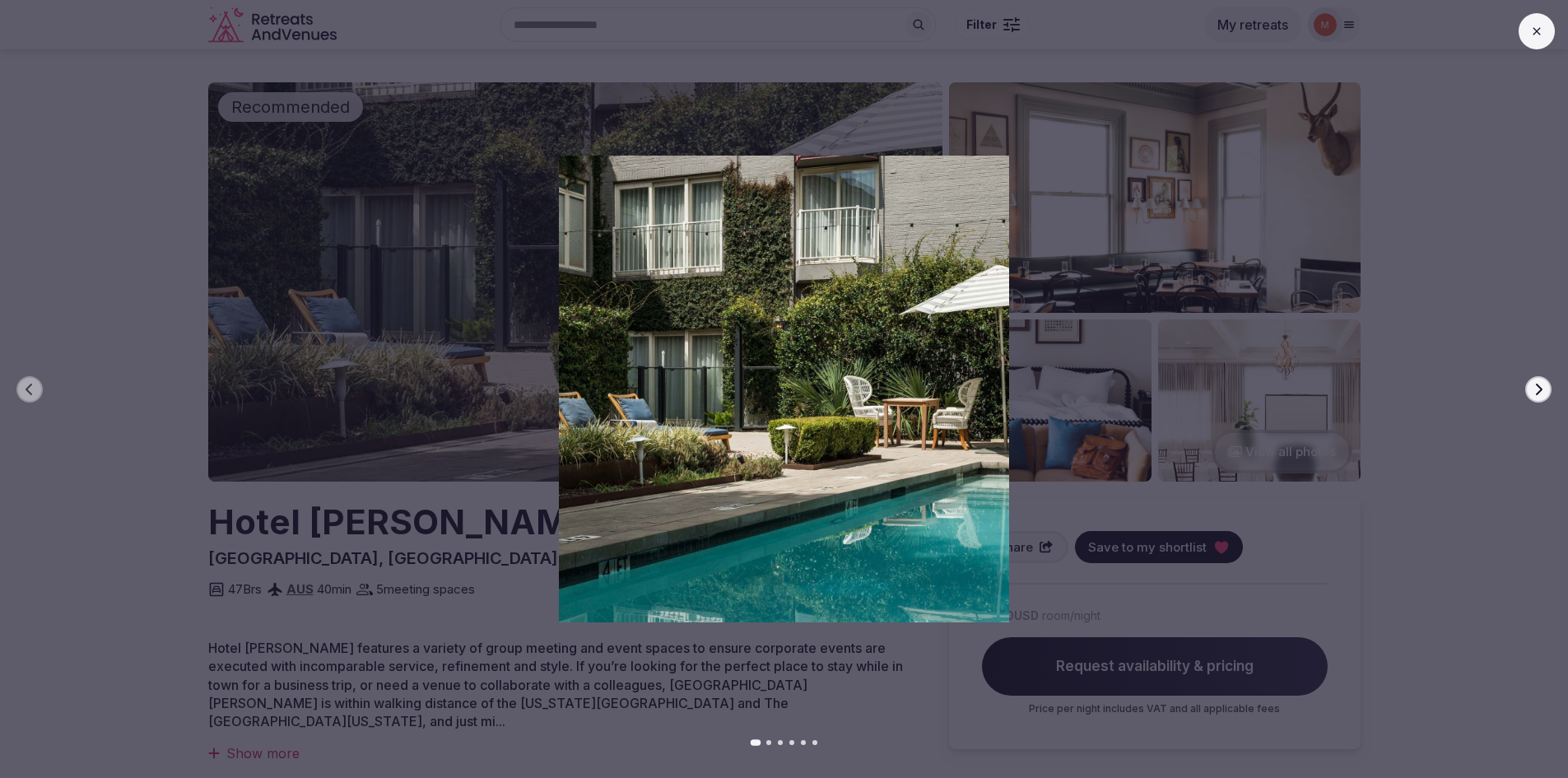
click at [1535, 394] on icon "button" at bounding box center [1537, 389] width 13 height 13
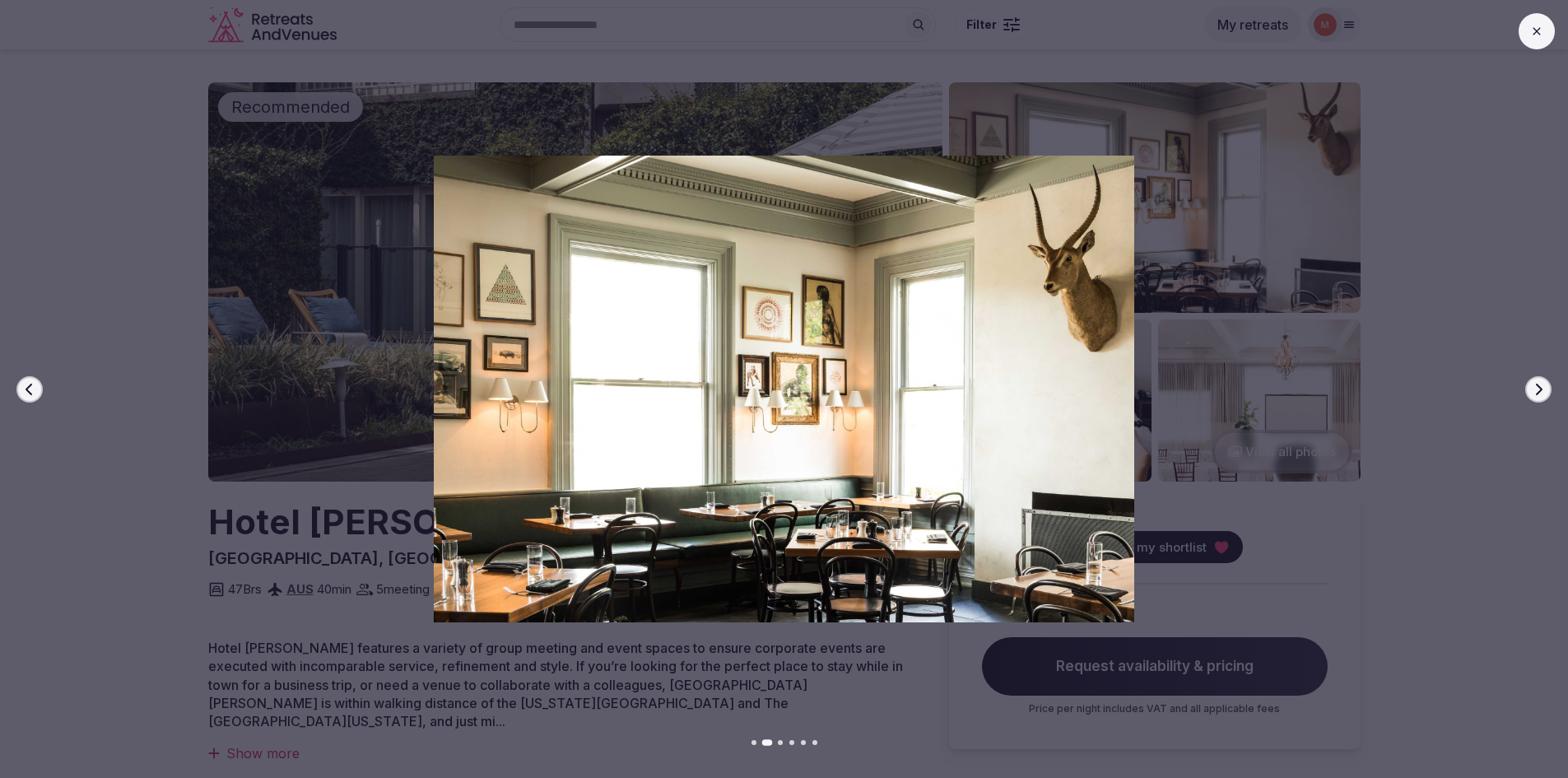
click at [1535, 394] on icon "button" at bounding box center [1537, 389] width 13 height 13
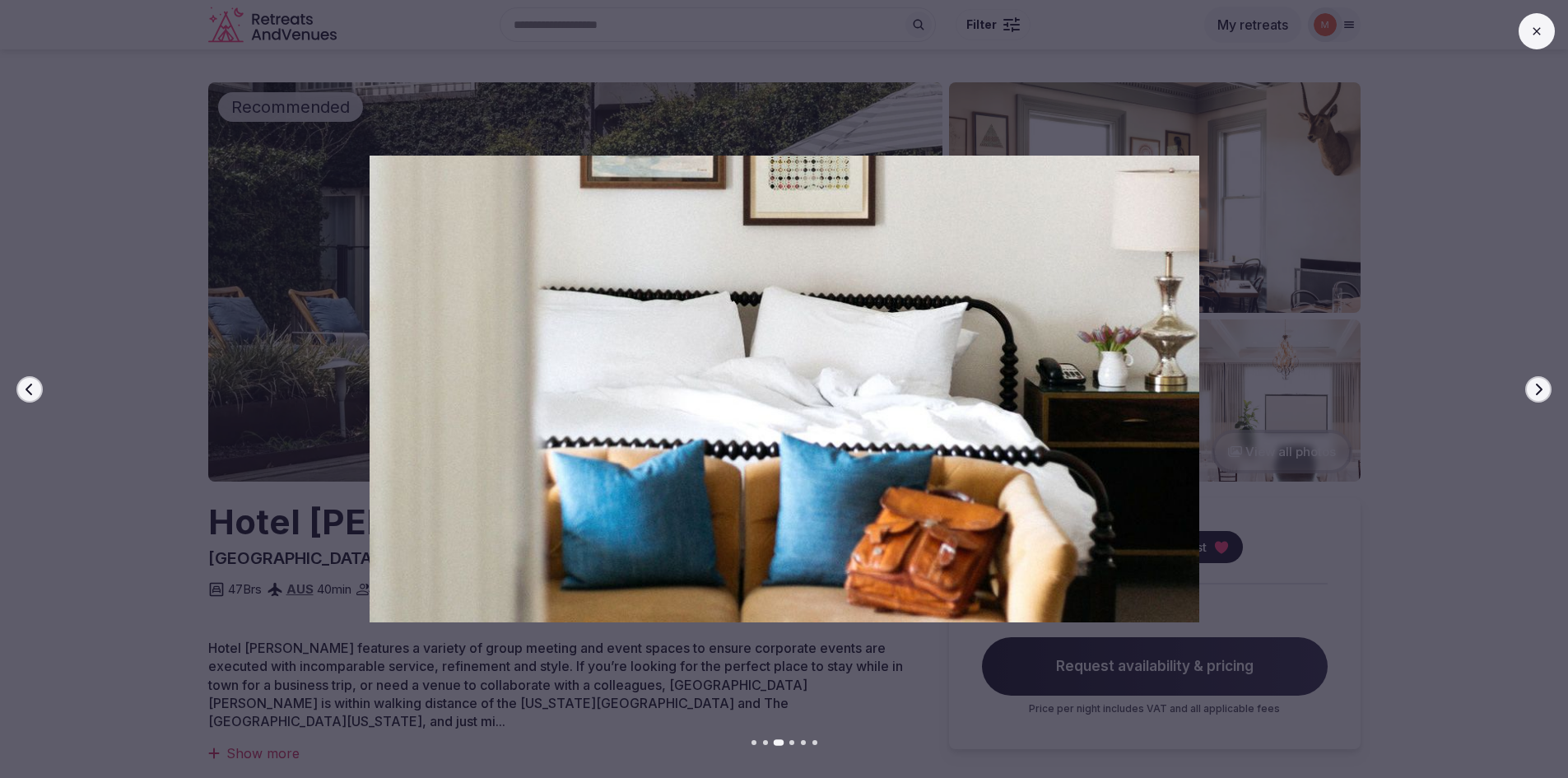
click at [1535, 394] on icon "button" at bounding box center [1537, 389] width 13 height 13
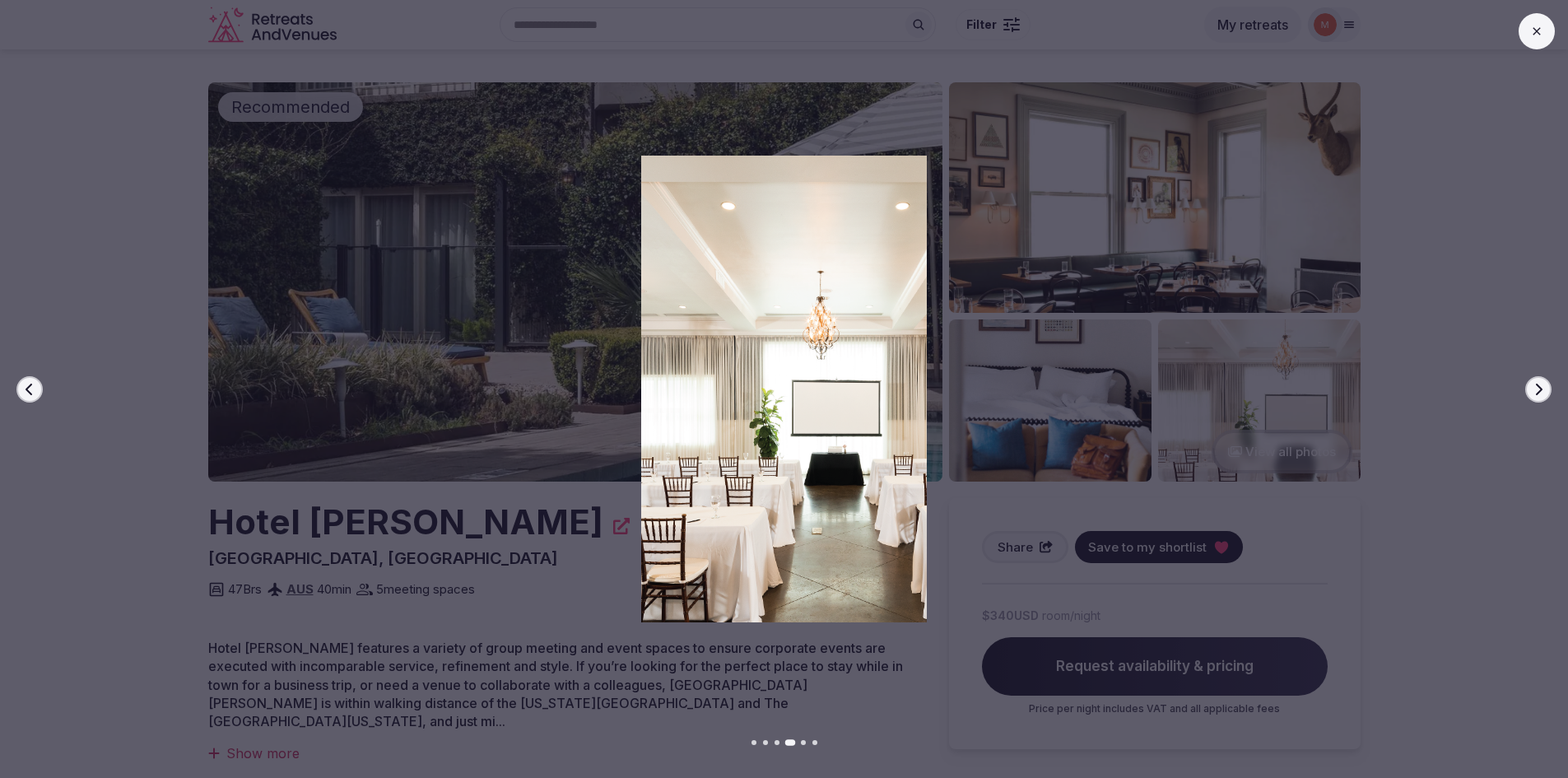
click at [1535, 394] on icon "button" at bounding box center [1537, 389] width 13 height 13
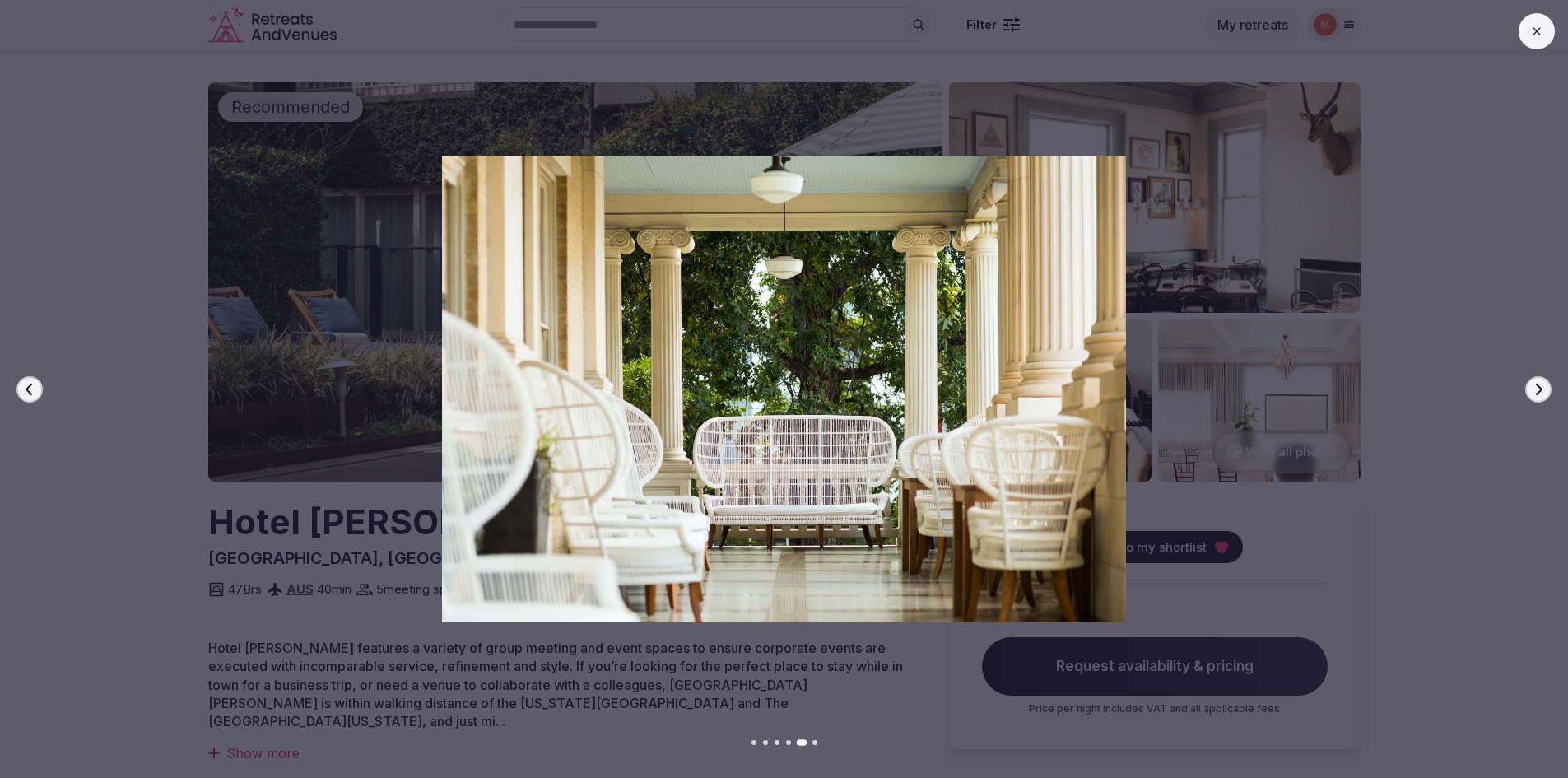
click at [1535, 394] on icon "button" at bounding box center [1537, 389] width 13 height 13
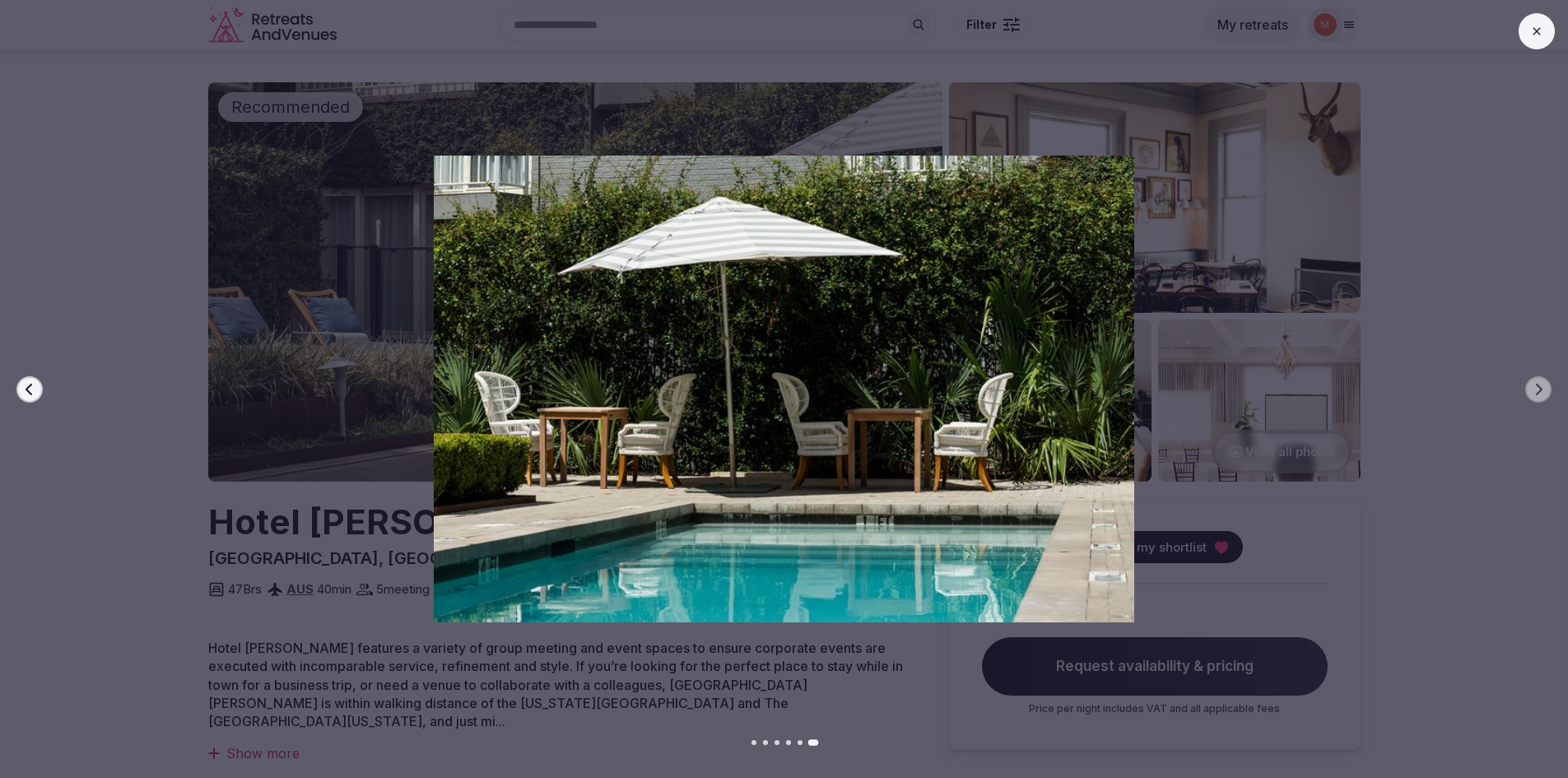
click at [1535, 27] on icon at bounding box center [1536, 31] width 13 height 13
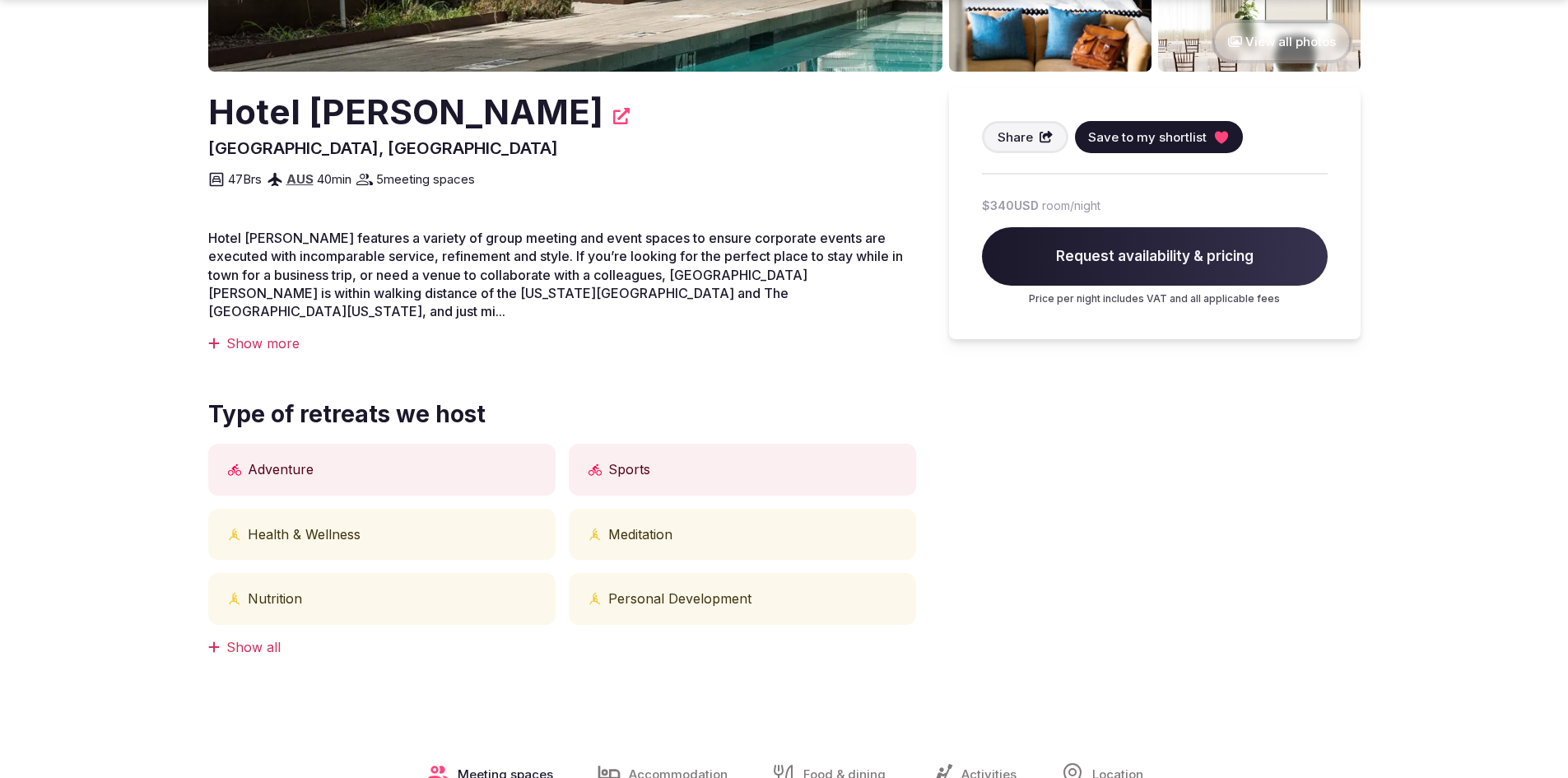
scroll to position [412, 0]
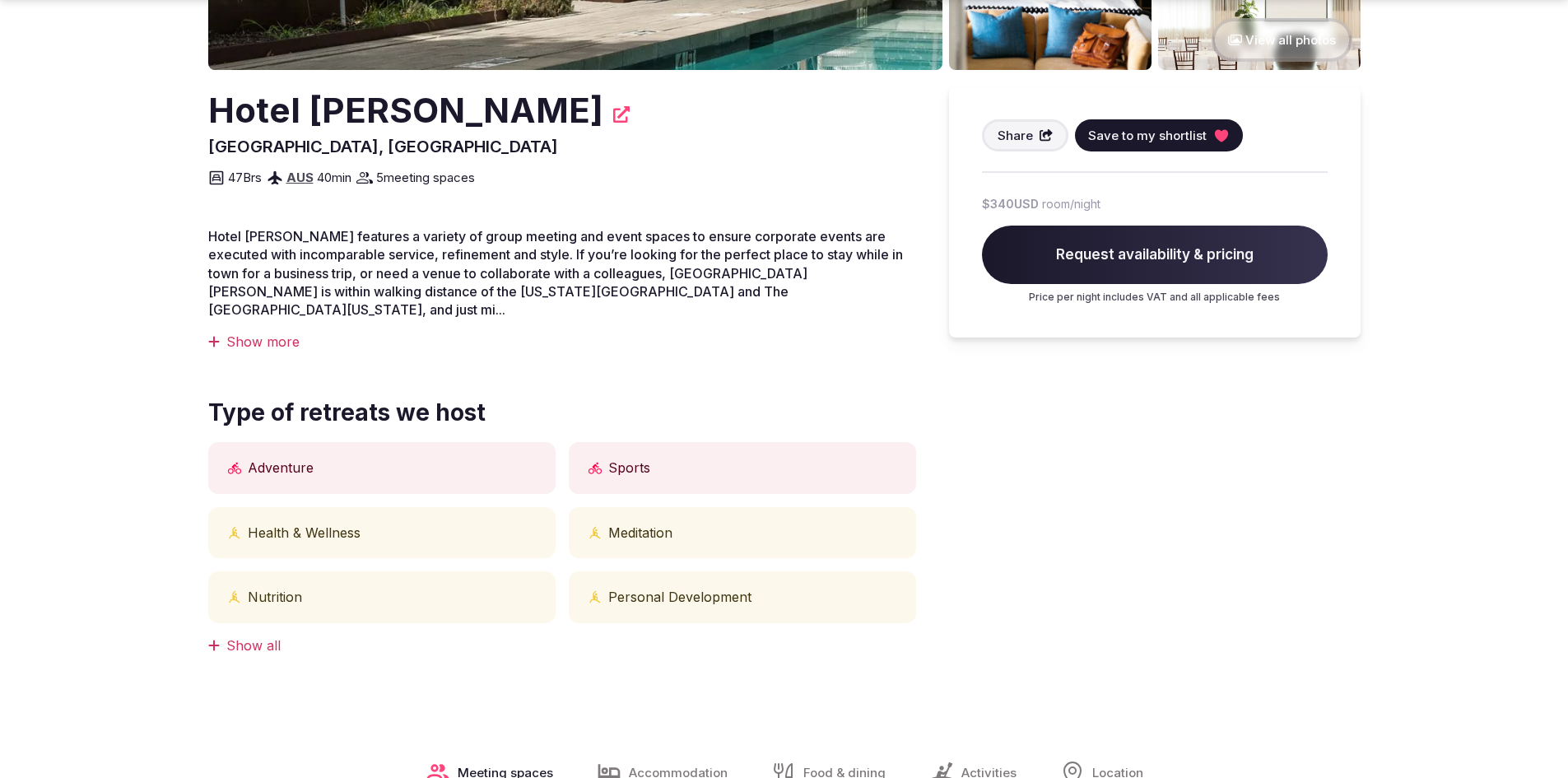
click at [269, 332] on div "Show more" at bounding box center [562, 341] width 708 height 18
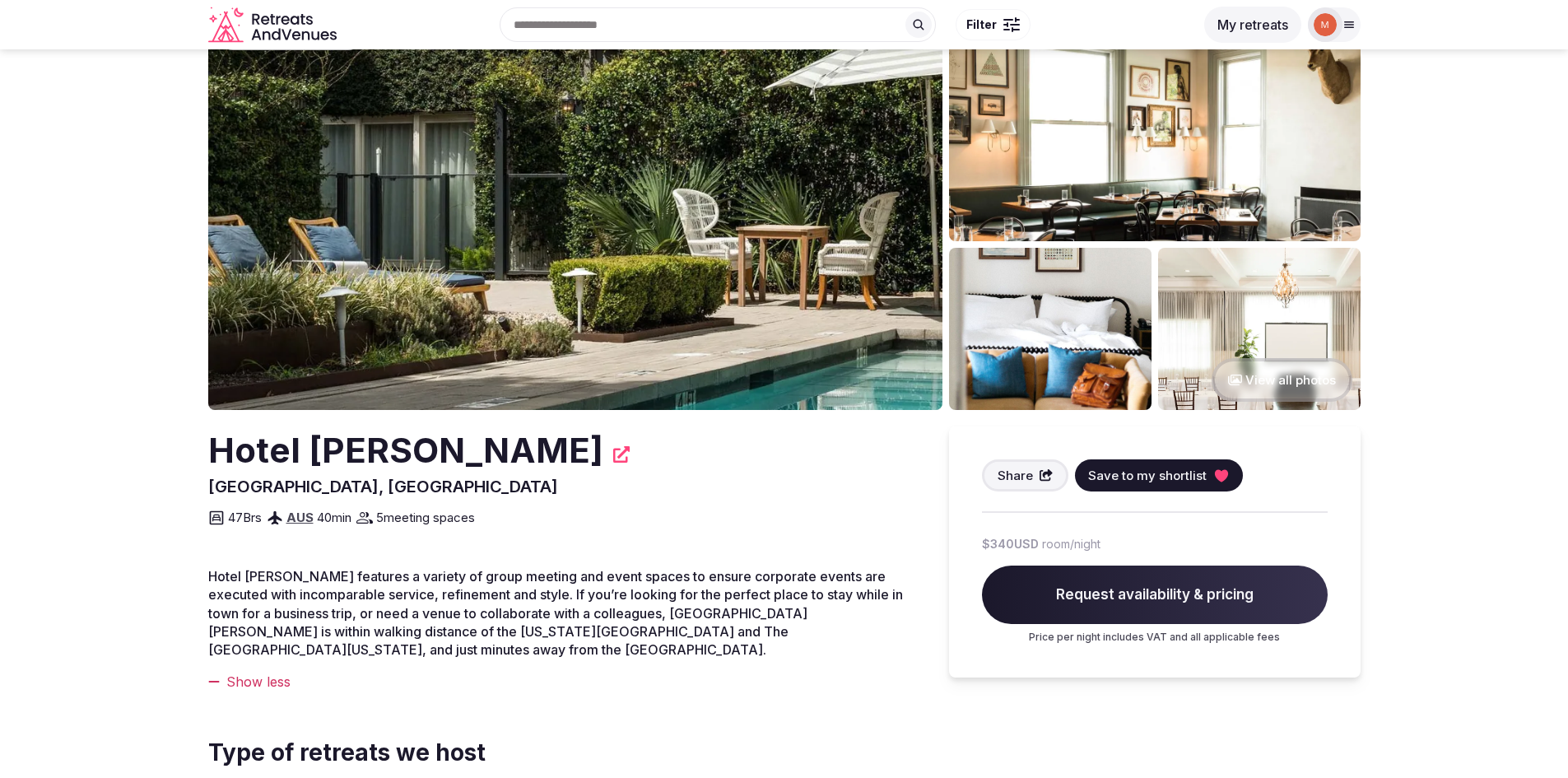
scroll to position [0, 0]
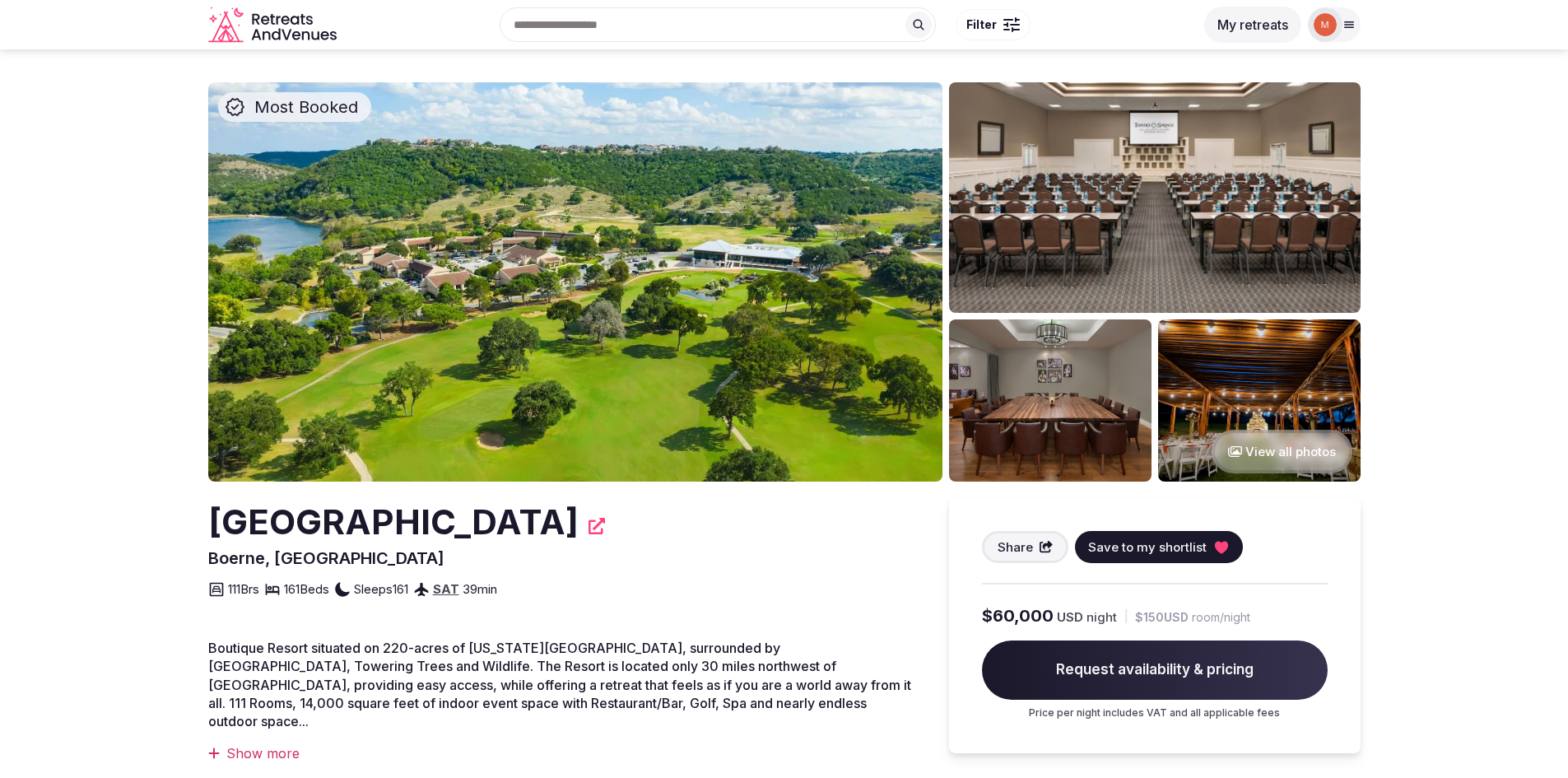
click at [579, 289] on img at bounding box center [575, 282] width 734 height 399
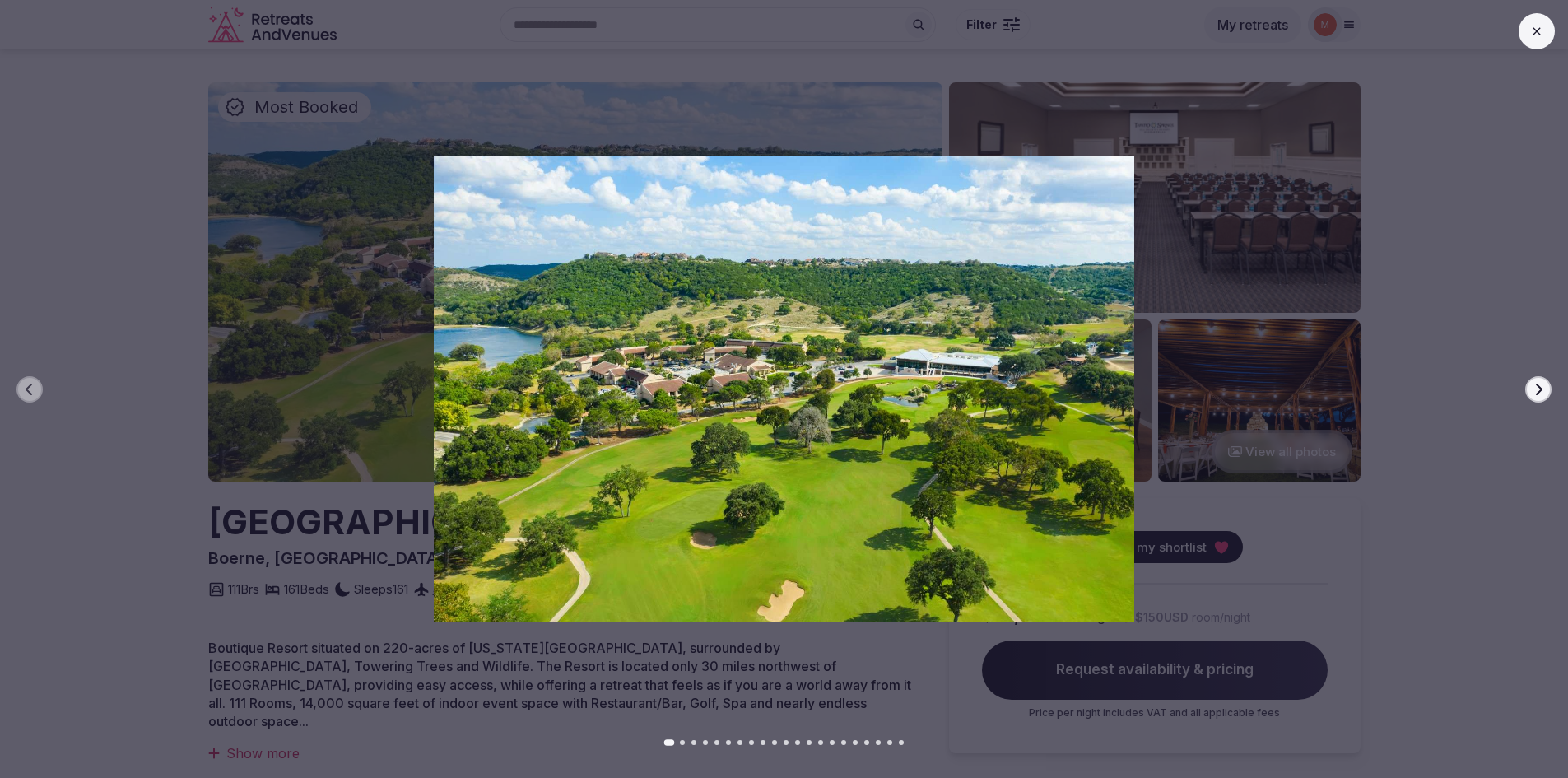
click at [1538, 395] on icon "button" at bounding box center [1537, 389] width 13 height 13
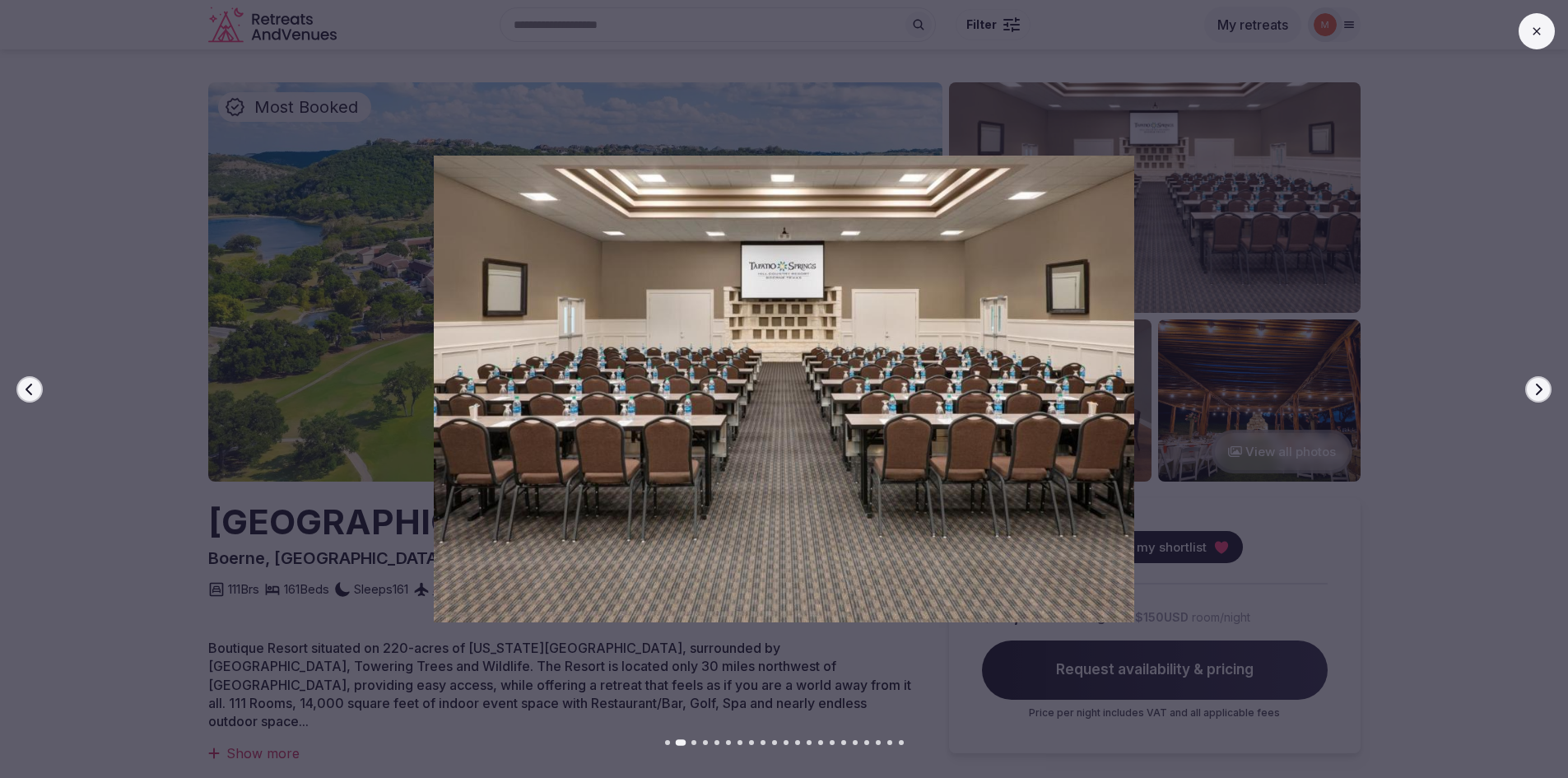
click at [1538, 395] on icon "button" at bounding box center [1537, 389] width 13 height 13
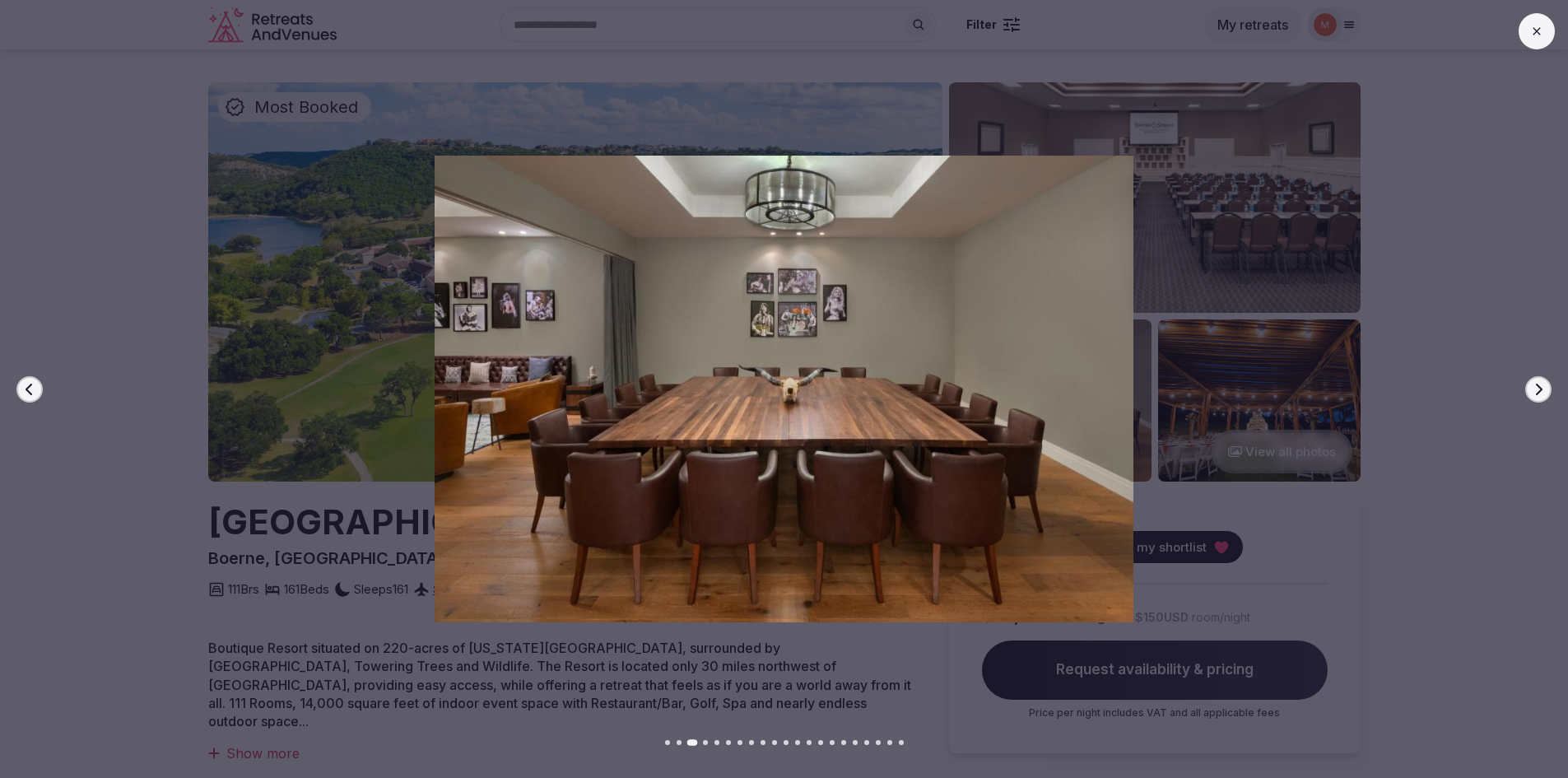
click at [1538, 395] on icon "button" at bounding box center [1537, 389] width 13 height 13
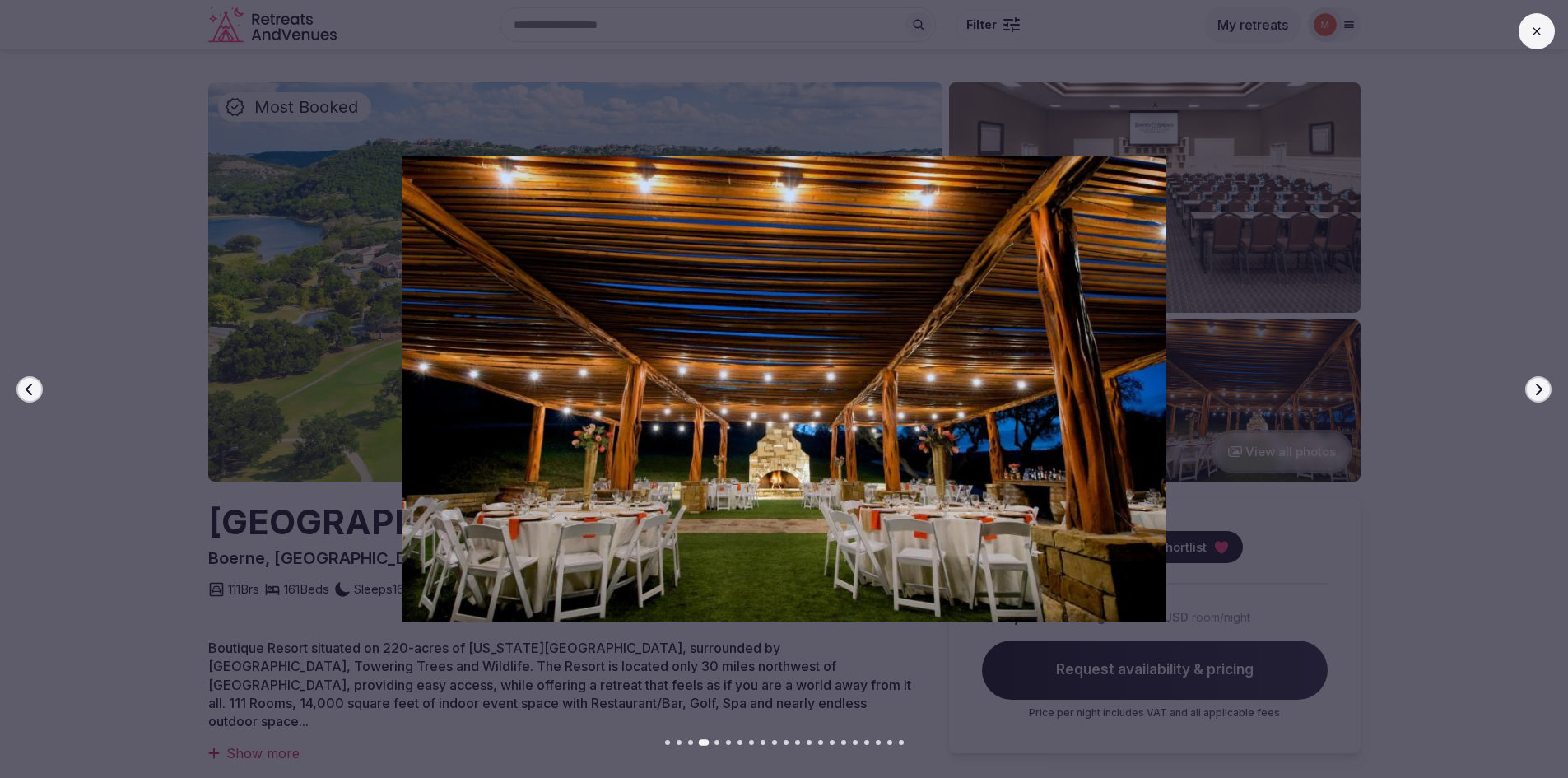
click at [1538, 395] on icon "button" at bounding box center [1537, 389] width 13 height 13
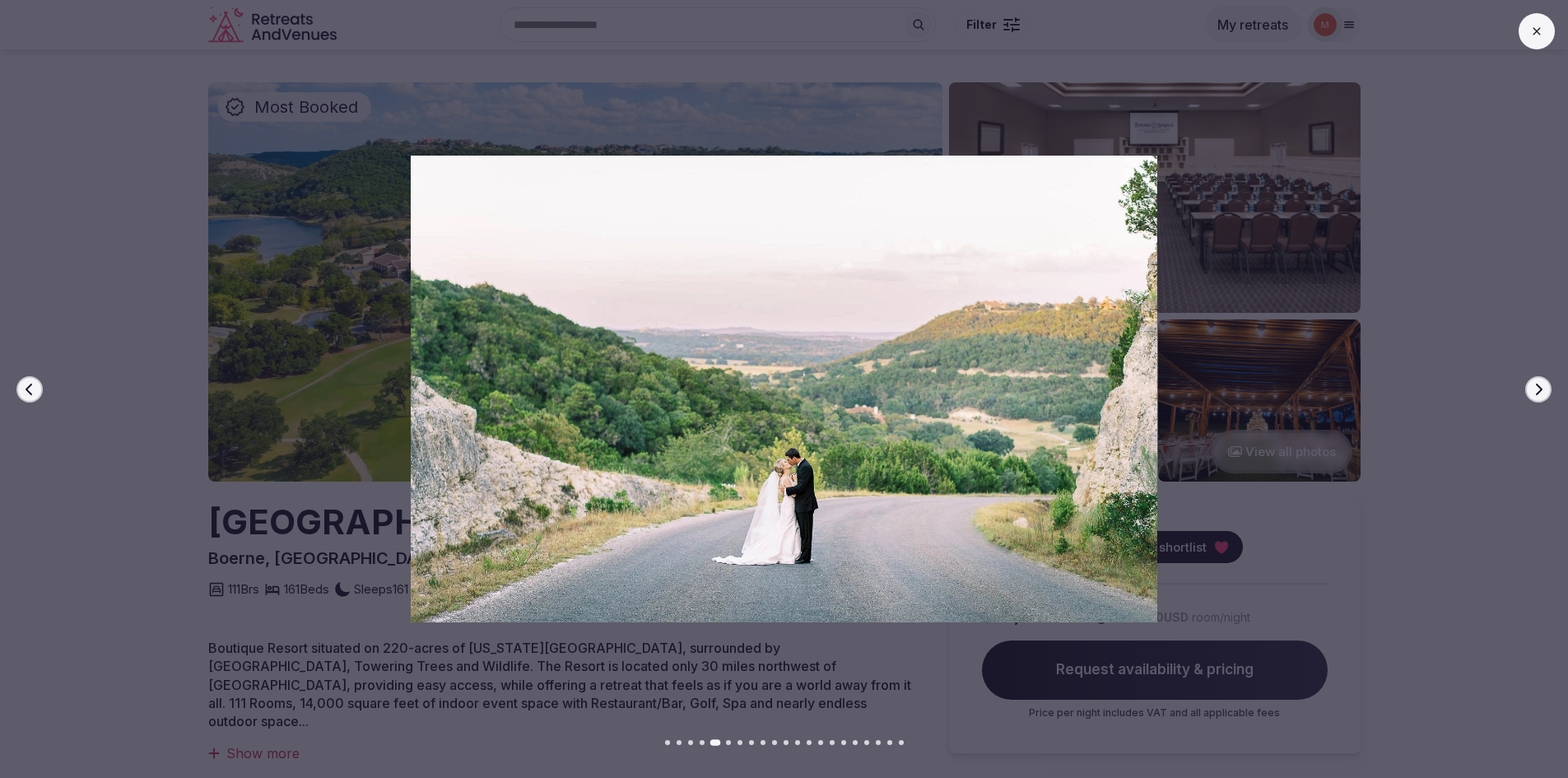
click at [1538, 395] on icon "button" at bounding box center [1537, 389] width 13 height 13
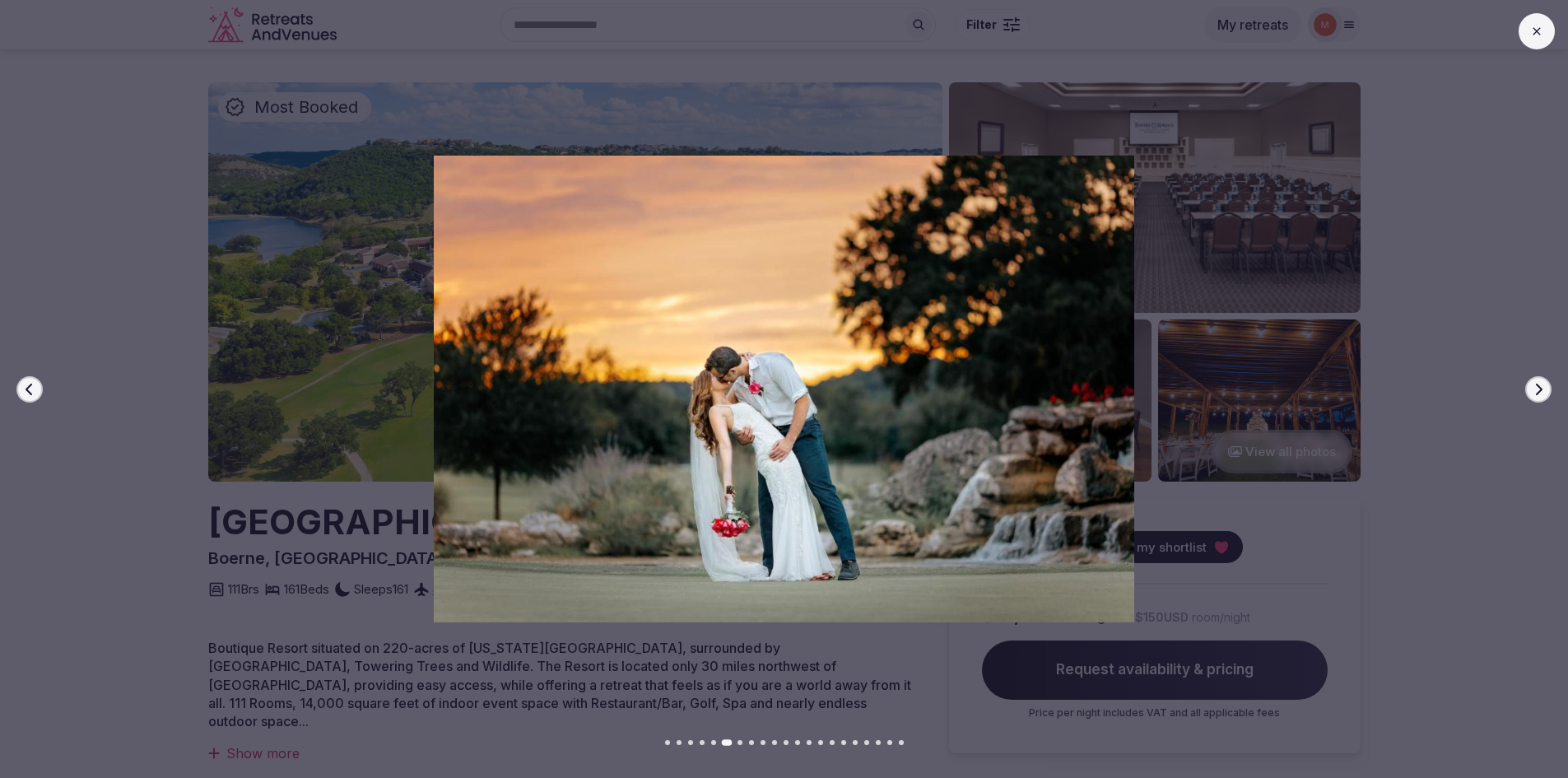
click at [1538, 395] on icon "button" at bounding box center [1537, 389] width 13 height 13
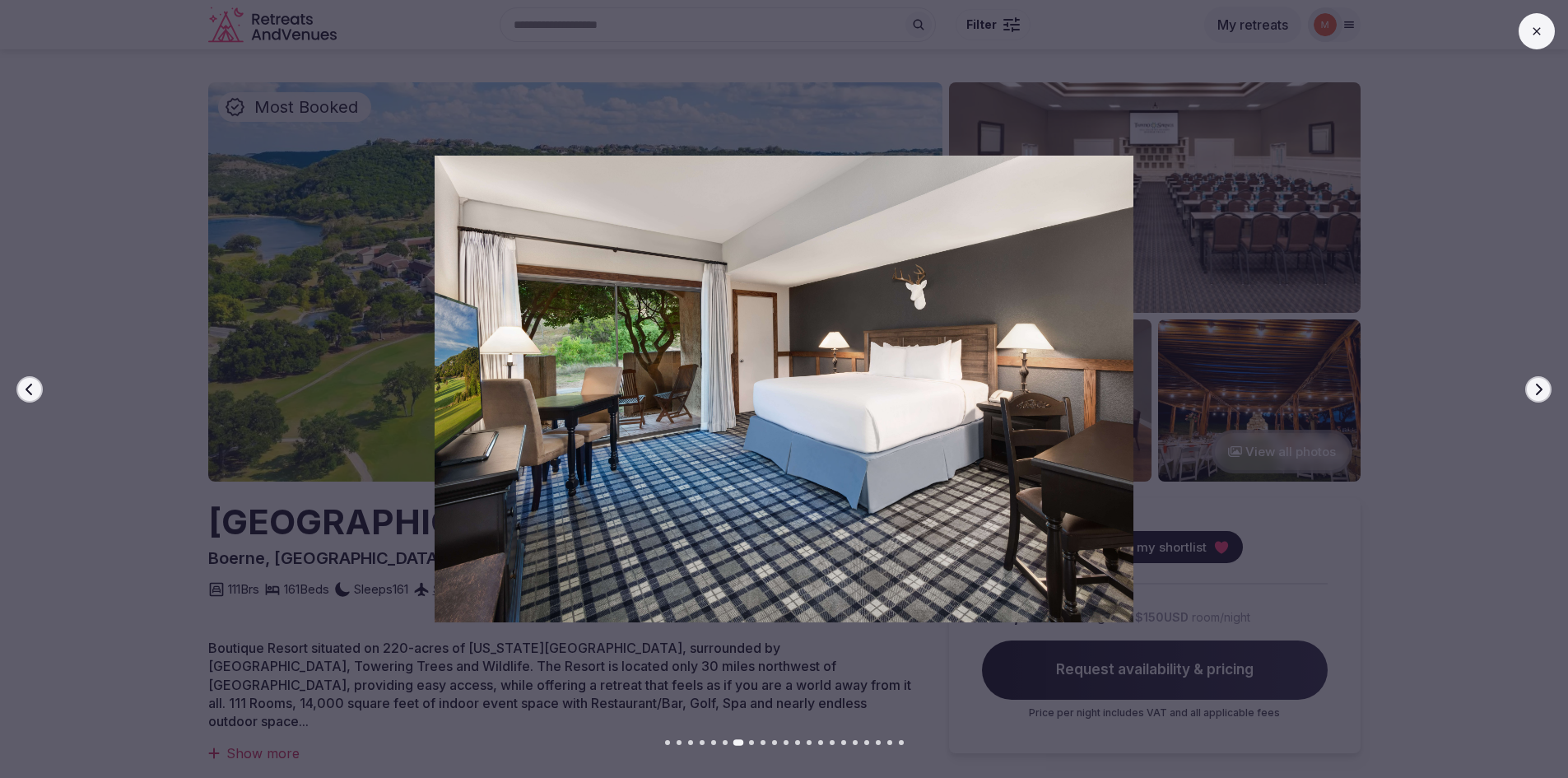
click at [1538, 395] on icon "button" at bounding box center [1537, 389] width 13 height 13
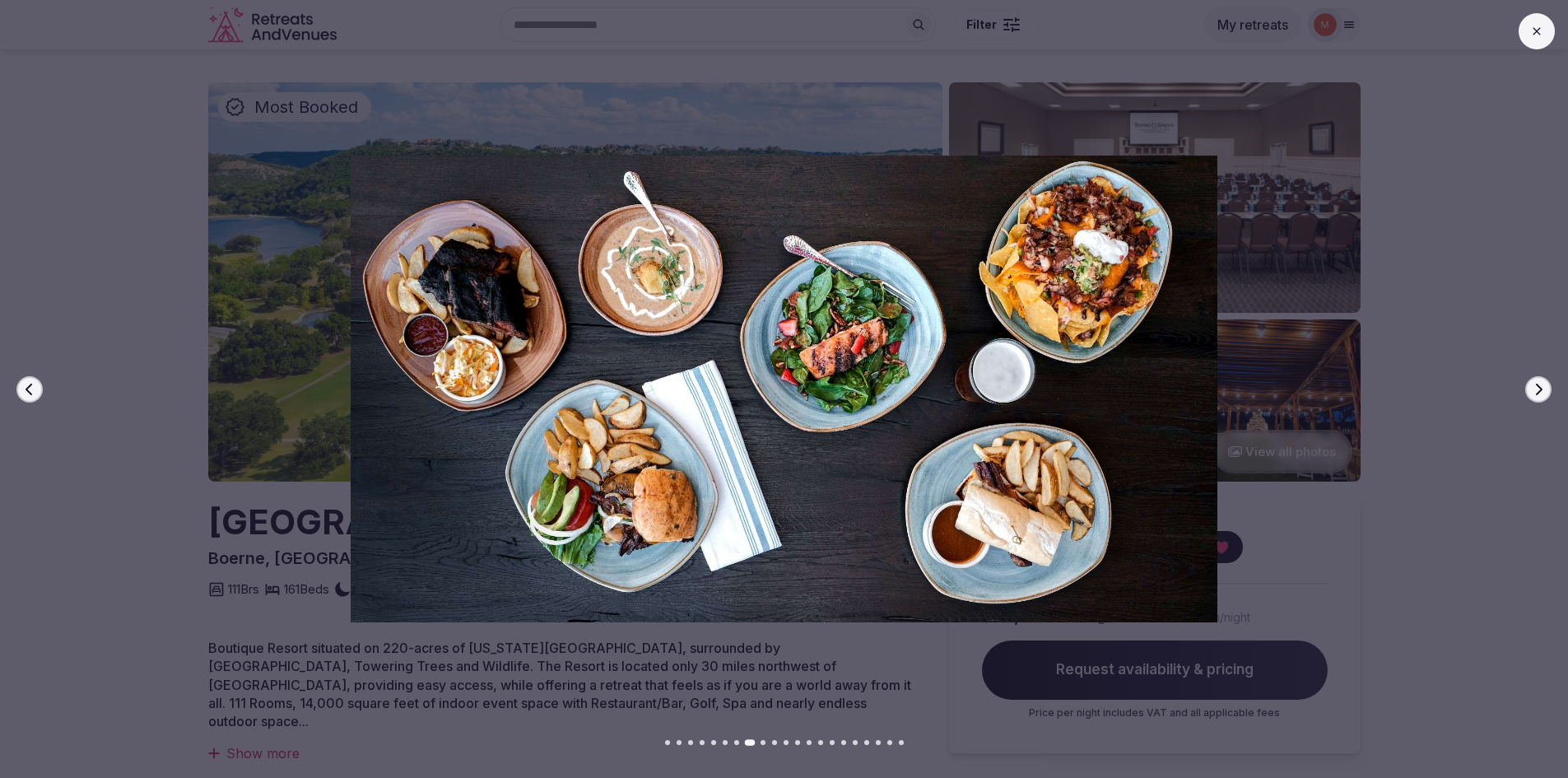
click at [1538, 395] on icon "button" at bounding box center [1537, 389] width 13 height 13
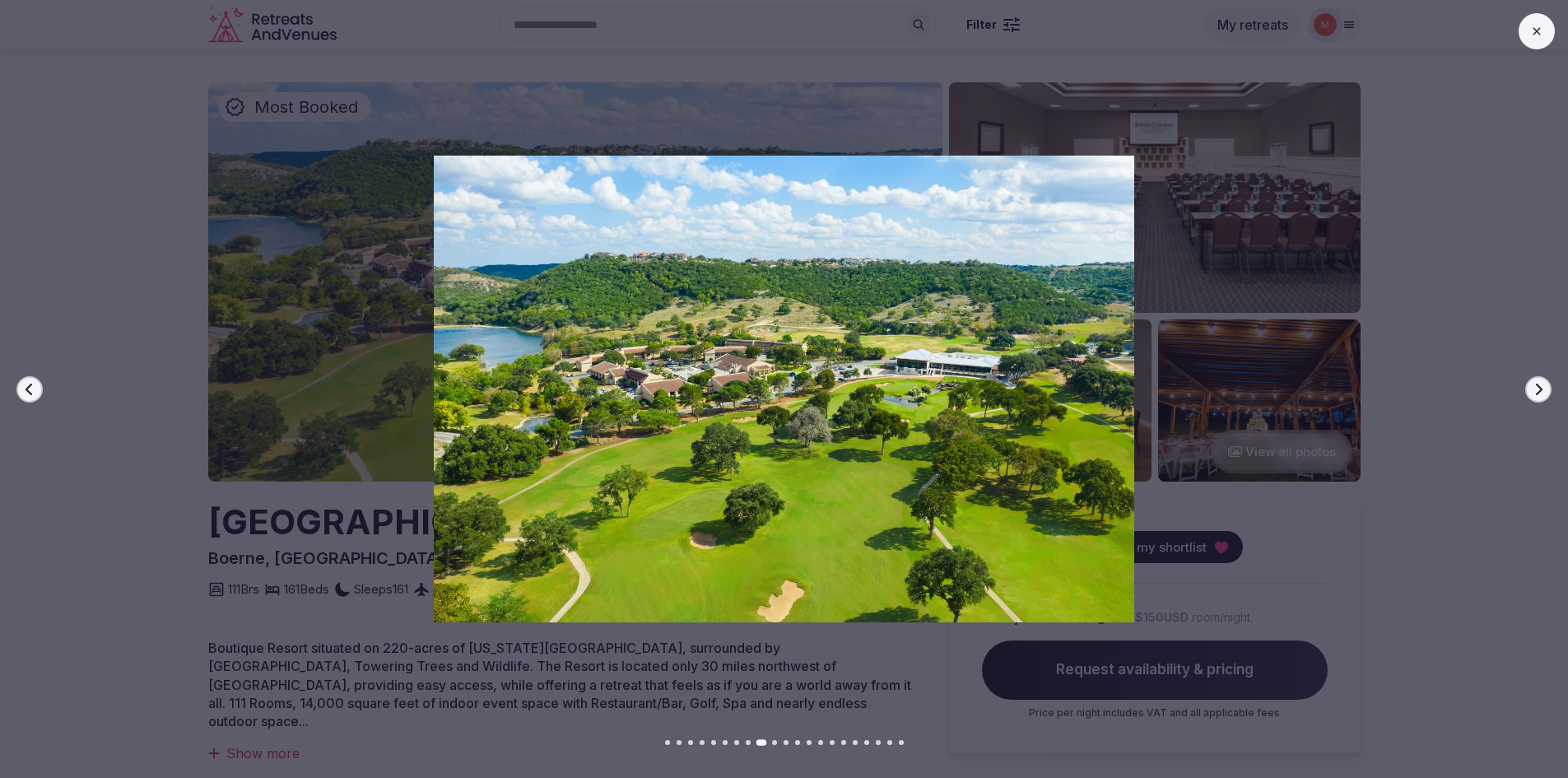
click at [1538, 395] on icon "button" at bounding box center [1537, 389] width 13 height 13
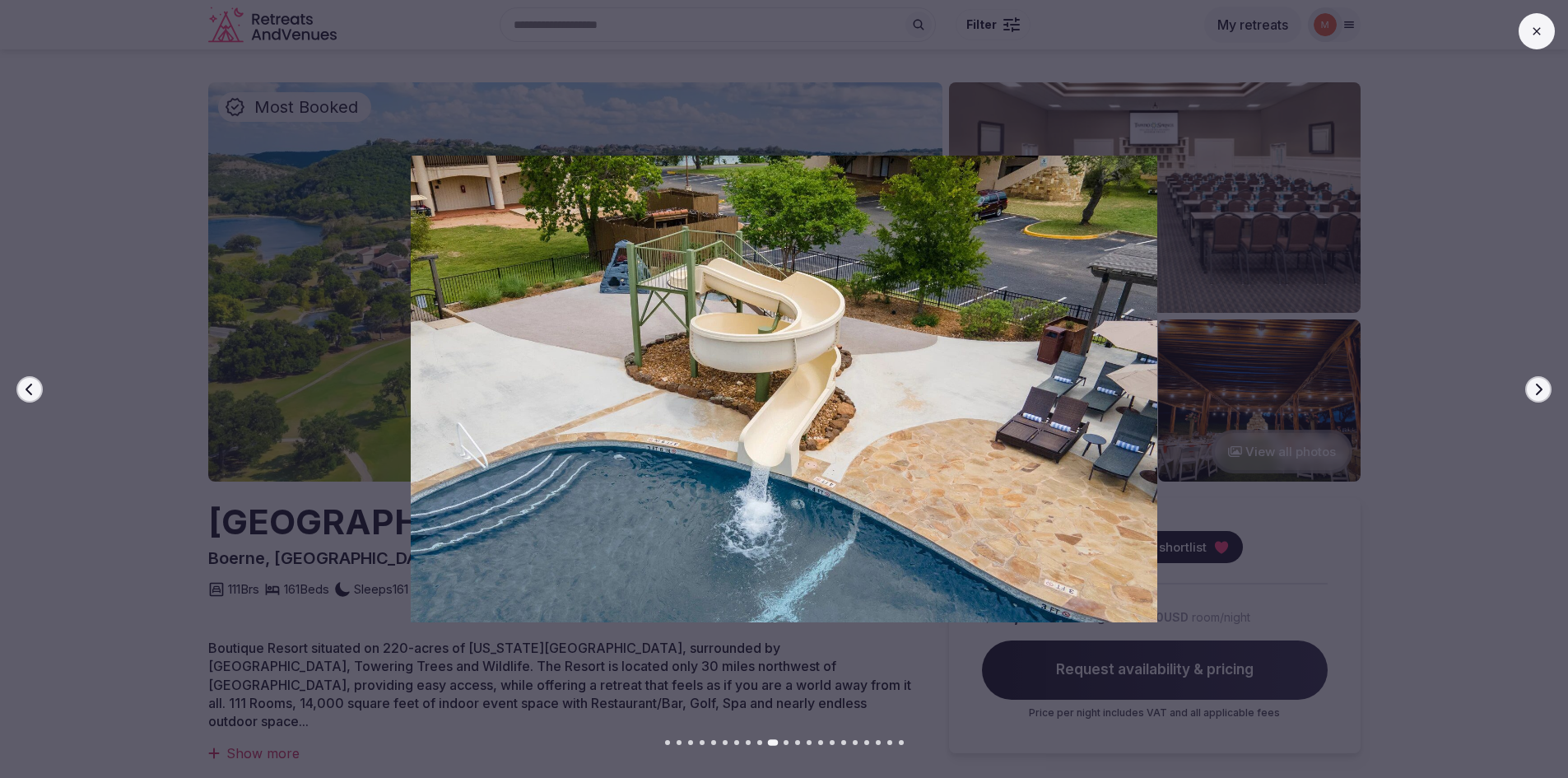
click at [1538, 395] on icon "button" at bounding box center [1537, 389] width 13 height 13
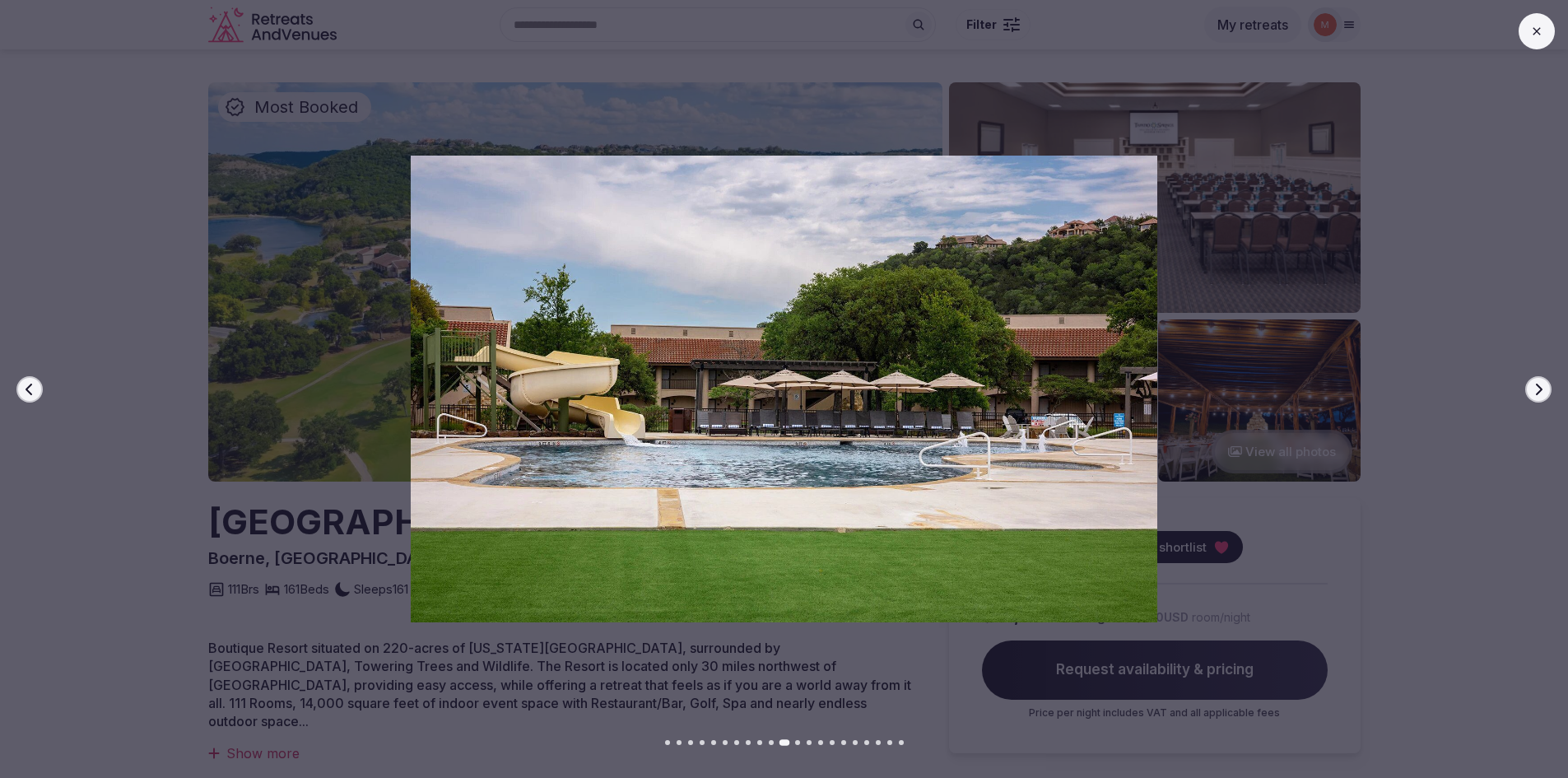
click at [1538, 395] on icon "button" at bounding box center [1537, 389] width 13 height 13
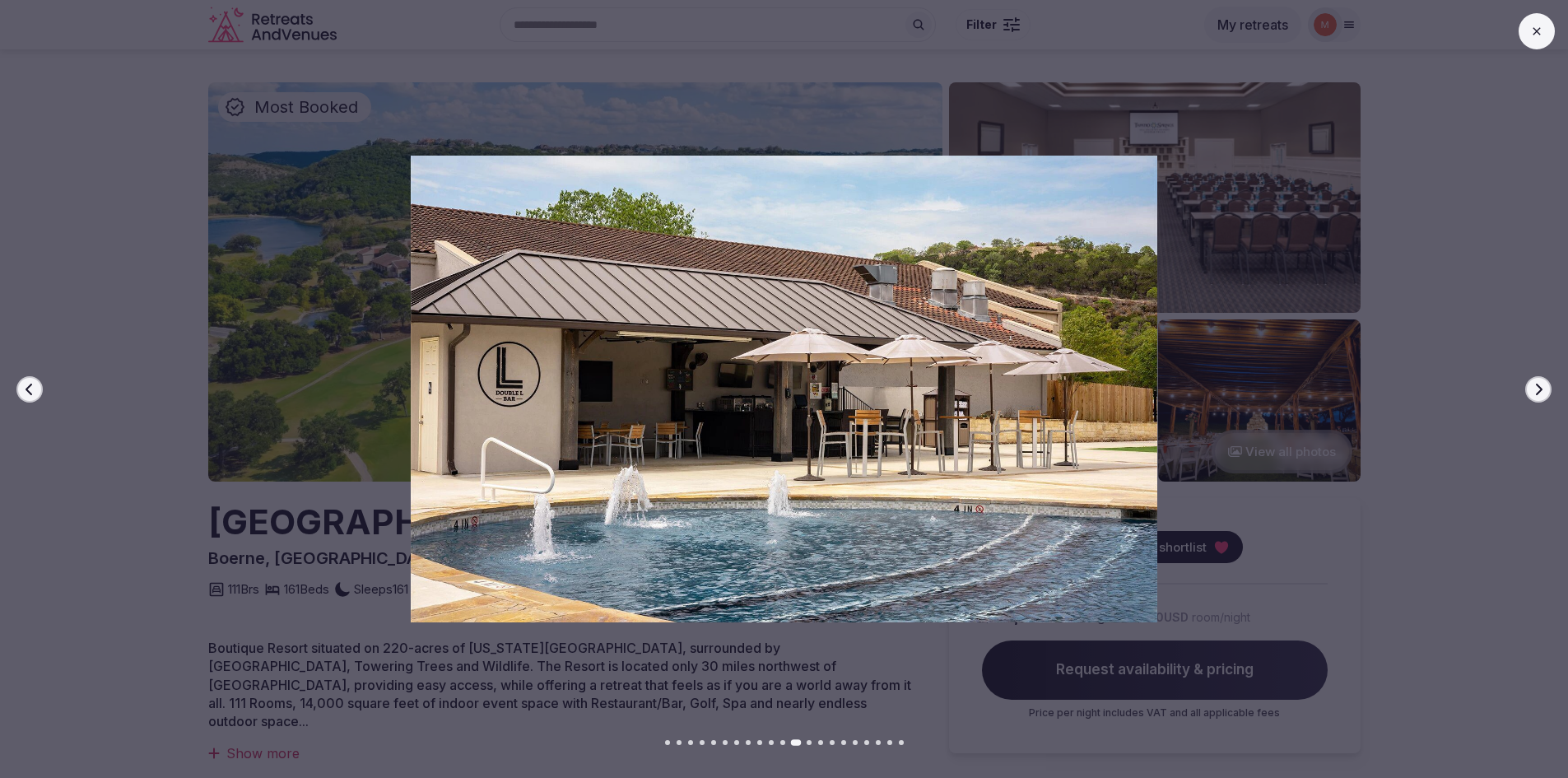
click at [1538, 395] on icon "button" at bounding box center [1537, 389] width 13 height 13
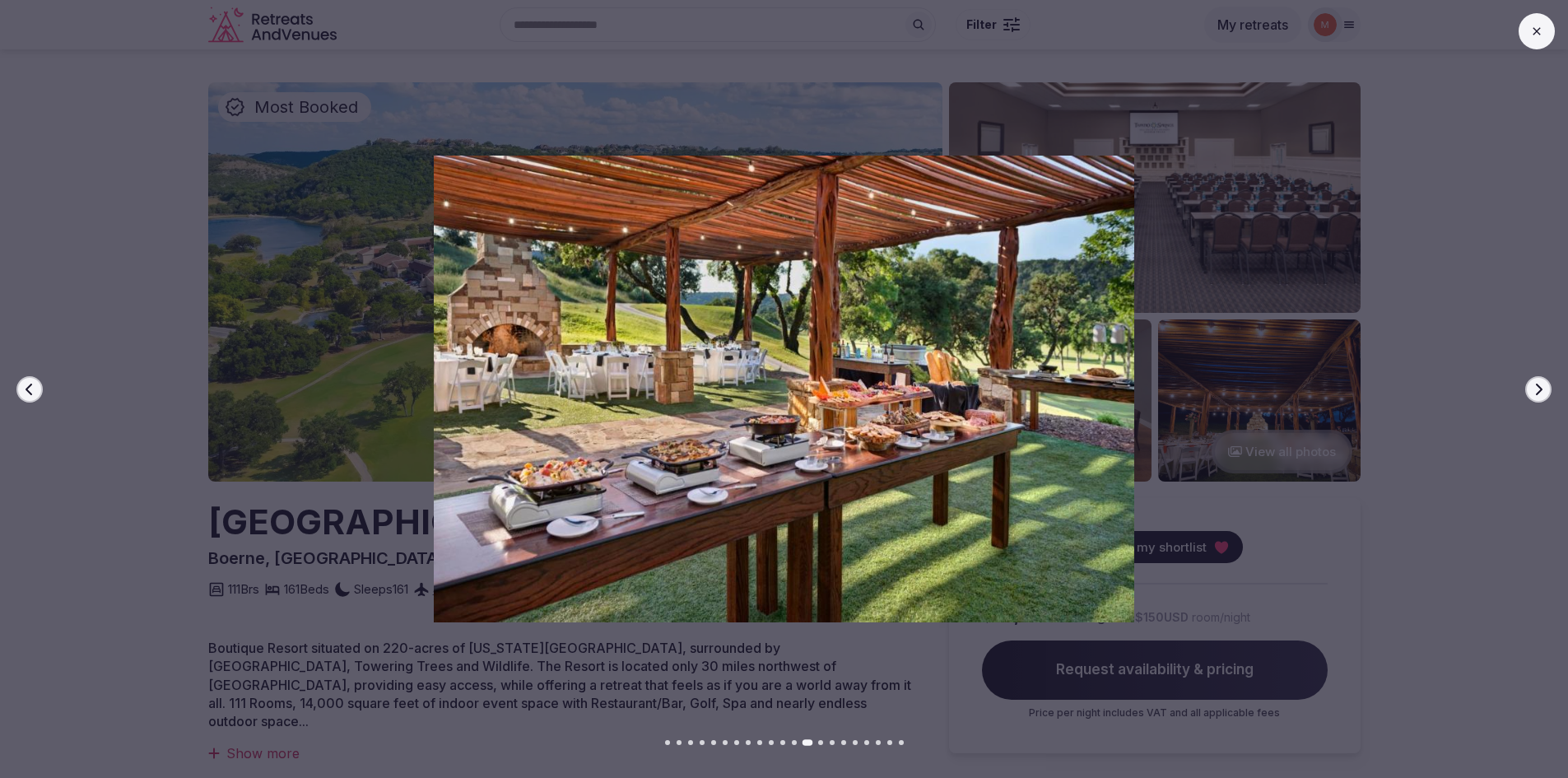
click at [1538, 395] on icon "button" at bounding box center [1537, 389] width 13 height 13
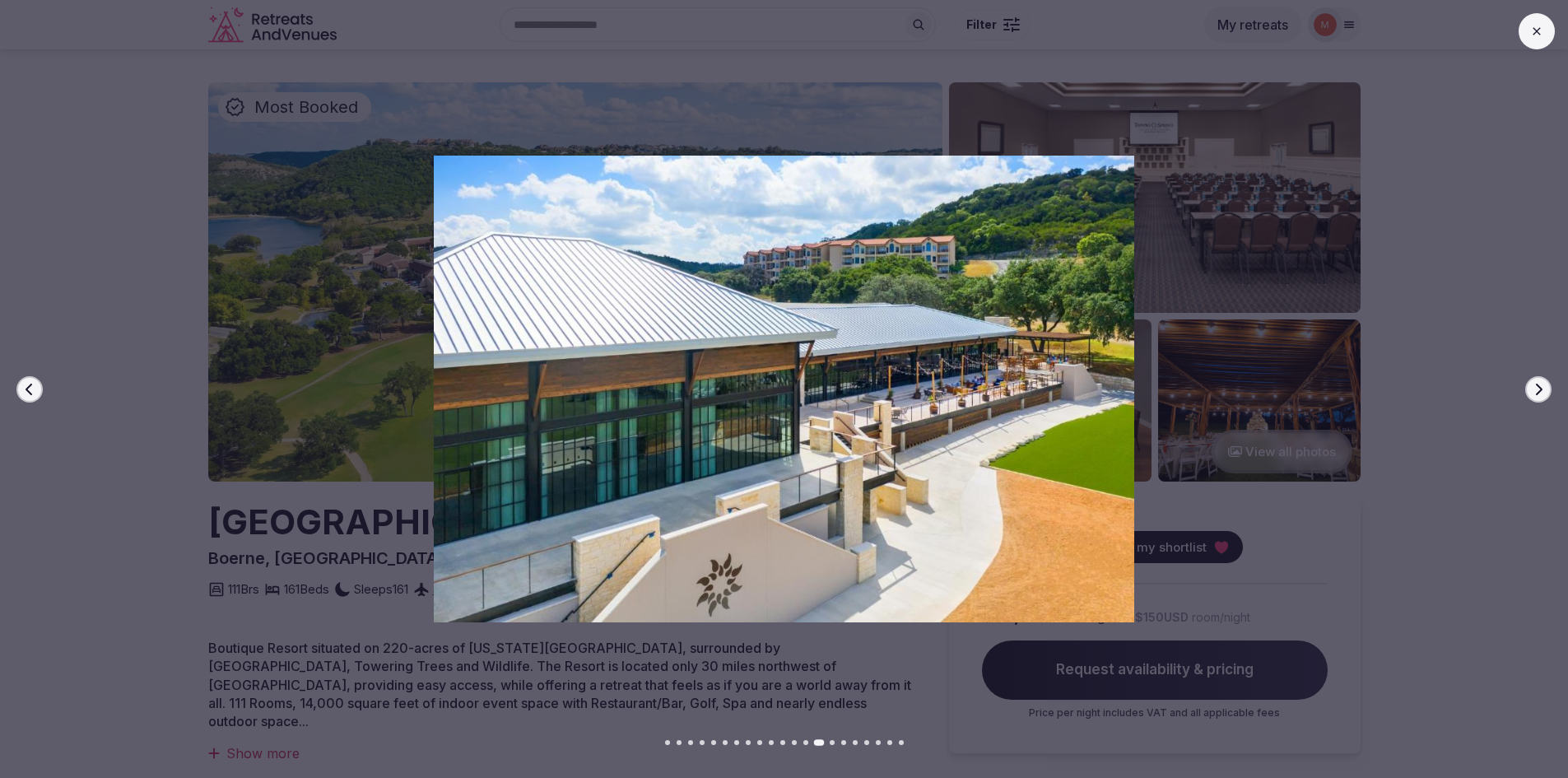
click at [1538, 395] on icon "button" at bounding box center [1537, 389] width 13 height 13
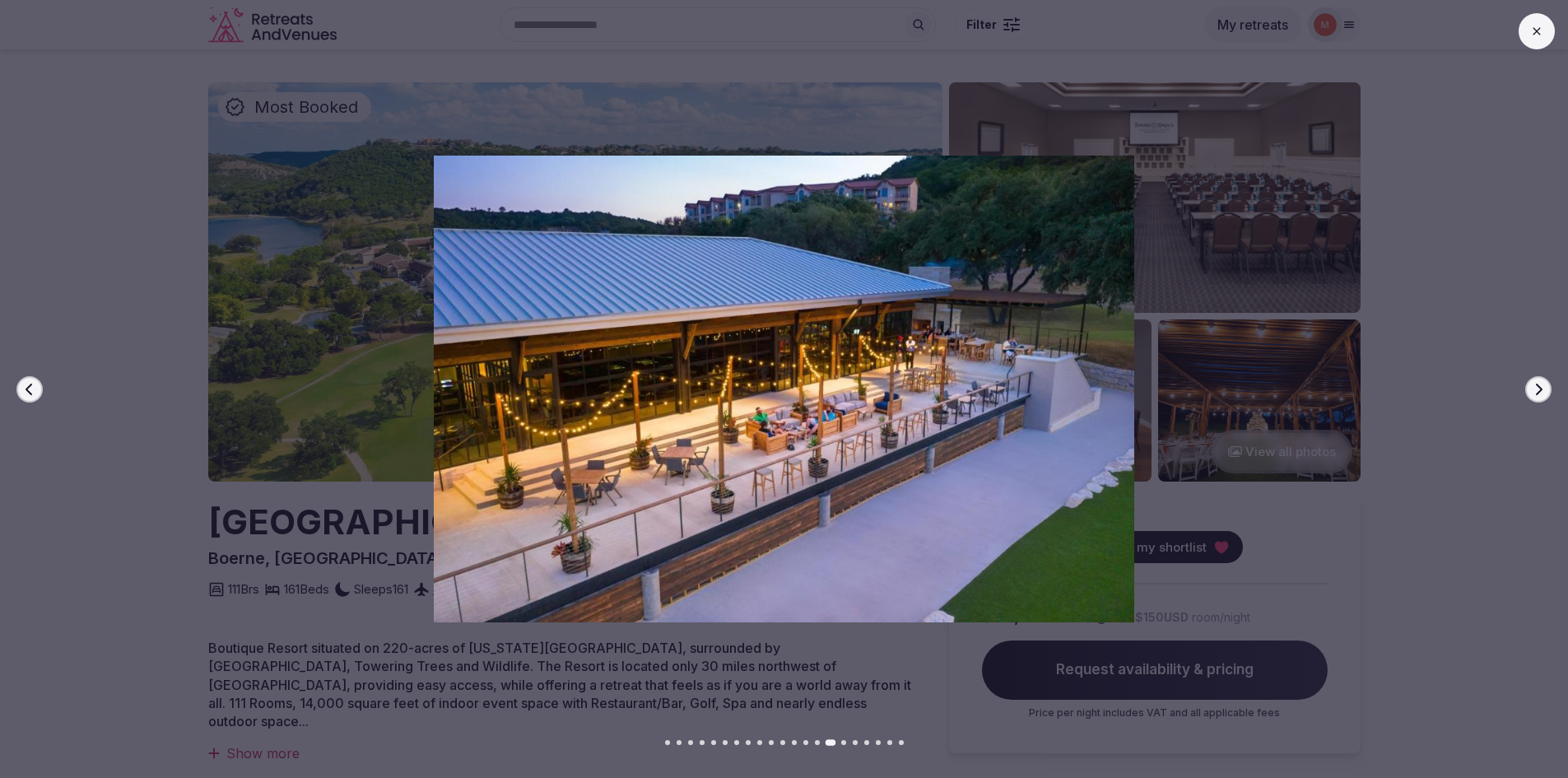
click at [1538, 395] on icon "button" at bounding box center [1537, 389] width 13 height 13
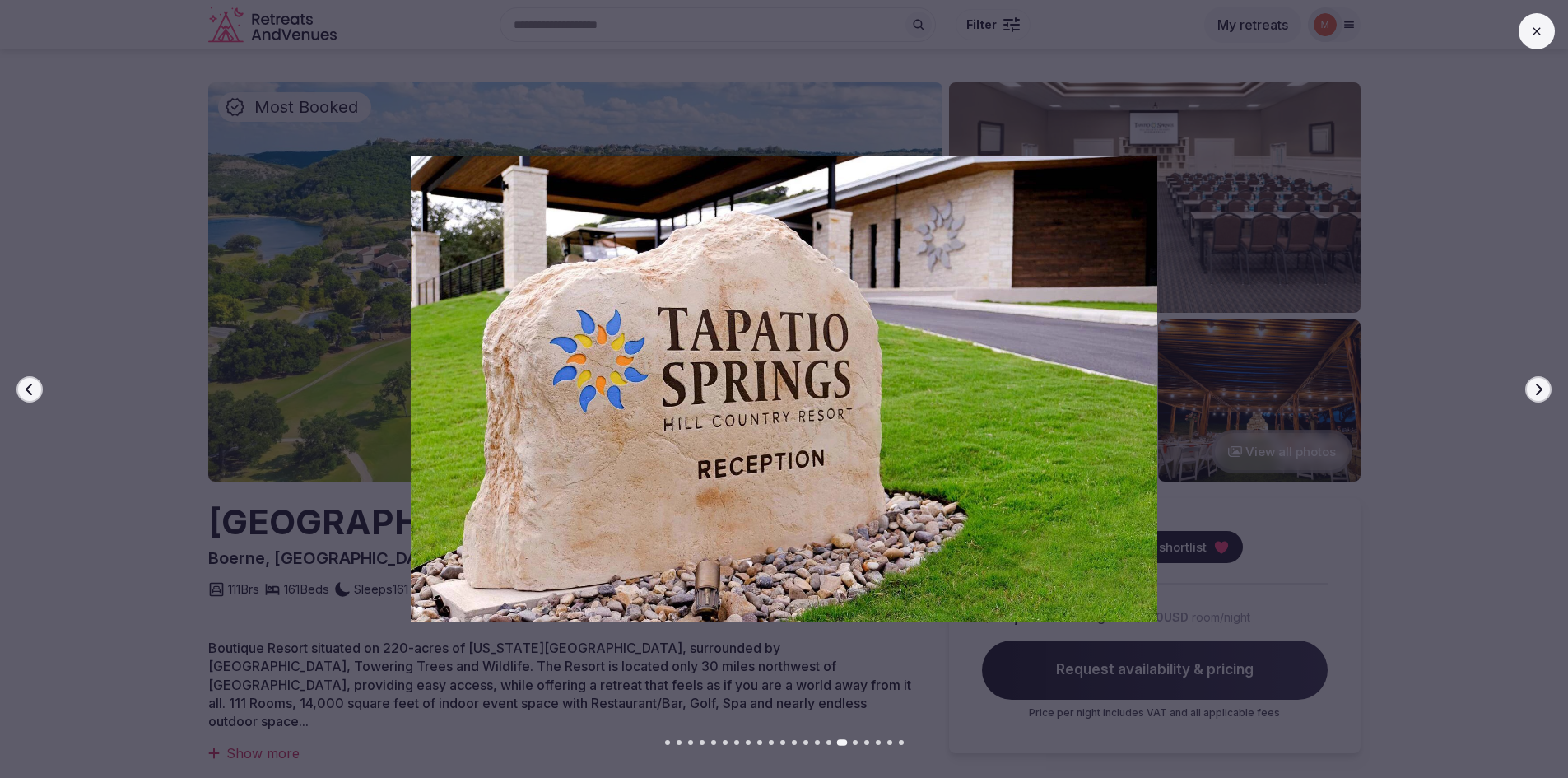
click at [1532, 26] on icon at bounding box center [1536, 31] width 13 height 13
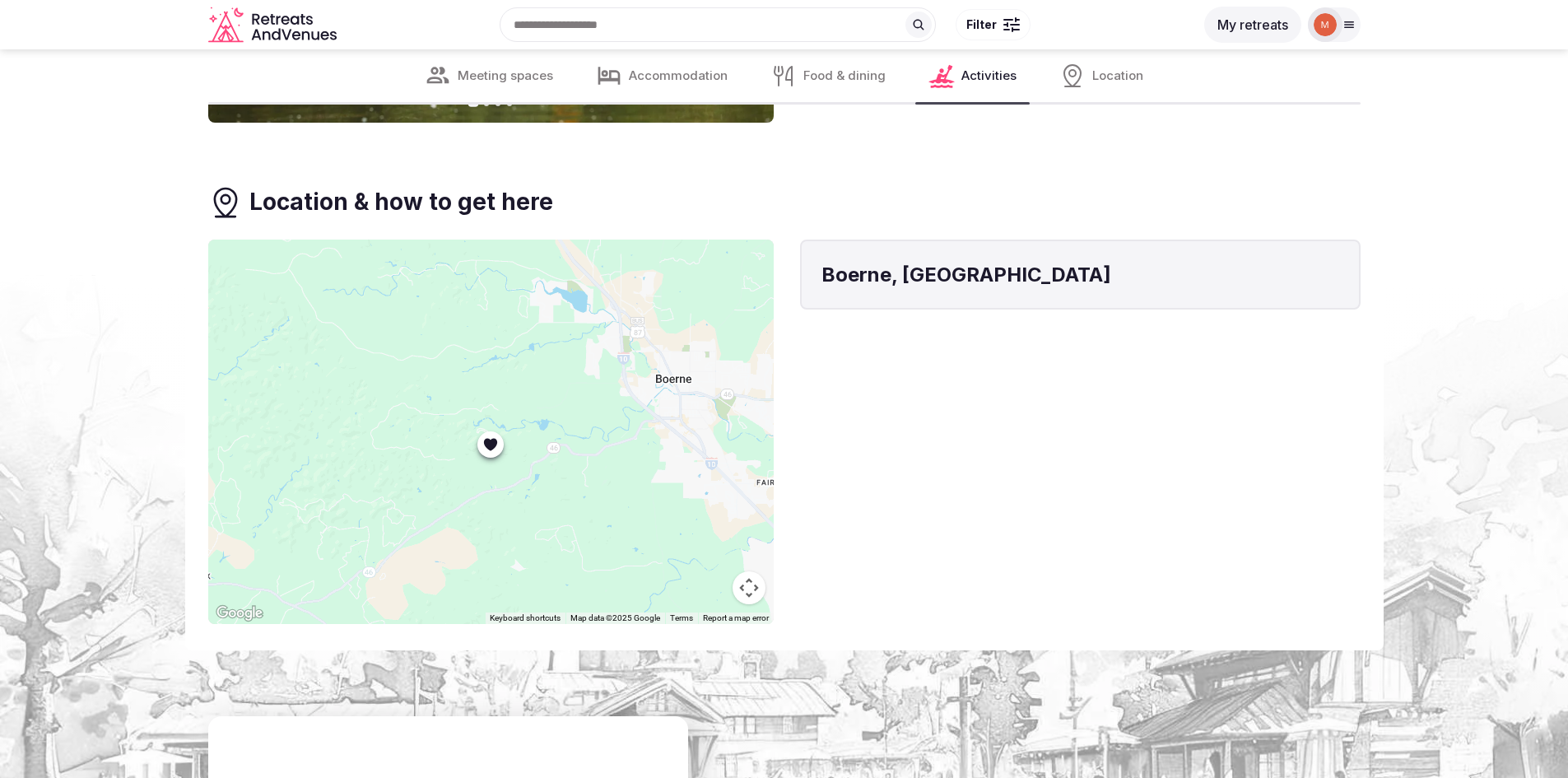
scroll to position [7411, 0]
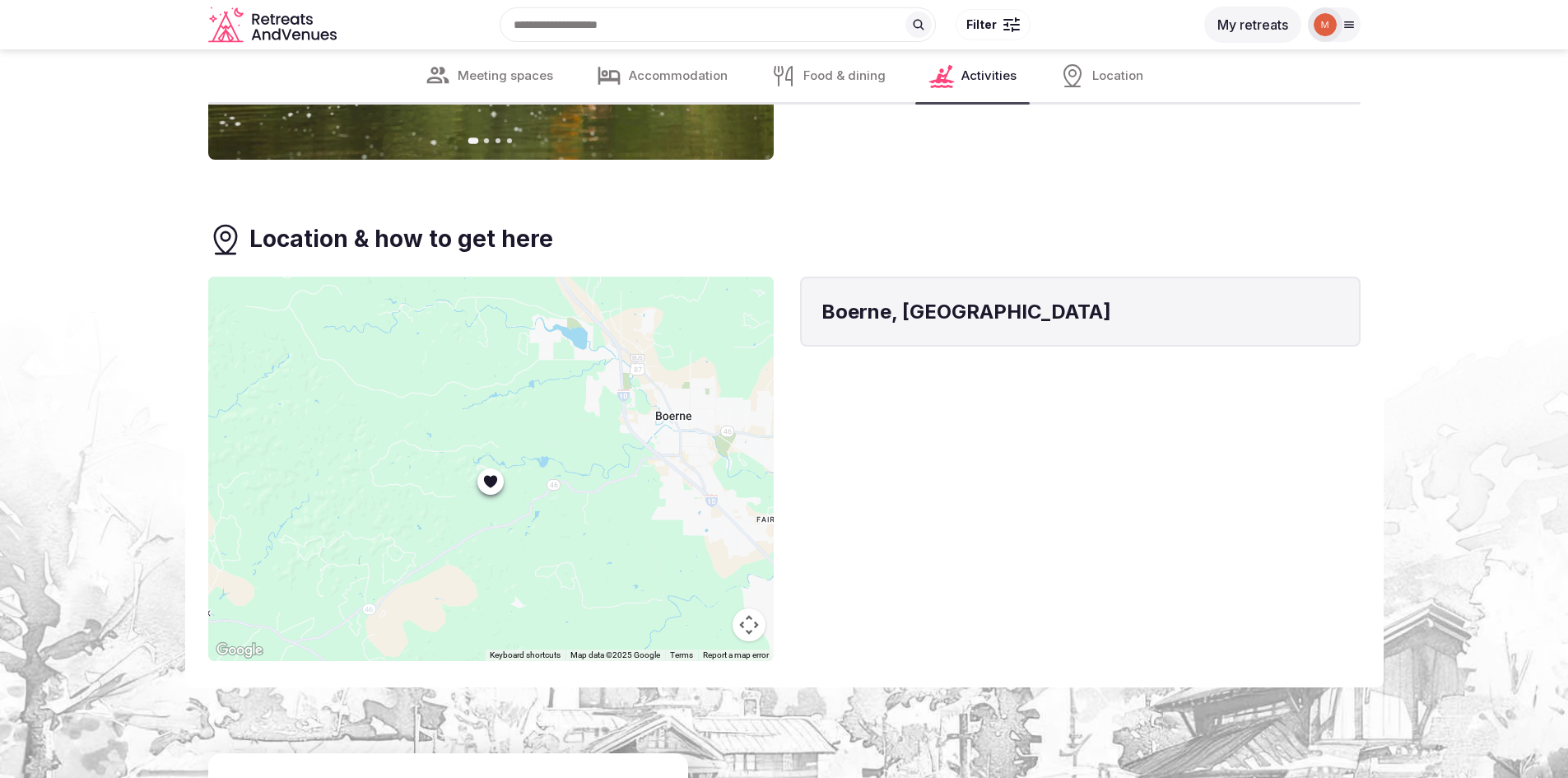
click at [525, 433] on div at bounding box center [490, 469] width 566 height 385
click at [504, 391] on div at bounding box center [490, 469] width 566 height 385
click at [746, 620] on button "Map camera controls" at bounding box center [749, 625] width 33 height 33
click at [700, 620] on button "Zoom out" at bounding box center [707, 625] width 33 height 33
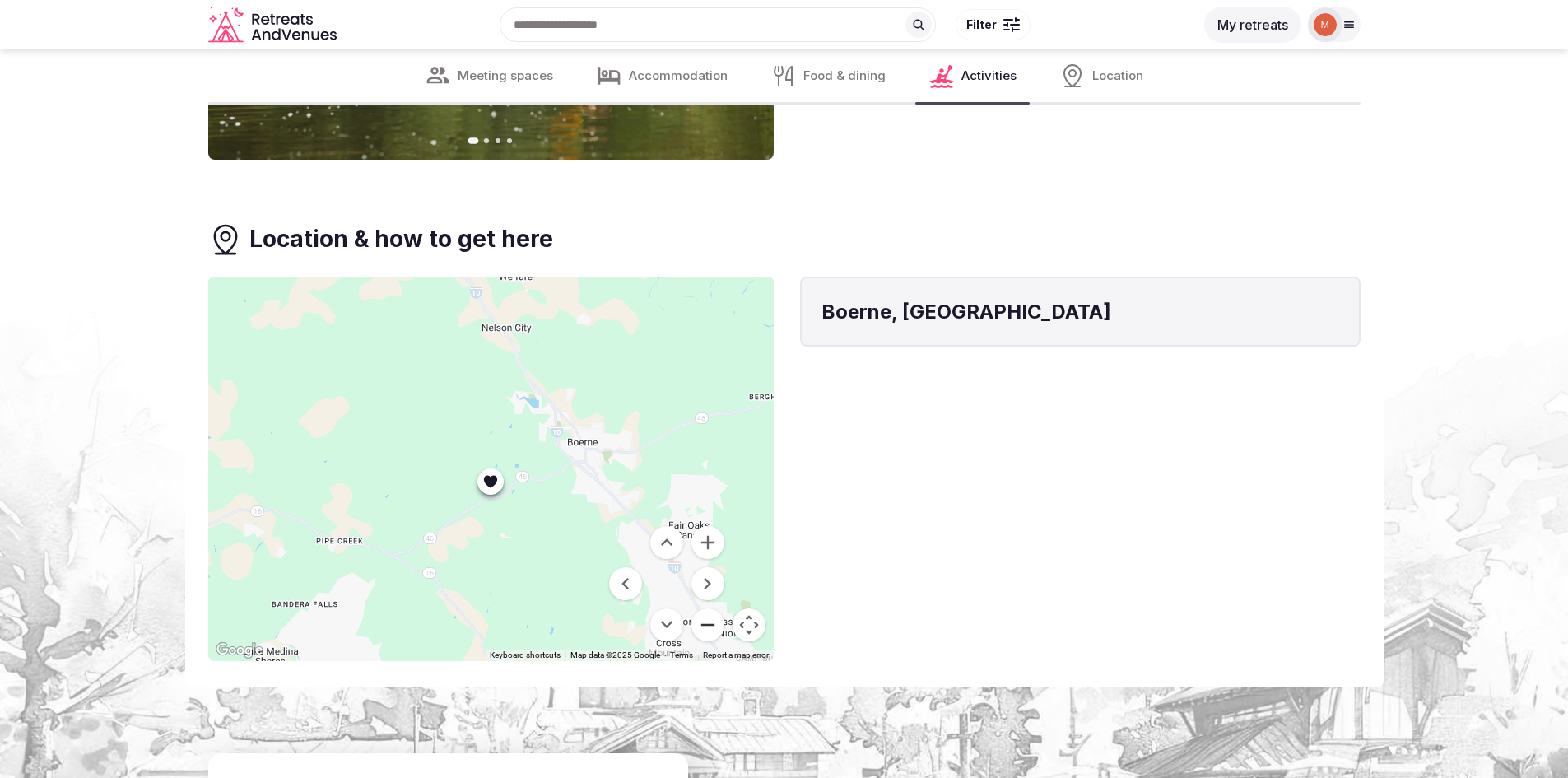
click at [700, 621] on button "Zoom out" at bounding box center [707, 625] width 33 height 33
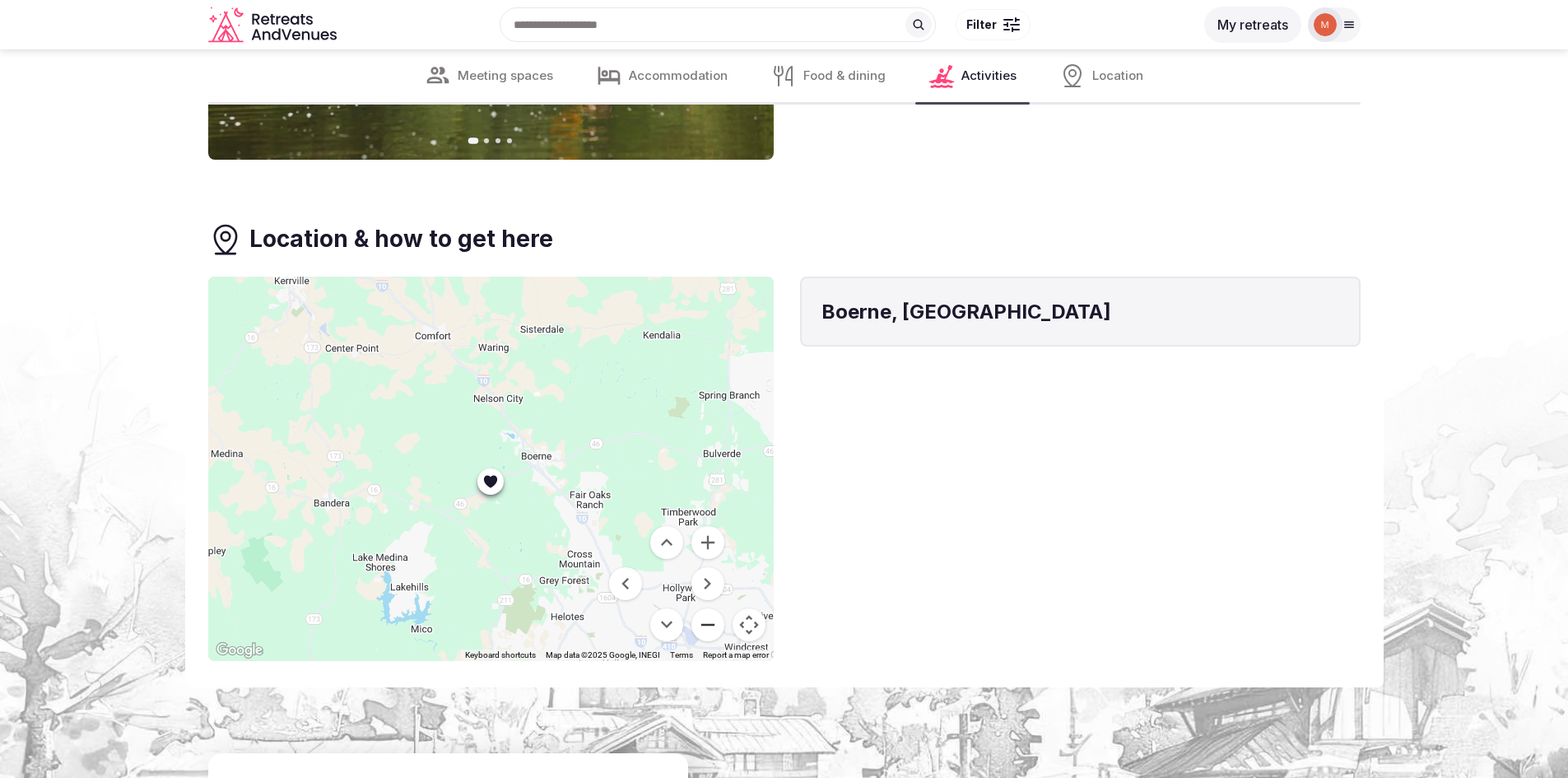
click at [700, 621] on button "Zoom out" at bounding box center [707, 625] width 33 height 33
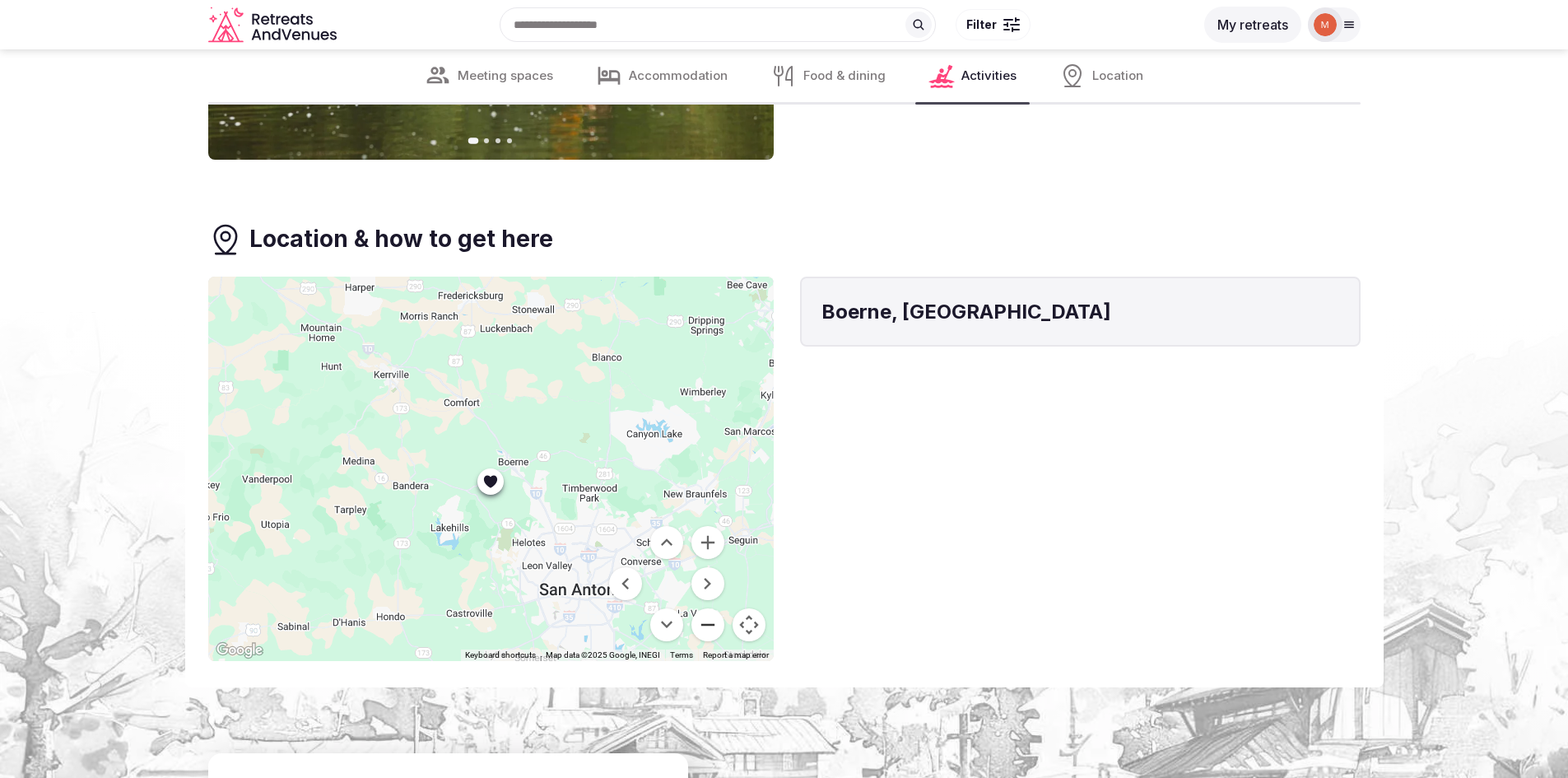
click at [712, 620] on button "Zoom out" at bounding box center [707, 625] width 33 height 33
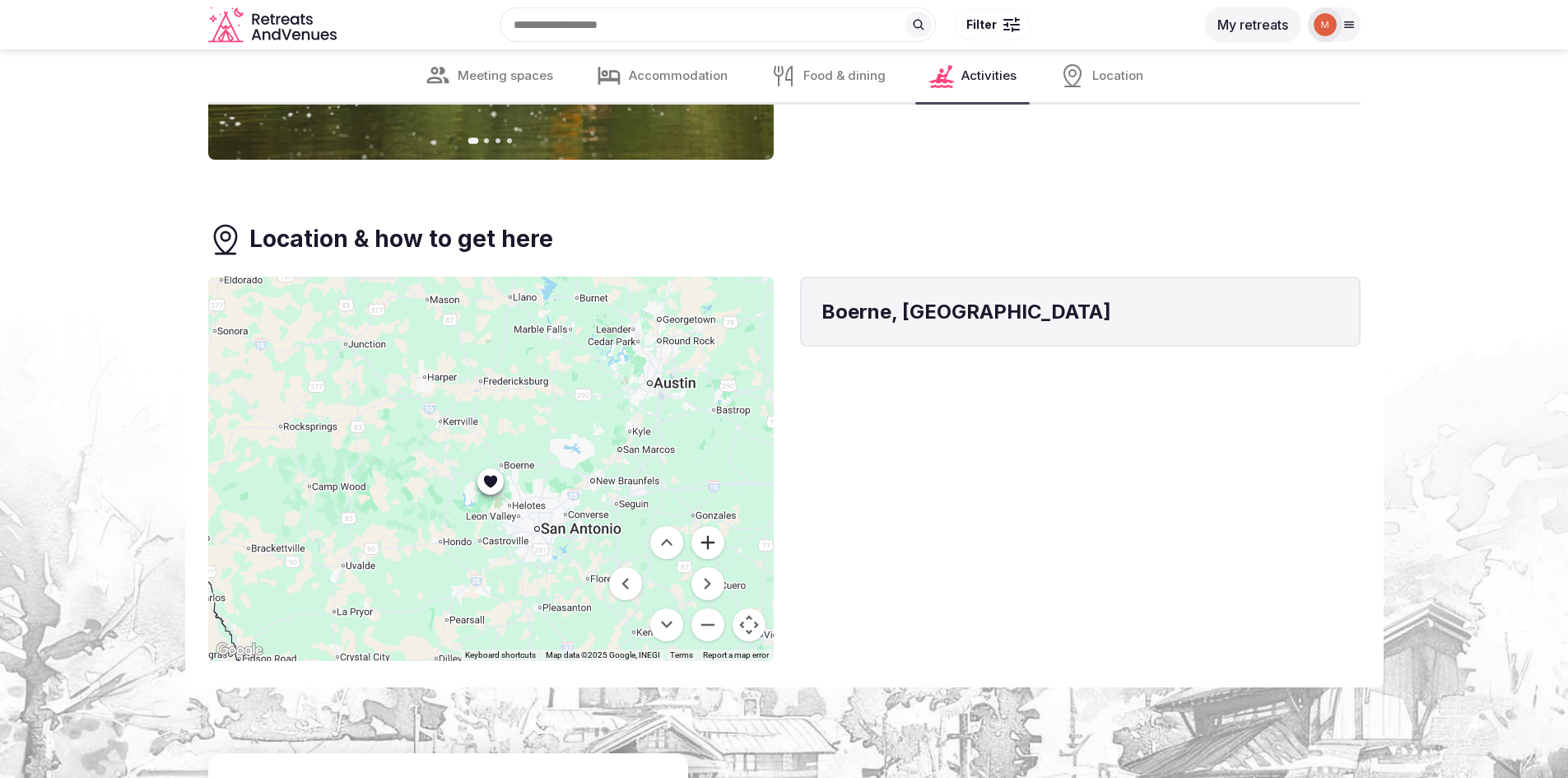
click at [711, 537] on button "Zoom in" at bounding box center [707, 542] width 33 height 33
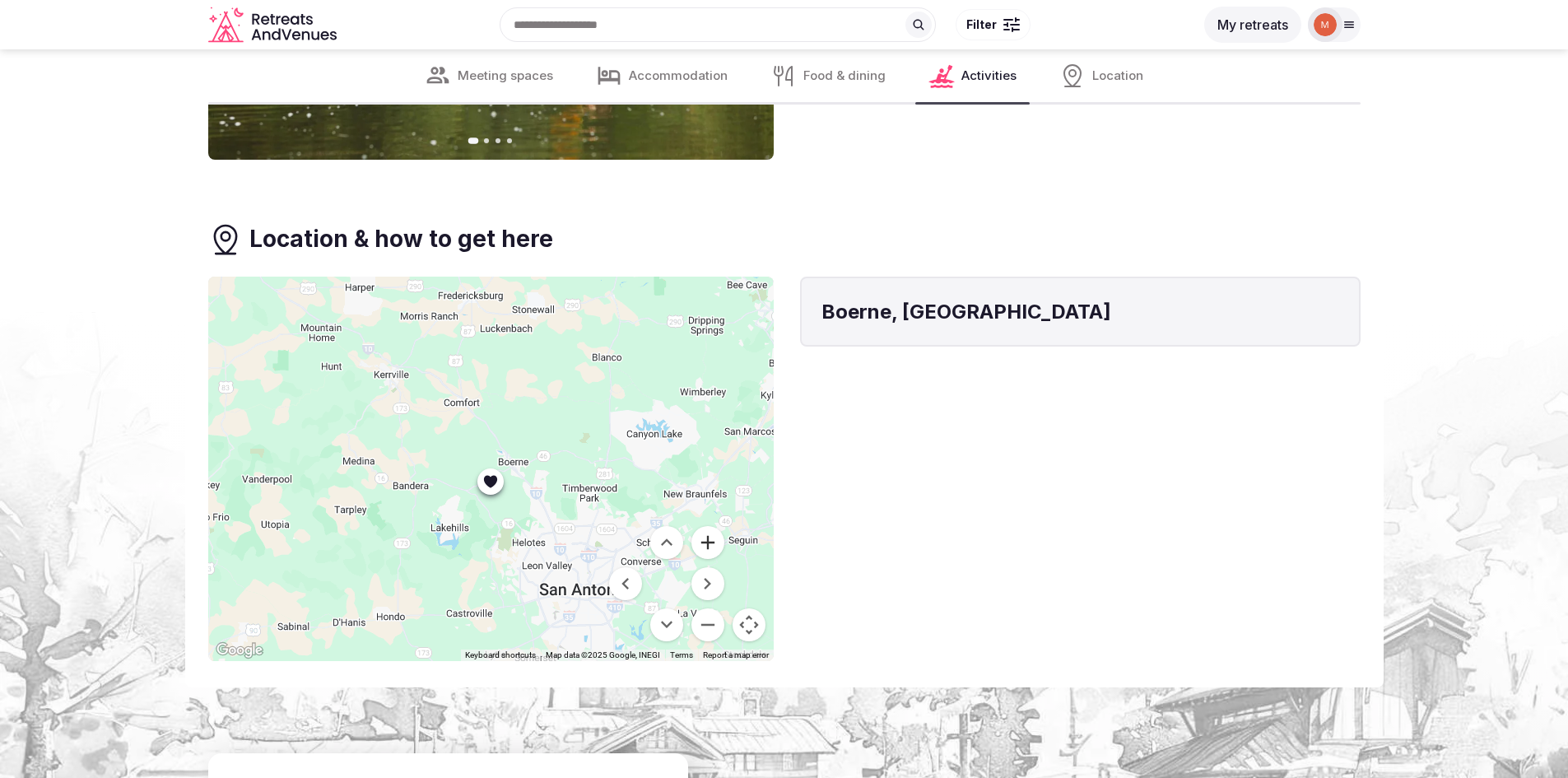
click at [711, 537] on button "Zoom in" at bounding box center [707, 542] width 33 height 33
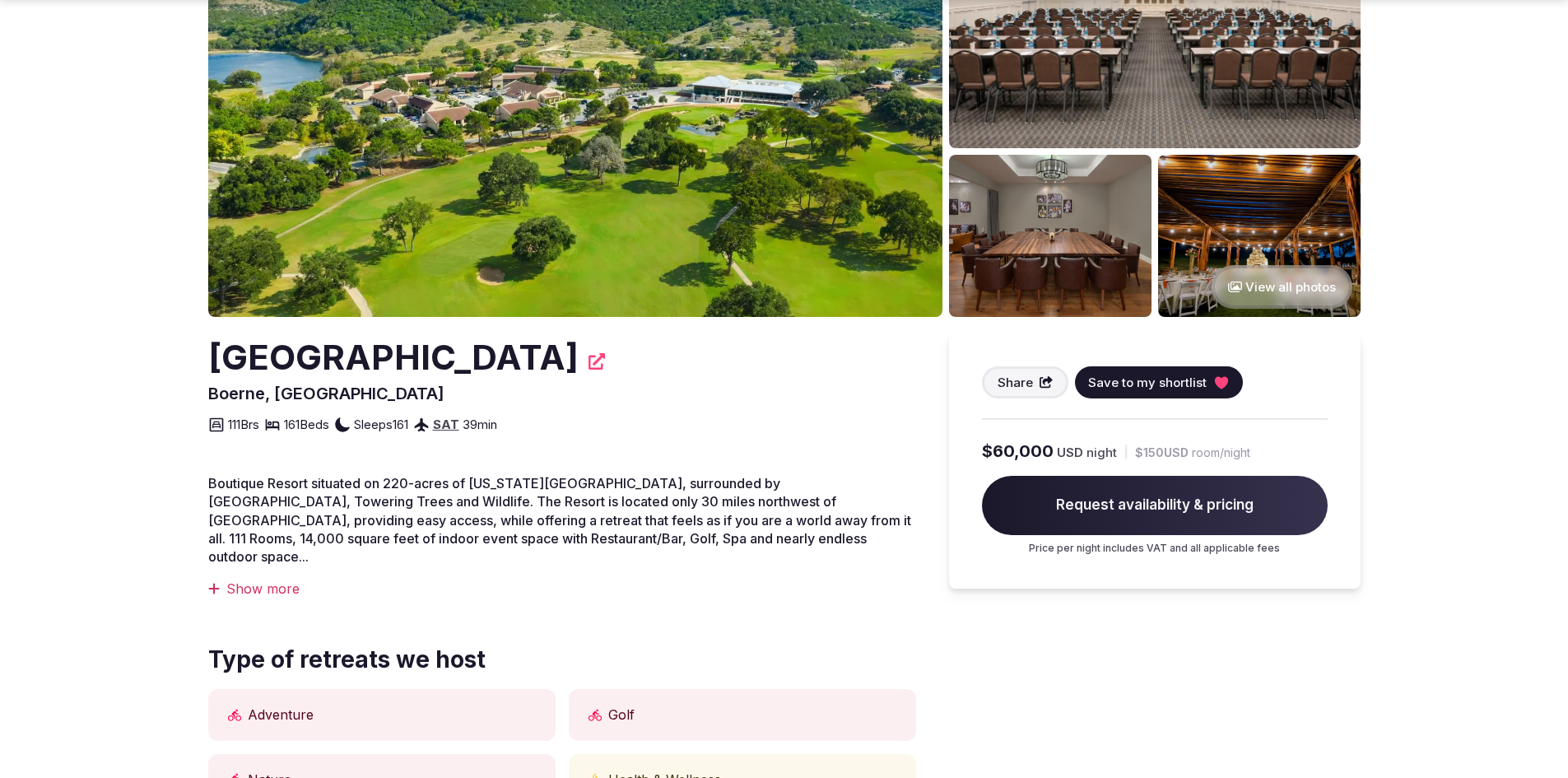
scroll to position [247, 0]
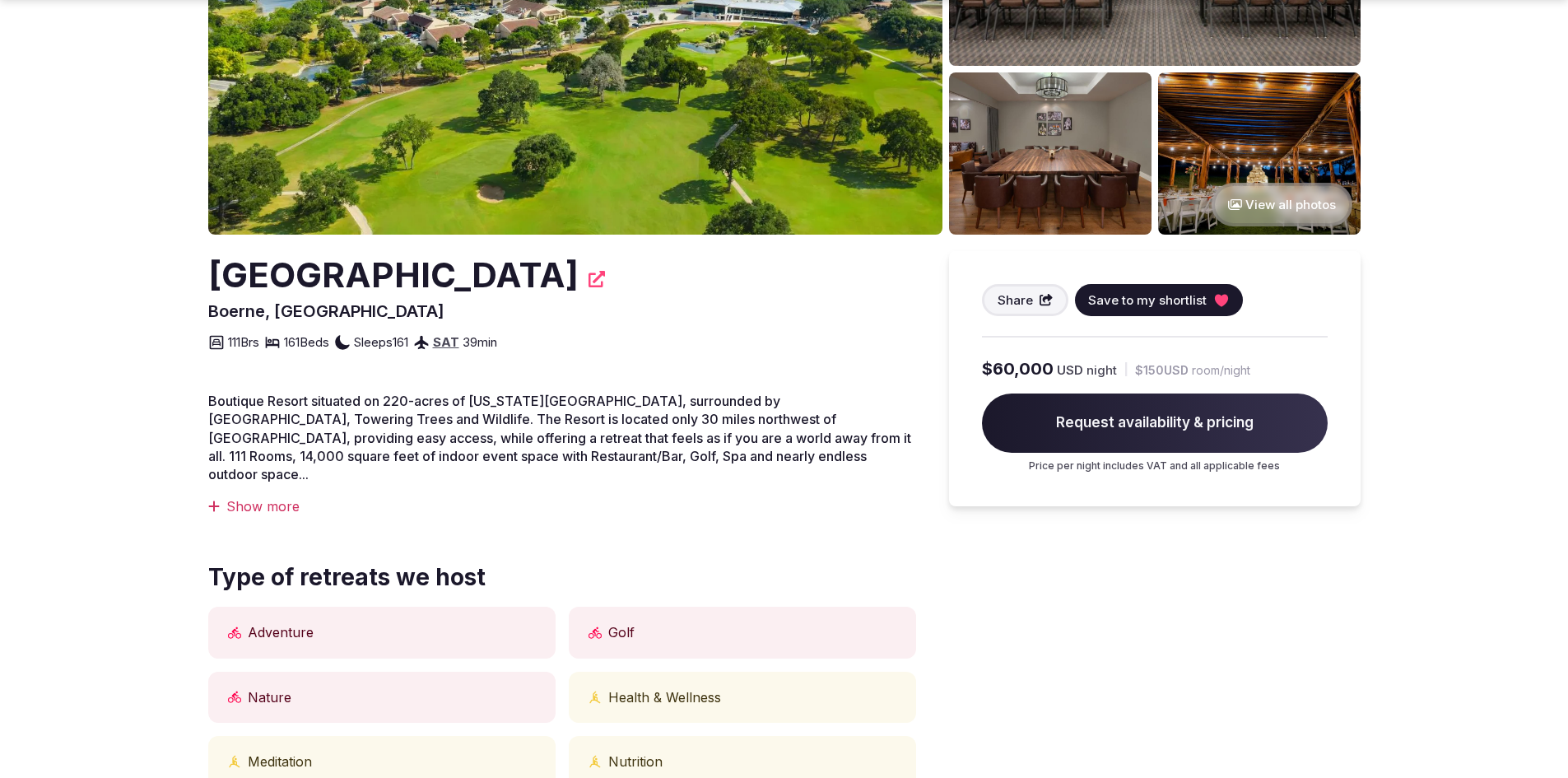
click at [250, 497] on div "Show more" at bounding box center [562, 506] width 708 height 18
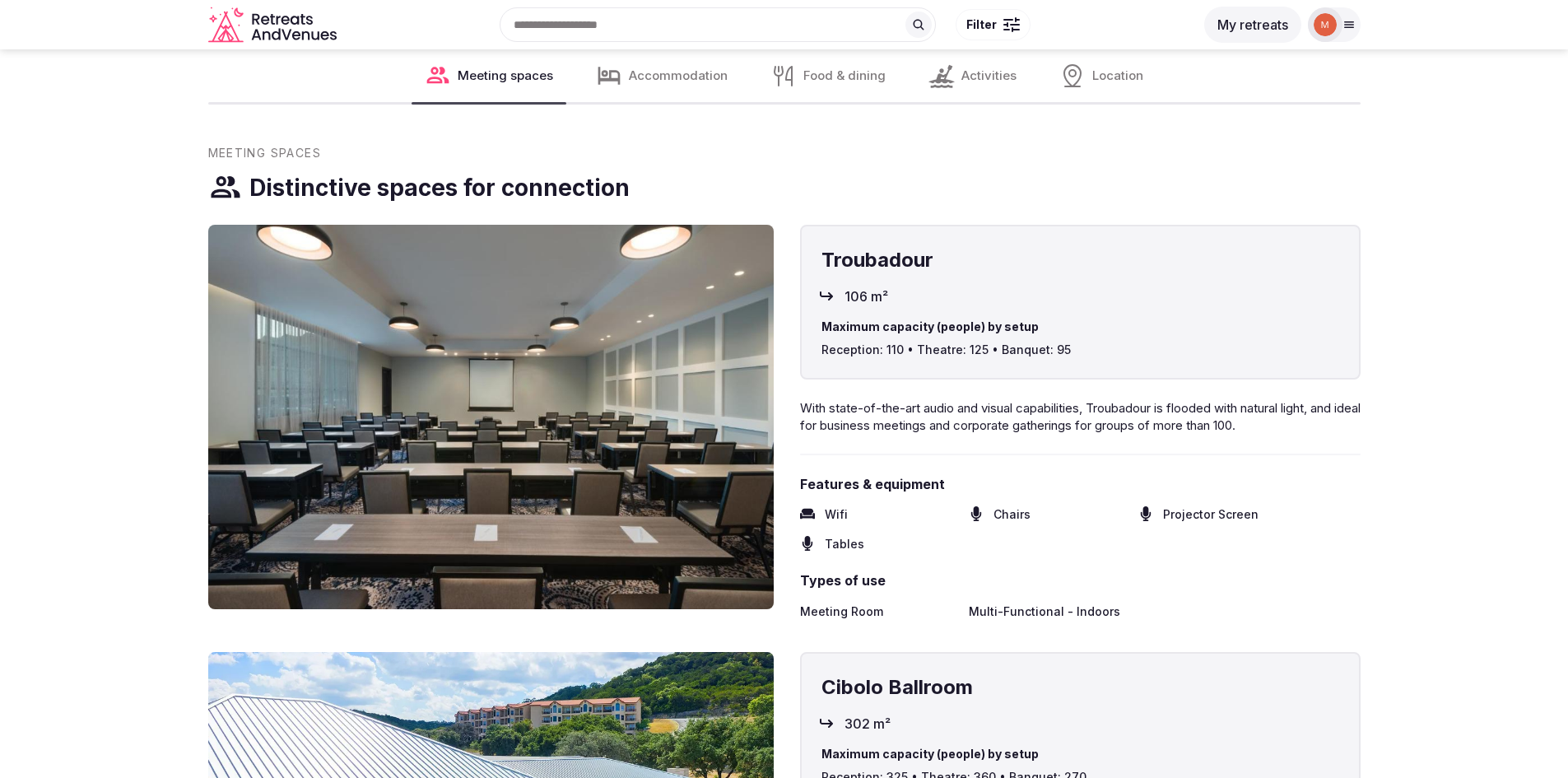
scroll to position [1236, 0]
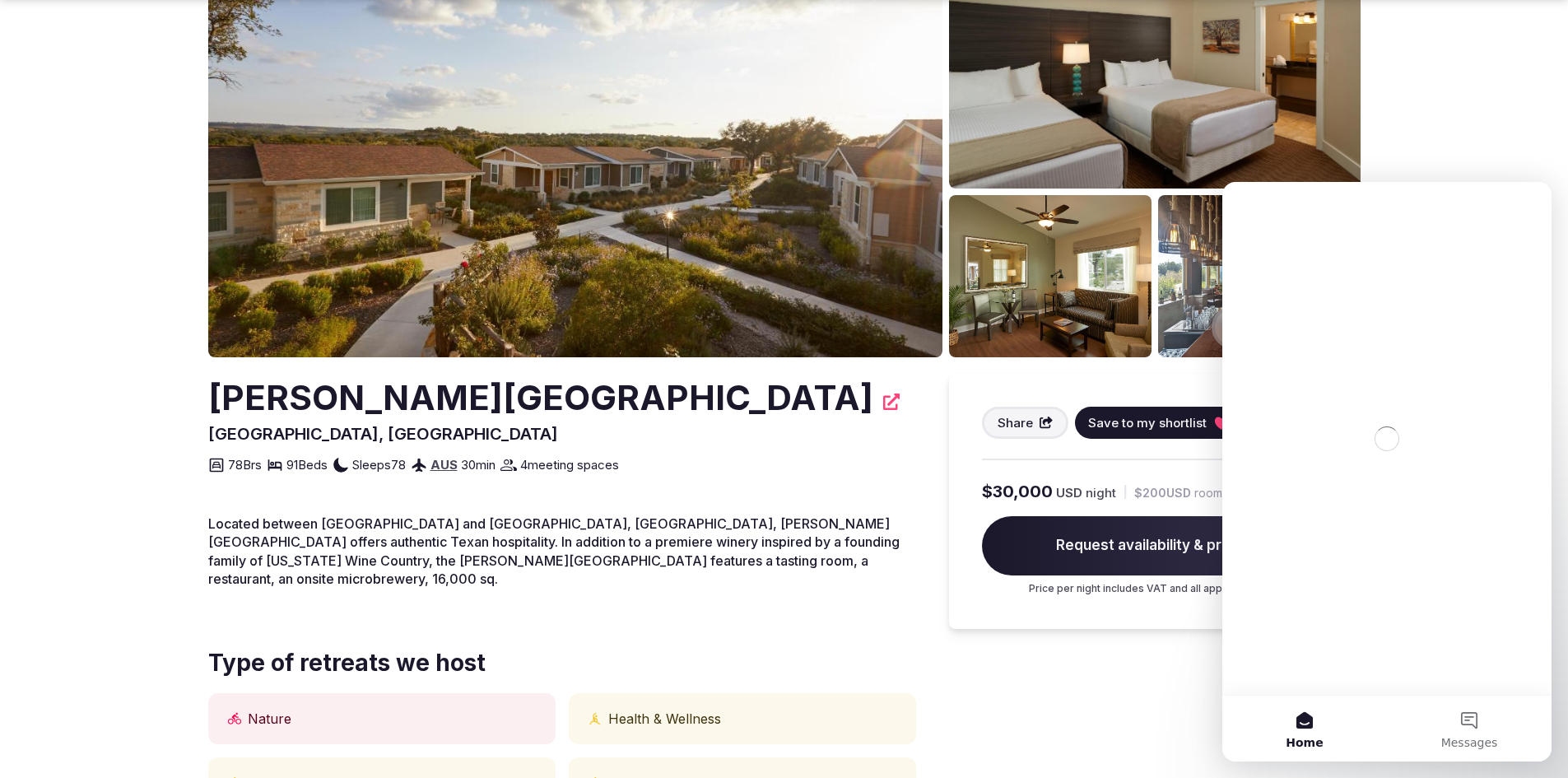
scroll to position [165, 0]
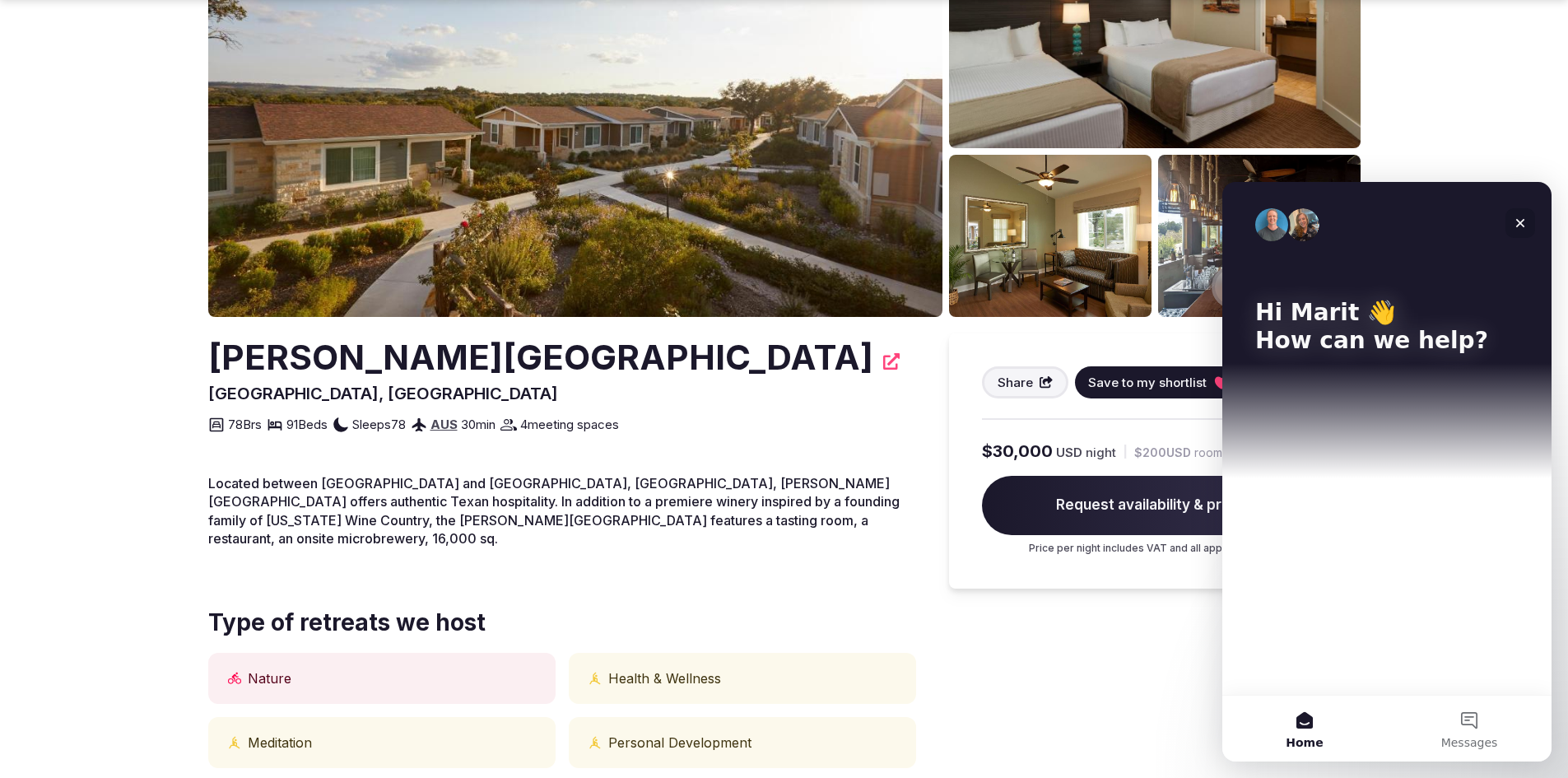
click at [1519, 221] on icon "Close" at bounding box center [1519, 223] width 13 height 13
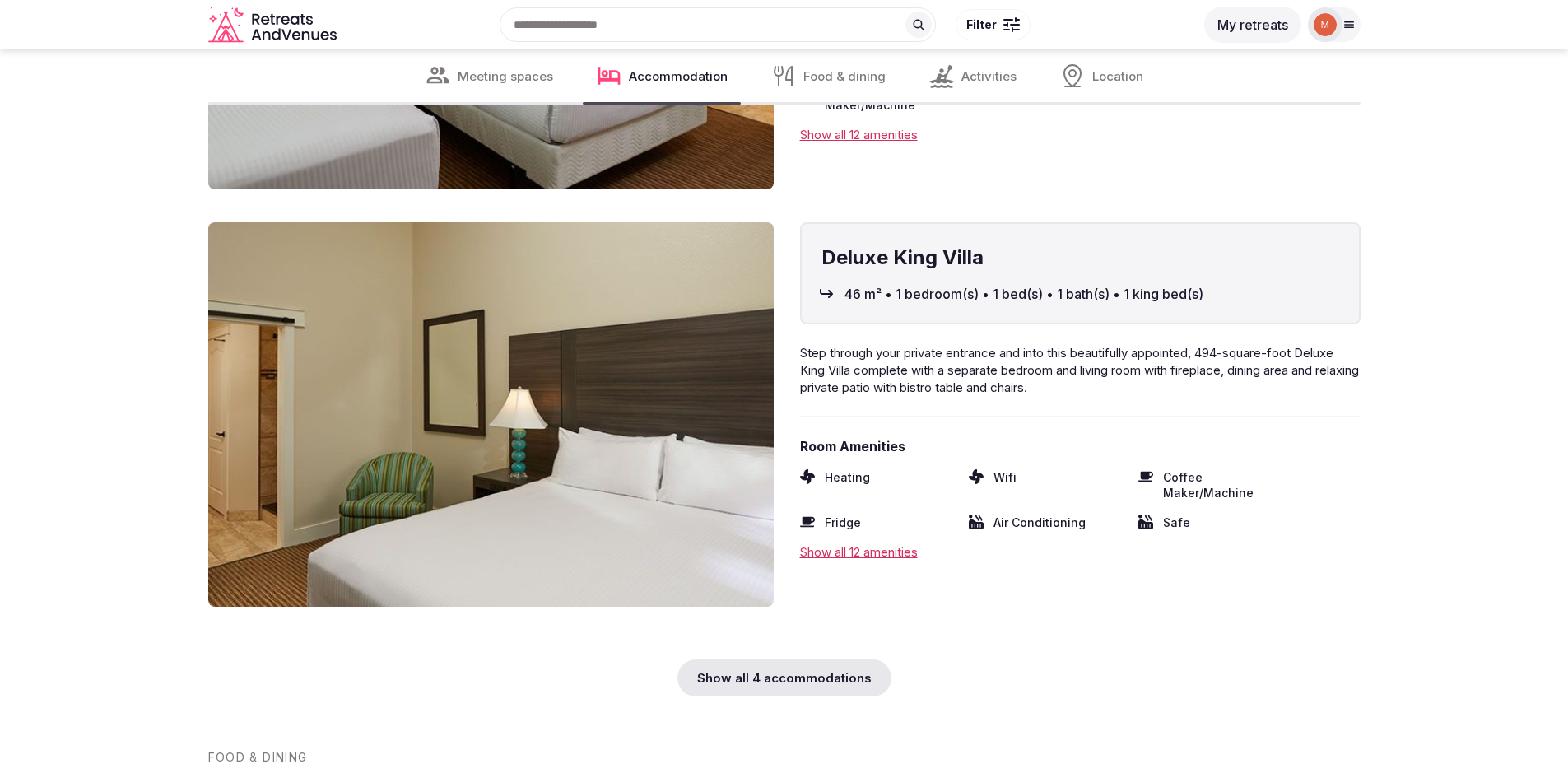
scroll to position [4941, 0]
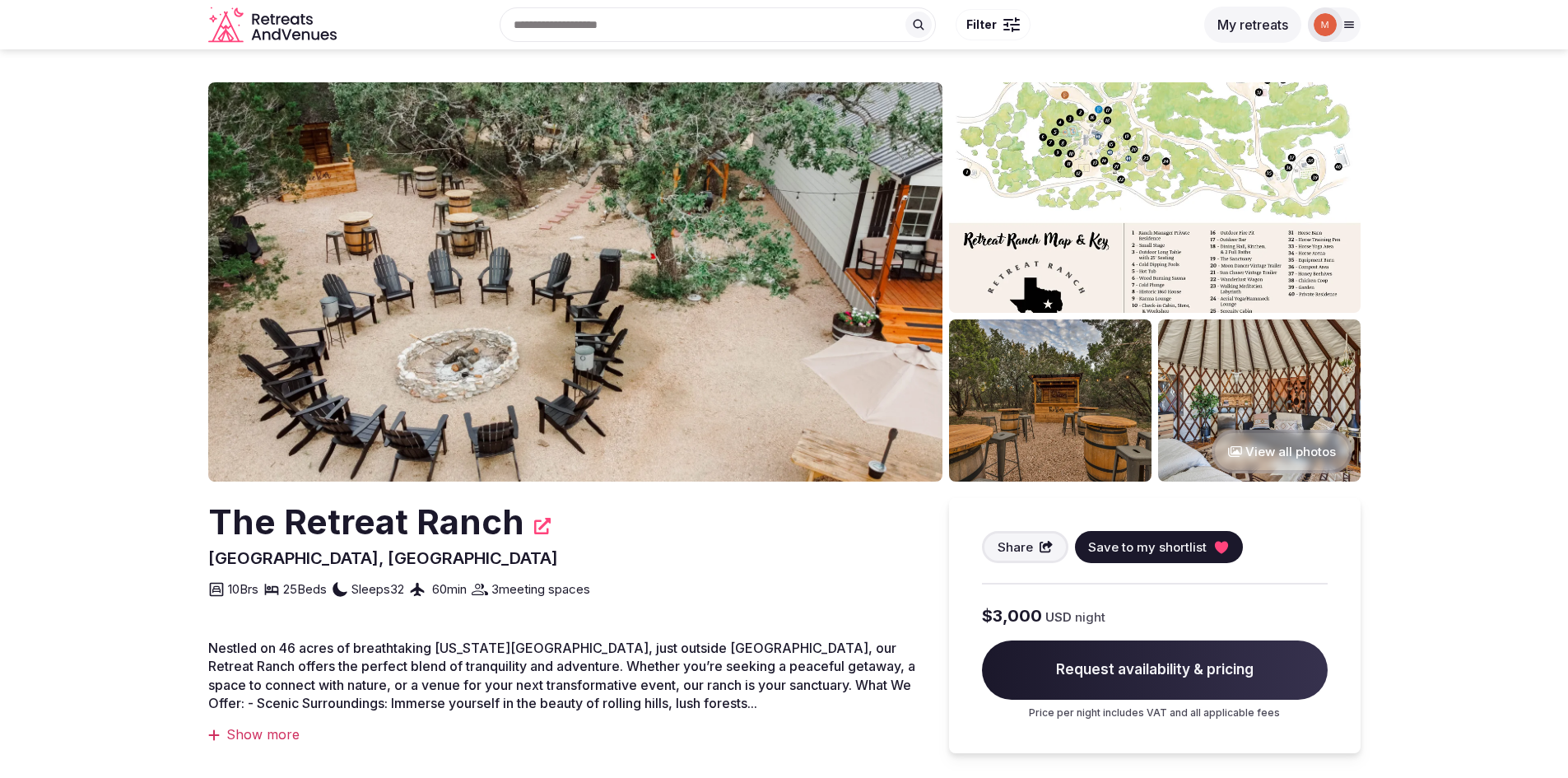
click at [697, 280] on img at bounding box center [575, 282] width 734 height 399
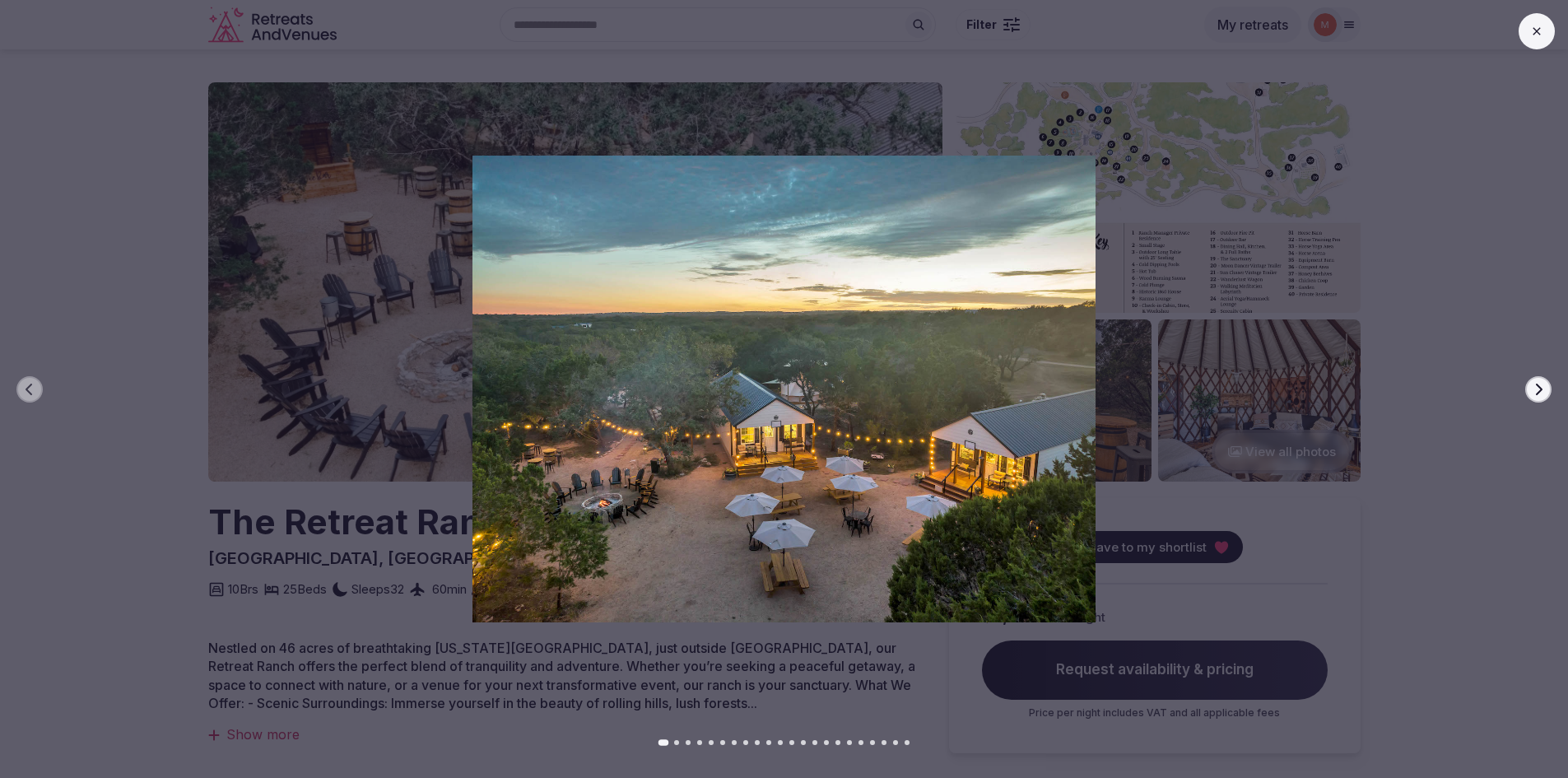
click at [1542, 388] on icon "button" at bounding box center [1537, 389] width 13 height 13
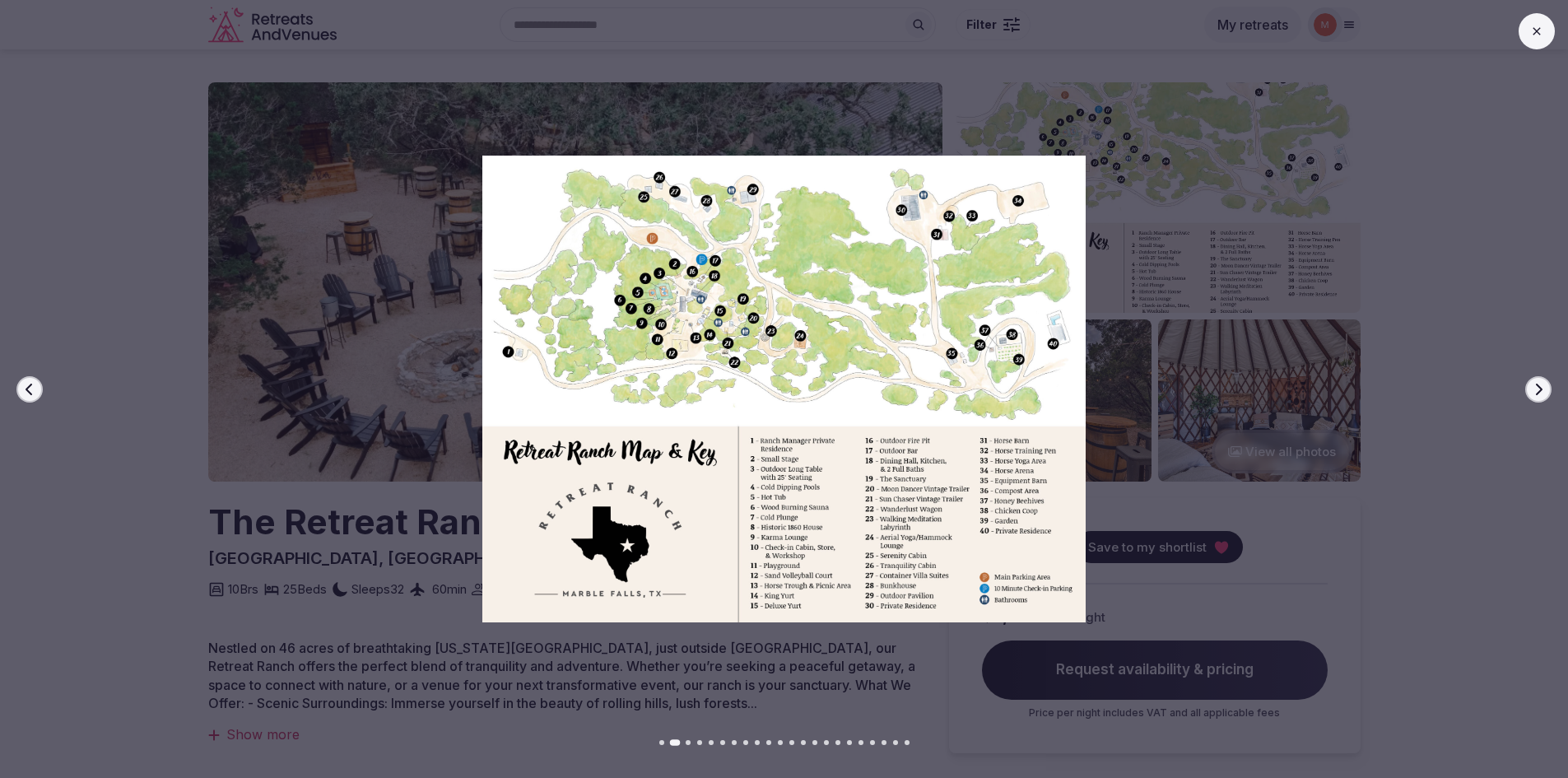
click at [1542, 388] on icon "button" at bounding box center [1537, 389] width 13 height 13
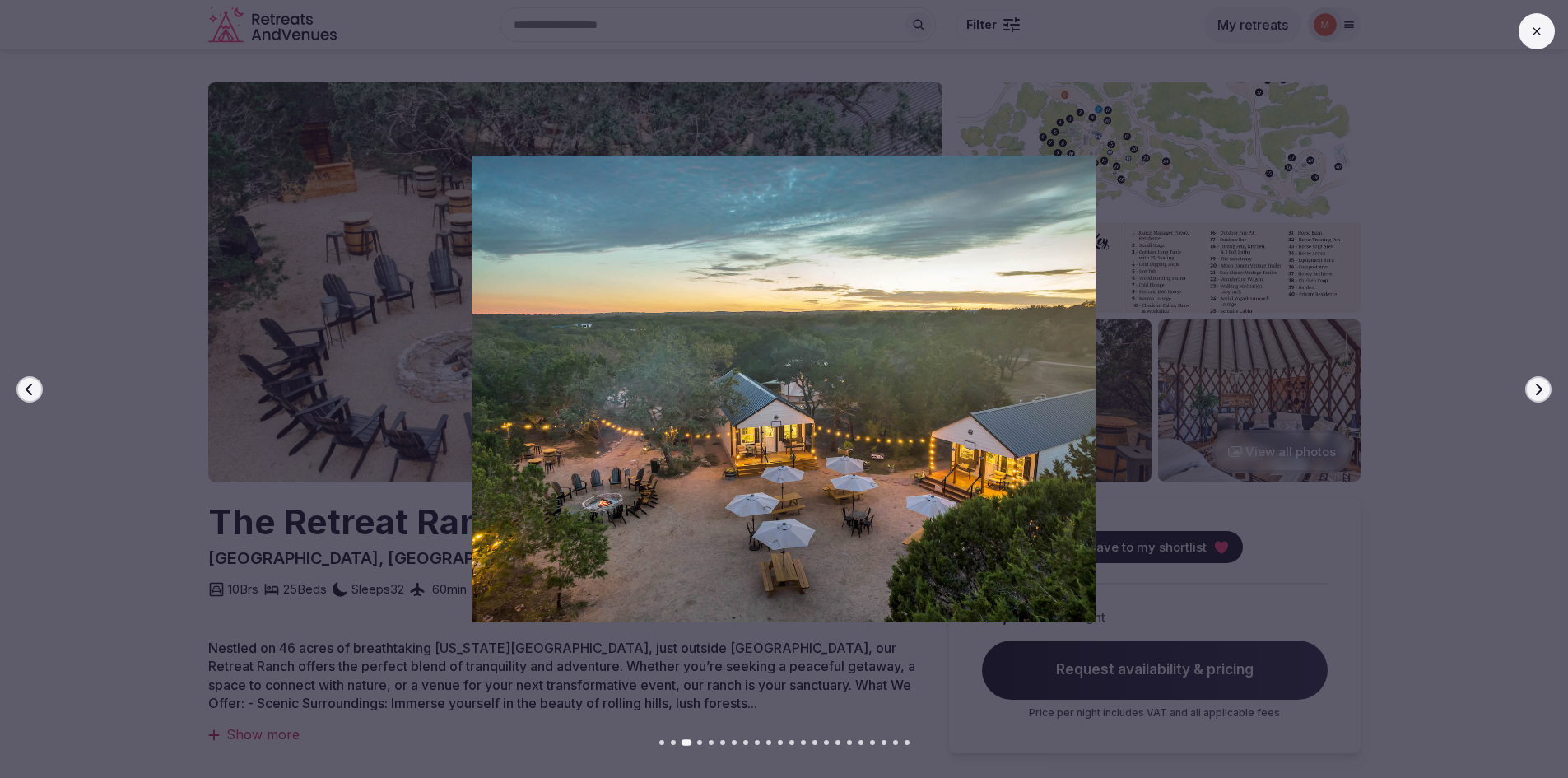
click at [1544, 34] on button at bounding box center [1536, 31] width 36 height 36
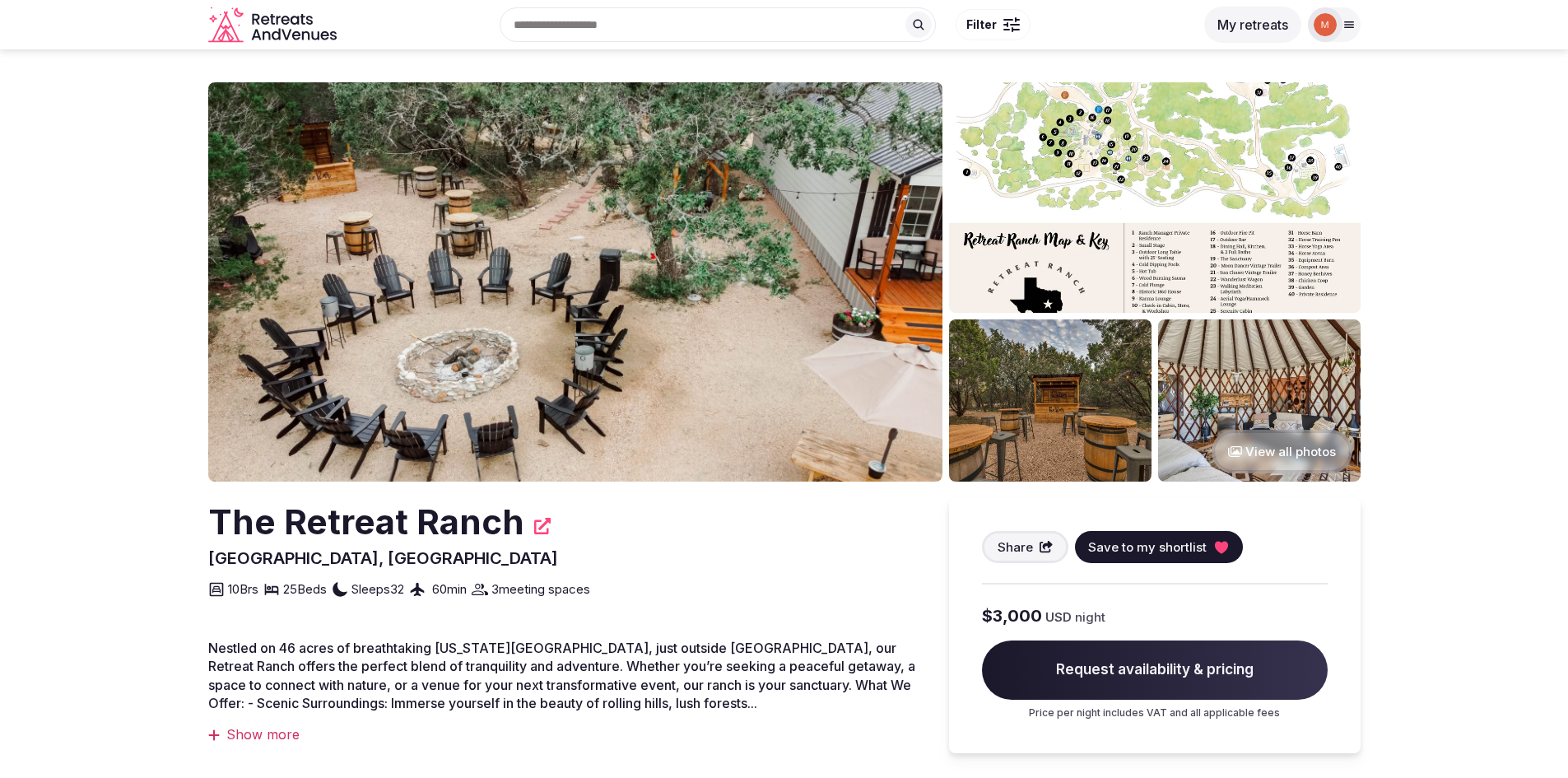
click at [537, 281] on img at bounding box center [575, 282] width 734 height 399
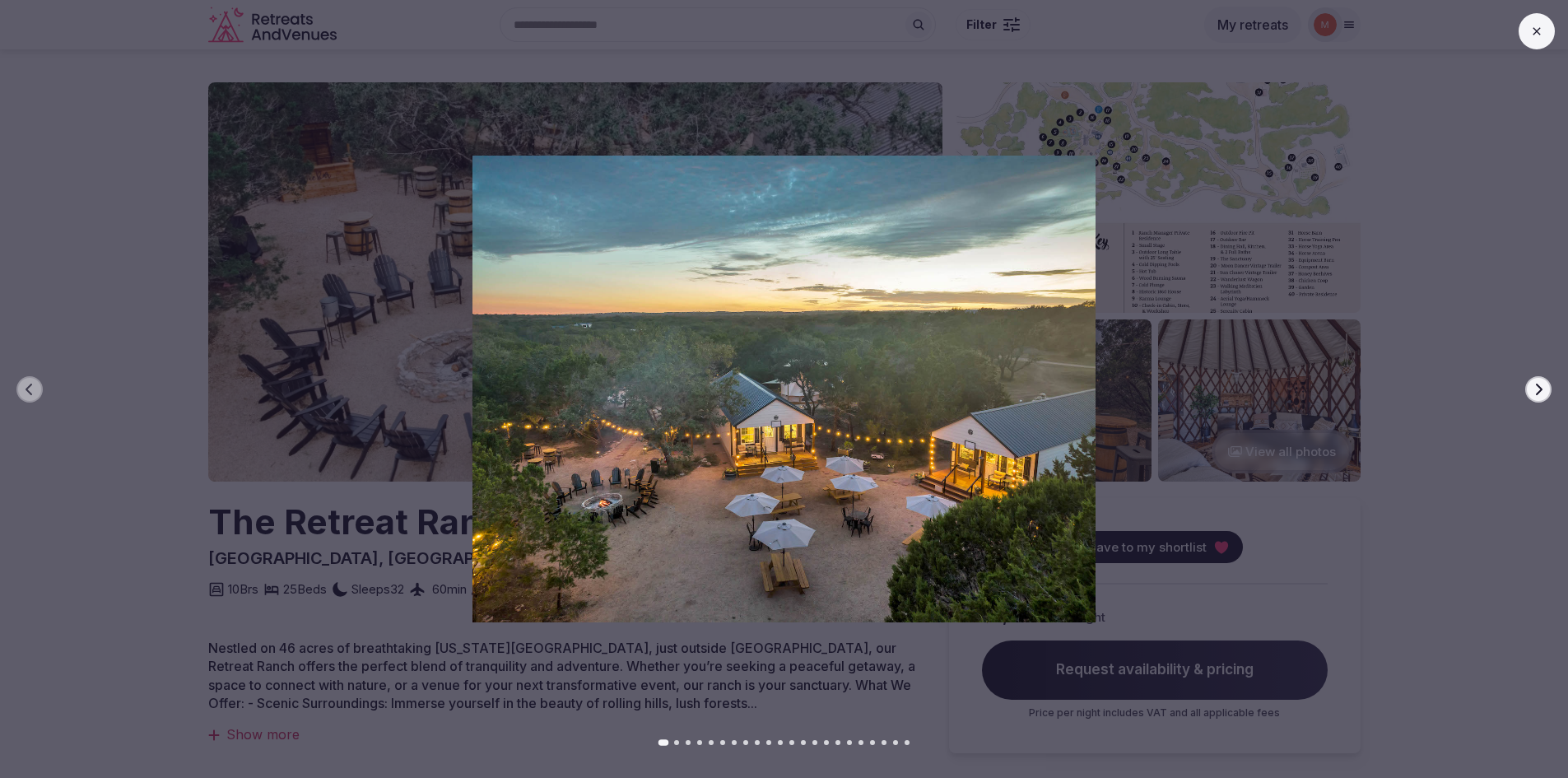
click at [1536, 390] on icon "button" at bounding box center [1537, 389] width 13 height 13
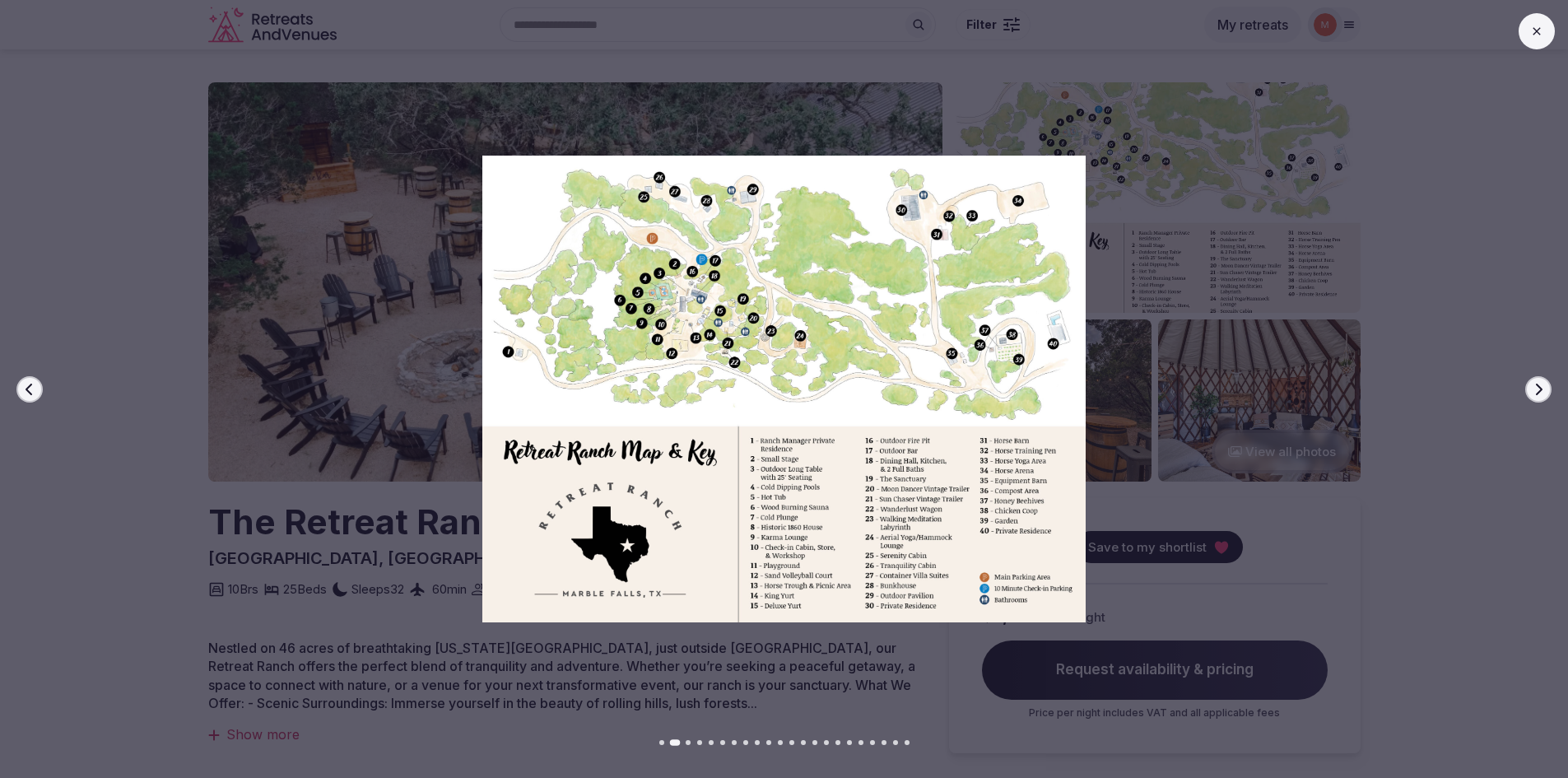
click at [1536, 385] on icon "button" at bounding box center [1537, 389] width 13 height 13
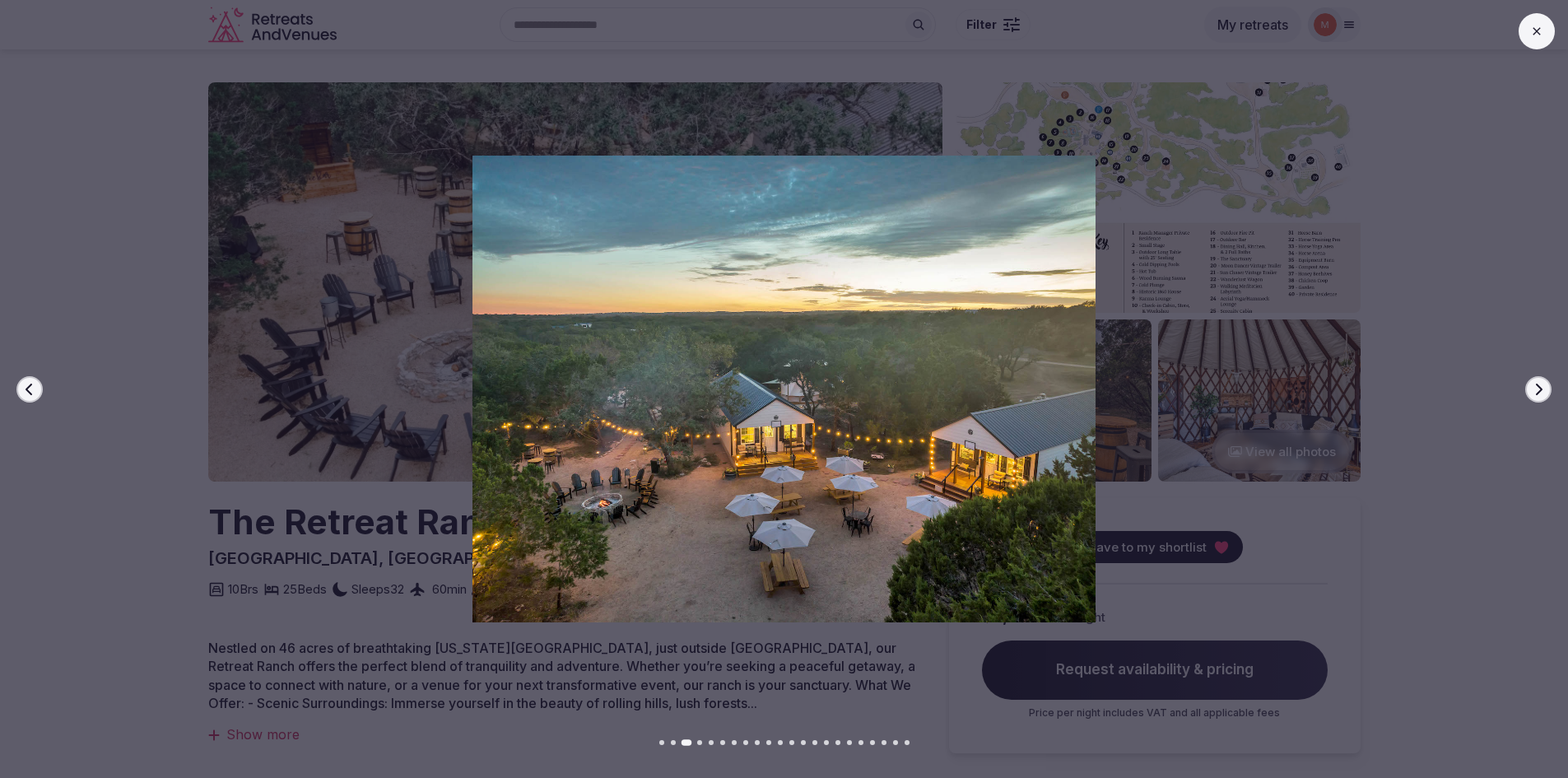
click at [1526, 31] on button at bounding box center [1536, 31] width 36 height 36
